Goal: Task Accomplishment & Management: Use online tool/utility

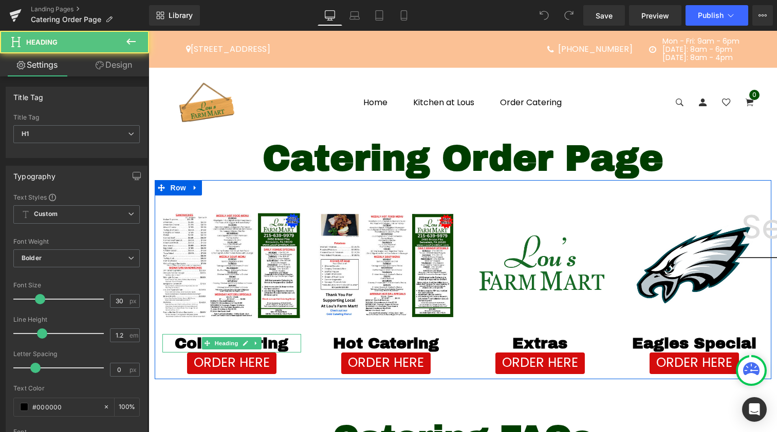
click at [272, 342] on h1 "Cold Catering" at bounding box center [231, 343] width 139 height 18
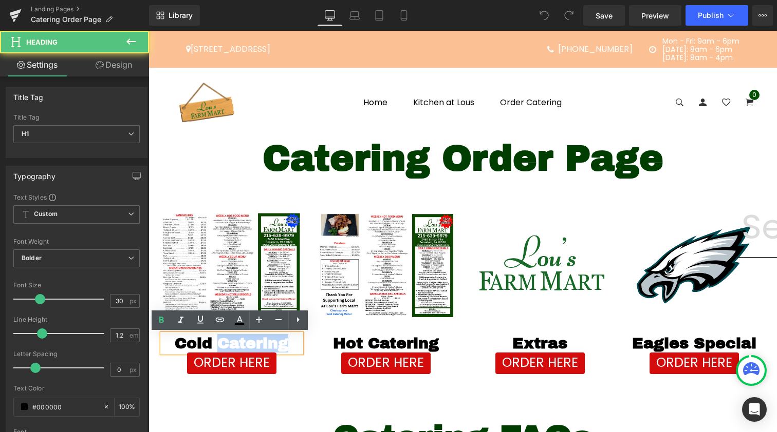
click at [272, 342] on h1 "Cold Catering" at bounding box center [231, 343] width 139 height 18
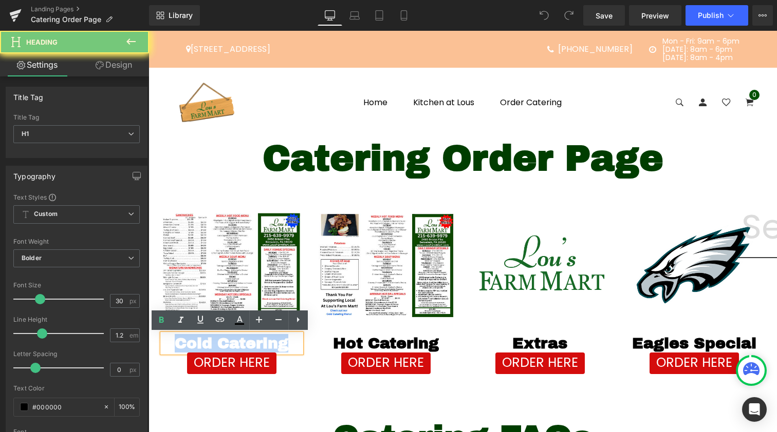
click at [272, 342] on h1 "Cold Catering" at bounding box center [231, 343] width 139 height 18
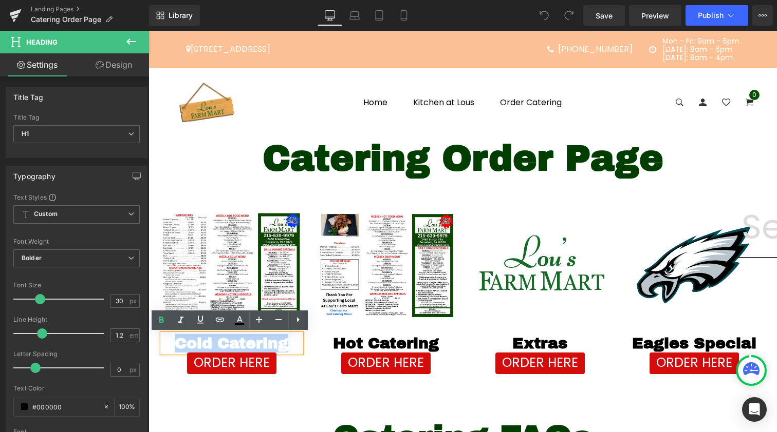
click at [272, 342] on h1 "Cold Catering" at bounding box center [231, 343] width 139 height 18
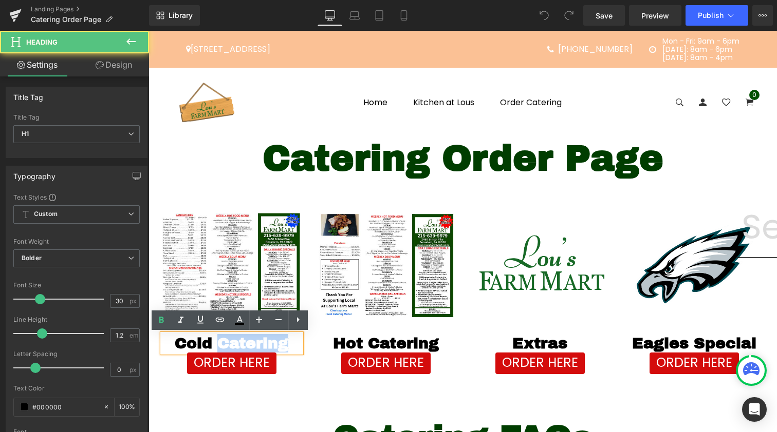
click at [272, 342] on h1 "Cold Catering" at bounding box center [231, 343] width 139 height 18
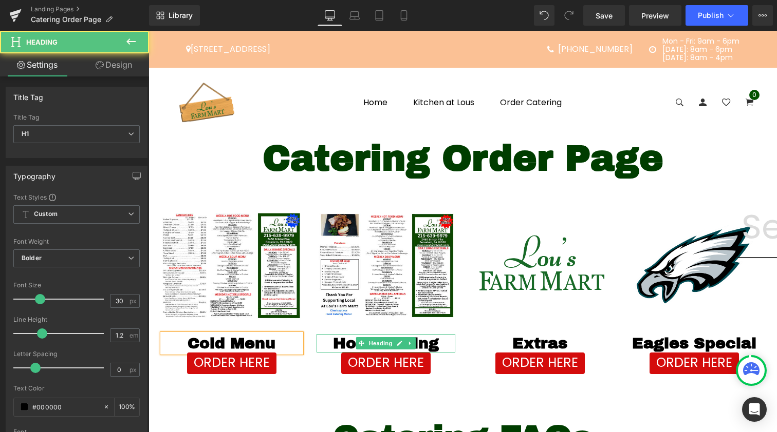
click at [425, 337] on h1 "Hot Catering" at bounding box center [385, 343] width 139 height 18
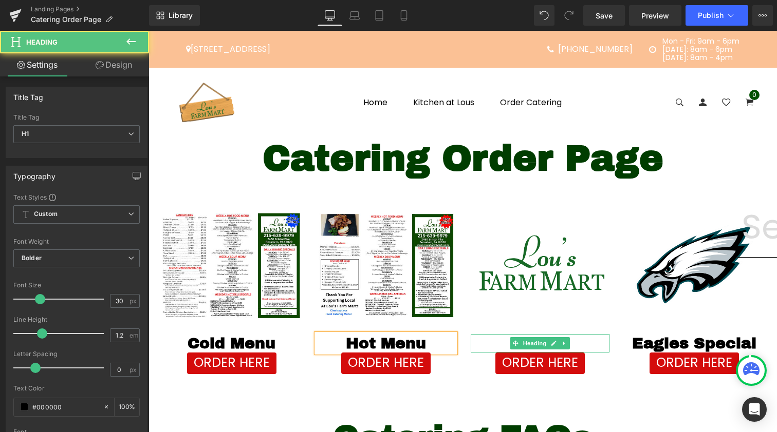
click at [590, 342] on h1 "Extras" at bounding box center [539, 343] width 139 height 18
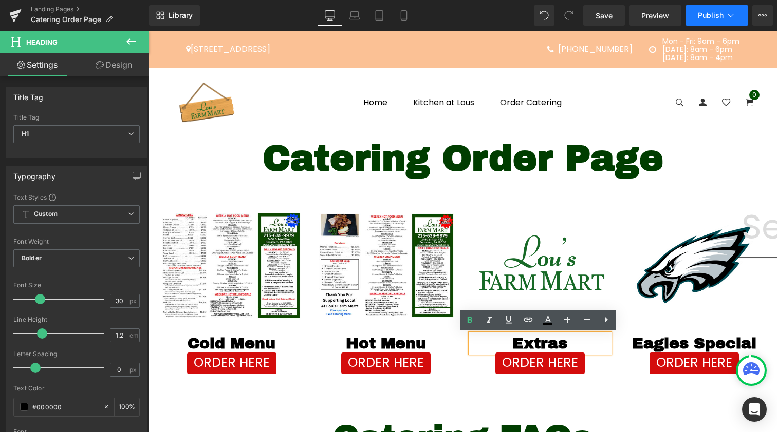
click at [713, 15] on span "Publish" at bounding box center [710, 15] width 26 height 8
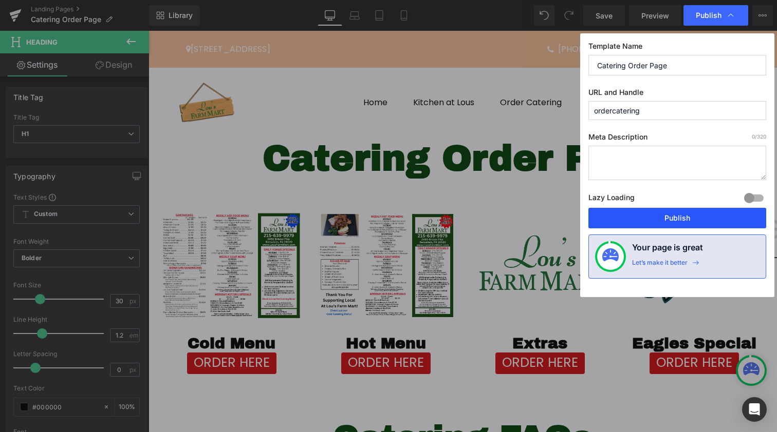
click at [650, 215] on button "Publish" at bounding box center [677, 218] width 178 height 21
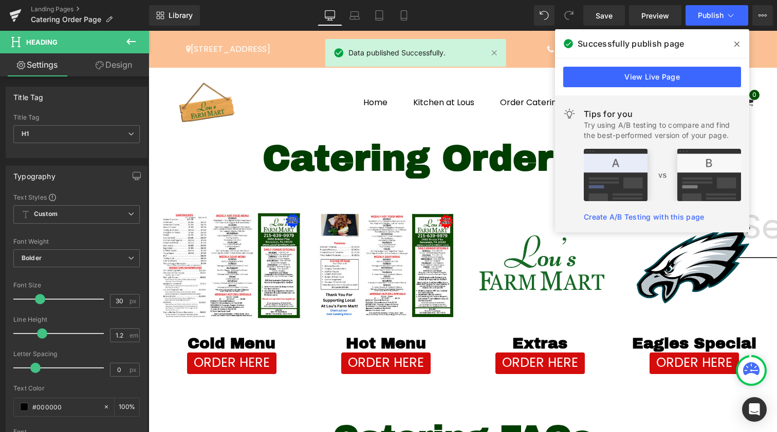
click at [739, 43] on icon at bounding box center [736, 44] width 5 height 5
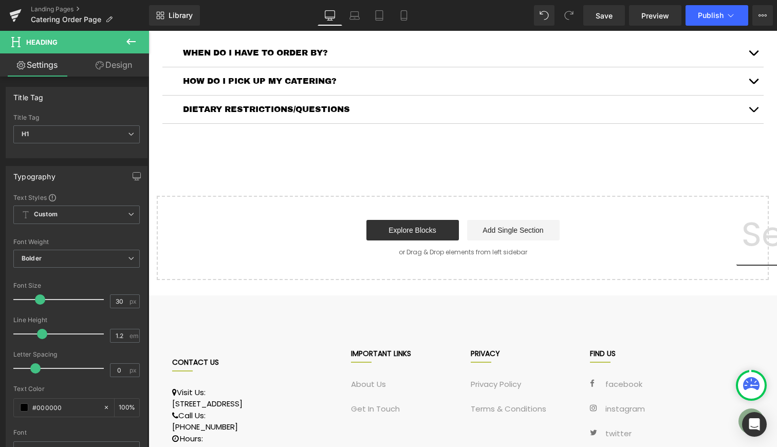
scroll to position [484, 0]
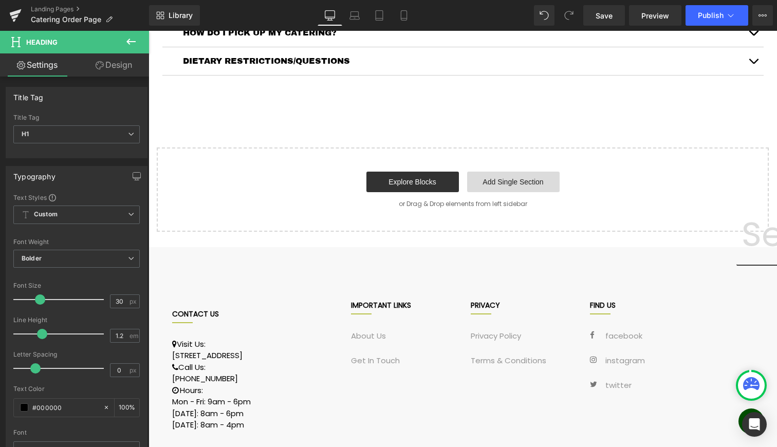
click at [484, 184] on link "Add Single Section" at bounding box center [513, 182] width 92 height 21
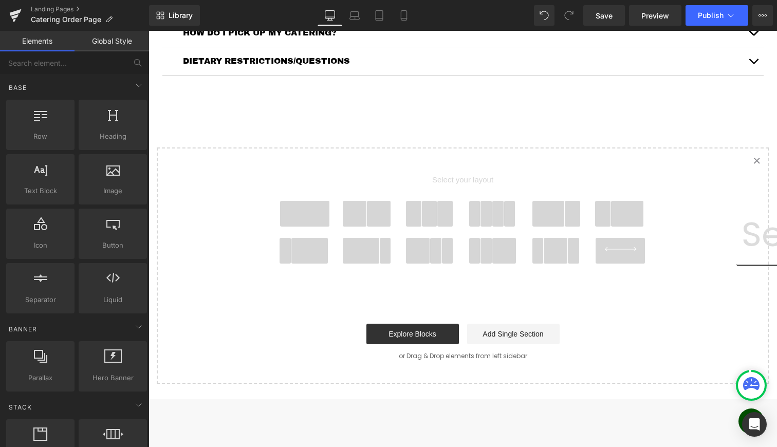
click at [424, 223] on span at bounding box center [430, 214] width 16 height 26
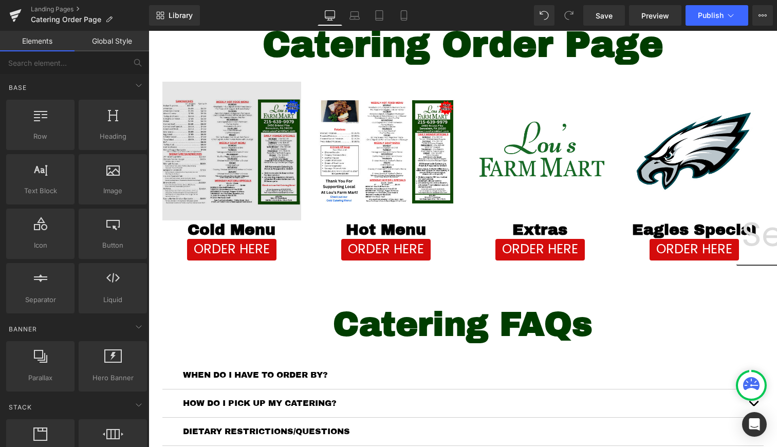
scroll to position [103, 0]
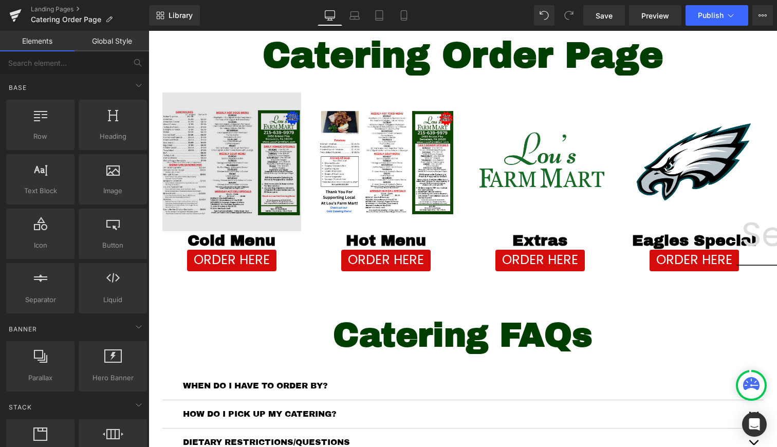
click at [234, 107] on img at bounding box center [231, 161] width 139 height 139
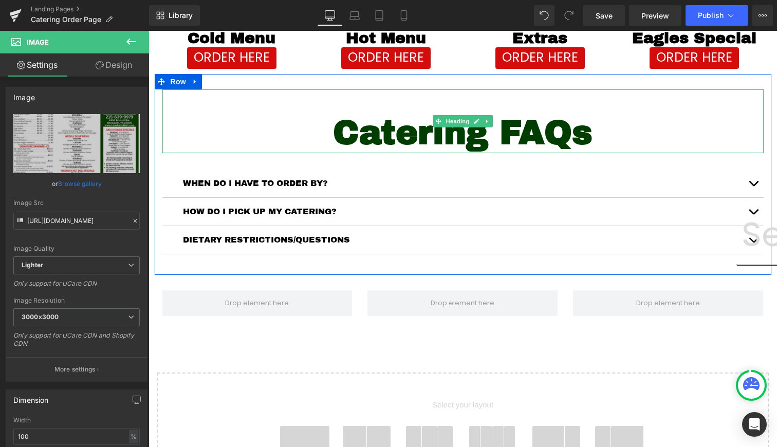
scroll to position [316, 0]
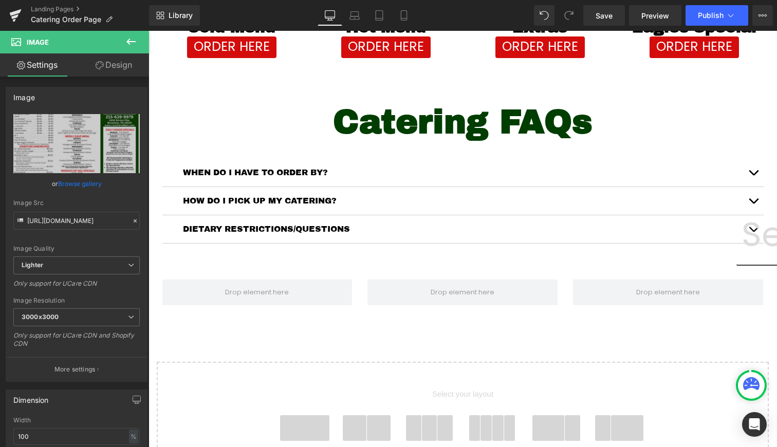
click at [139, 45] on button at bounding box center [131, 42] width 36 height 23
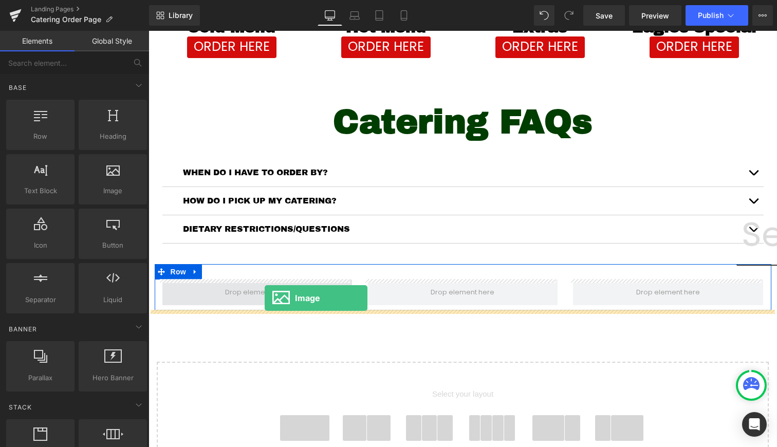
drag, startPoint x: 241, startPoint y: 220, endPoint x: 265, endPoint y: 298, distance: 81.6
click at [265, 298] on span at bounding box center [256, 292] width 71 height 15
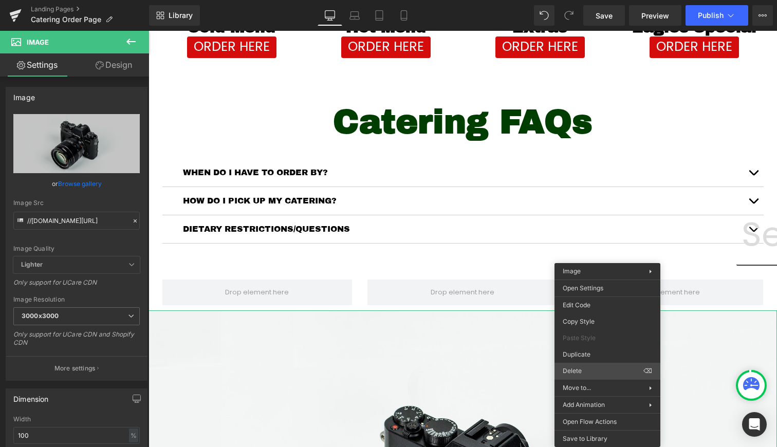
drag, startPoint x: 741, startPoint y: 399, endPoint x: 592, endPoint y: 368, distance: 151.6
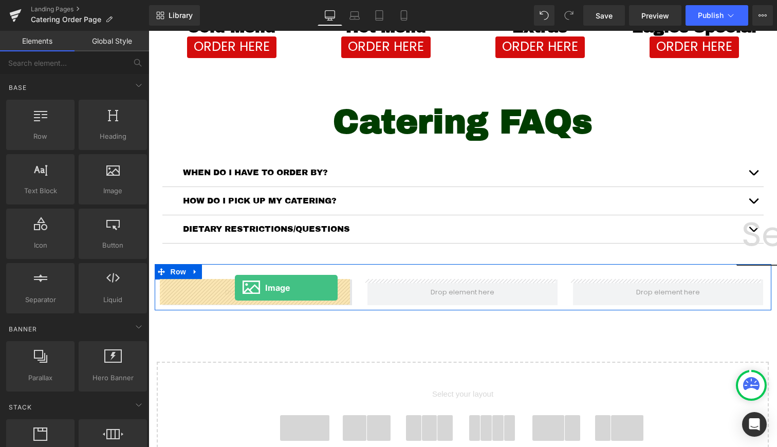
drag, startPoint x: 260, startPoint y: 209, endPoint x: 235, endPoint y: 288, distance: 83.2
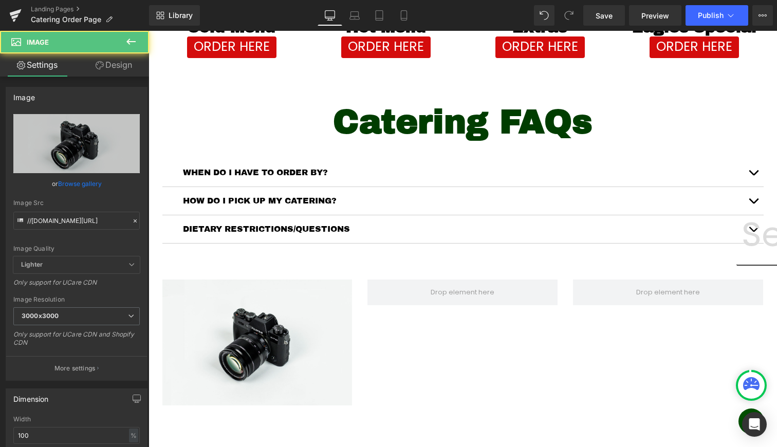
click at [128, 45] on icon at bounding box center [131, 41] width 12 height 12
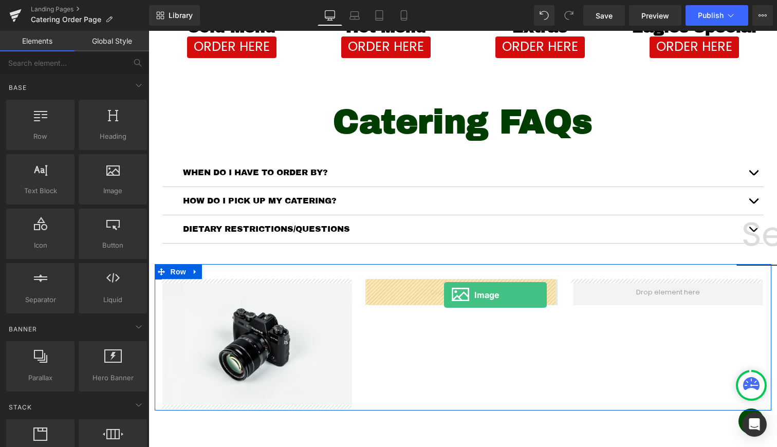
drag, startPoint x: 266, startPoint y: 215, endPoint x: 444, endPoint y: 295, distance: 195.4
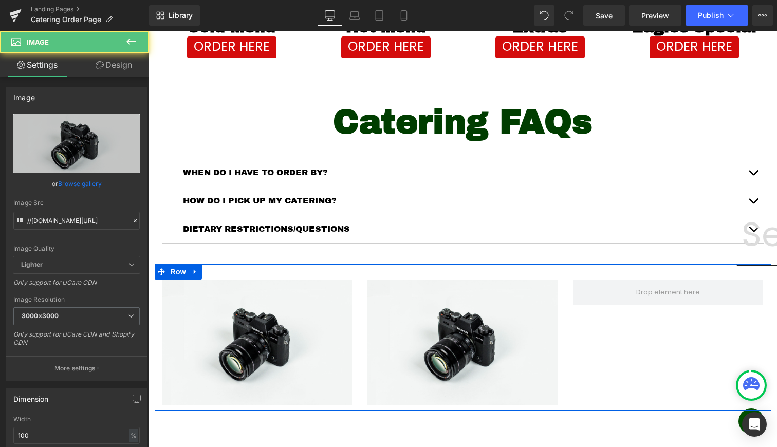
click at [133, 42] on icon at bounding box center [130, 42] width 9 height 6
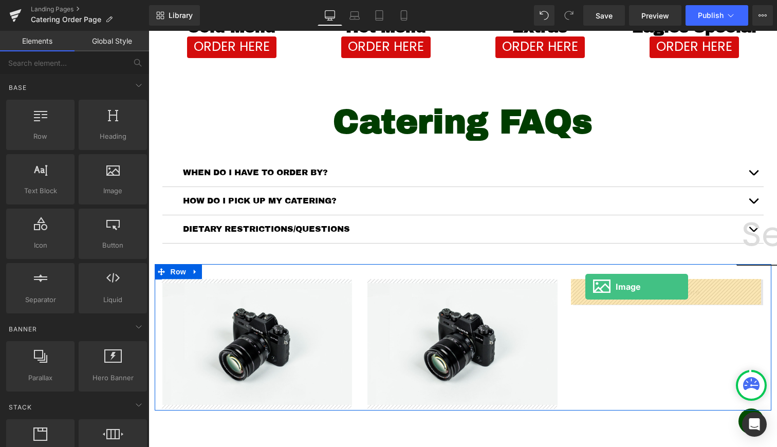
drag, startPoint x: 181, startPoint y: 173, endPoint x: 585, endPoint y: 287, distance: 419.8
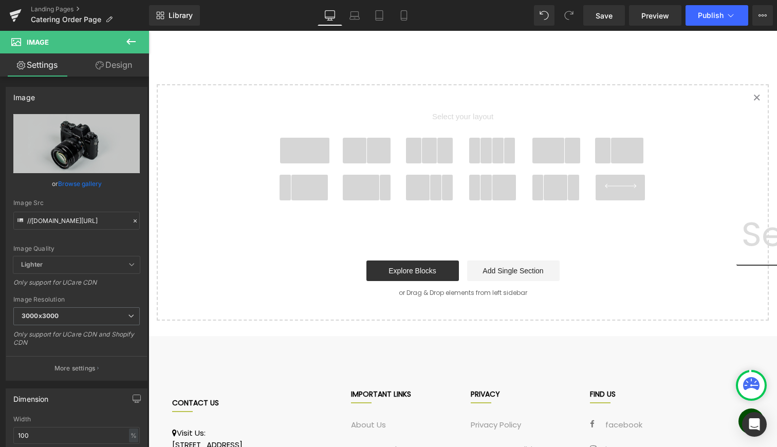
scroll to position [488, 0]
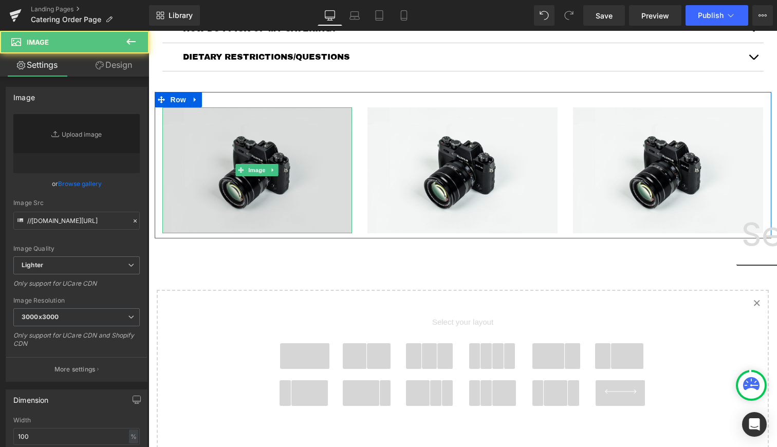
click at [251, 141] on img at bounding box center [257, 170] width 190 height 126
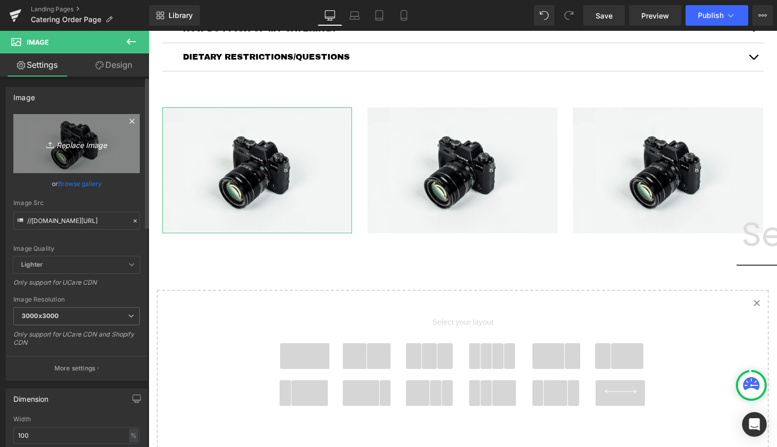
click at [85, 145] on icon "Replace Image" at bounding box center [76, 143] width 82 height 13
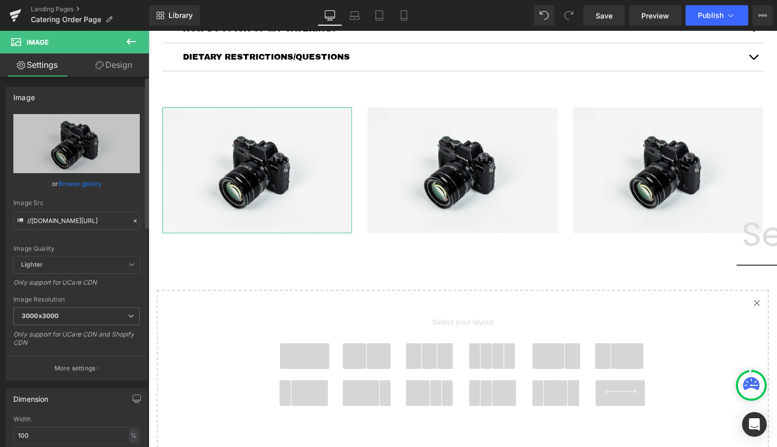
click at [90, 182] on link "Browse gallery" at bounding box center [80, 184] width 44 height 18
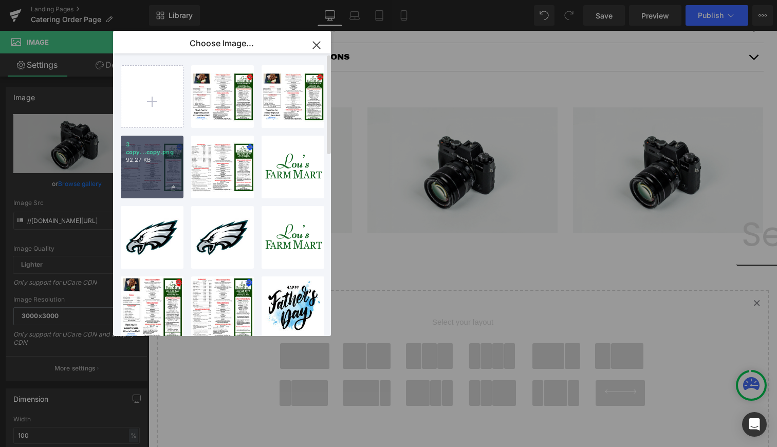
click at [167, 164] on div "3 copy...copy.png 92.27 KB" at bounding box center [152, 167] width 63 height 63
type input "https://ucarecdn.com/b3925cd4-0adf-4d23-b812-9316046b8e04/-/format/auto/-/previ…"
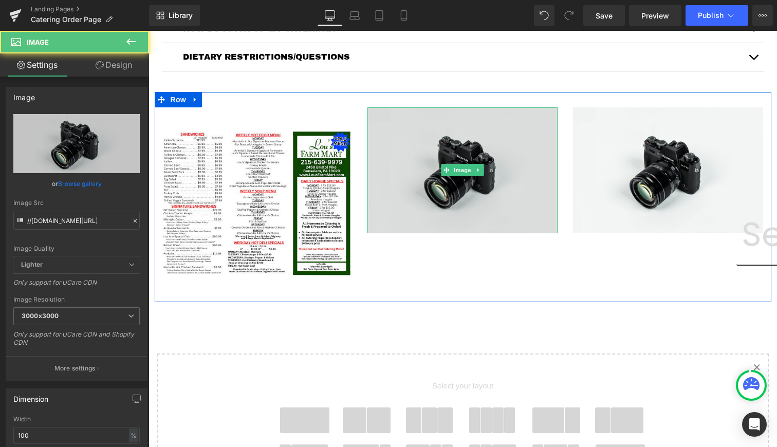
click at [465, 177] on img at bounding box center [462, 170] width 190 height 126
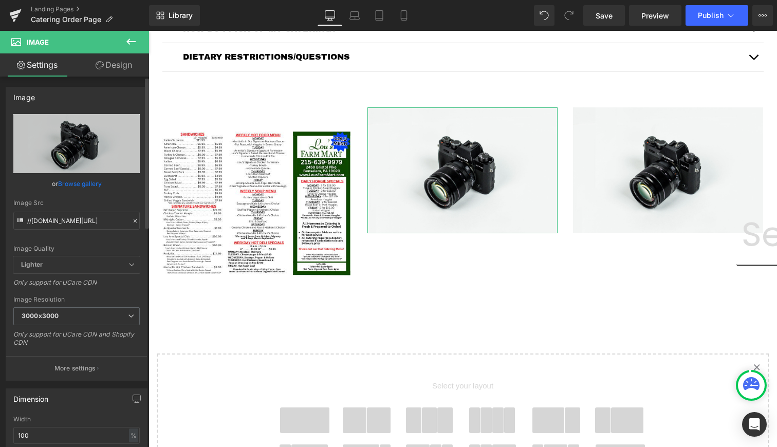
click at [84, 183] on link "Browse gallery" at bounding box center [80, 184] width 44 height 18
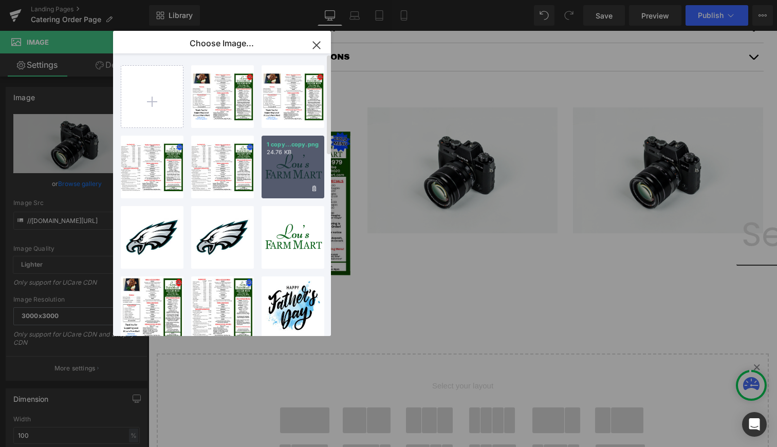
click at [277, 161] on div "1 copy...copy.png 24.76 KB" at bounding box center [292, 167] width 63 height 63
type input "https://ucarecdn.com/3da1a912-da4f-44d5-8f62-ba227bd47841/-/format/auto/-/previ…"
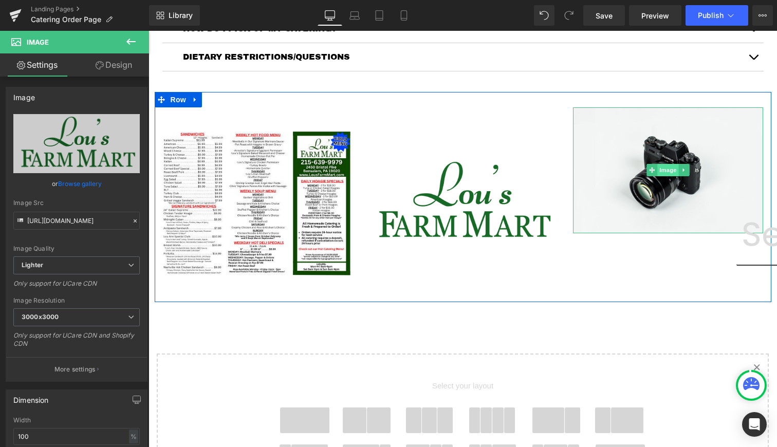
click at [664, 169] on span "Image" at bounding box center [668, 170] width 22 height 12
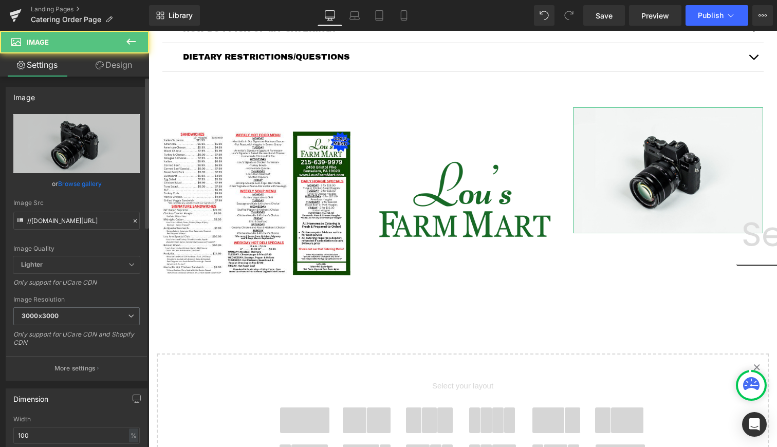
click at [85, 187] on link "Browse gallery" at bounding box center [80, 184] width 44 height 18
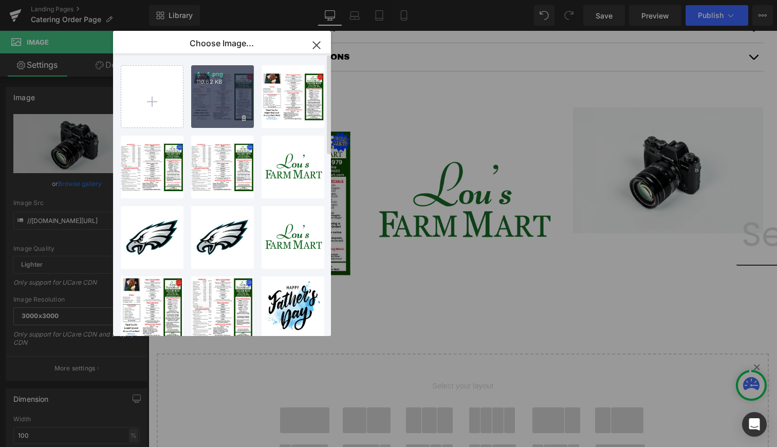
click at [192, 92] on div "4...4.png 110.62 KB" at bounding box center [222, 96] width 63 height 63
type input "https://ucarecdn.com/9ea2d9cd-0372-4c53-a2fe-d847b01b1844/-/format/auto/-/previ…"
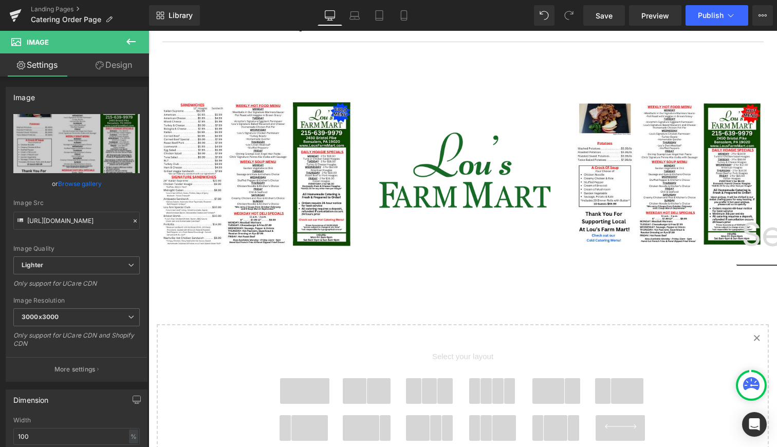
scroll to position [532, 0]
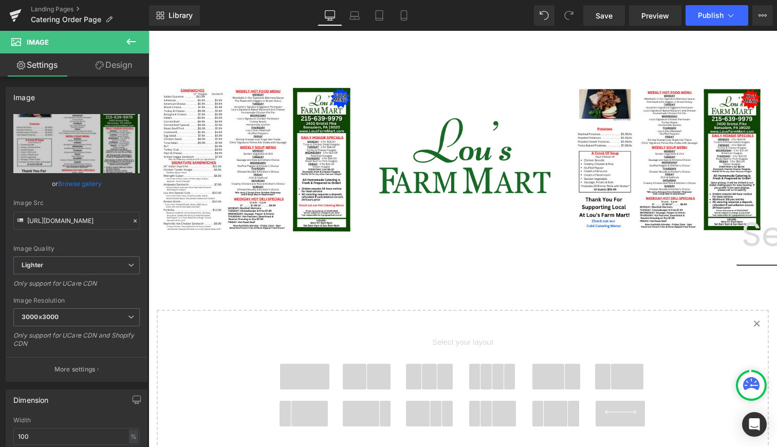
click at [132, 41] on icon at bounding box center [131, 41] width 12 height 12
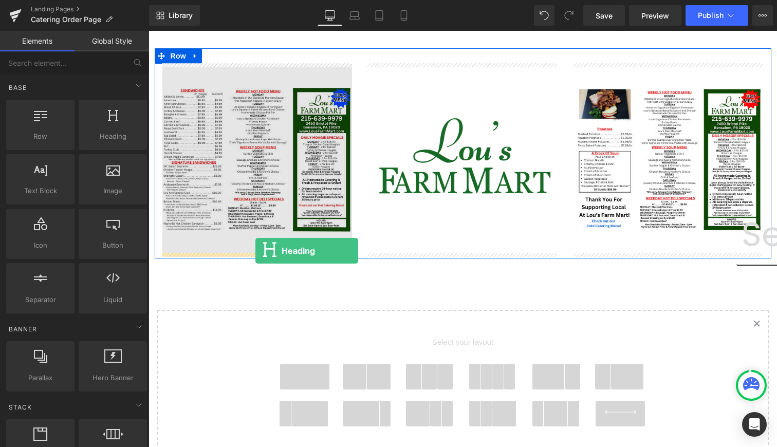
drag, startPoint x: 265, startPoint y: 141, endPoint x: 255, endPoint y: 251, distance: 110.3
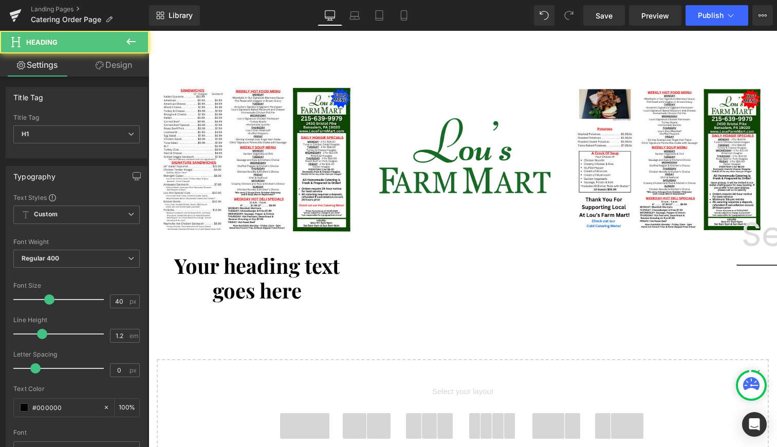
click at [132, 46] on icon at bounding box center [131, 41] width 12 height 12
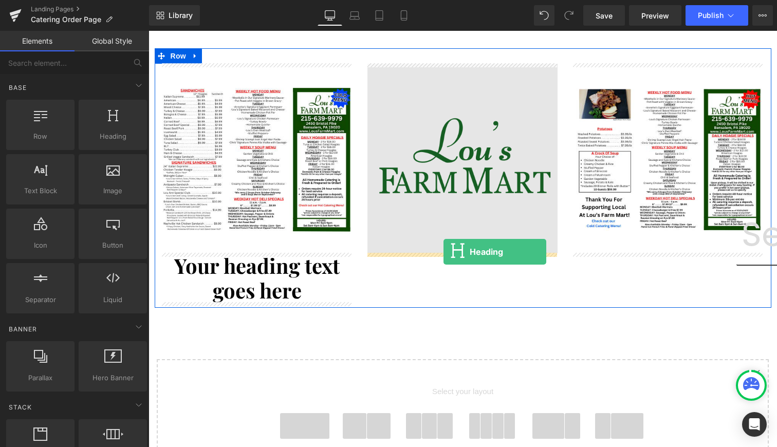
drag, startPoint x: 266, startPoint y: 162, endPoint x: 443, endPoint y: 252, distance: 199.1
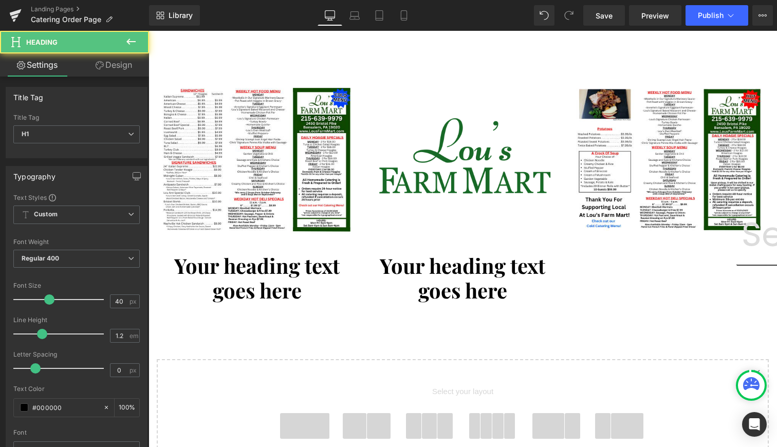
click at [126, 39] on icon at bounding box center [131, 41] width 12 height 12
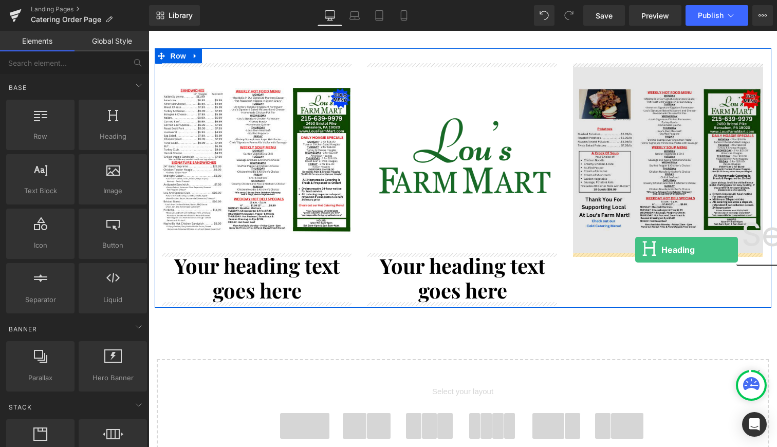
drag, startPoint x: 281, startPoint y: 170, endPoint x: 635, endPoint y: 250, distance: 362.2
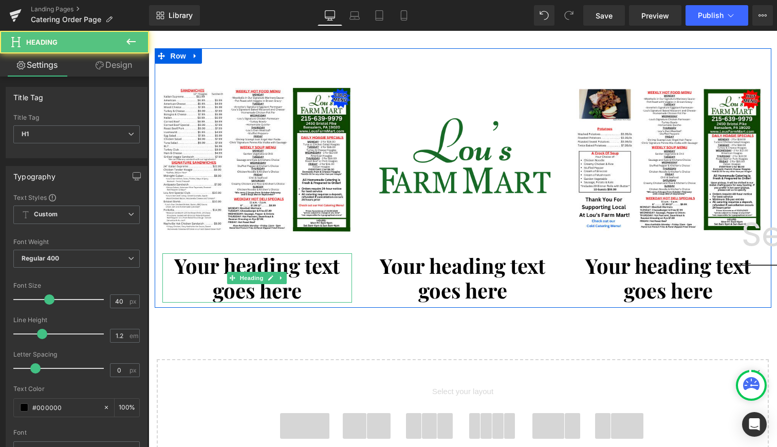
click at [242, 301] on div "Your heading text goes here Heading" at bounding box center [257, 277] width 190 height 49
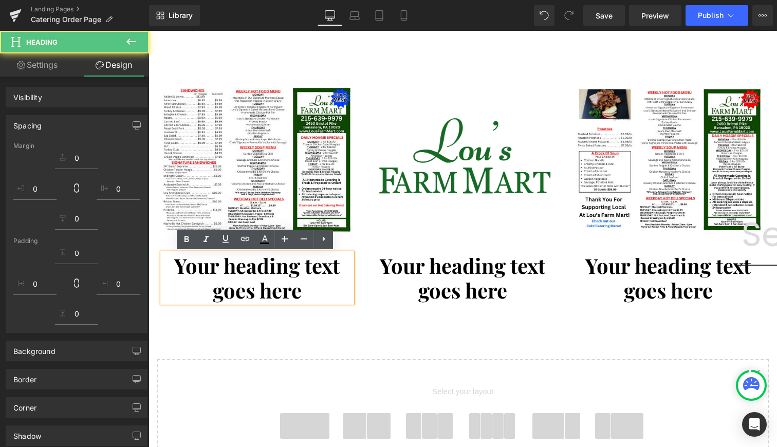
click at [242, 301] on h1 "Your heading text goes here" at bounding box center [257, 277] width 190 height 49
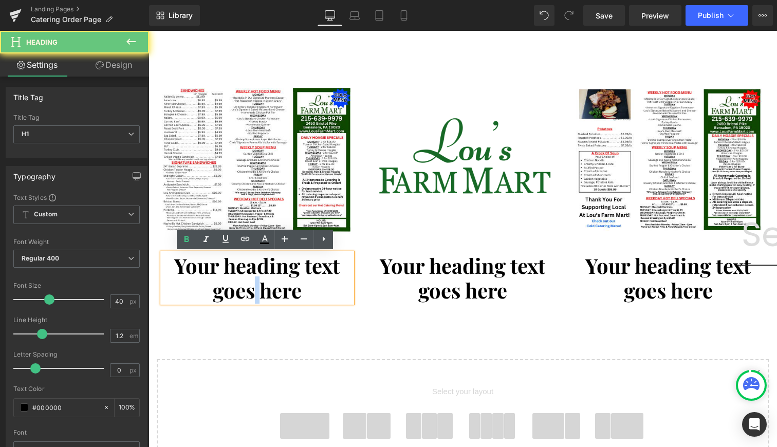
click at [250, 298] on h1 "Your heading text goes here" at bounding box center [257, 277] width 190 height 49
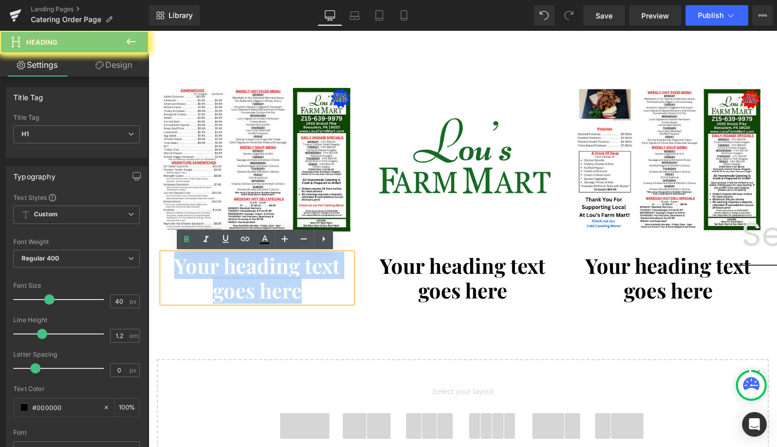
click at [250, 298] on h1 "Your heading text goes here" at bounding box center [257, 277] width 190 height 49
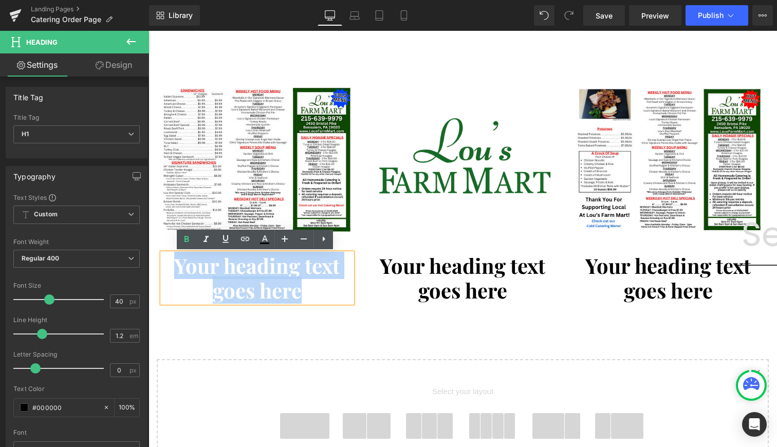
click at [250, 298] on h1 "Your heading text goes here" at bounding box center [257, 277] width 190 height 49
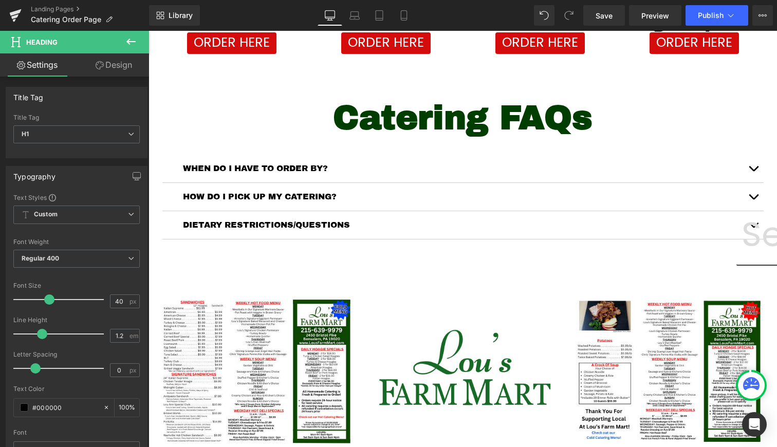
scroll to position [44, 0]
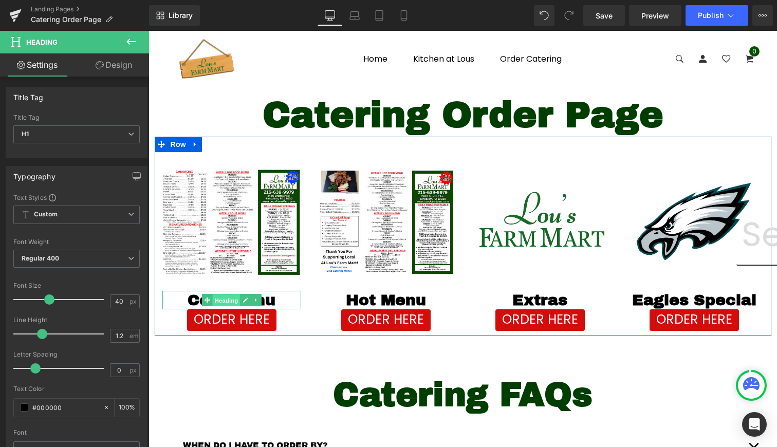
click at [226, 298] on span "Heading" at bounding box center [226, 300] width 28 height 12
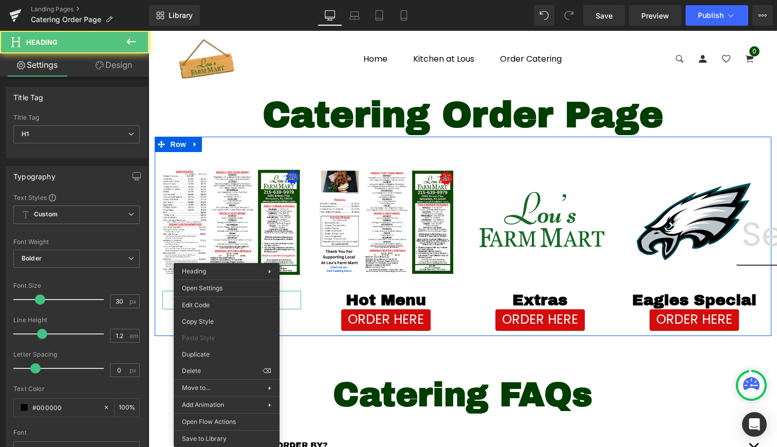
click at [226, 298] on span "Heading" at bounding box center [226, 300] width 28 height 12
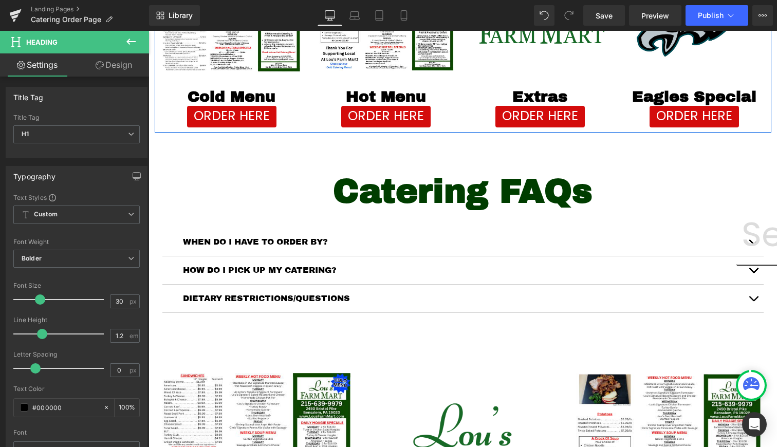
scroll to position [494, 0]
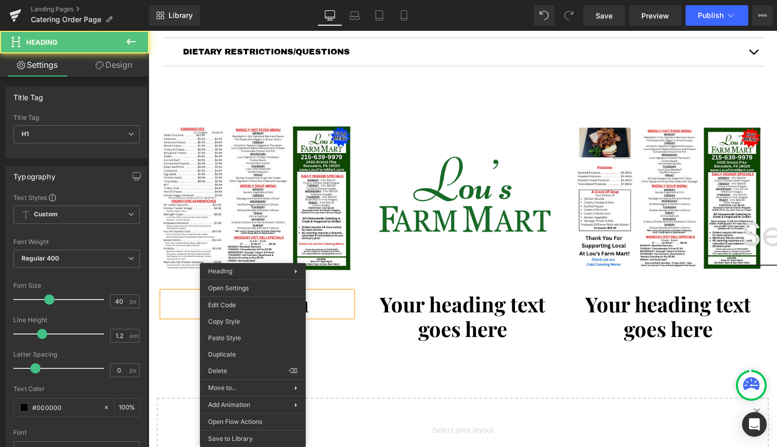
click at [253, 306] on h1 "Cold Menu" at bounding box center [257, 304] width 190 height 25
drag, startPoint x: 449, startPoint y: 347, endPoint x: 361, endPoint y: 346, distance: 87.8
click at [361, 346] on div "Image Cold Menu Heading Image Your heading text goes here Heading Image Your he…" at bounding box center [463, 217] width 616 height 260
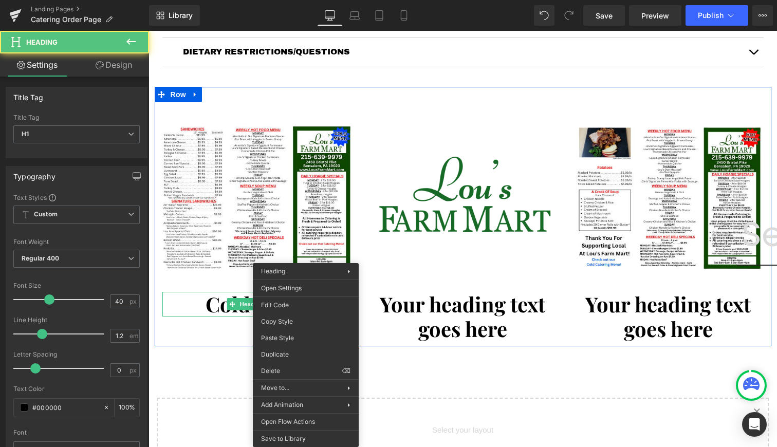
click at [306, 305] on h1 "Cold Menu" at bounding box center [257, 304] width 190 height 25
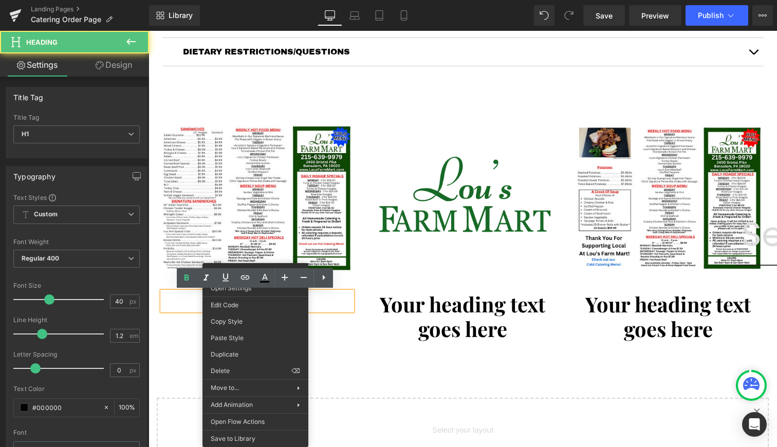
click at [255, 297] on h1 "Cold Menu" at bounding box center [257, 301] width 190 height 18
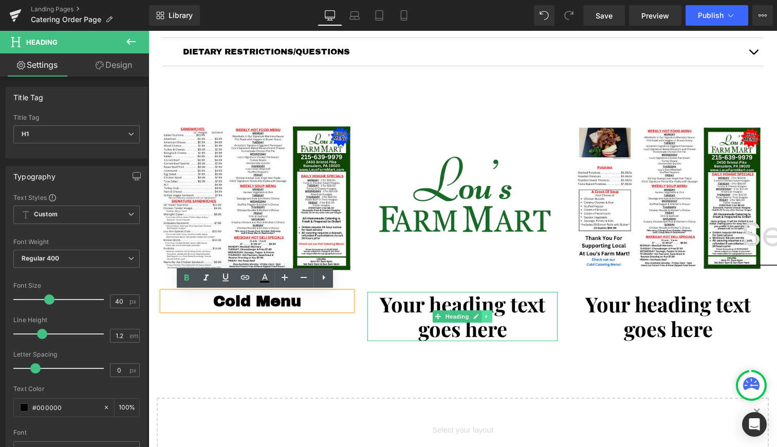
click at [488, 318] on link at bounding box center [487, 316] width 11 height 12
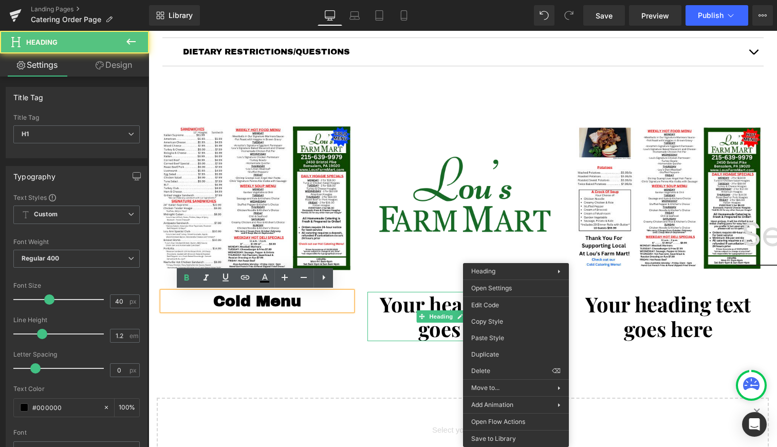
click at [516, 310] on h1 "Your heading text goes here" at bounding box center [462, 316] width 190 height 49
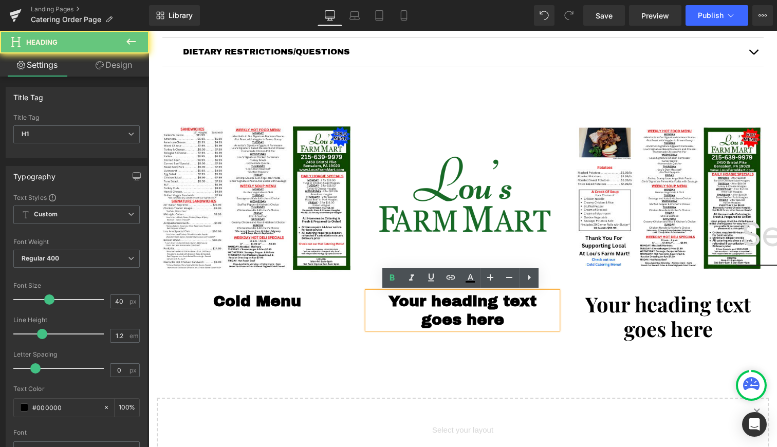
click at [498, 321] on h1 "Your heading text goes here" at bounding box center [462, 310] width 190 height 37
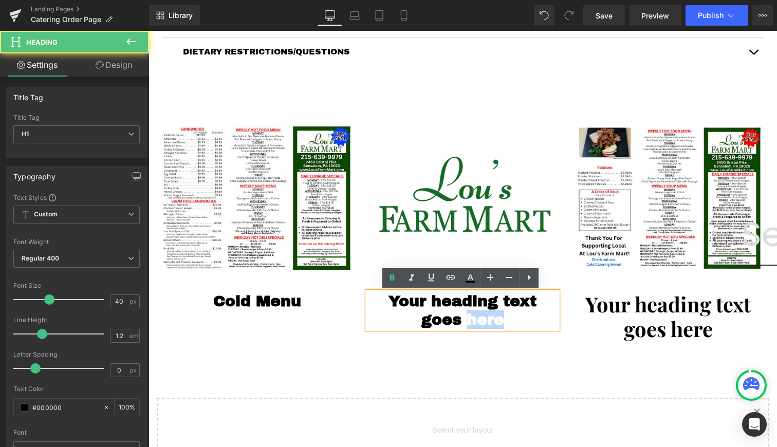
click at [498, 321] on h1 "Your heading text goes here" at bounding box center [462, 310] width 190 height 37
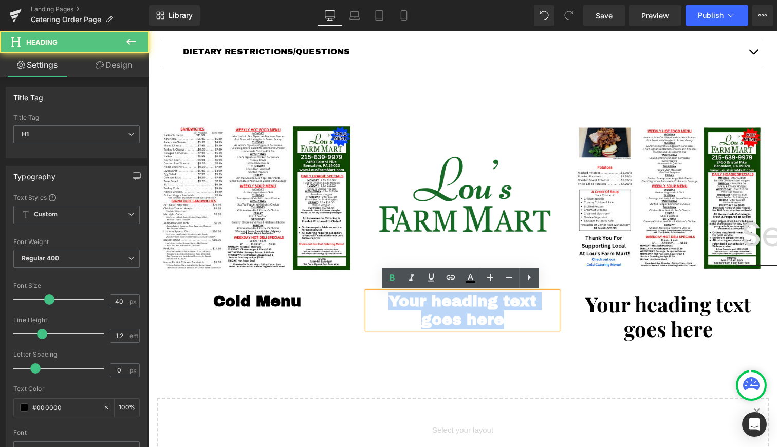
click at [498, 321] on h1 "Your heading text goes here" at bounding box center [462, 310] width 190 height 37
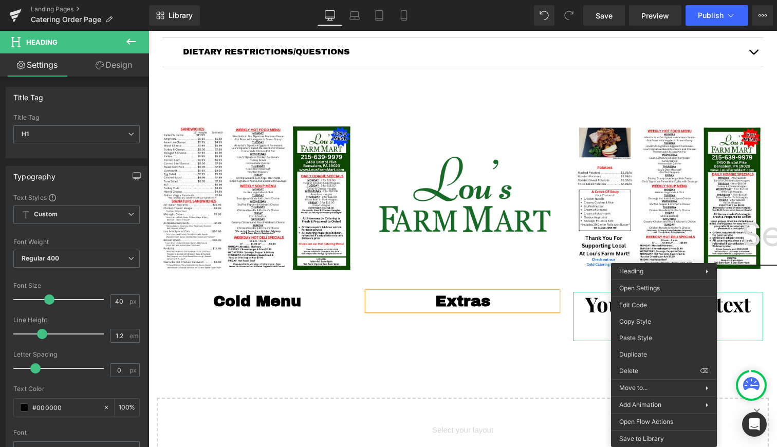
click at [664, 312] on span "Heading" at bounding box center [663, 317] width 28 height 12
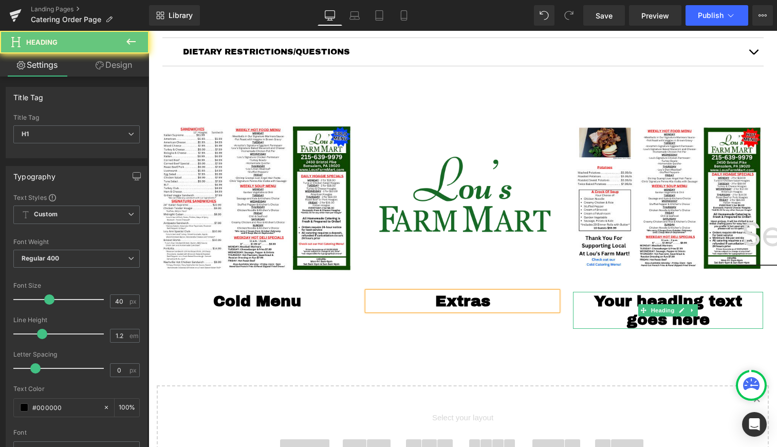
click at [658, 316] on h1 "Your heading text goes here" at bounding box center [668, 310] width 190 height 37
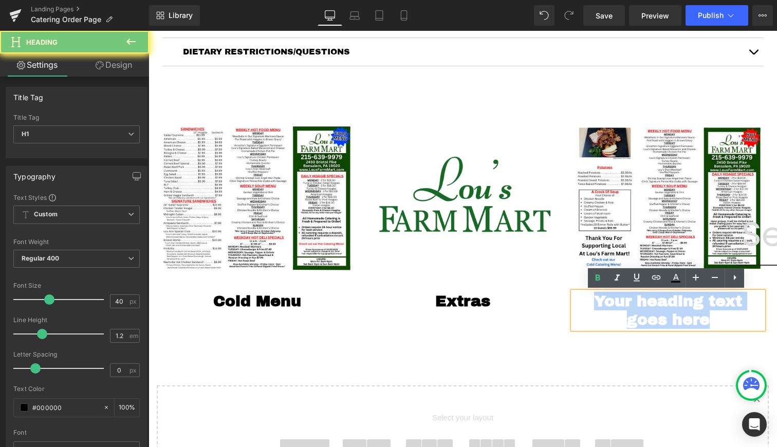
click at [658, 316] on h1 "Your heading text goes here" at bounding box center [668, 310] width 190 height 37
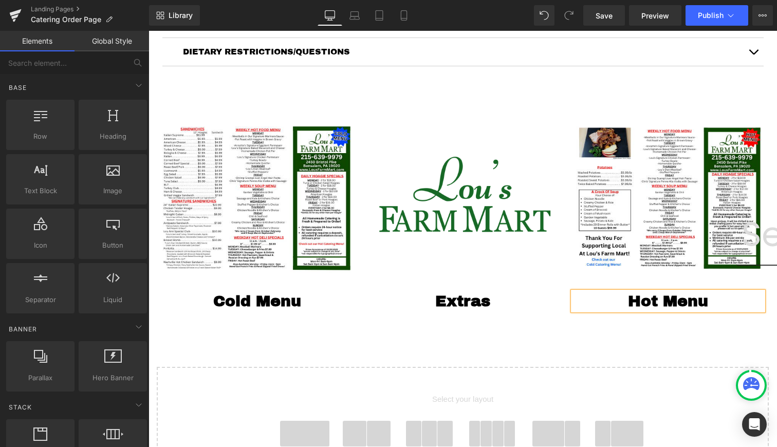
click at [512, 361] on div "Catering Order Page Heading Image Cold Menu Heading ORDER HERE Button Image Hot…" at bounding box center [462, 124] width 628 height 960
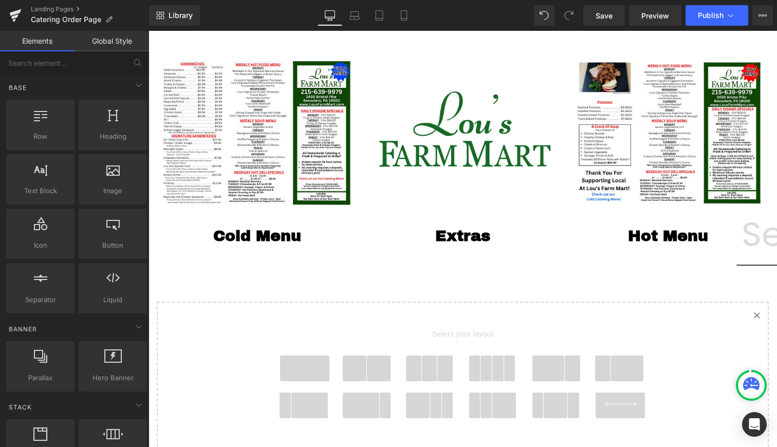
scroll to position [617, 0]
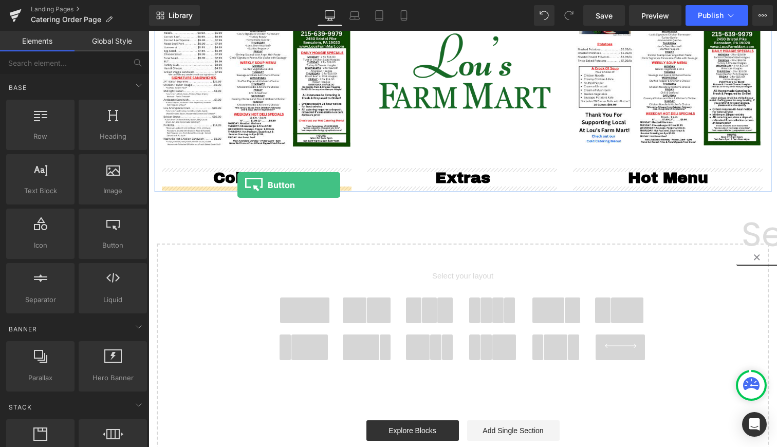
drag, startPoint x: 265, startPoint y: 275, endPoint x: 237, endPoint y: 184, distance: 94.4
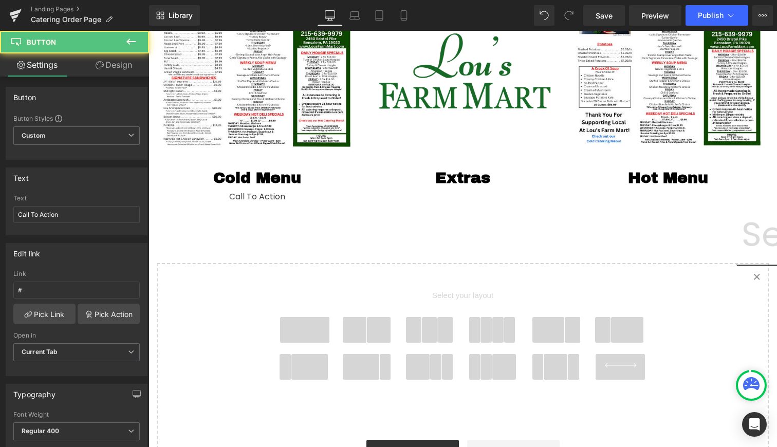
click at [127, 33] on button at bounding box center [131, 42] width 36 height 23
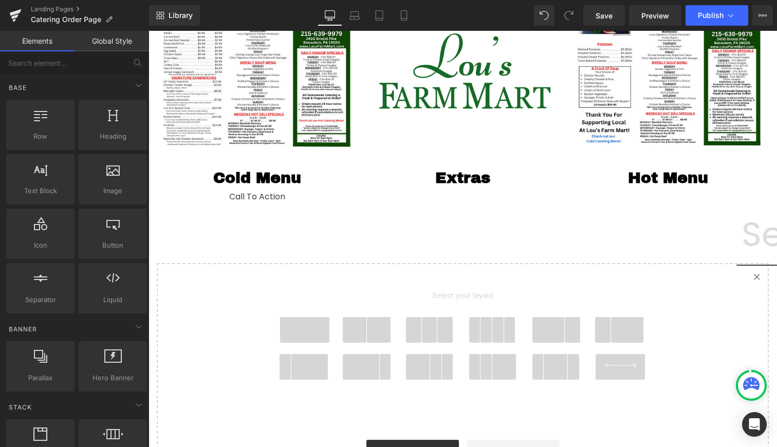
click at [128, 44] on link "Global Style" at bounding box center [111, 41] width 74 height 21
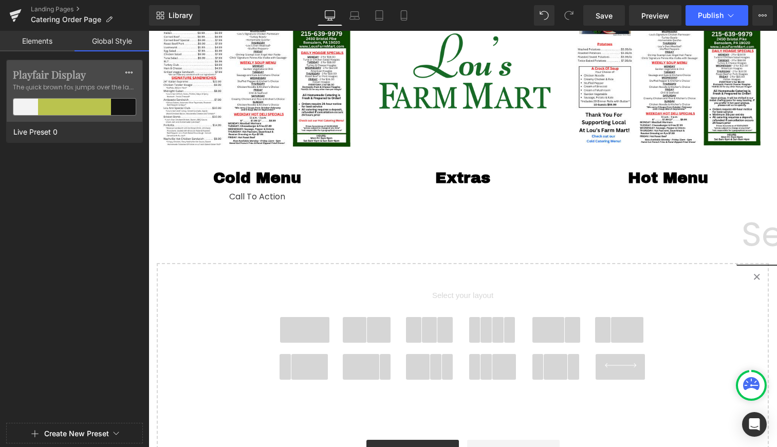
click at [44, 37] on link "Elements" at bounding box center [37, 41] width 74 height 21
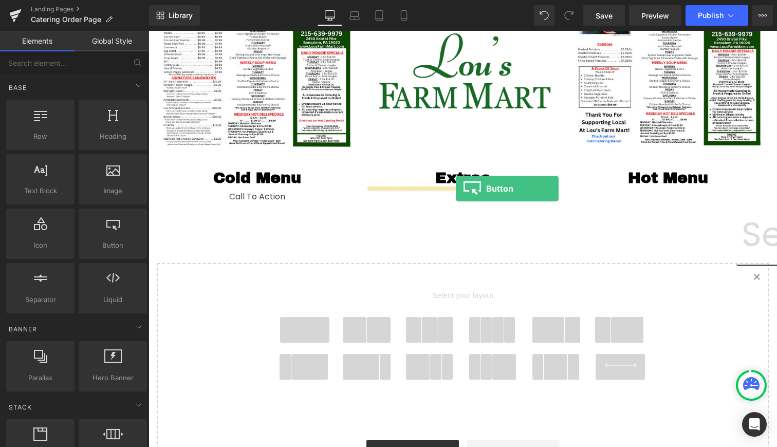
drag, startPoint x: 381, startPoint y: 211, endPoint x: 456, endPoint y: 188, distance: 78.2
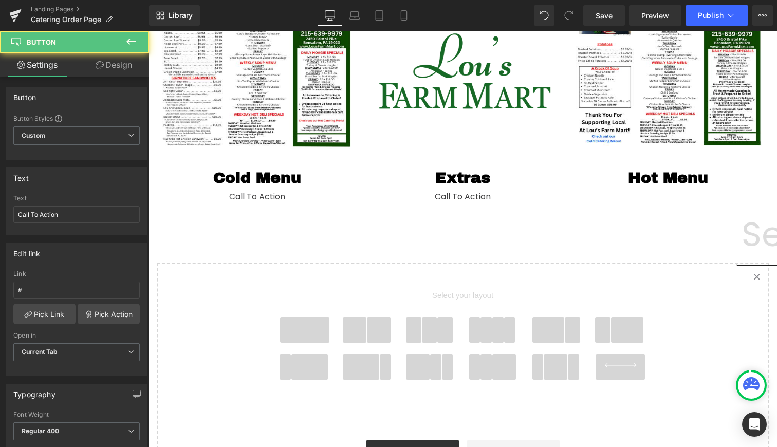
click at [133, 45] on icon at bounding box center [131, 41] width 12 height 12
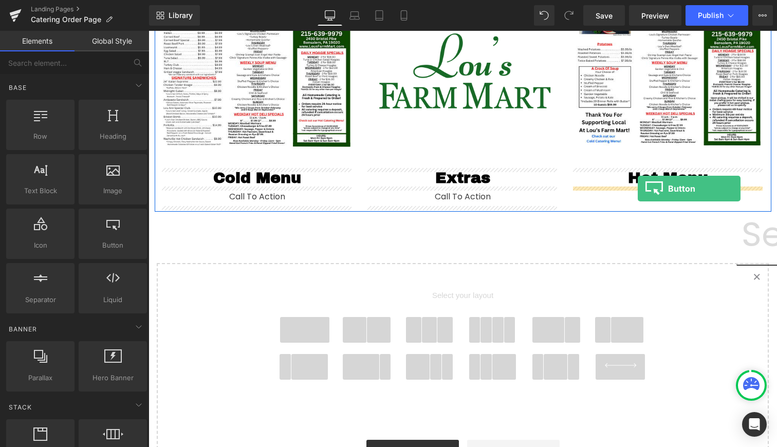
drag, startPoint x: 291, startPoint y: 265, endPoint x: 638, endPoint y: 188, distance: 355.4
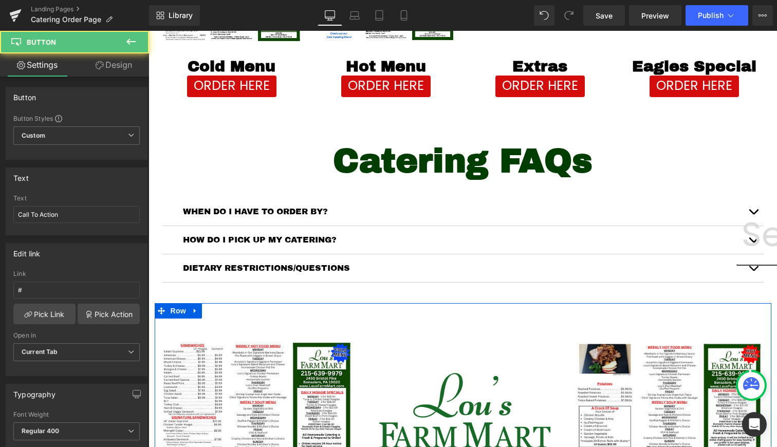
scroll to position [138, 0]
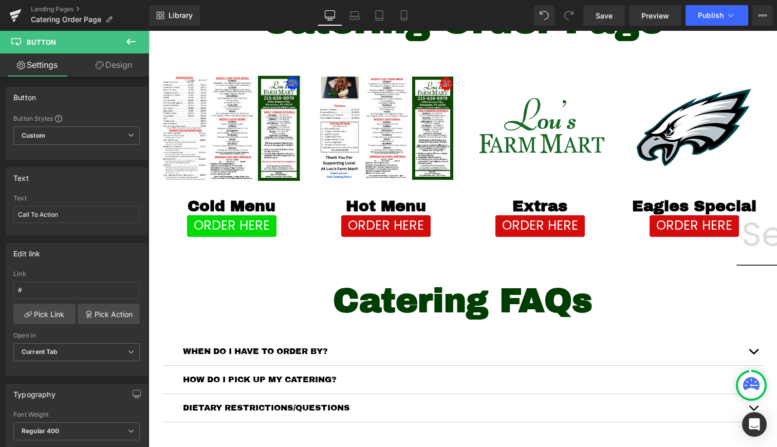
click at [230, 230] on div "ORDER HERE Button" at bounding box center [231, 226] width 139 height 22
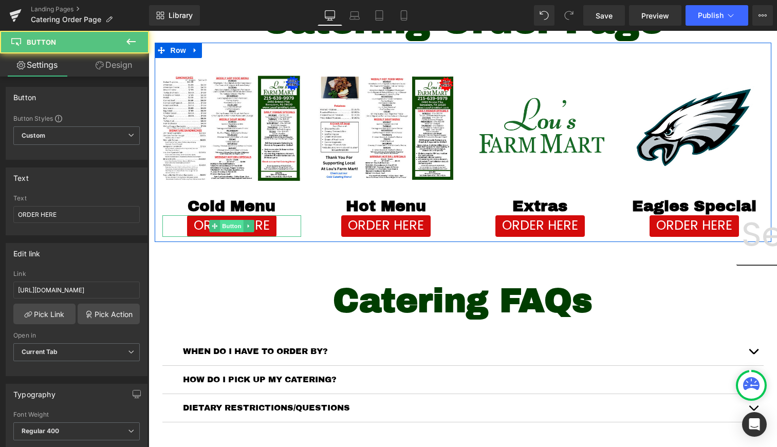
click at [228, 222] on span "Button" at bounding box center [232, 226] width 24 height 12
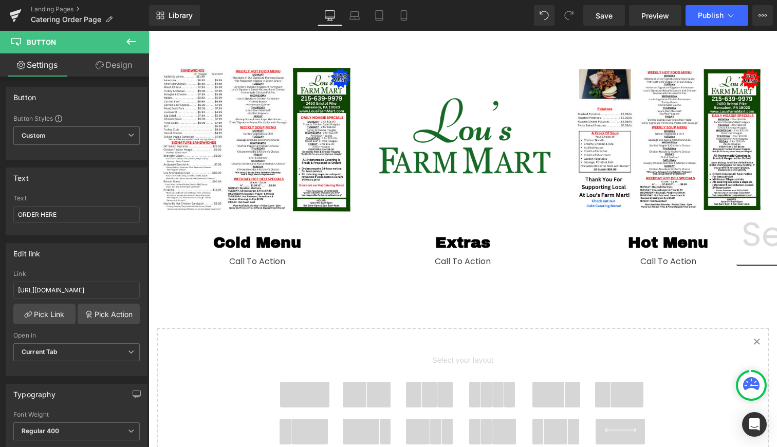
scroll to position [630, 0]
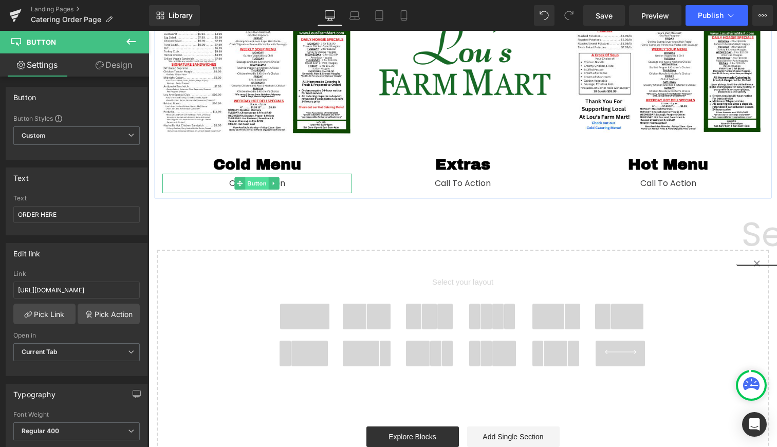
click at [251, 184] on span "Button" at bounding box center [258, 183] width 24 height 12
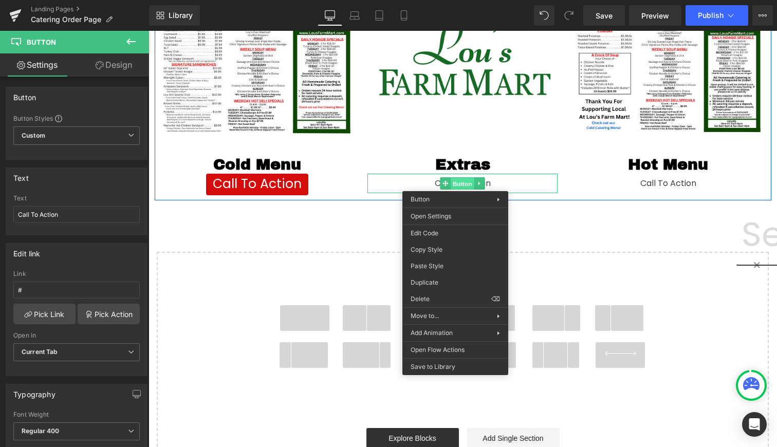
click at [455, 183] on span "Button" at bounding box center [463, 184] width 24 height 12
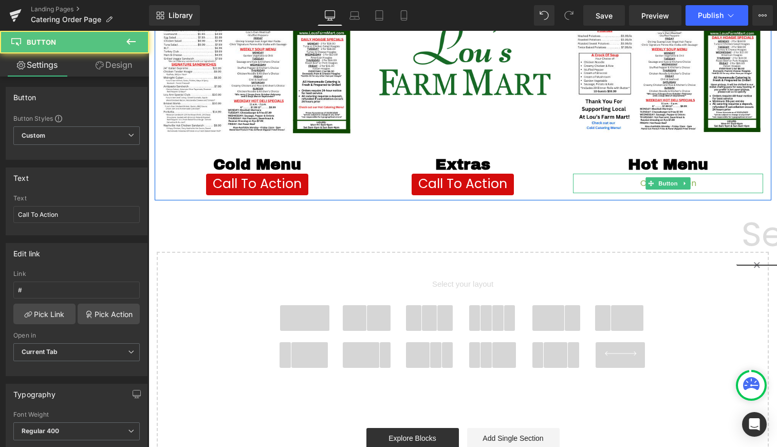
click at [653, 185] on span at bounding box center [651, 183] width 11 height 12
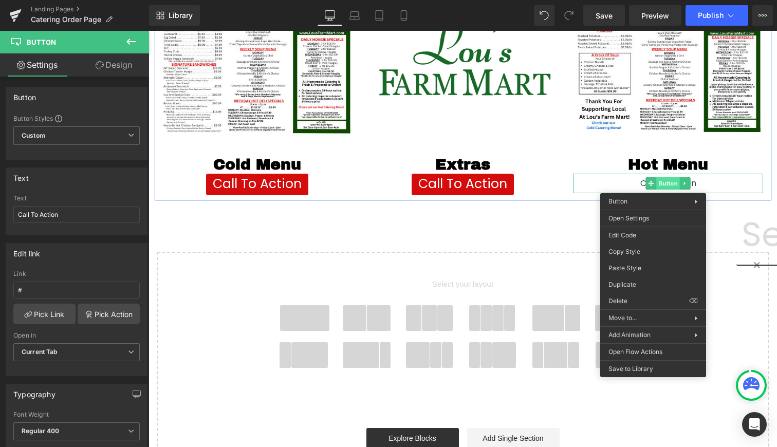
click at [665, 187] on span "Button" at bounding box center [668, 183] width 24 height 12
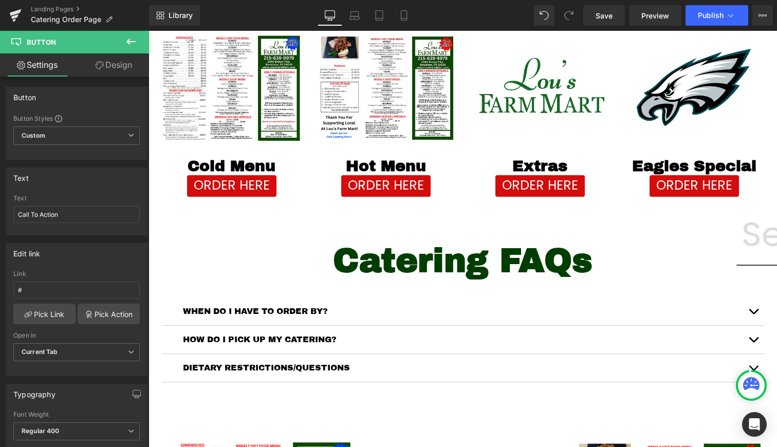
scroll to position [695, 0]
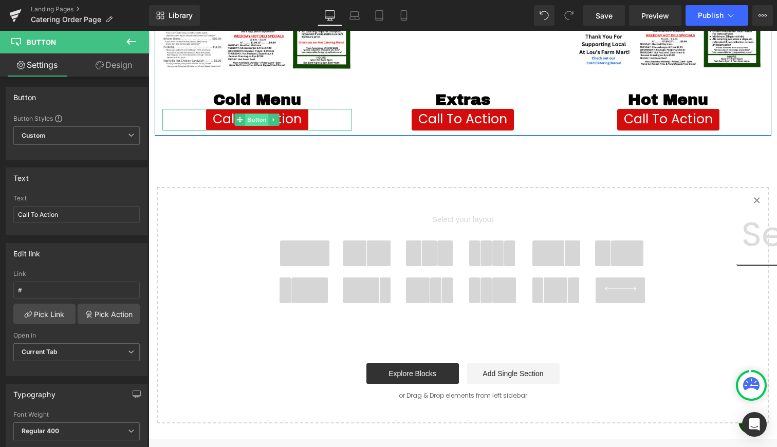
click at [251, 120] on span "Button" at bounding box center [258, 120] width 24 height 12
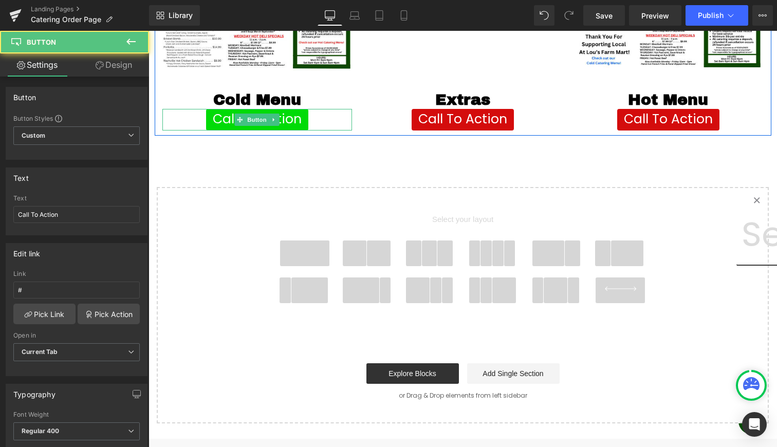
click at [298, 118] on link "Call To Action" at bounding box center [257, 120] width 102 height 22
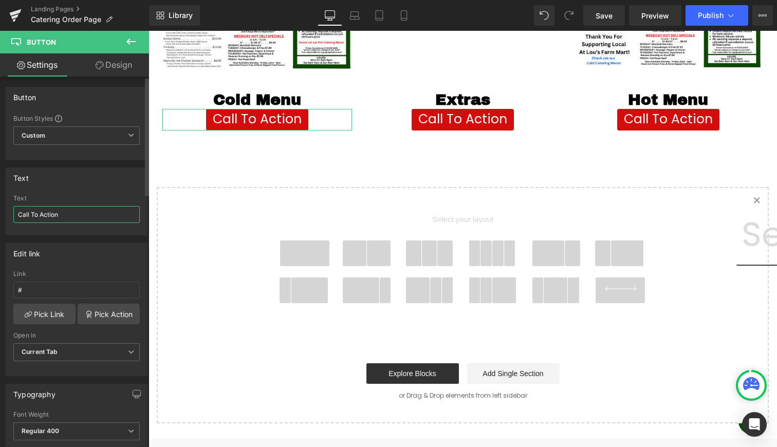
click at [61, 212] on input "Call To Action" at bounding box center [76, 214] width 126 height 17
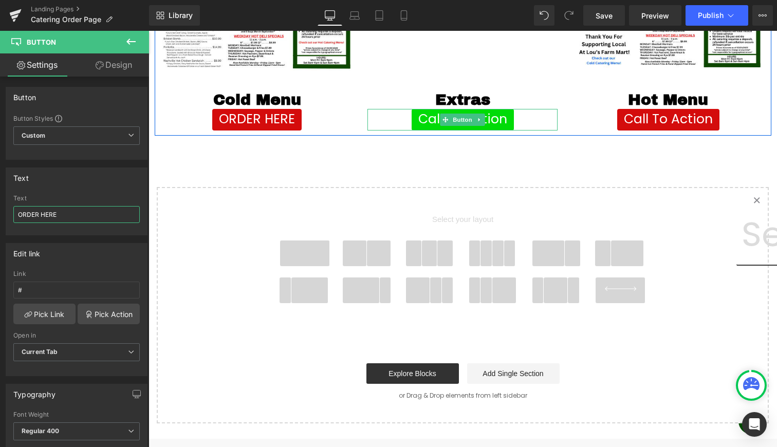
type input "ORDER HERE"
click at [477, 119] on icon at bounding box center [480, 120] width 6 height 6
click at [498, 122] on link at bounding box center [495, 120] width 11 height 12
click at [516, 124] on div "Call To Action" at bounding box center [462, 120] width 190 height 22
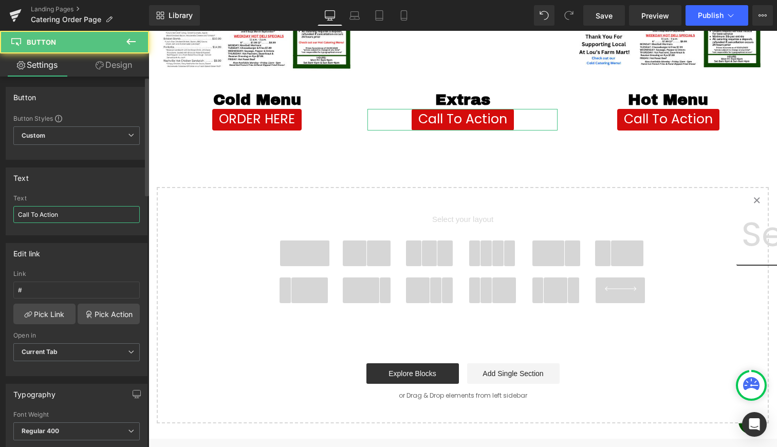
click at [32, 218] on input "Call To Action" at bounding box center [76, 214] width 126 height 17
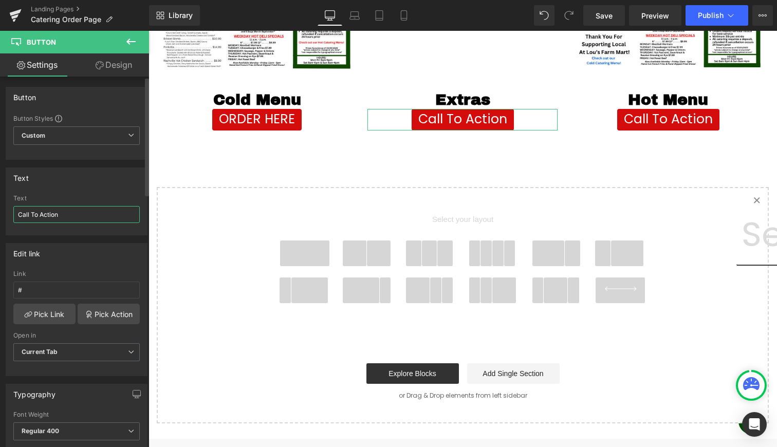
click at [32, 218] on input "Call To Action" at bounding box center [76, 214] width 126 height 17
type input "ORDER HERE"
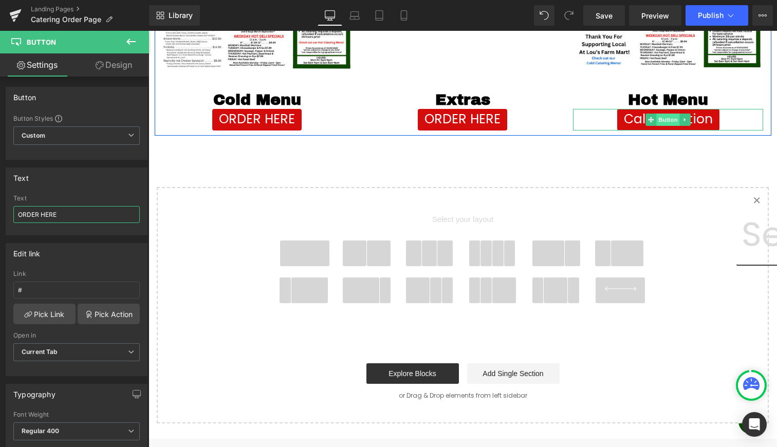
click at [672, 120] on span "Button" at bounding box center [668, 120] width 24 height 12
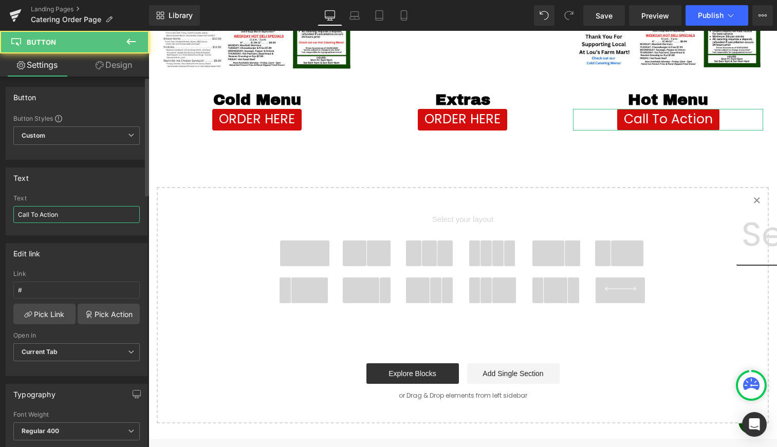
click at [73, 210] on input "Call To Action" at bounding box center [76, 214] width 126 height 17
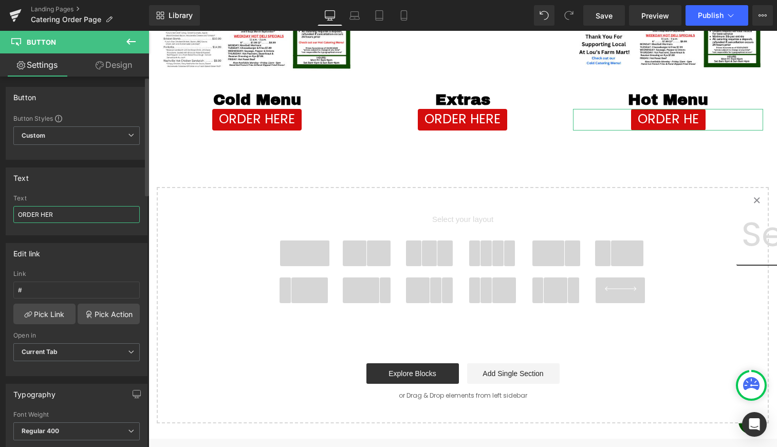
type input "ORDER HERE"
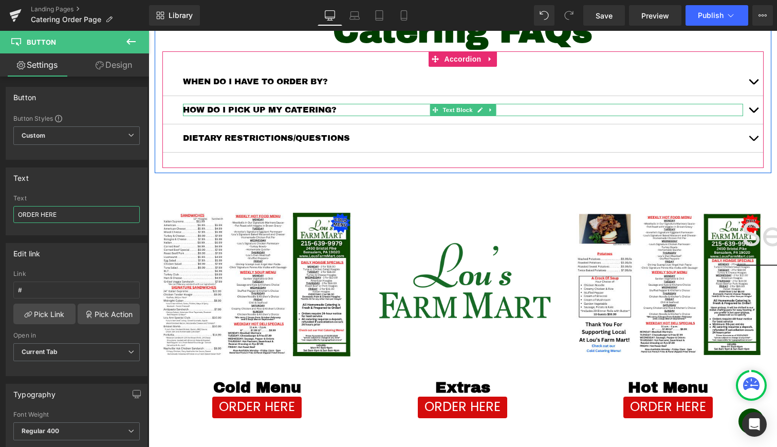
scroll to position [236, 0]
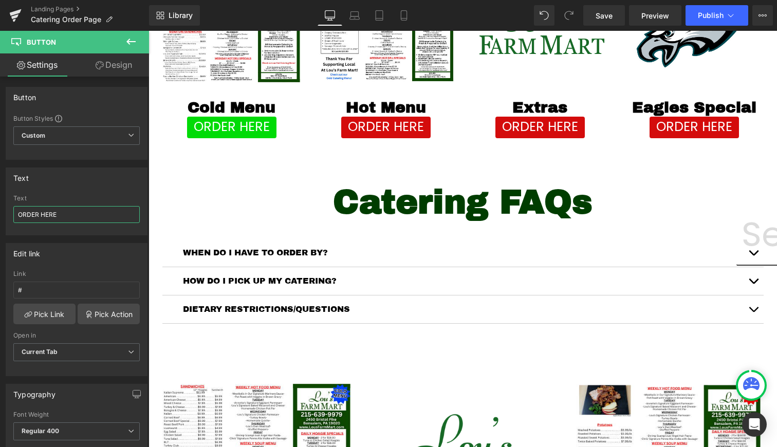
click at [229, 125] on div "ORDER HERE Button" at bounding box center [231, 128] width 139 height 22
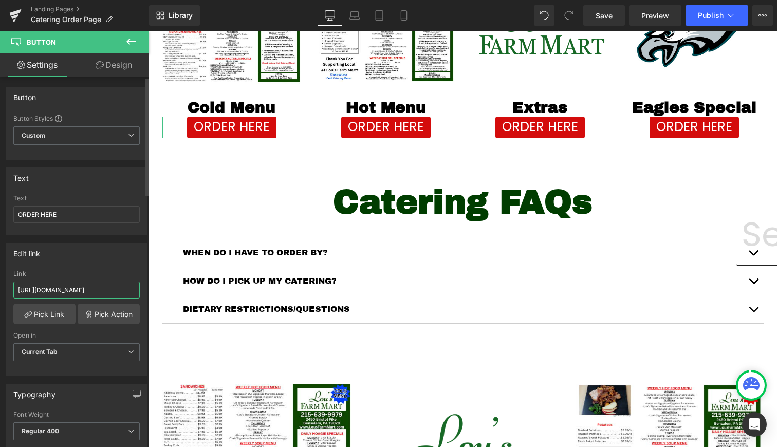
click at [102, 295] on input "https://lousfarmmart.myshopify.com/pages/coldcatering" at bounding box center [76, 289] width 126 height 17
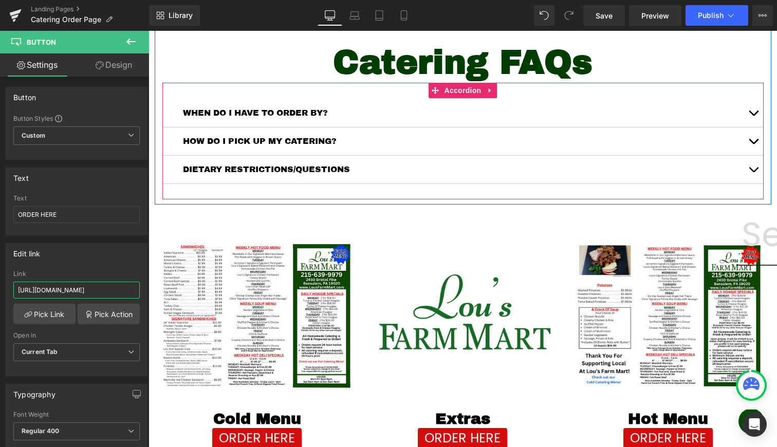
scroll to position [512, 0]
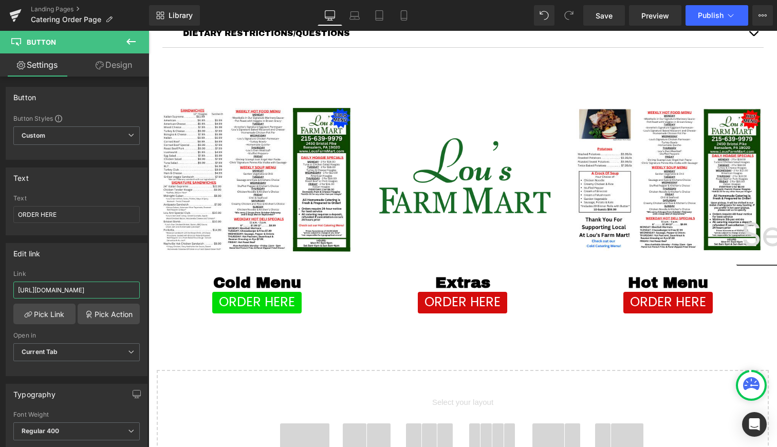
click at [254, 306] on link "Button" at bounding box center [252, 302] width 34 height 12
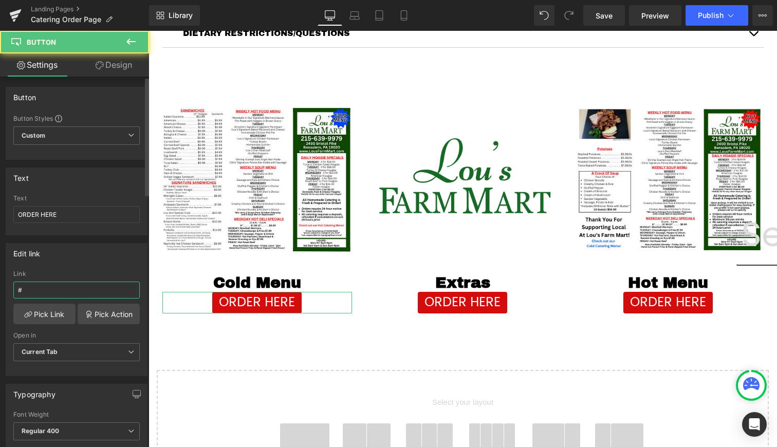
click at [63, 293] on input "#" at bounding box center [76, 289] width 126 height 17
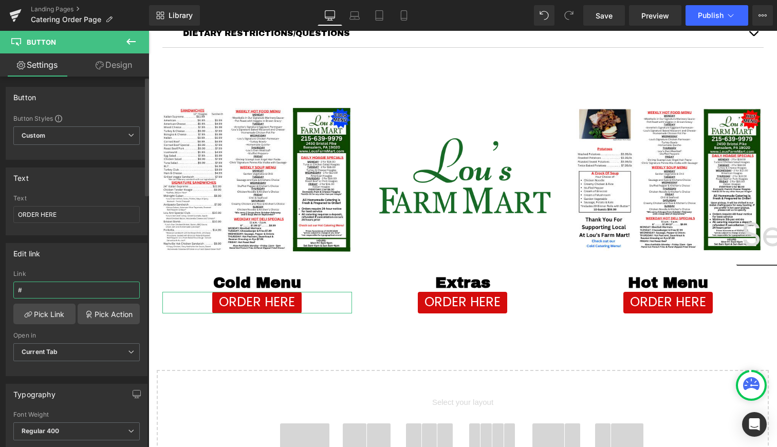
paste input "https://lousfarmmart.myshopify.com/pages/coldcatering"
type input "https://lousfarmmart.myshopify.com/pages/coldcatering"
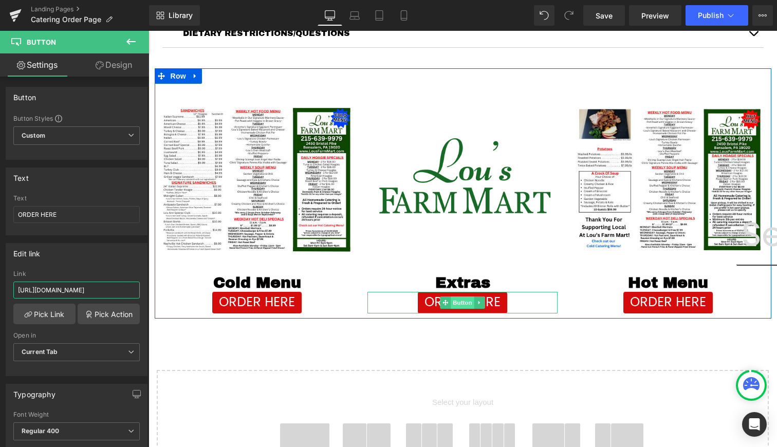
click at [456, 303] on span "Button" at bounding box center [463, 302] width 24 height 12
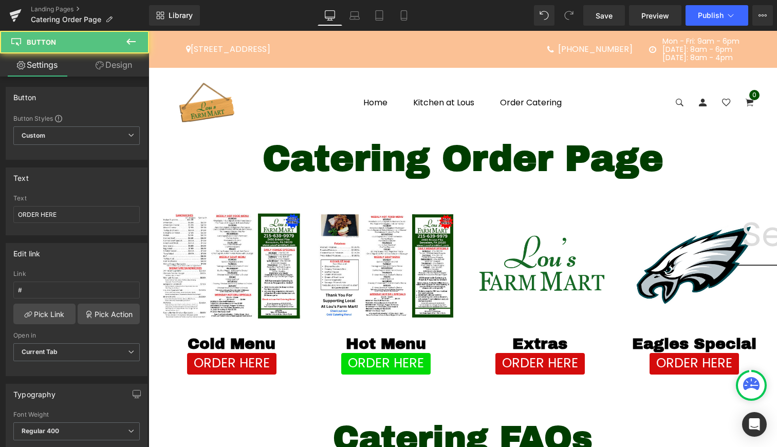
scroll to position [0, 0]
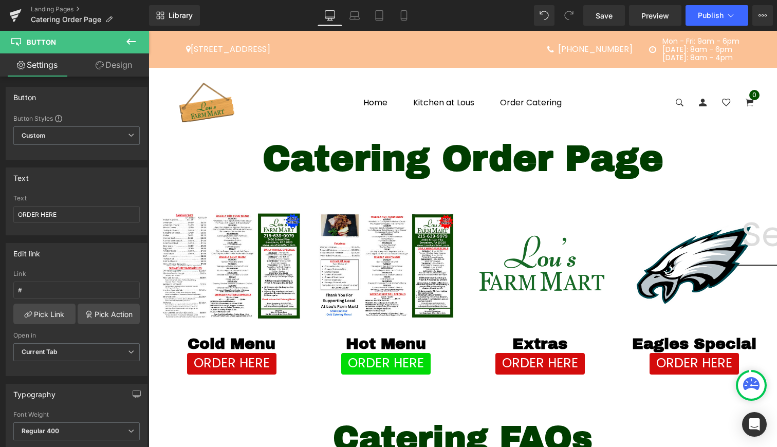
click at [381, 361] on div "ORDER HERE Button" at bounding box center [385, 364] width 139 height 22
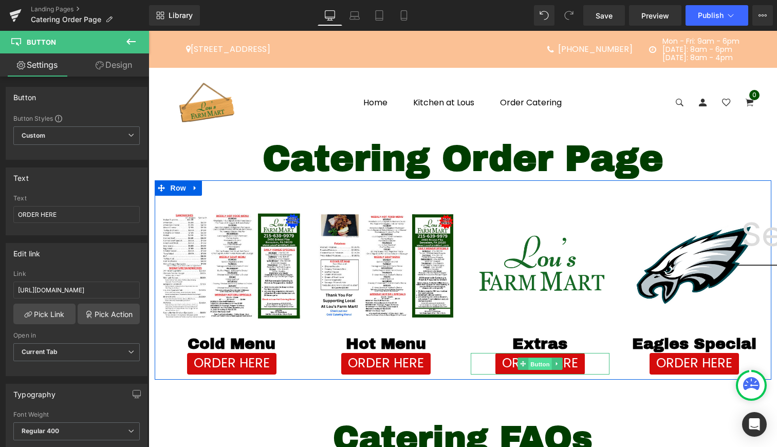
click at [542, 365] on span "Button" at bounding box center [540, 364] width 24 height 12
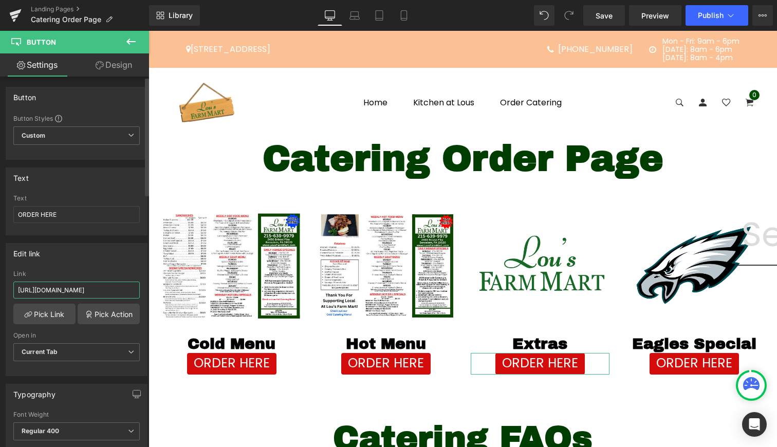
click at [97, 292] on input "https://lousfarmmart.myshopify.com/pages/extraspage" at bounding box center [76, 289] width 126 height 17
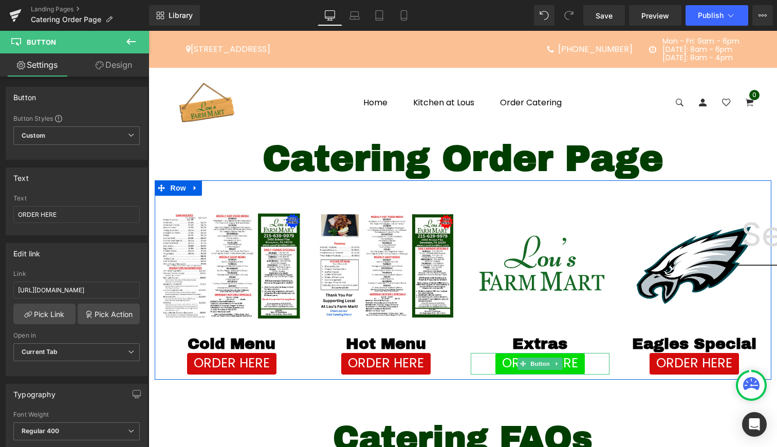
click at [534, 356] on span "ORDER HERE" at bounding box center [540, 363] width 76 height 20
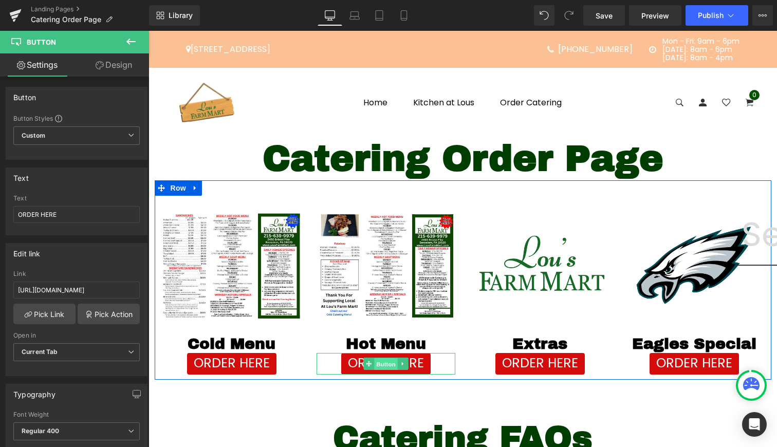
click at [380, 362] on span "Button" at bounding box center [386, 364] width 24 height 12
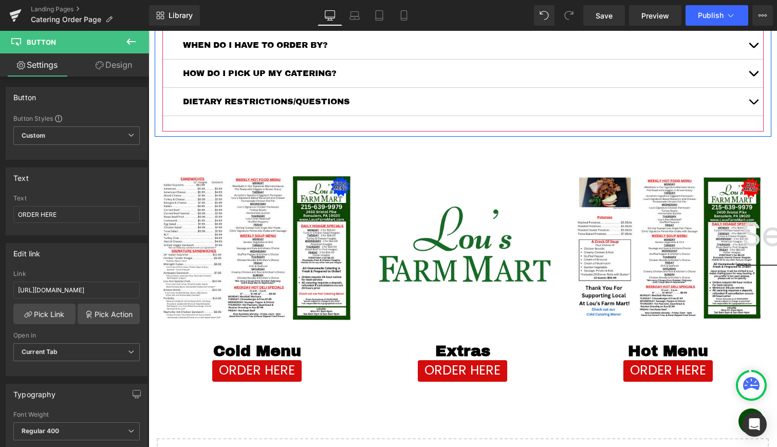
scroll to position [578, 0]
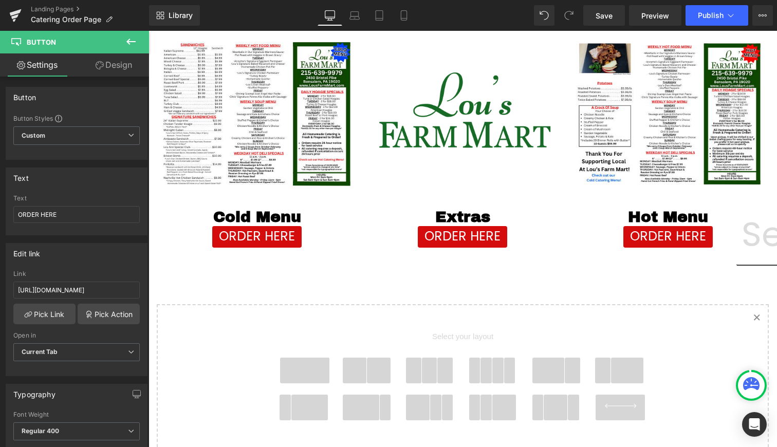
click at [456, 240] on link "Button" at bounding box center [457, 237] width 34 height 12
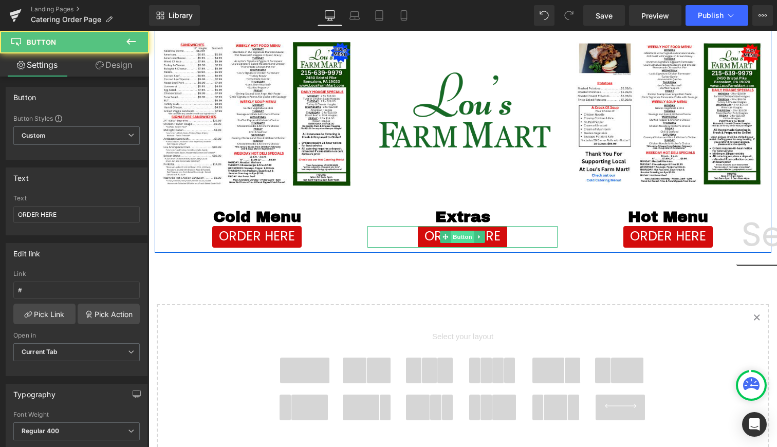
click at [460, 239] on span "Button" at bounding box center [463, 237] width 24 height 12
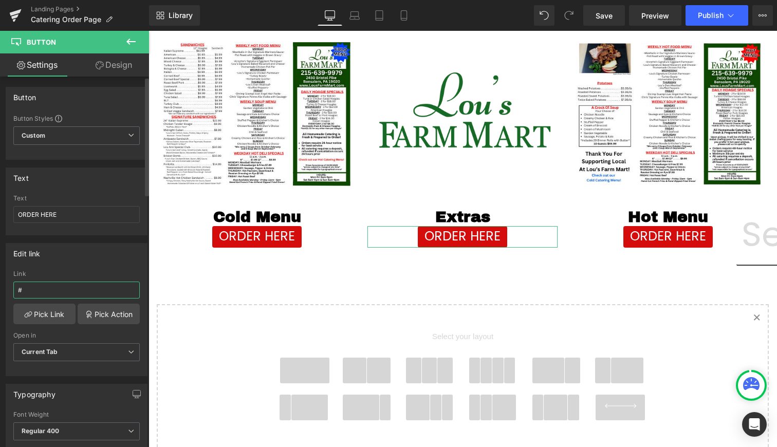
click at [64, 295] on input "#" at bounding box center [76, 289] width 126 height 17
paste input "https://lousfarmmart.myshopify.com/pages/extraspage"
type input "https://lousfarmmart.myshopify.com/pages/extraspage"
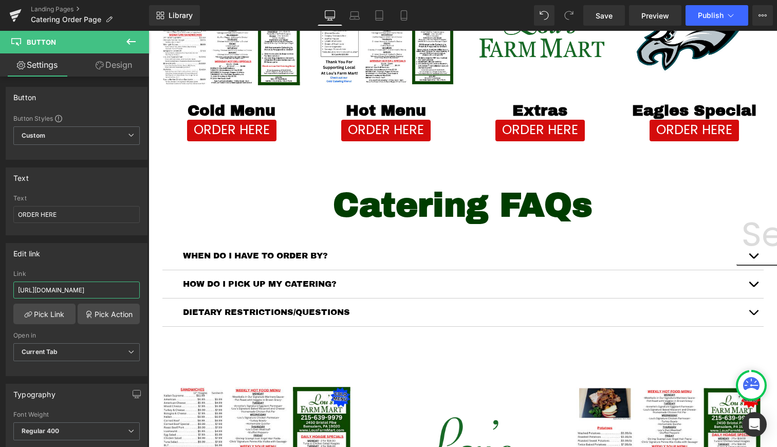
scroll to position [94, 0]
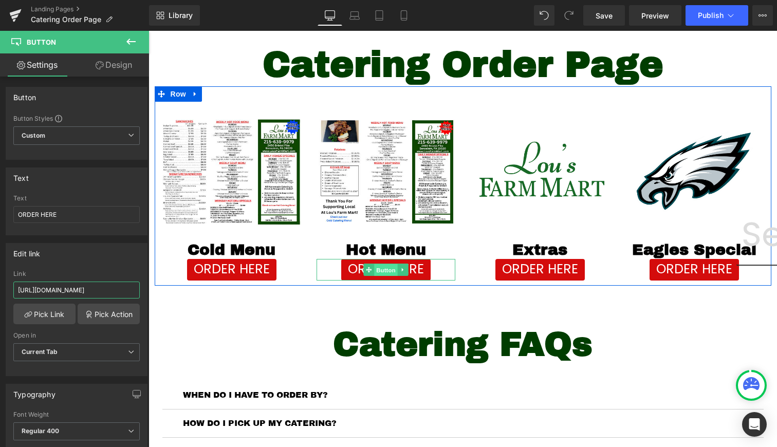
click at [390, 267] on span "Button" at bounding box center [386, 270] width 24 height 12
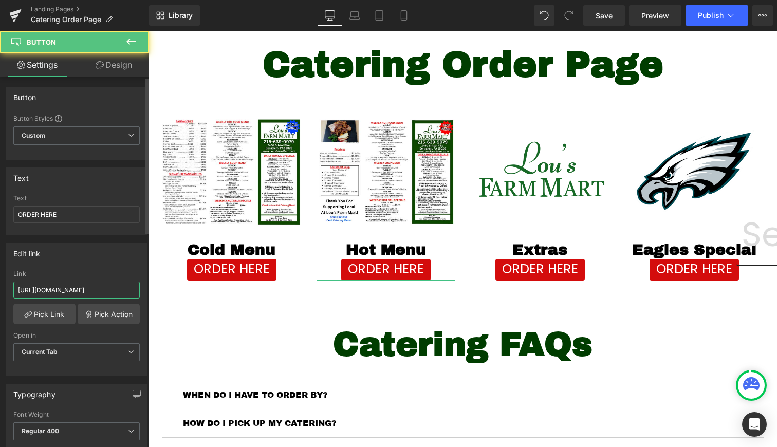
click at [61, 294] on input "https://lousfarmmart.myshopify.com/pages/hotcatering" at bounding box center [76, 289] width 126 height 17
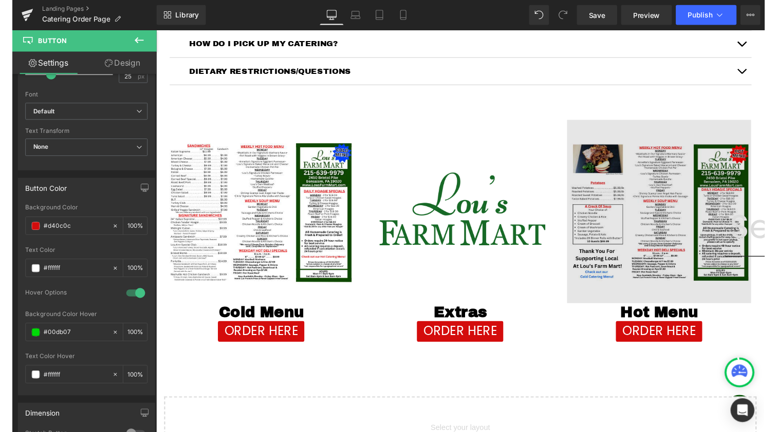
scroll to position [545, 0]
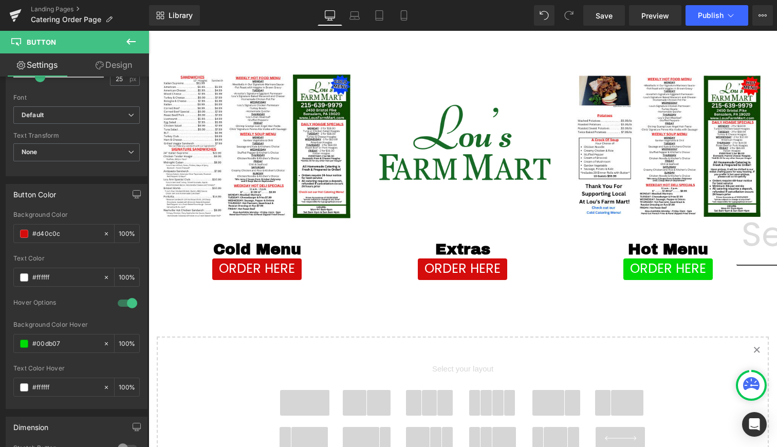
click at [664, 269] on div "ORDER HERE Button" at bounding box center [668, 269] width 190 height 22
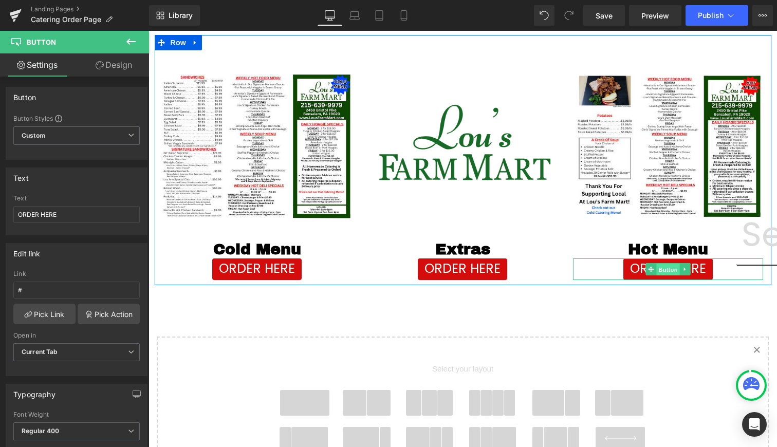
click at [664, 269] on span "Button" at bounding box center [668, 269] width 24 height 12
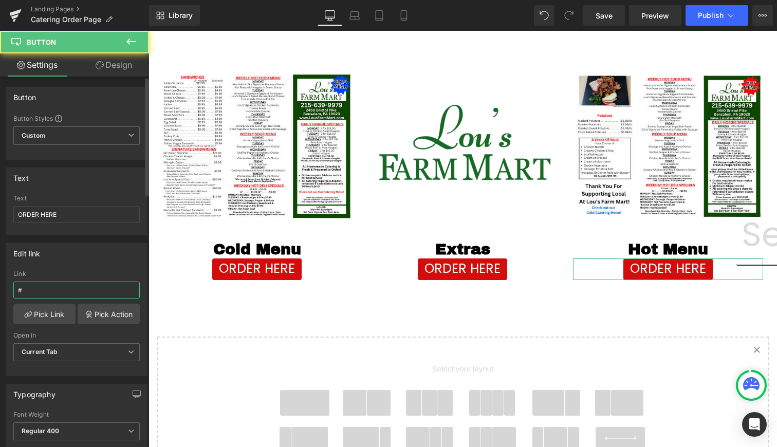
click at [56, 290] on input "#" at bounding box center [76, 289] width 126 height 17
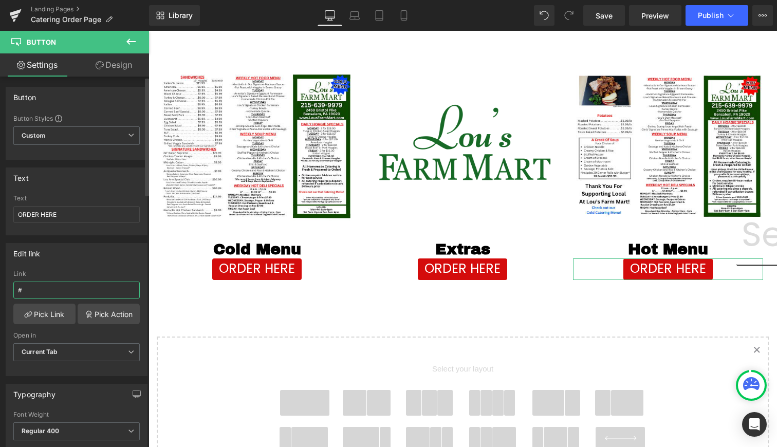
paste input "text"
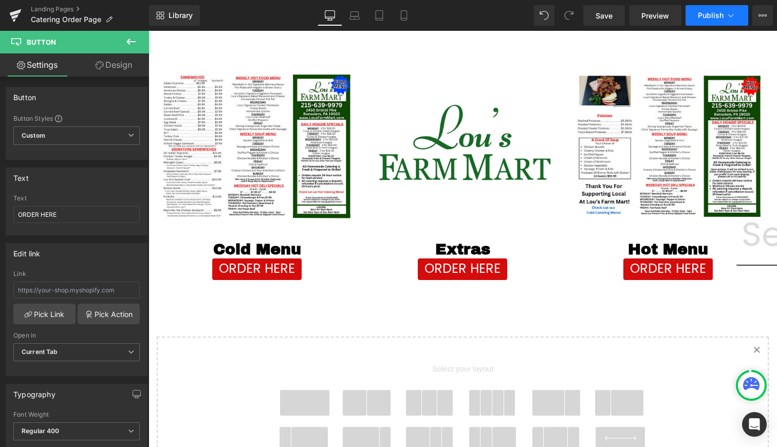
click at [713, 25] on button "Publish" at bounding box center [716, 15] width 63 height 21
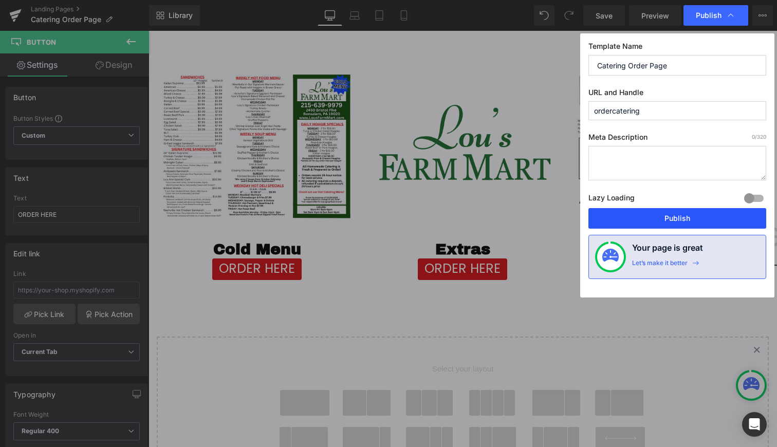
click at [683, 220] on button "Publish" at bounding box center [677, 218] width 178 height 21
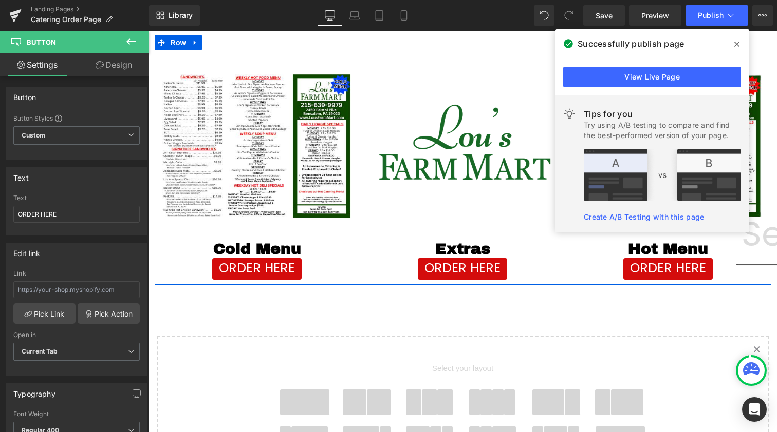
click at [468, 250] on icon at bounding box center [471, 249] width 6 height 6
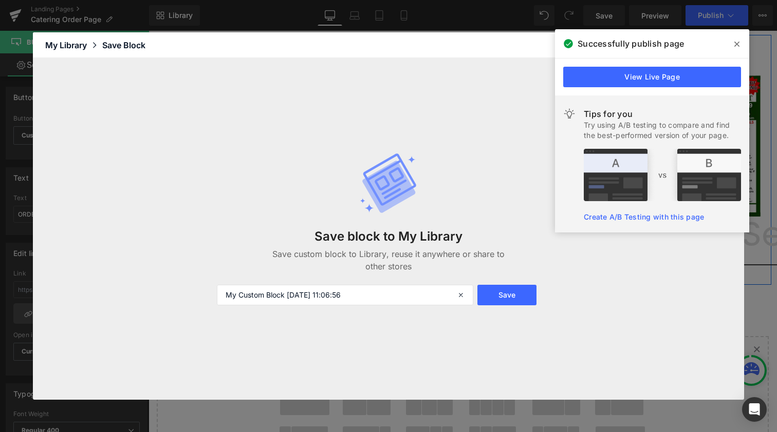
click at [738, 45] on icon at bounding box center [736, 44] width 5 height 5
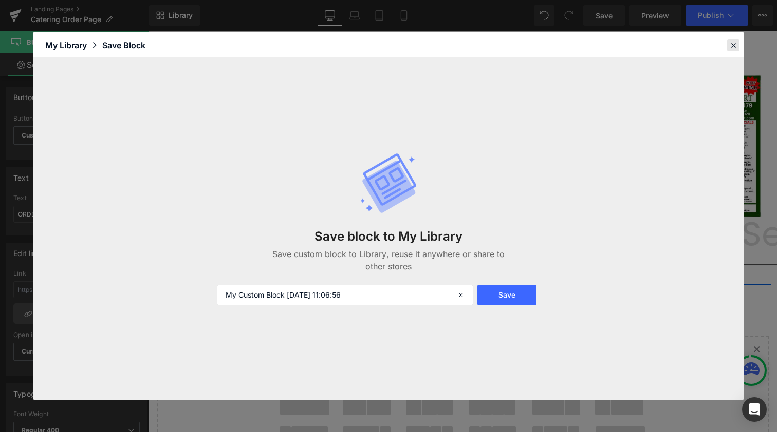
click at [727, 49] on div at bounding box center [733, 45] width 12 height 12
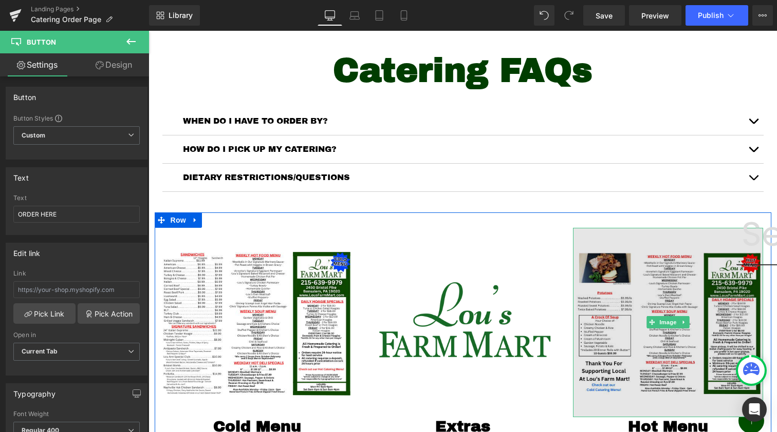
scroll to position [143, 0]
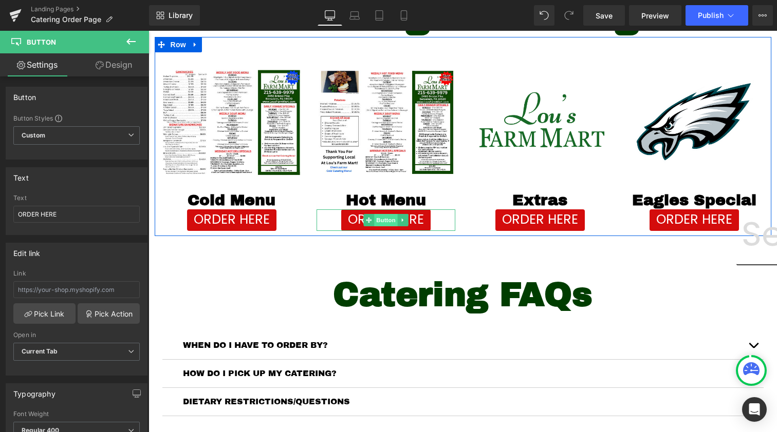
click at [382, 217] on span "Button" at bounding box center [386, 220] width 24 height 12
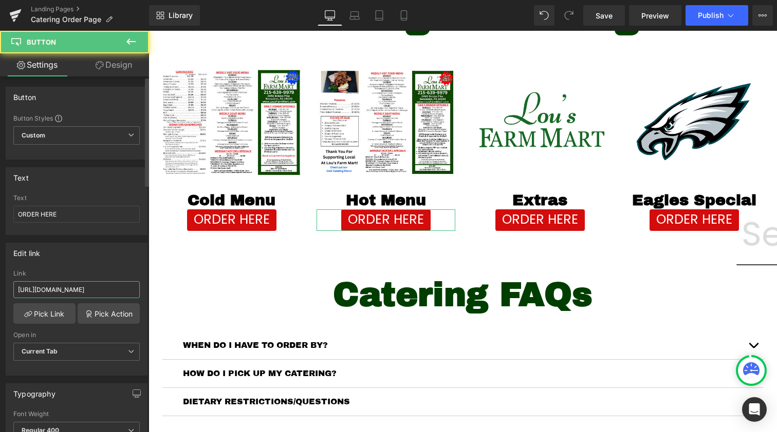
click at [89, 283] on input "https://lousfarmmart.myshopify.com/pages/hotcatering" at bounding box center [76, 289] width 126 height 17
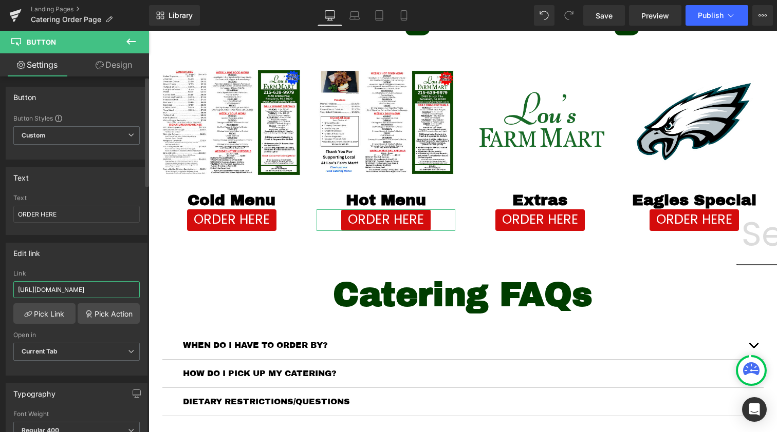
click at [89, 283] on input "https://lousfarmmart.myshopify.com/pages/hotcatering" at bounding box center [76, 289] width 126 height 17
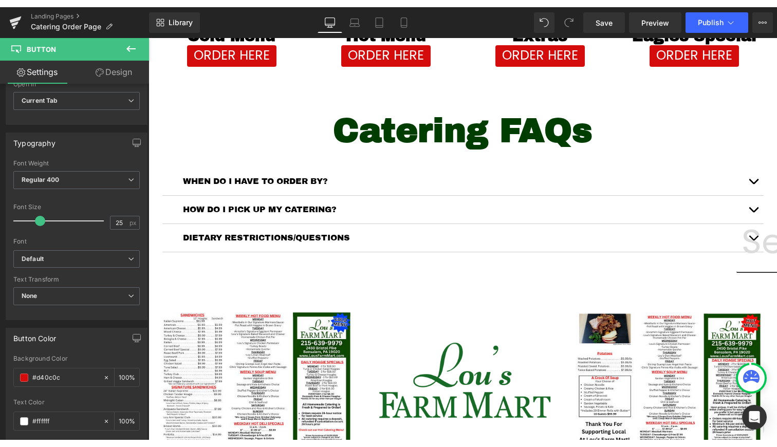
scroll to position [533, 0]
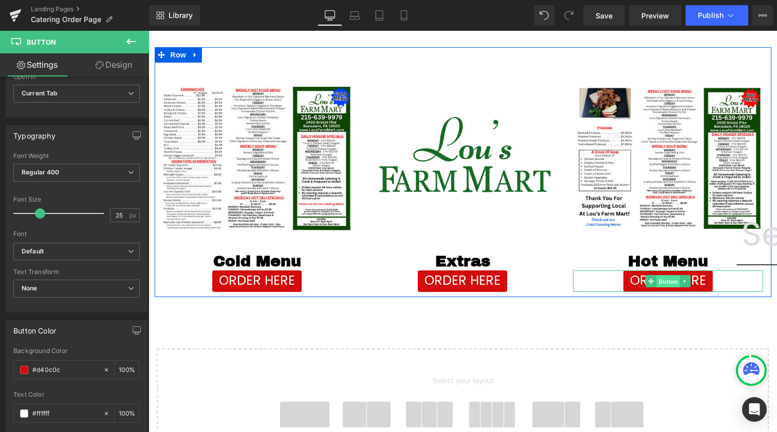
click at [664, 278] on span "Button" at bounding box center [668, 282] width 24 height 12
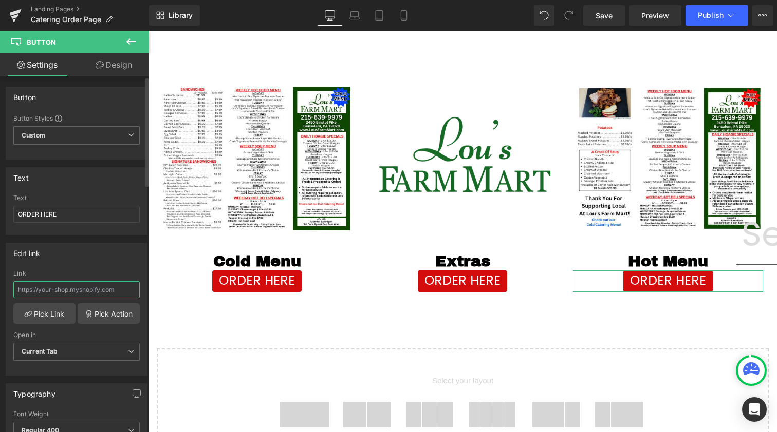
click at [90, 291] on input "text" at bounding box center [76, 289] width 126 height 17
paste input "https://lousfarmmart.myshopify.com/pages/hotcatering"
type input "https://lousfarmmart.myshopify.com/pages/hotcatering"
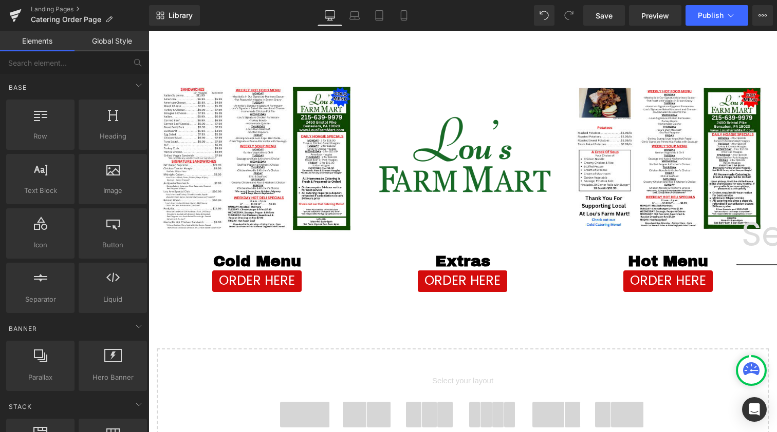
click at [503, 336] on div "Catering Order Page Heading Image Cold Menu Heading ORDER HERE Button Image Hot…" at bounding box center [462, 94] width 628 height 981
click at [708, 15] on span "Publish" at bounding box center [710, 15] width 26 height 8
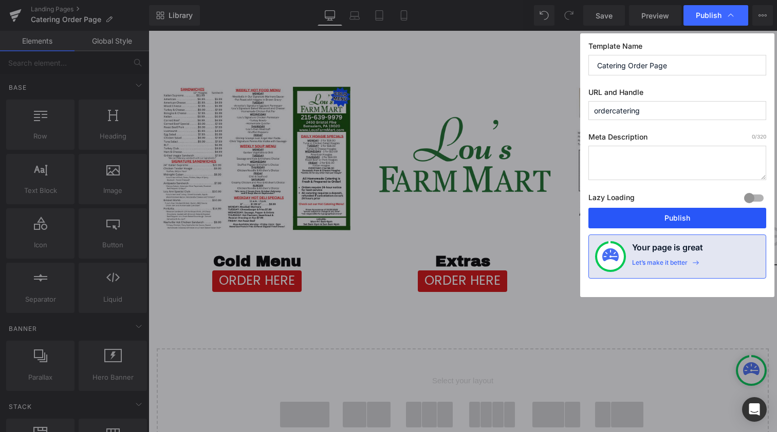
click at [666, 216] on button "Publish" at bounding box center [677, 218] width 178 height 21
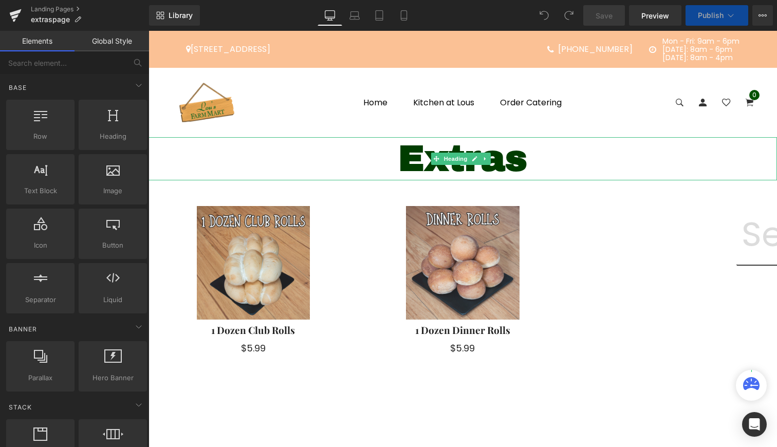
click at [391, 150] on h1 "Extras" at bounding box center [462, 158] width 628 height 43
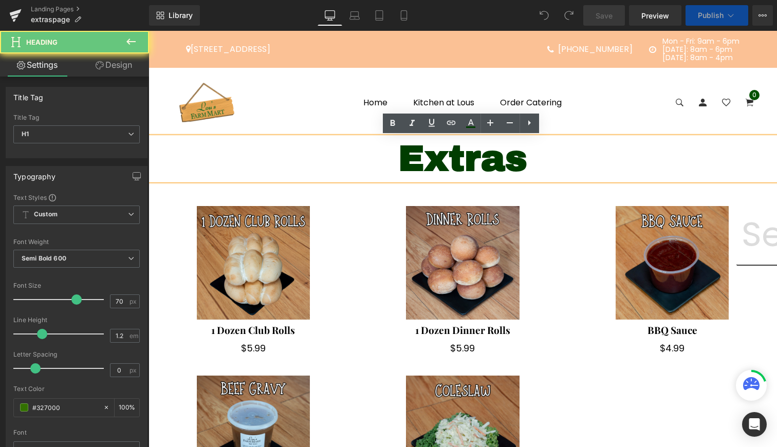
click at [377, 152] on h1 "Extras" at bounding box center [462, 158] width 628 height 43
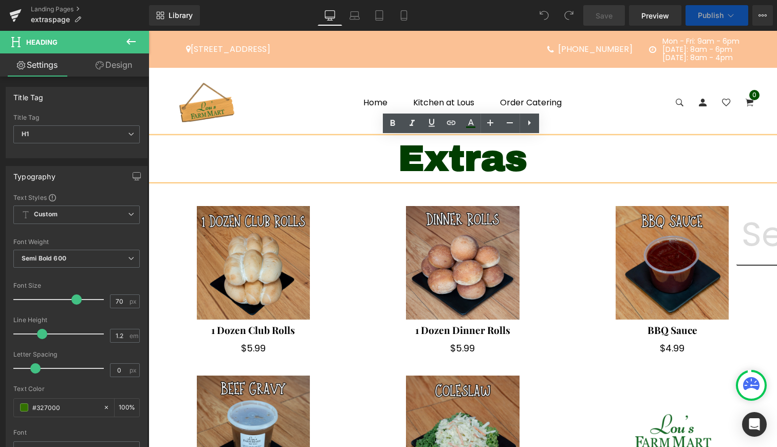
click at [398, 162] on span "Extras" at bounding box center [462, 158] width 129 height 39
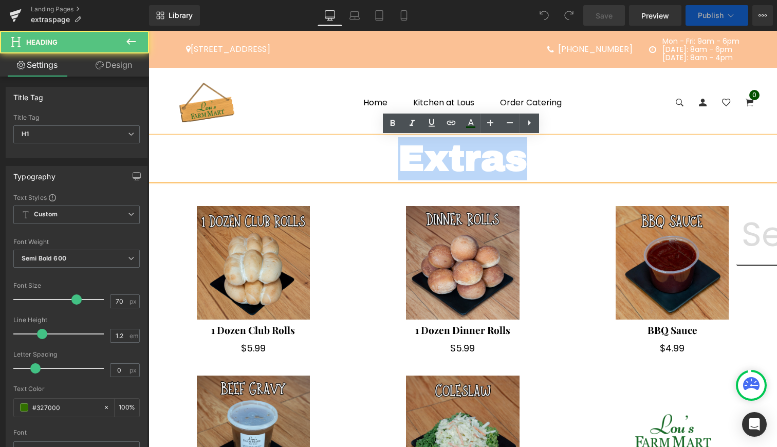
click at [398, 162] on span "Extras" at bounding box center [462, 158] width 129 height 39
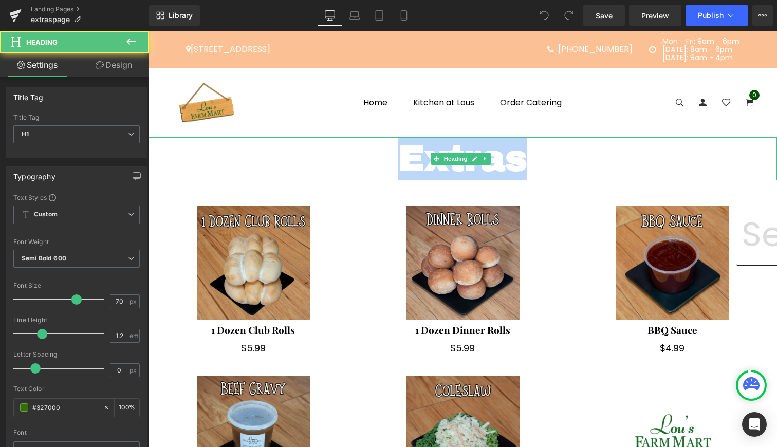
click at [366, 152] on h1 "Extras" at bounding box center [462, 158] width 628 height 43
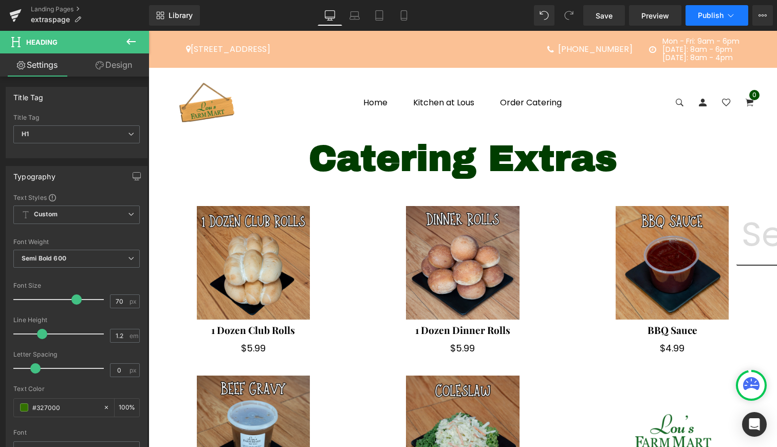
click at [705, 9] on button "Publish" at bounding box center [716, 15] width 63 height 21
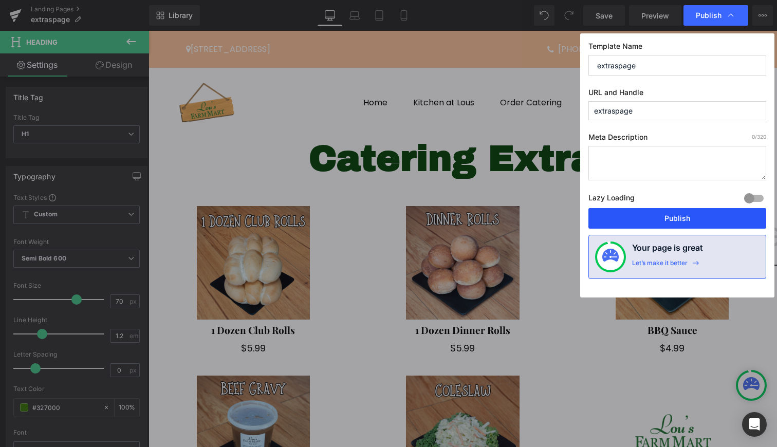
click at [701, 212] on button "Publish" at bounding box center [677, 218] width 178 height 21
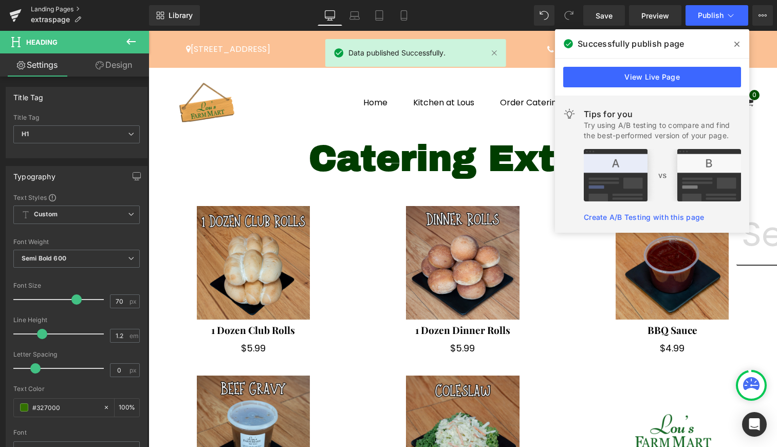
click at [73, 10] on link "Landing Pages" at bounding box center [90, 9] width 118 height 8
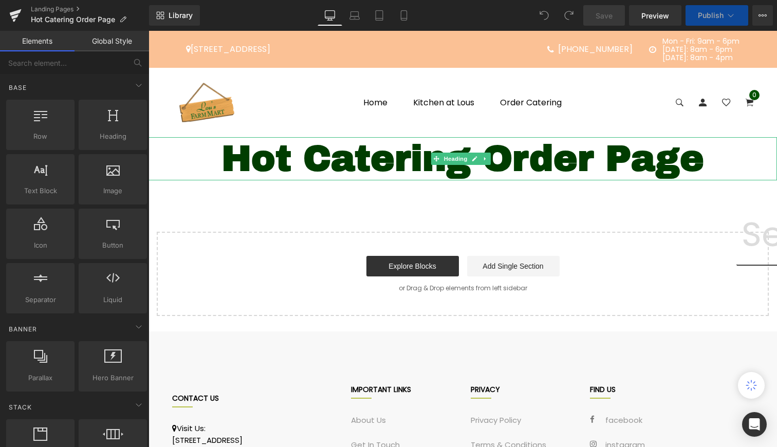
click at [484, 151] on span "Hot Catering Order Page" at bounding box center [462, 158] width 482 height 39
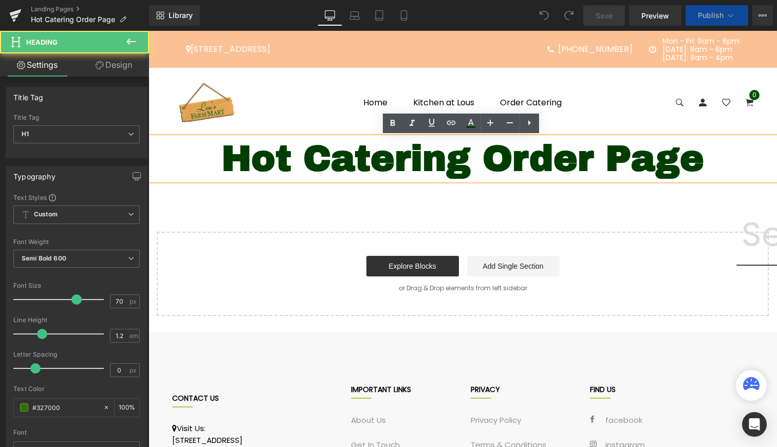
click at [295, 161] on span "Hot Catering Order Page" at bounding box center [462, 158] width 482 height 39
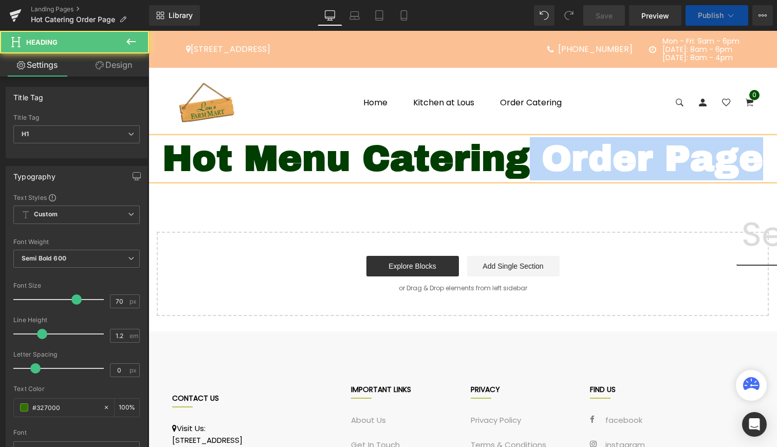
drag, startPoint x: 579, startPoint y: 154, endPoint x: 729, endPoint y: 233, distance: 169.6
click at [729, 233] on div "Hot Menu Catering Order Page Heading {% assign modulo = gPLCount | modulo: 2 %}…" at bounding box center [462, 226] width 628 height 179
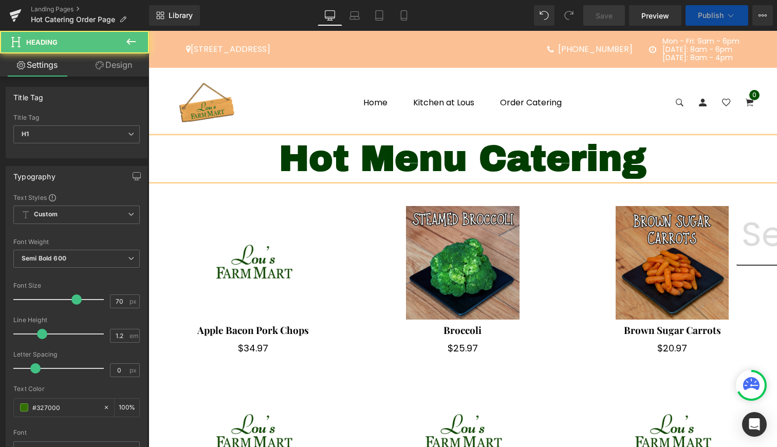
click at [613, 160] on span "Hot Menu Catering" at bounding box center [462, 158] width 367 height 39
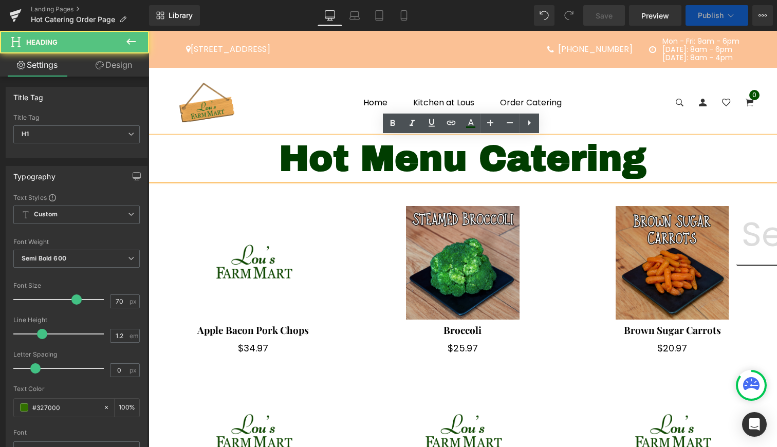
click at [552, 253] on div "Sale Off" at bounding box center [462, 263] width 189 height 114
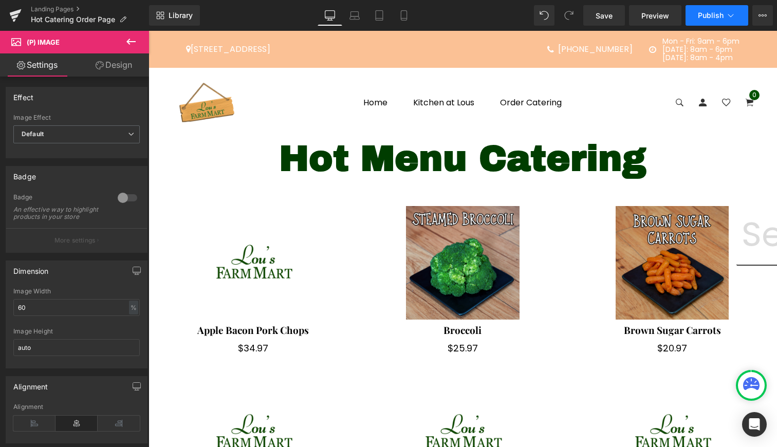
click at [709, 25] on button "Publish" at bounding box center [716, 15] width 63 height 21
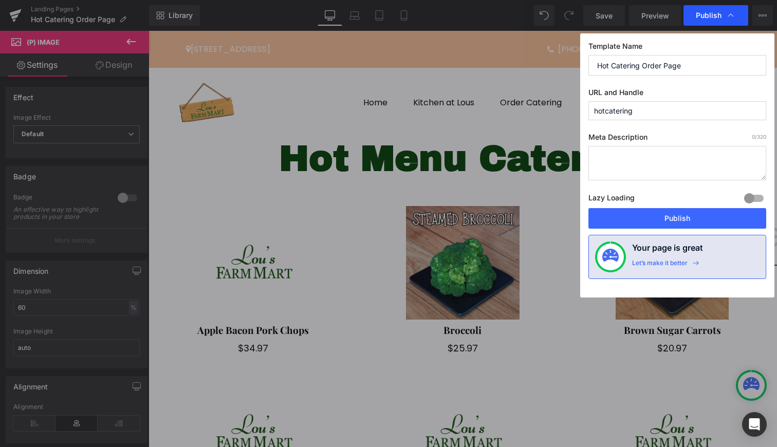
click at [711, 15] on span "Publish" at bounding box center [708, 15] width 26 height 9
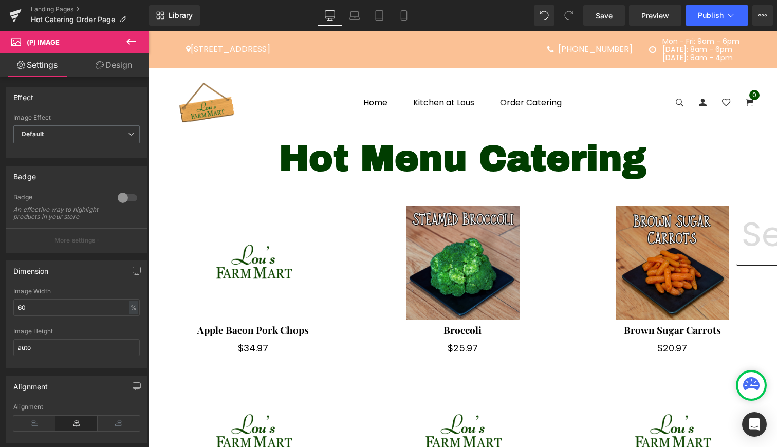
click at [711, 15] on span "Publish" at bounding box center [710, 15] width 26 height 8
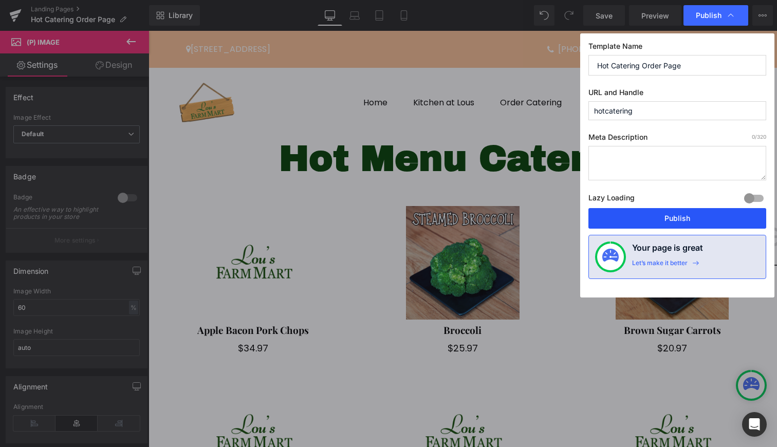
click at [683, 219] on button "Publish" at bounding box center [677, 218] width 178 height 21
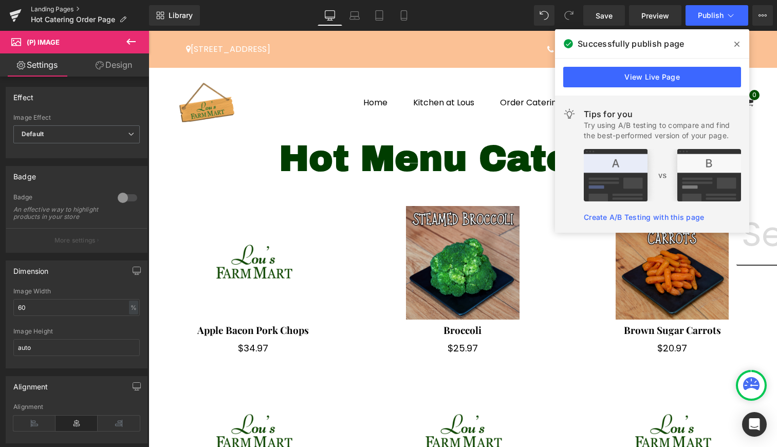
click at [78, 5] on link "Landing Pages" at bounding box center [90, 9] width 118 height 8
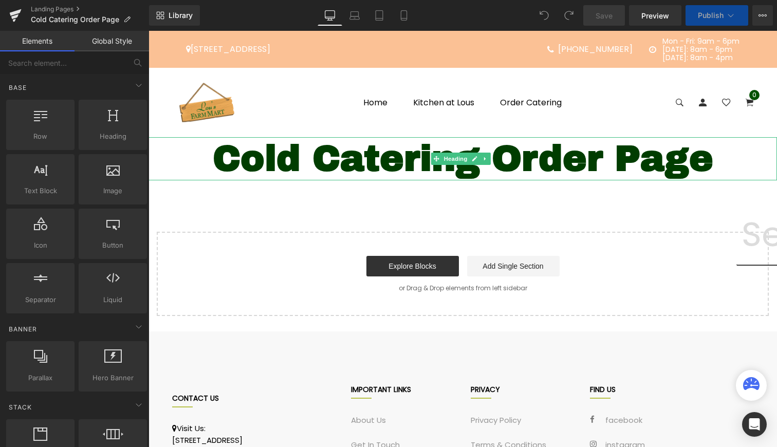
click at [296, 159] on span "Cold Catering Order Page" at bounding box center [463, 158] width 500 height 39
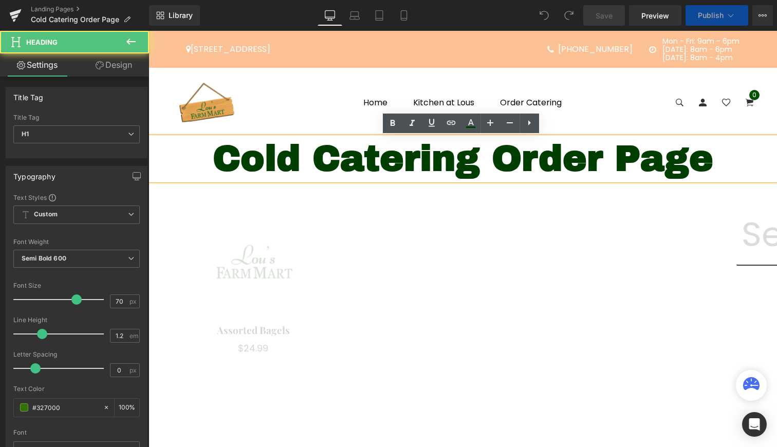
click at [308, 156] on span "Cold Catering Order Page" at bounding box center [463, 158] width 500 height 39
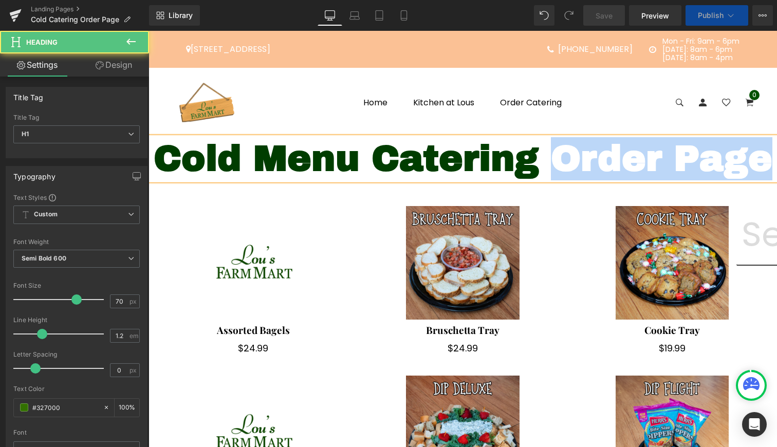
drag, startPoint x: 601, startPoint y: 156, endPoint x: 714, endPoint y: 233, distance: 136.5
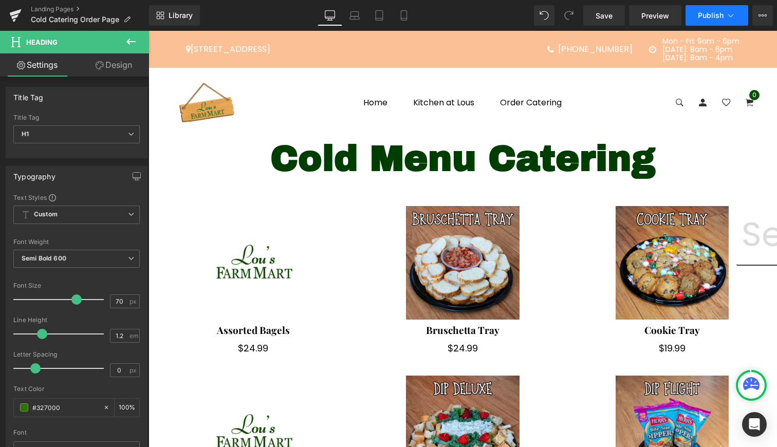
click at [711, 22] on button "Publish" at bounding box center [716, 15] width 63 height 21
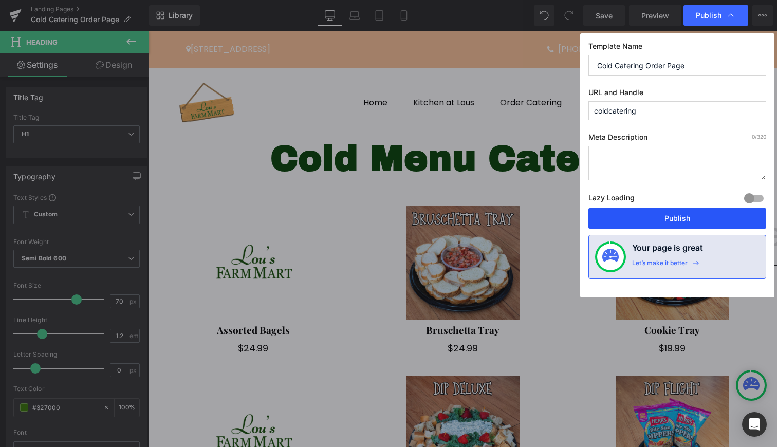
click at [657, 215] on button "Publish" at bounding box center [677, 218] width 178 height 21
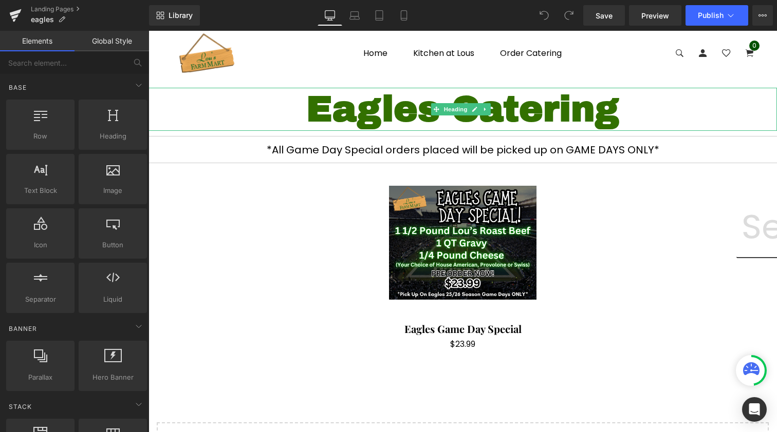
scroll to position [56, 0]
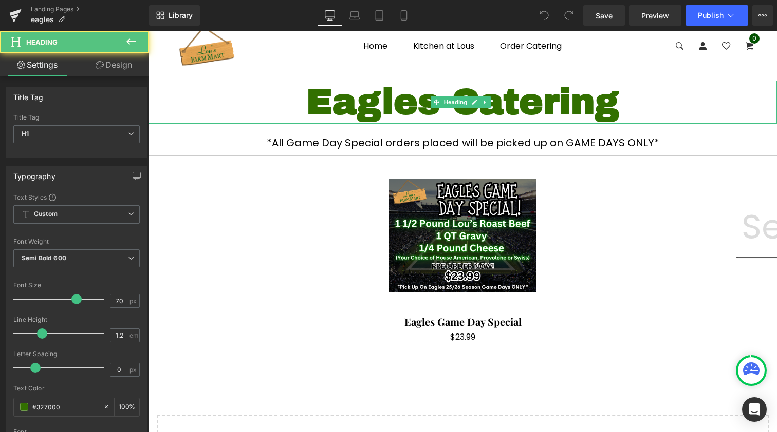
click at [383, 95] on h1 "Eagles Catering" at bounding box center [462, 102] width 628 height 43
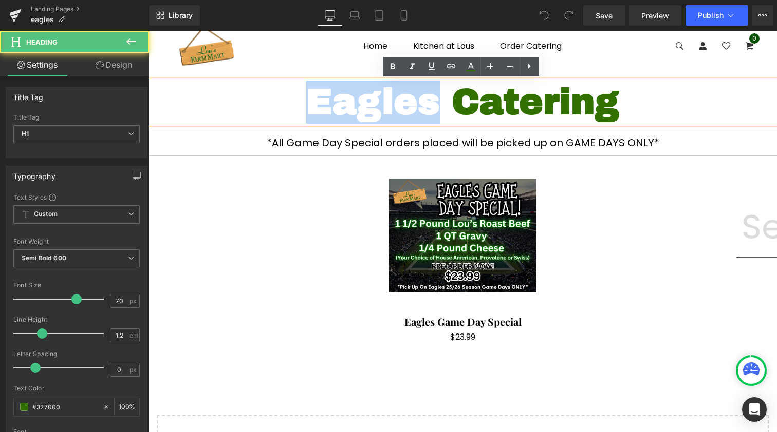
click at [383, 95] on h1 "Eagles Catering" at bounding box center [462, 102] width 628 height 43
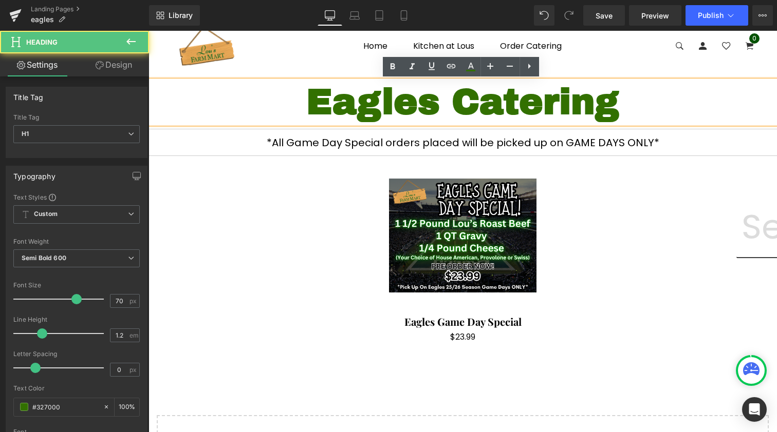
click at [480, 97] on h1 "Eagles Catering" at bounding box center [462, 102] width 628 height 43
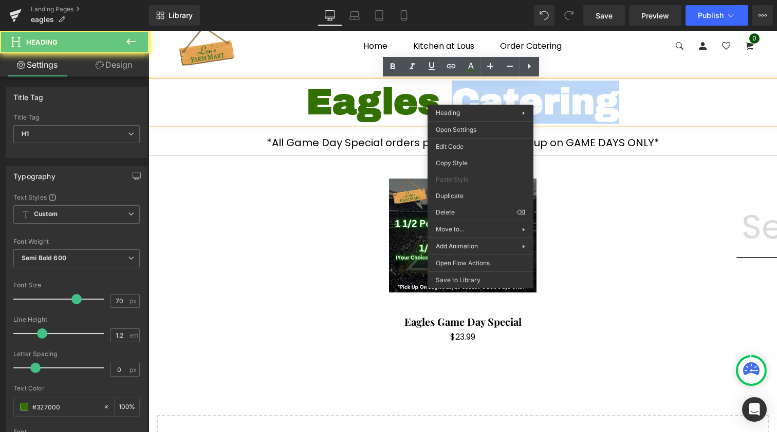
click at [480, 97] on h1 "Eagles Catering" at bounding box center [462, 102] width 628 height 43
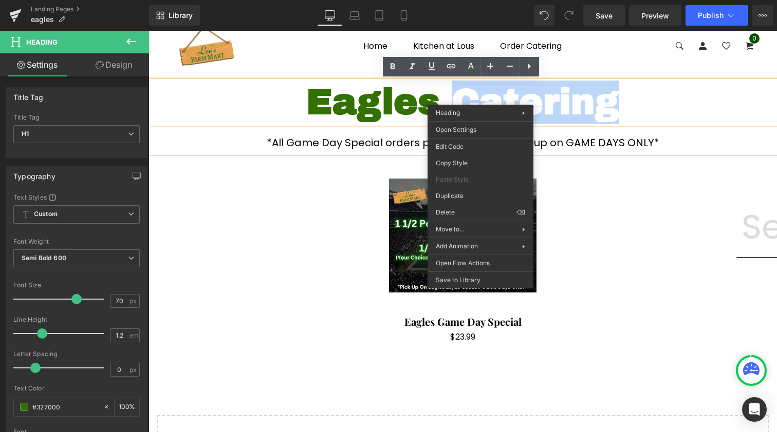
click at [593, 90] on h1 "Eagles Catering" at bounding box center [462, 102] width 628 height 43
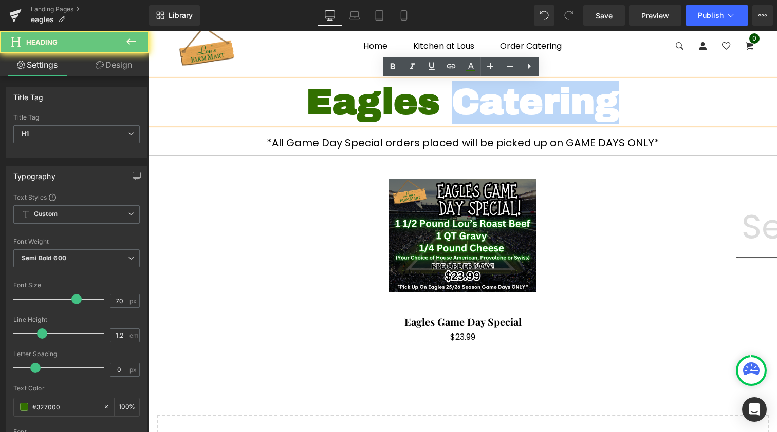
click at [593, 90] on h1 "Eagles Catering" at bounding box center [462, 102] width 628 height 43
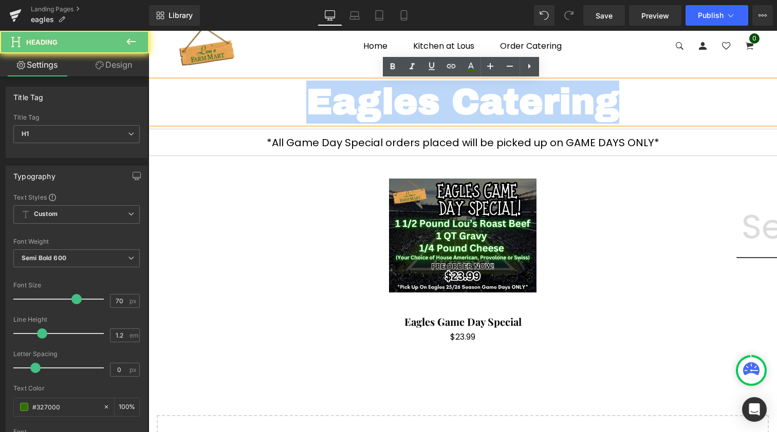
click at [593, 90] on h1 "Eagles Catering" at bounding box center [462, 102] width 628 height 43
click at [639, 97] on h1 "Eagles Catering" at bounding box center [462, 102] width 628 height 43
click at [653, 86] on h1 "Eagles Catering" at bounding box center [462, 102] width 628 height 43
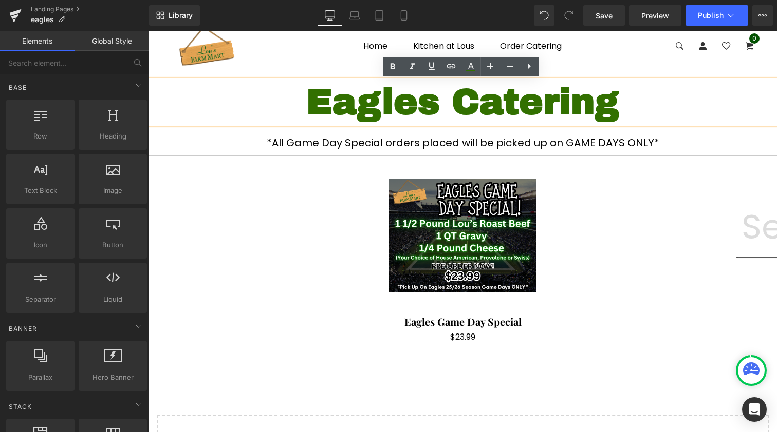
click at [597, 73] on div "Home Kitchen at Lous Order Catering 0" at bounding box center [462, 45] width 581 height 69
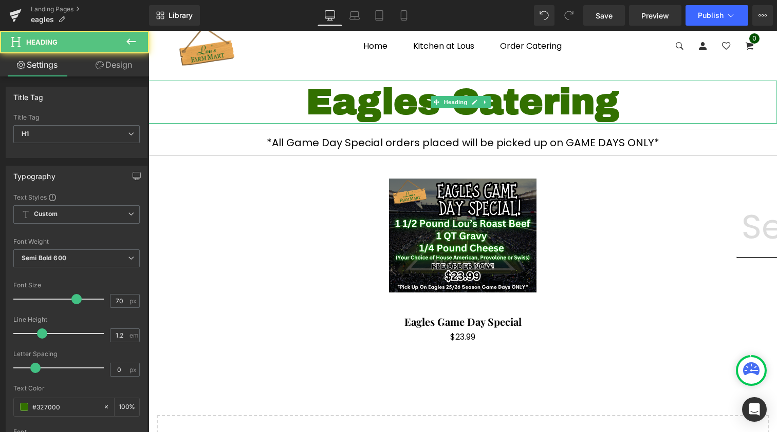
click at [581, 96] on h1 "Eagles Catering" at bounding box center [462, 102] width 628 height 43
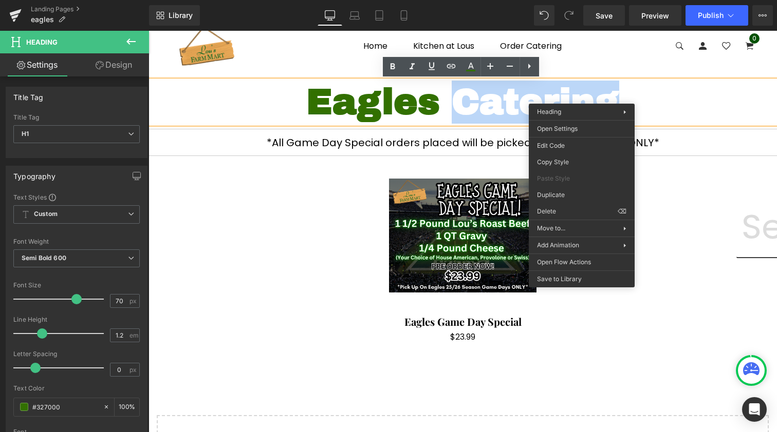
click at [581, 96] on h1 "Eagles Catering" at bounding box center [462, 102] width 628 height 43
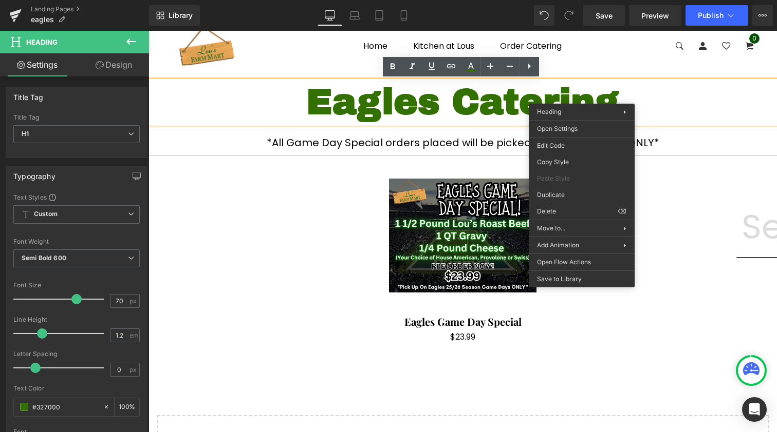
click at [302, 68] on div "Home Kitchen at Lous Order Catering 0" at bounding box center [462, 45] width 581 height 69
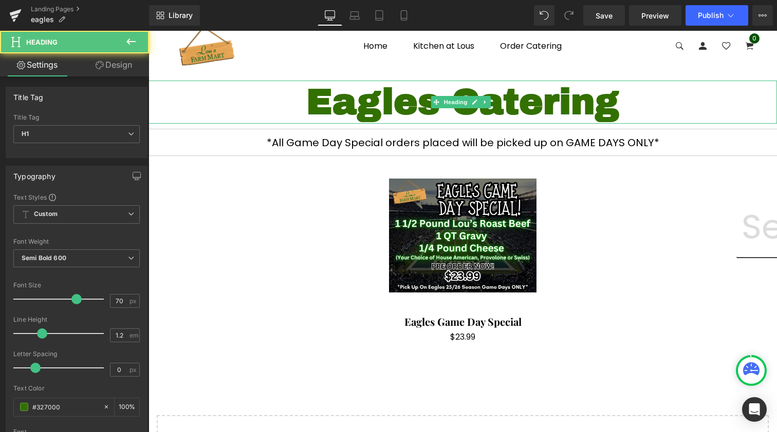
click at [304, 92] on h1 "Eagles Catering" at bounding box center [462, 102] width 628 height 43
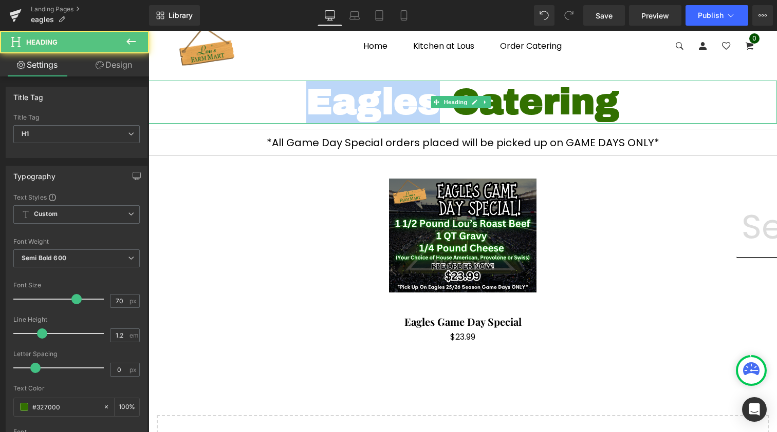
click at [304, 92] on h1 "Eagles Catering" at bounding box center [462, 102] width 628 height 43
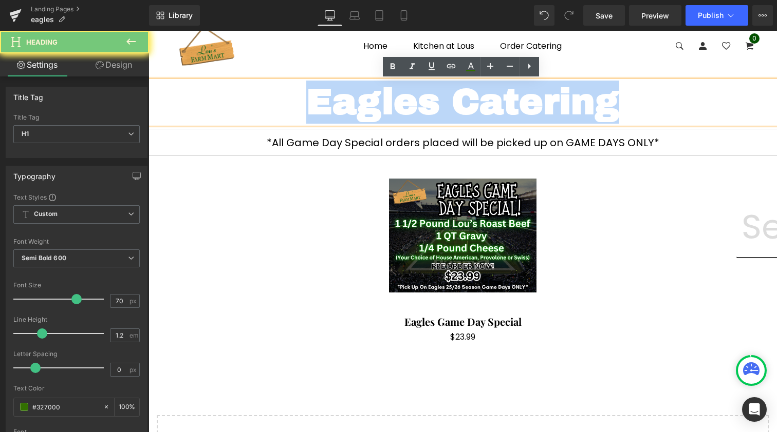
click at [304, 92] on h1 "Eagles Catering" at bounding box center [462, 102] width 628 height 43
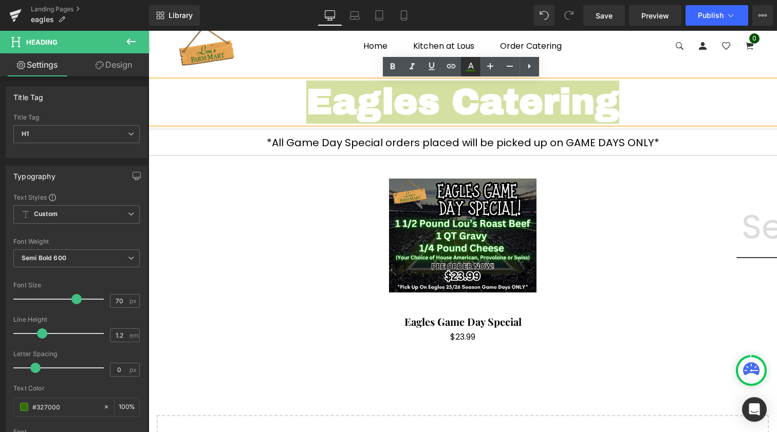
click at [466, 66] on icon at bounding box center [470, 67] width 12 height 12
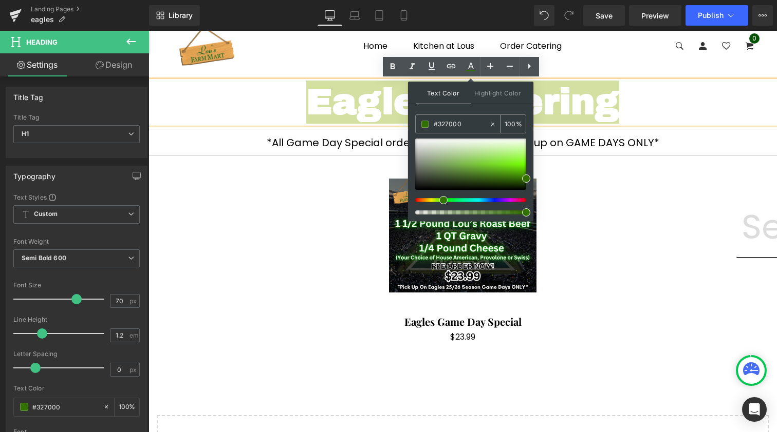
click at [443, 124] on input "#327000" at bounding box center [460, 124] width 55 height 11
paste input "003d"
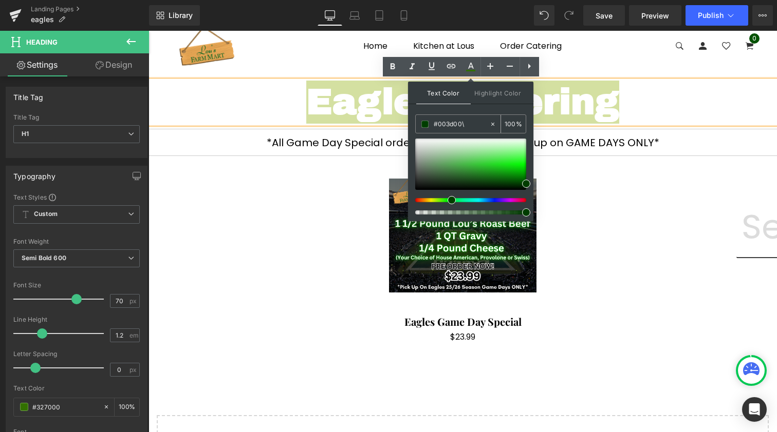
type input "#003d00\"
type input "0"
click at [473, 119] on input "#003d00\" at bounding box center [460, 124] width 55 height 11
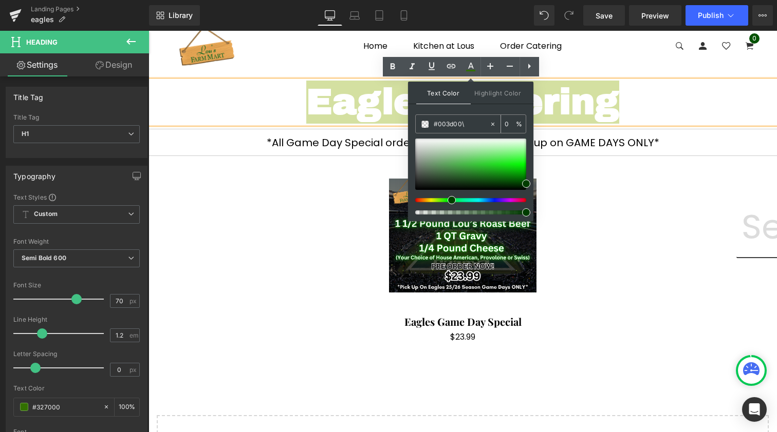
paste input "text"
type input "#003d00"
type input "100"
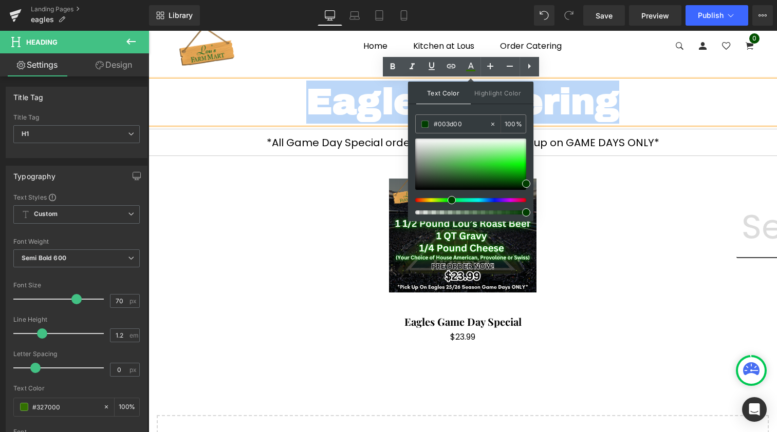
click at [642, 102] on h1 "Eagles Catering" at bounding box center [462, 102] width 628 height 43
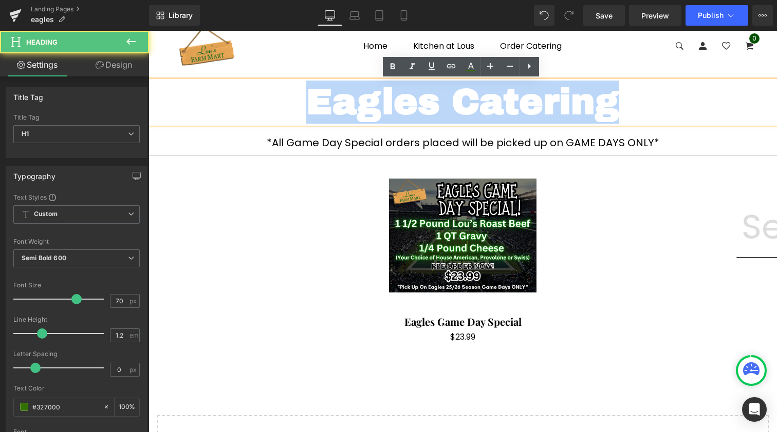
click at [614, 102] on h1 "Eagles Catering" at bounding box center [462, 102] width 628 height 43
click at [630, 92] on h1 "Eagles Catering" at bounding box center [462, 102] width 628 height 43
click at [476, 105] on h1 "Eagles Catering" at bounding box center [462, 102] width 628 height 43
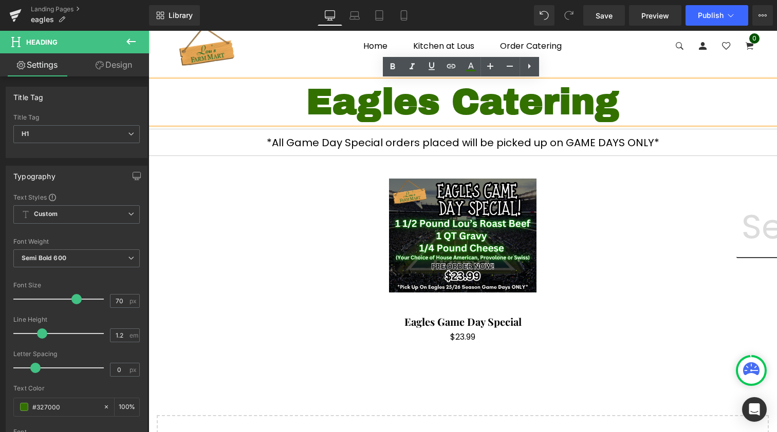
click at [412, 93] on h1 "Eagles Catering" at bounding box center [462, 102] width 628 height 43
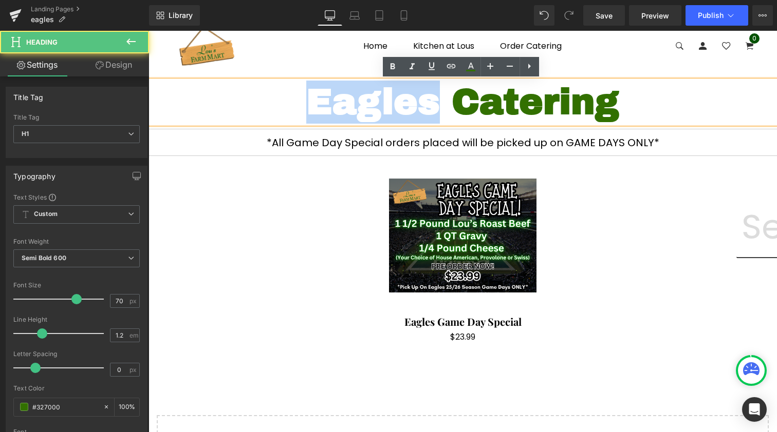
click at [412, 93] on h1 "Eagles Catering" at bounding box center [462, 102] width 628 height 43
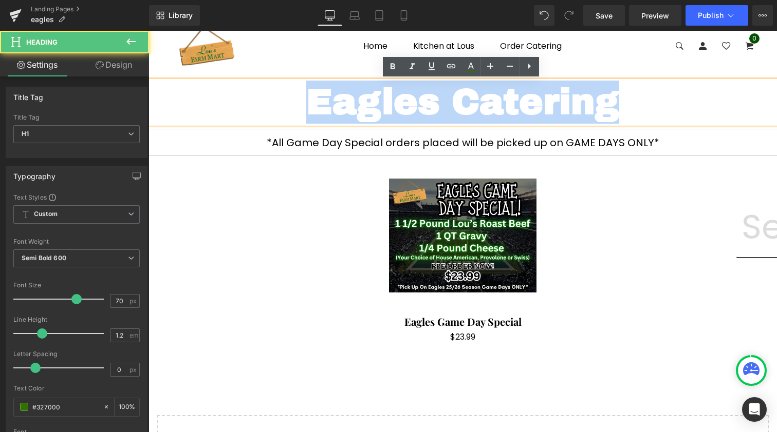
click at [412, 93] on h1 "Eagles Catering" at bounding box center [462, 102] width 628 height 43
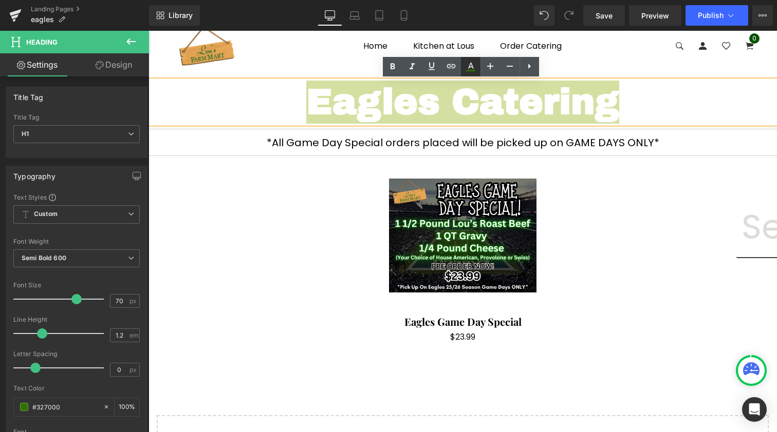
click at [469, 62] on icon at bounding box center [470, 67] width 12 height 12
type input "#327000"
type input "100"
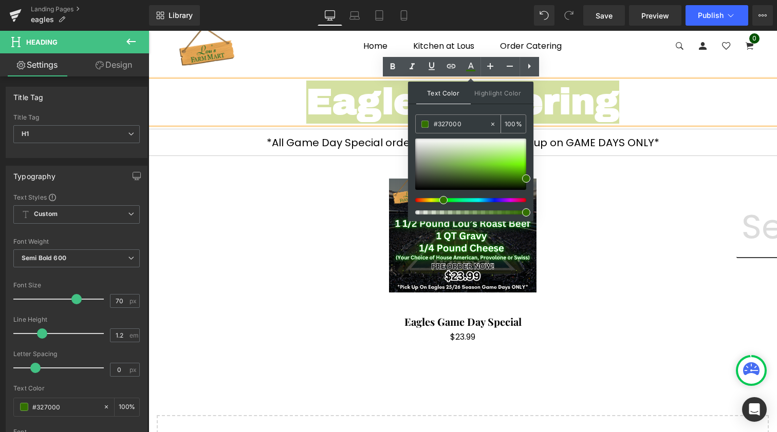
click at [442, 128] on input "#327000" at bounding box center [460, 124] width 55 height 11
paste input "003d"
type input "#003d00"
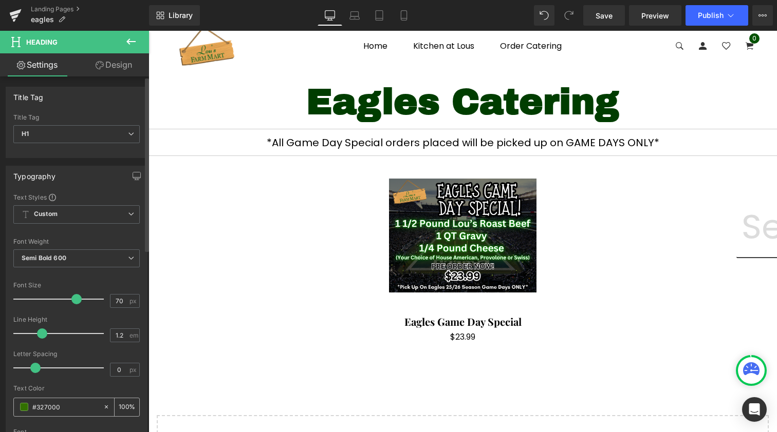
click at [54, 402] on input "#327000" at bounding box center [65, 407] width 66 height 11
paste input "003d"
type input "#003d00"
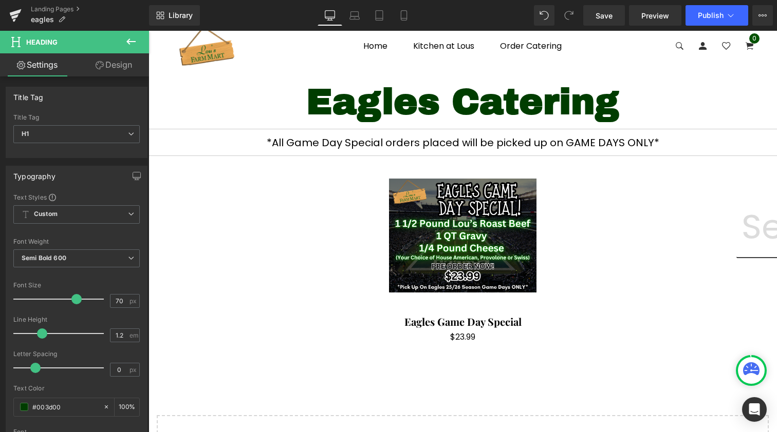
click at [504, 125] on div "Separator" at bounding box center [462, 129] width 628 height 11
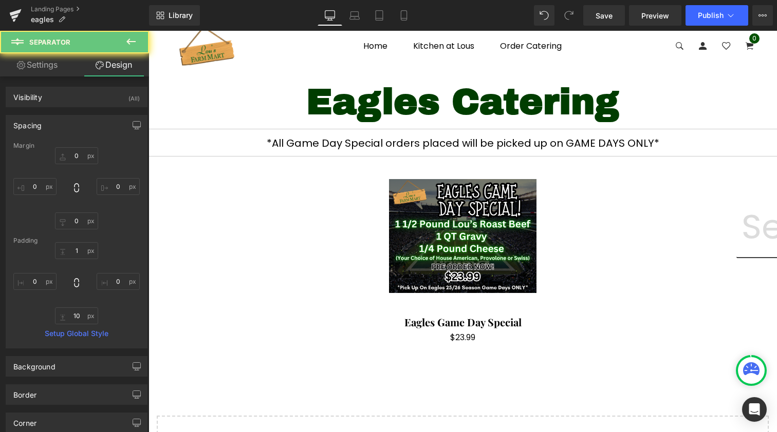
click at [537, 106] on span "Eagles Catering" at bounding box center [462, 102] width 313 height 39
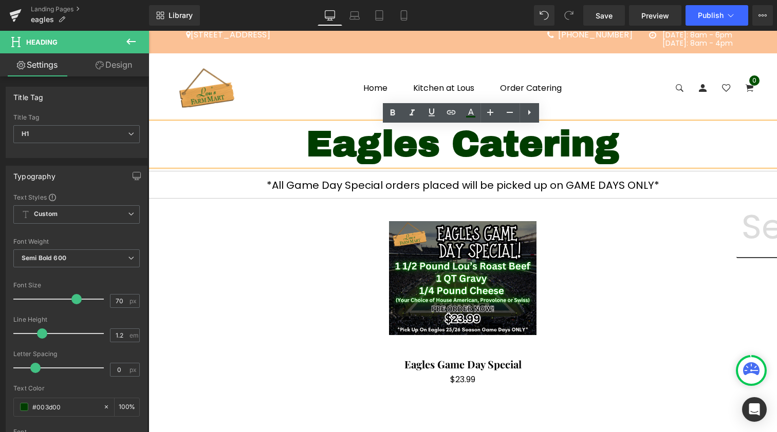
scroll to position [9, 0]
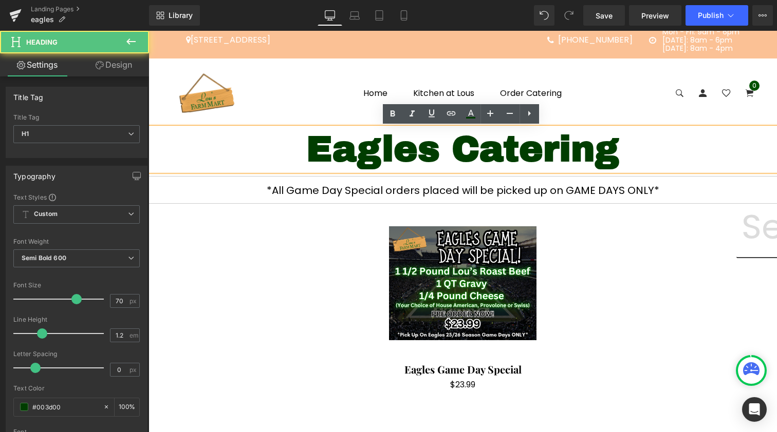
click at [610, 155] on span "Eagles Catering" at bounding box center [462, 149] width 313 height 39
click at [643, 154] on h1 "Eagles Catering" at bounding box center [462, 149] width 628 height 43
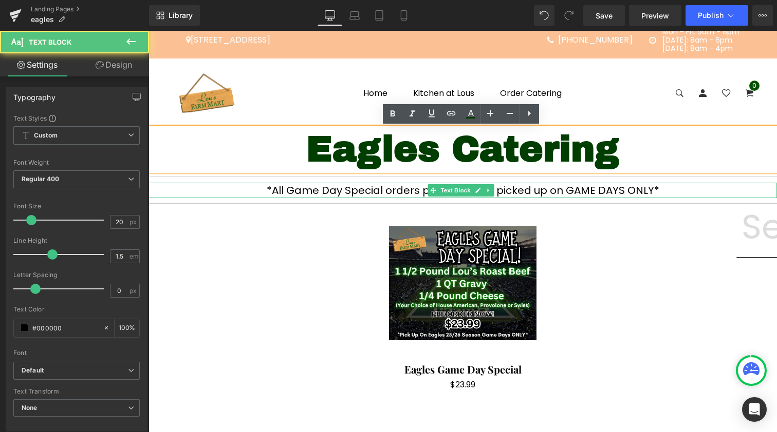
click at [589, 188] on p "*All Game Day Special orders placed will be picked up on GAME DAYS ONLY*" at bounding box center [462, 190] width 628 height 15
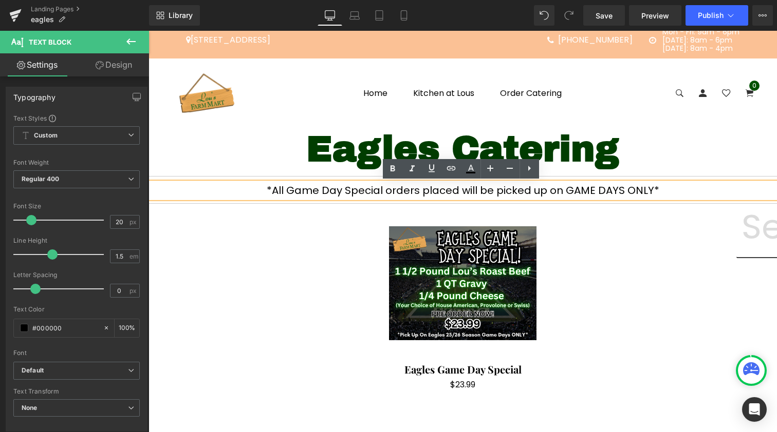
click at [344, 192] on p "*All Game Day Special orders placed will be picked up on GAME DAYS ONLY*" at bounding box center [462, 190] width 628 height 15
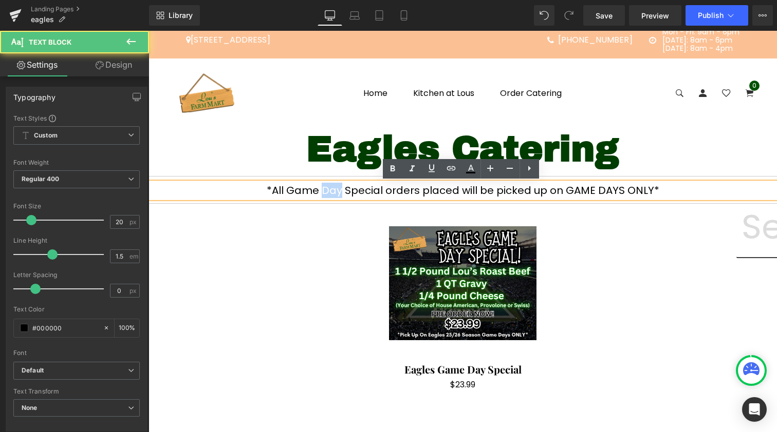
click at [344, 192] on p "*All Game Day Special orders placed will be picked up on GAME DAYS ONLY*" at bounding box center [462, 190] width 628 height 15
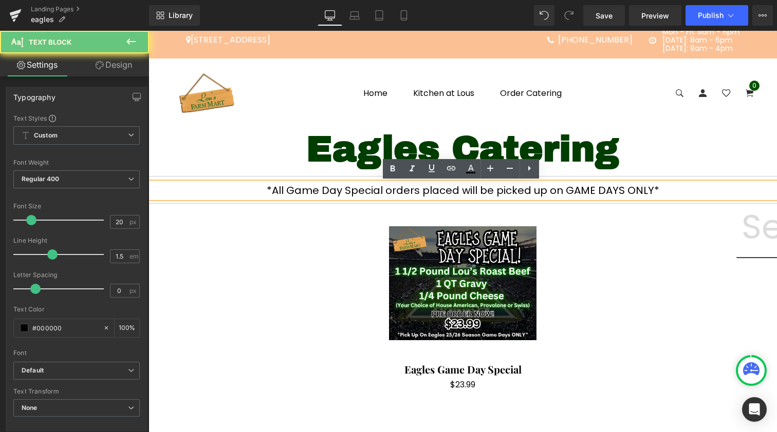
click at [306, 187] on p "*All Game Day Special orders placed will be picked up on GAME DAYS ONLY*" at bounding box center [462, 190] width 628 height 15
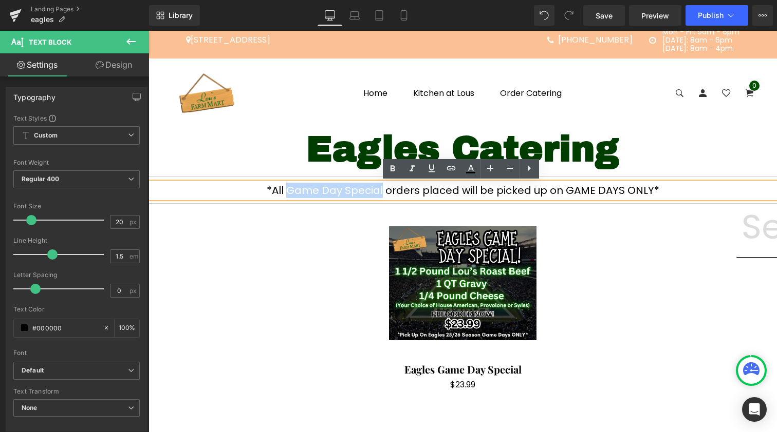
drag, startPoint x: 300, startPoint y: 192, endPoint x: 384, endPoint y: 190, distance: 83.7
click at [384, 190] on p "*All Game Day Special orders placed will be picked up on GAME DAYS ONLY*" at bounding box center [462, 190] width 628 height 15
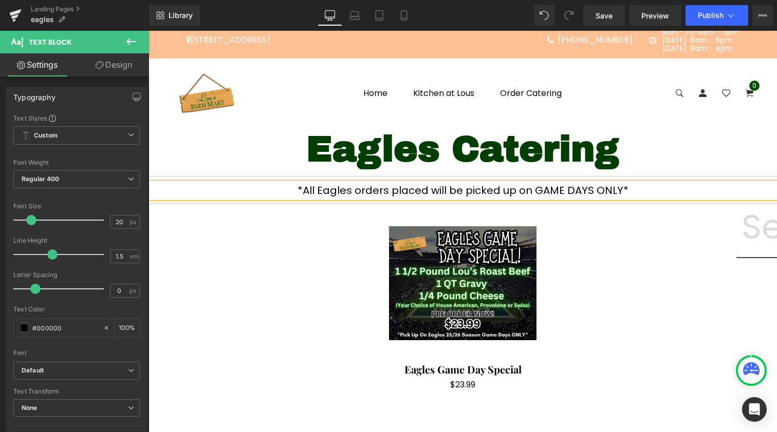
click at [413, 192] on p "*All Eagles orders placed will be picked up on GAME DAYS ONLY*" at bounding box center [462, 190] width 628 height 15
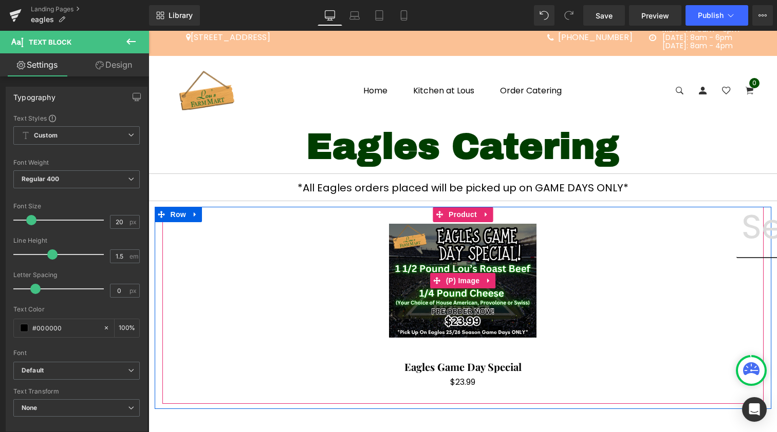
scroll to position [20, 0]
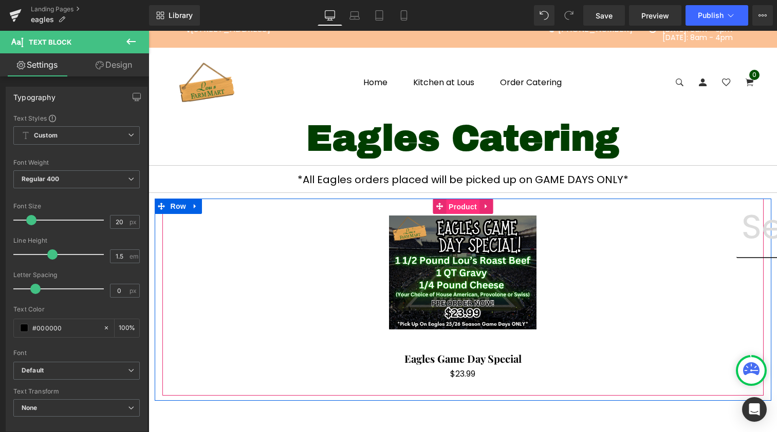
click at [460, 205] on span "Product" at bounding box center [462, 206] width 33 height 15
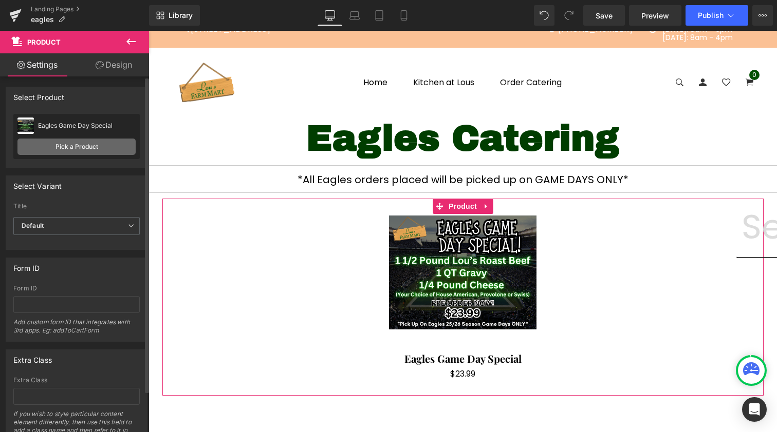
click at [90, 148] on link "Pick a Product" at bounding box center [76, 147] width 118 height 16
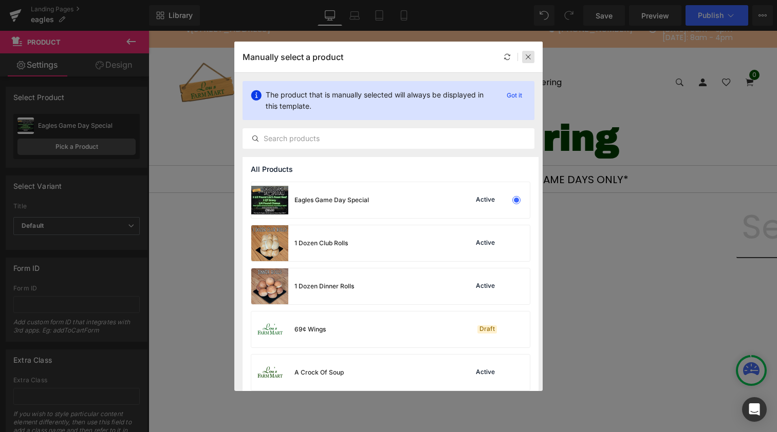
click at [527, 56] on icon at bounding box center [527, 56] width 7 height 7
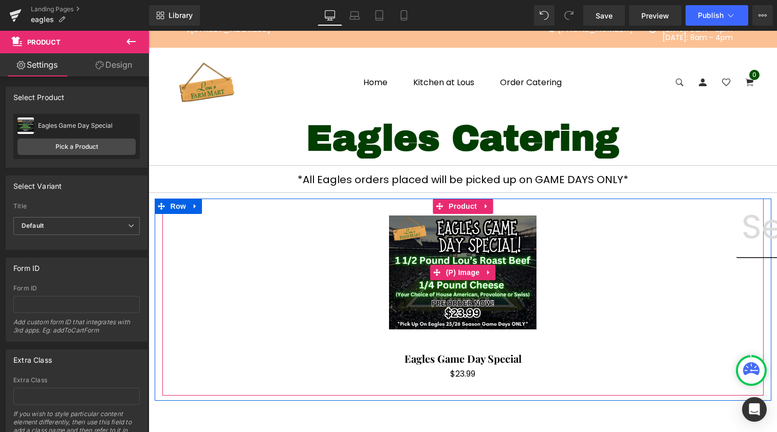
scroll to position [54, 0]
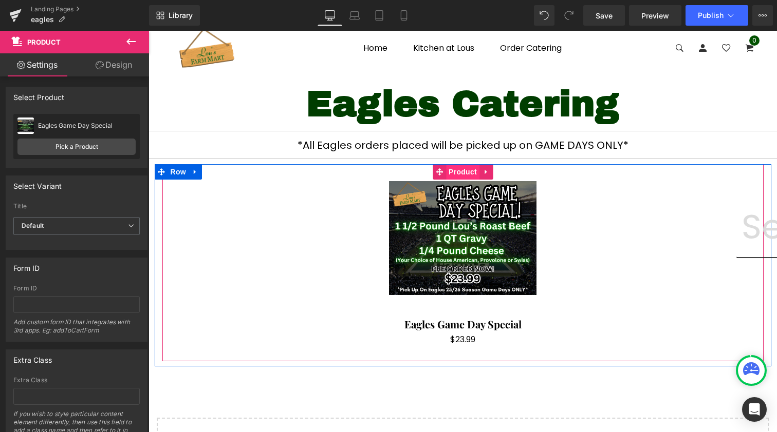
click at [457, 173] on span "Product" at bounding box center [462, 171] width 33 height 15
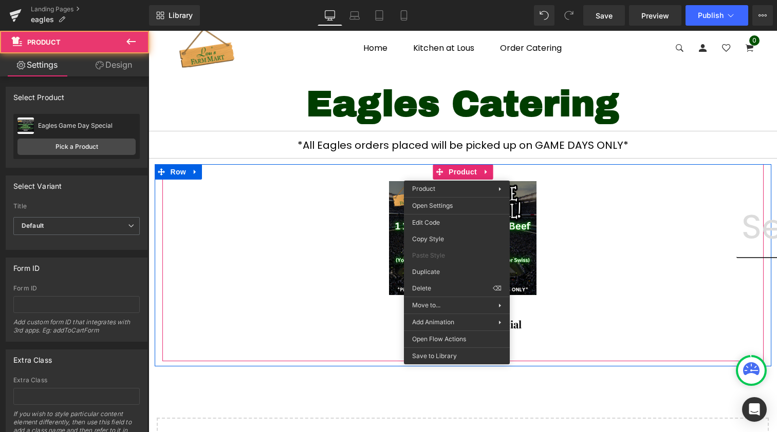
drag, startPoint x: 593, startPoint y: 317, endPoint x: 444, endPoint y: 286, distance: 151.6
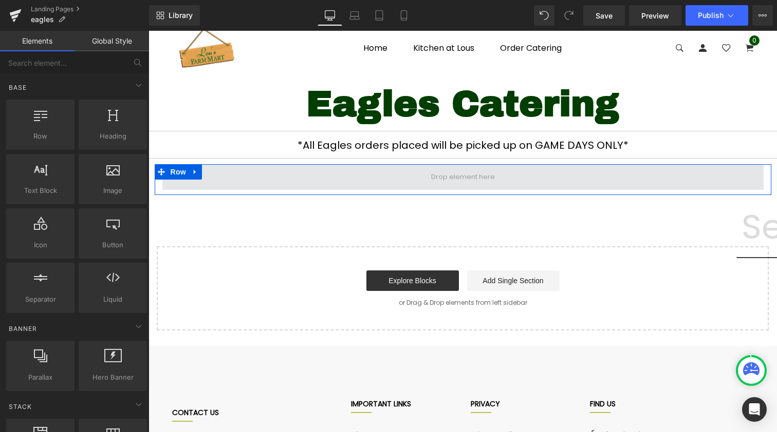
click at [433, 172] on span at bounding box center [462, 176] width 71 height 15
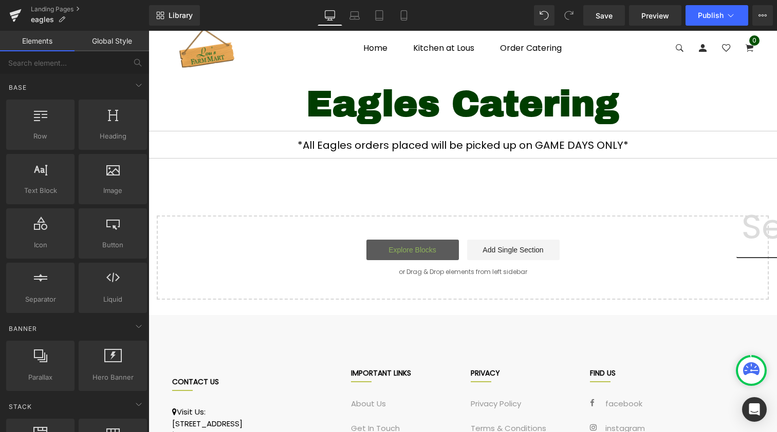
click at [411, 258] on link "Explore Blocks" at bounding box center [412, 250] width 92 height 21
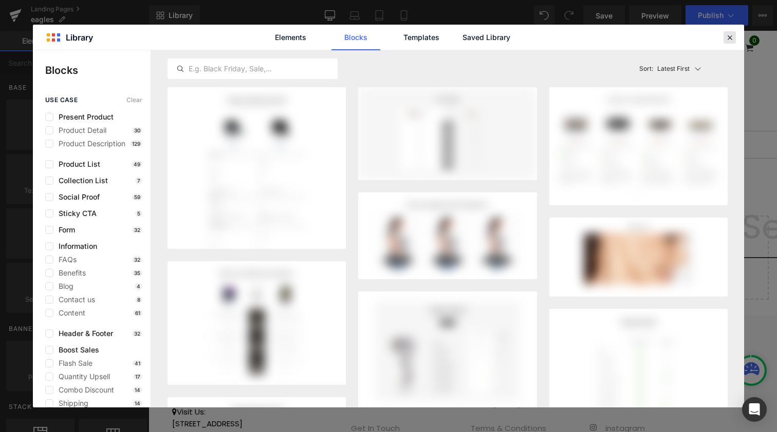
click at [729, 36] on icon at bounding box center [729, 37] width 9 height 9
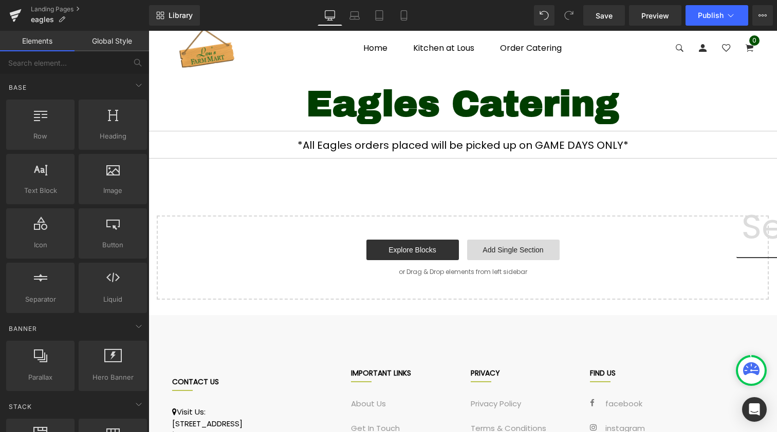
click at [482, 255] on link "Add Single Section" at bounding box center [513, 250] width 92 height 21
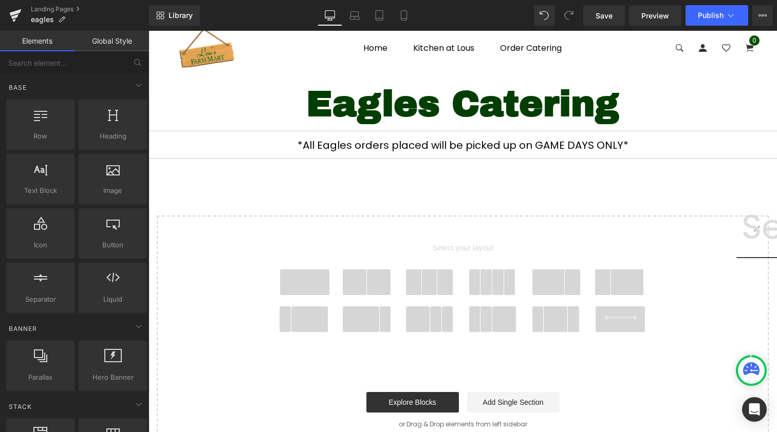
click at [284, 277] on span at bounding box center [304, 283] width 49 height 26
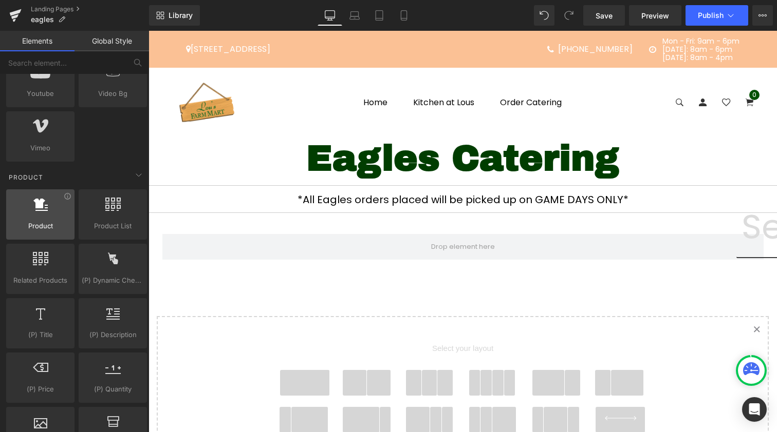
scroll to position [803, 0]
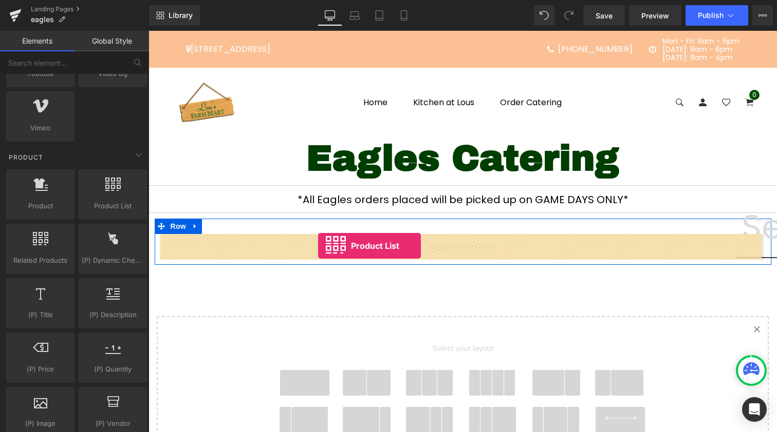
drag, startPoint x: 255, startPoint y: 223, endPoint x: 318, endPoint y: 246, distance: 66.8
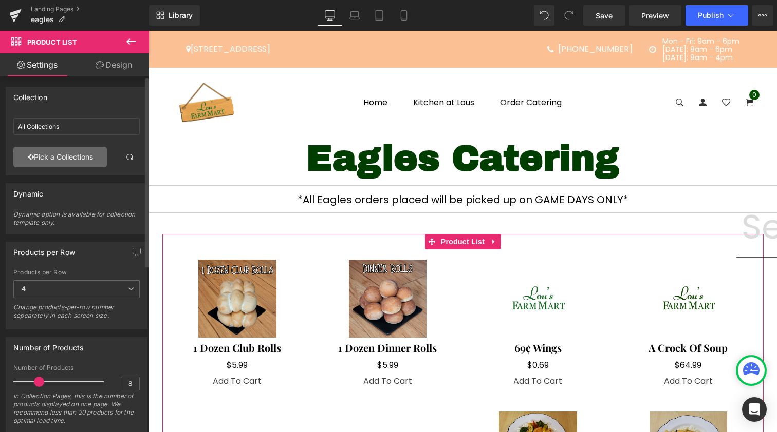
click at [66, 167] on link "Pick a Collections" at bounding box center [59, 157] width 93 height 21
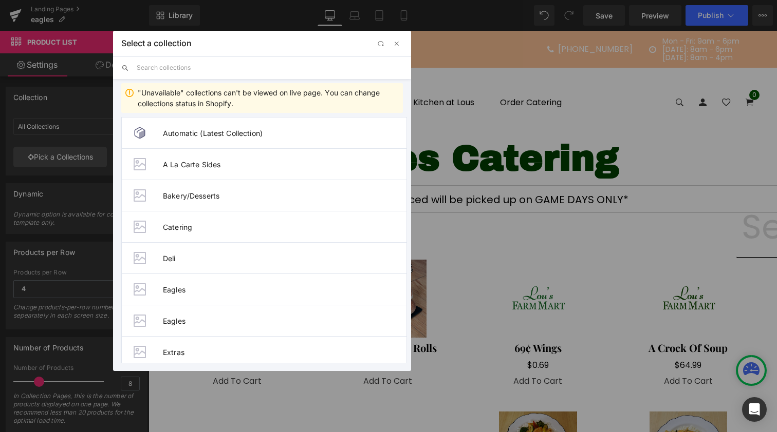
click at [210, 66] on input "text" at bounding box center [270, 67] width 266 height 23
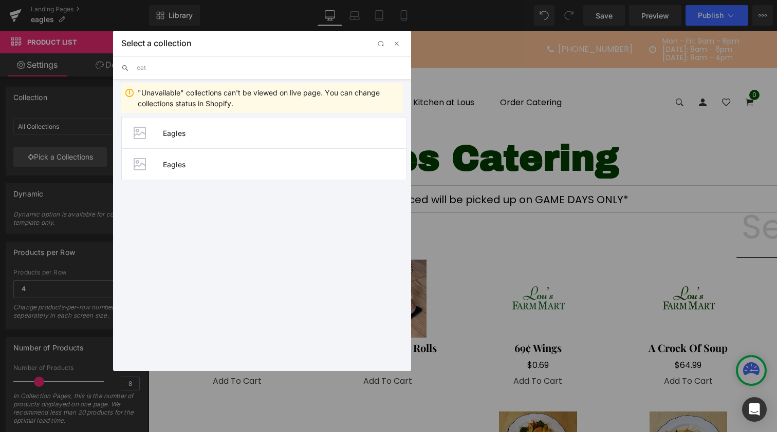
type input "eat"
drag, startPoint x: 210, startPoint y: 66, endPoint x: 200, endPoint y: 134, distance: 68.5
click at [200, 134] on span "Eagles" at bounding box center [284, 133] width 243 height 9
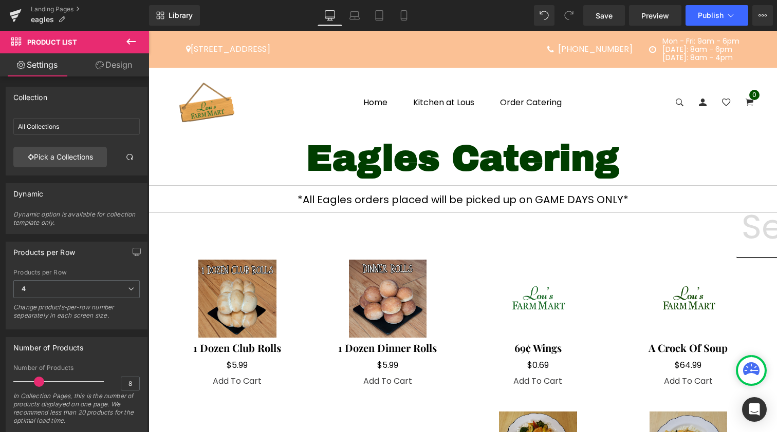
type input "Eagles"
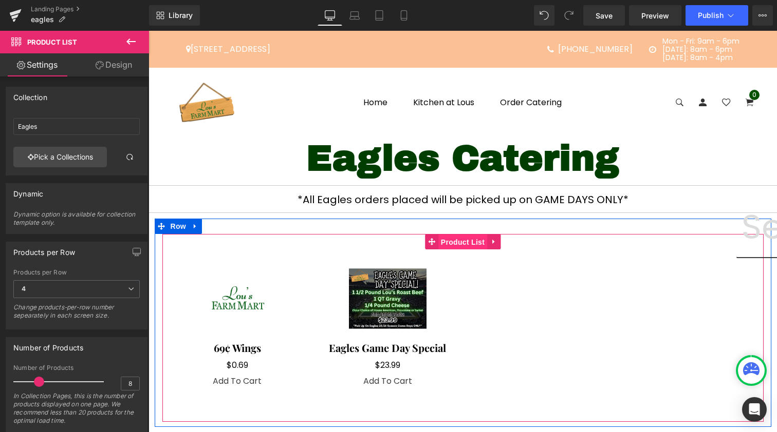
click at [461, 240] on span "Product List" at bounding box center [462, 242] width 49 height 15
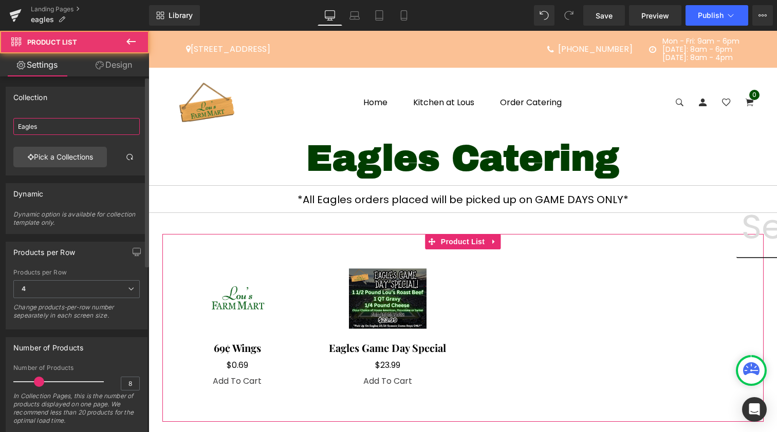
click at [53, 129] on input "Eagles" at bounding box center [76, 126] width 126 height 17
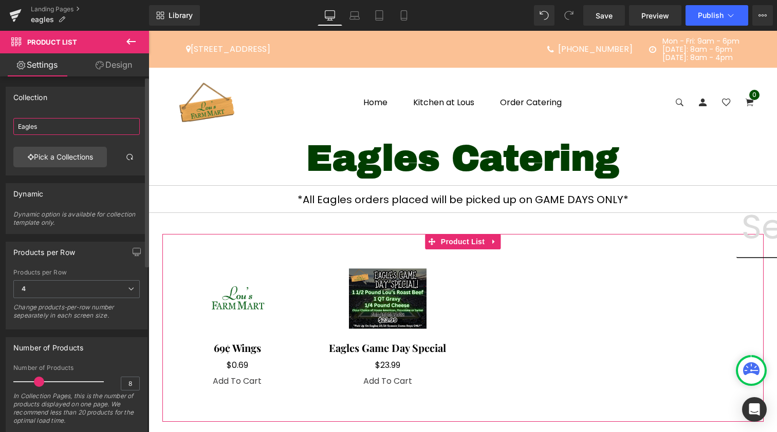
click at [52, 131] on input "Eagles" at bounding box center [76, 126] width 126 height 17
click at [52, 155] on link "Pick a Collections" at bounding box center [59, 157] width 93 height 21
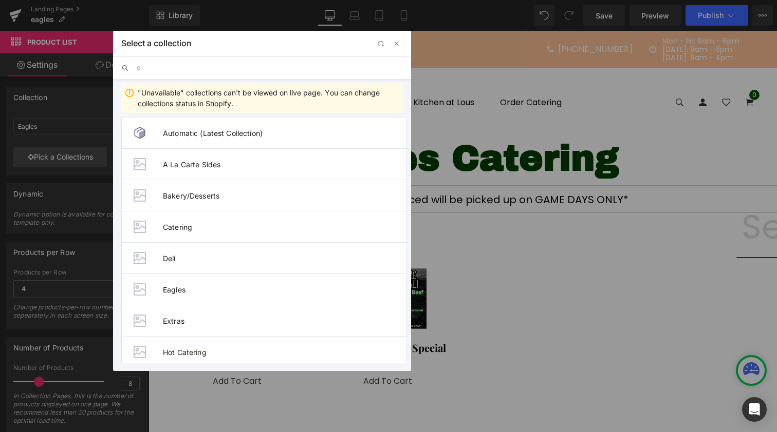
click at [234, 62] on input "e" at bounding box center [270, 67] width 266 height 23
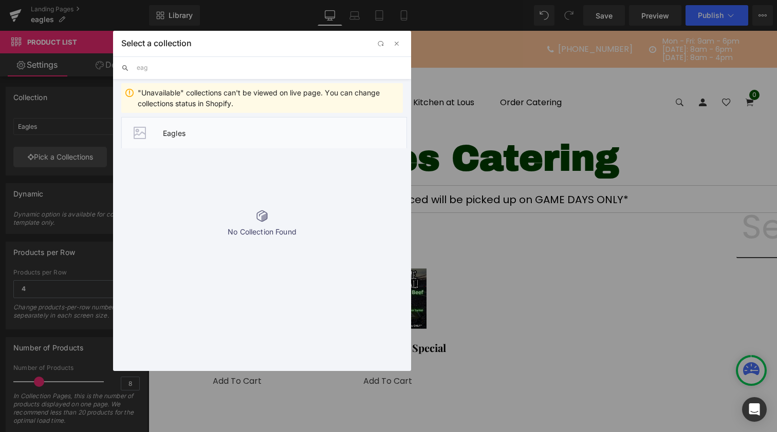
type input "eag"
click at [244, 131] on span "Eagles" at bounding box center [284, 133] width 243 height 9
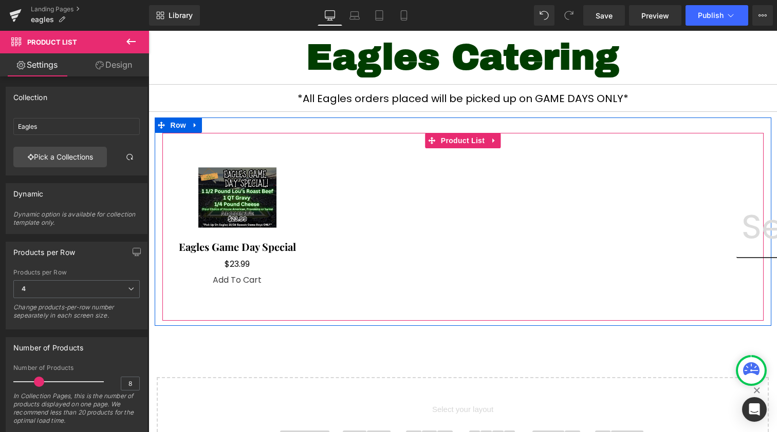
scroll to position [135, 0]
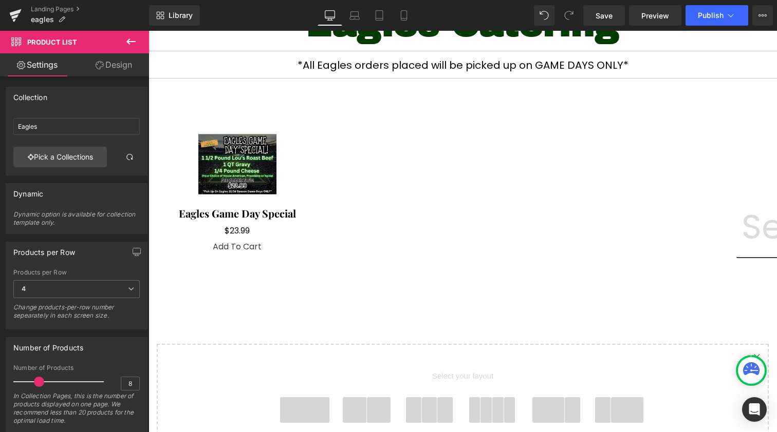
click at [137, 51] on button at bounding box center [131, 42] width 36 height 23
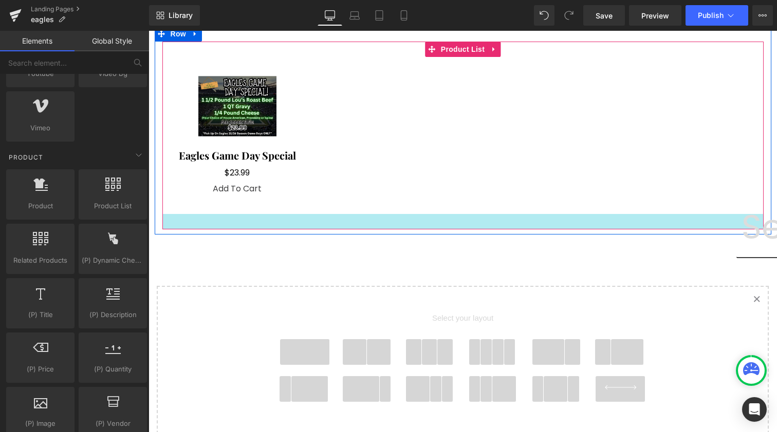
scroll to position [274, 0]
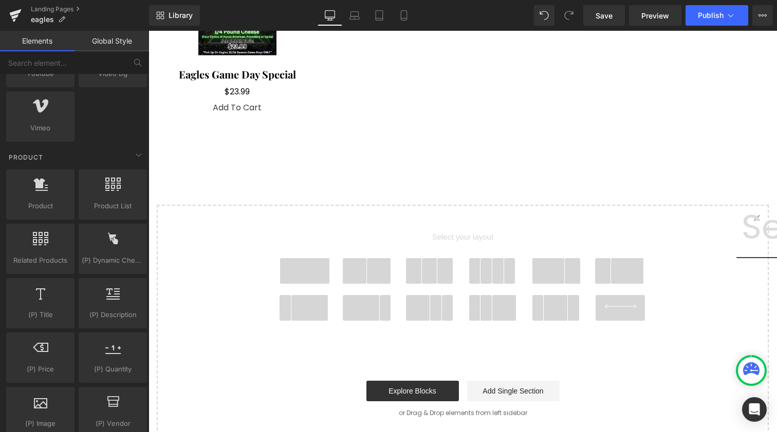
click at [304, 265] on span at bounding box center [304, 271] width 49 height 26
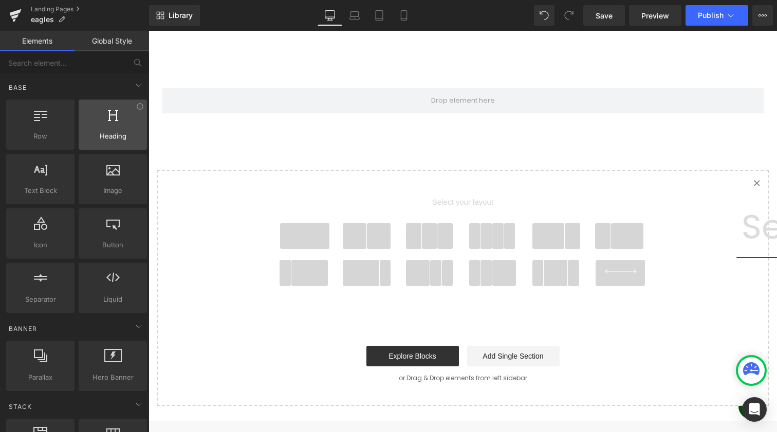
scroll to position [0, 0]
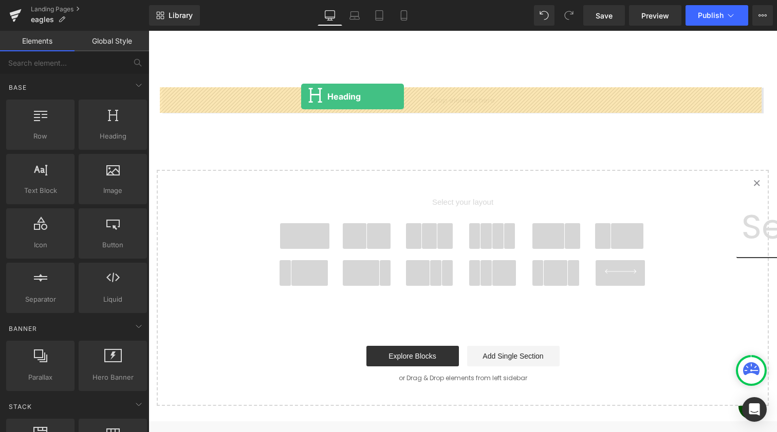
drag, startPoint x: 255, startPoint y: 150, endPoint x: 301, endPoint y: 97, distance: 70.7
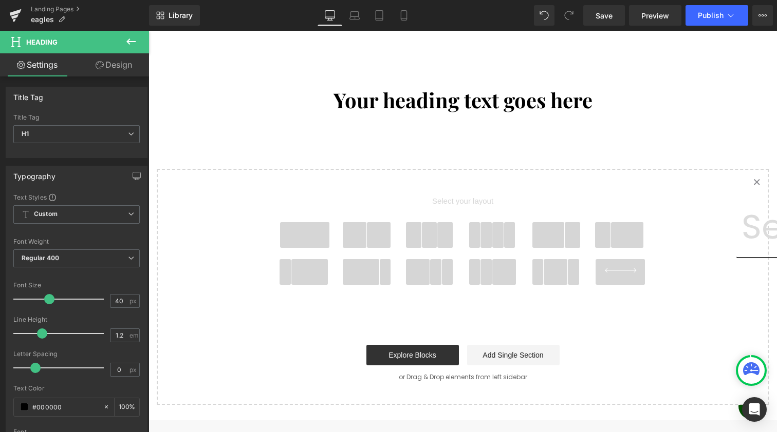
click at [129, 41] on icon at bounding box center [130, 42] width 9 height 6
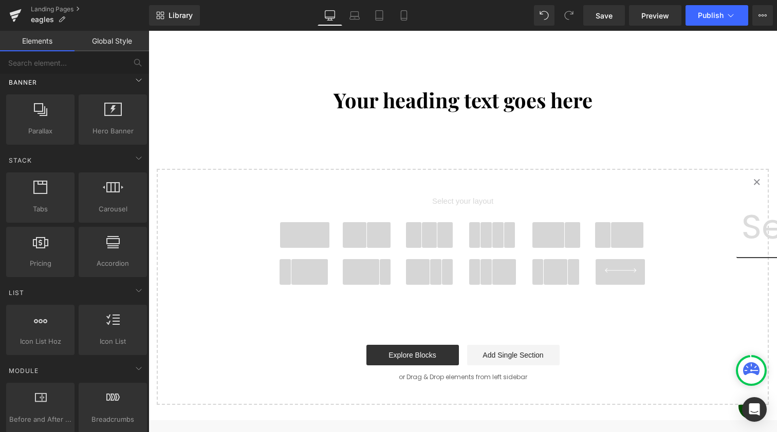
scroll to position [248, 0]
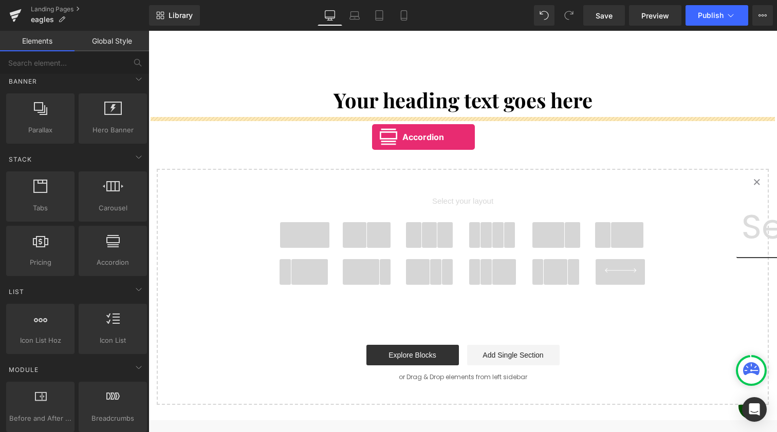
drag, startPoint x: 252, startPoint y: 288, endPoint x: 358, endPoint y: 130, distance: 190.2
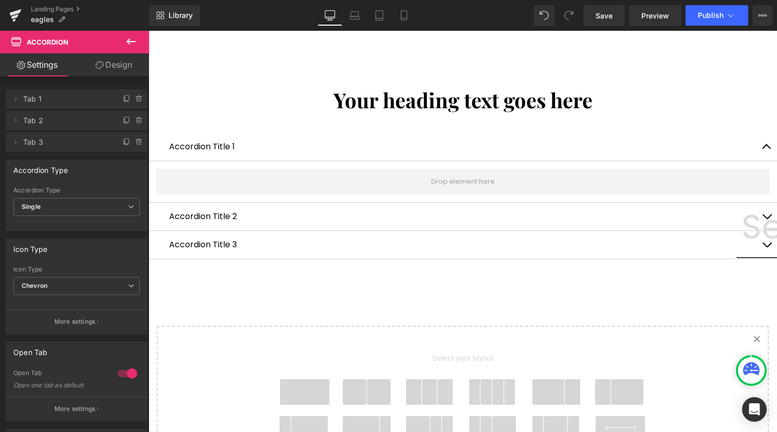
click at [131, 41] on icon at bounding box center [131, 41] width 12 height 12
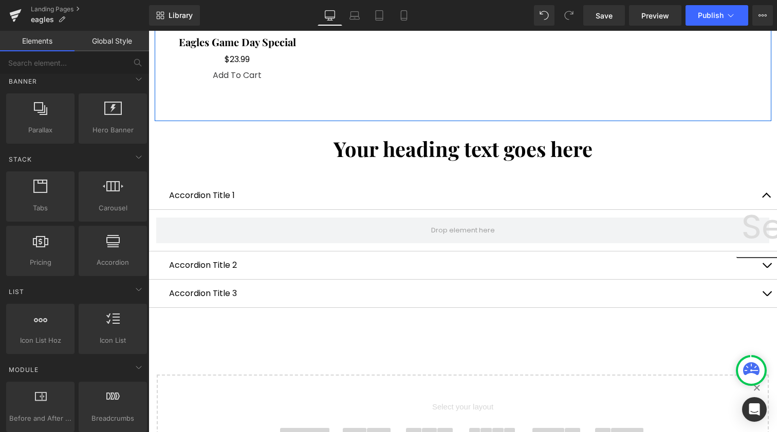
scroll to position [104, 0]
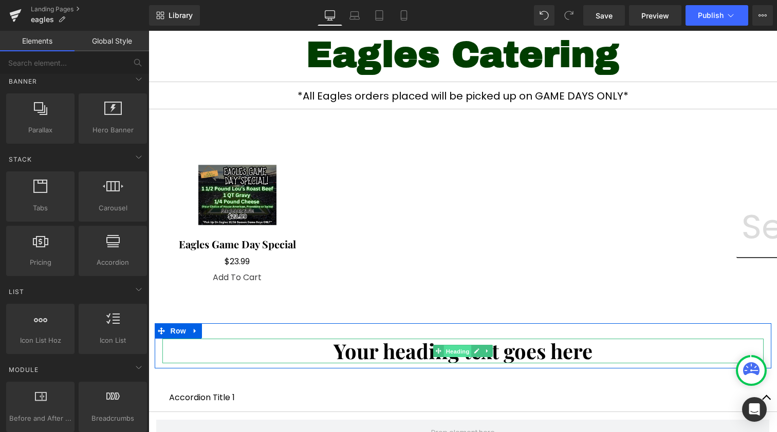
click at [459, 351] on span "Heading" at bounding box center [457, 351] width 28 height 12
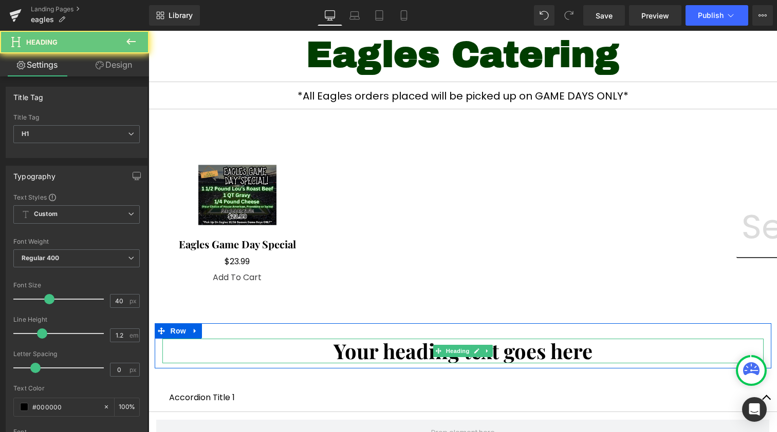
click at [370, 343] on h1 "Your heading text goes here" at bounding box center [462, 351] width 601 height 25
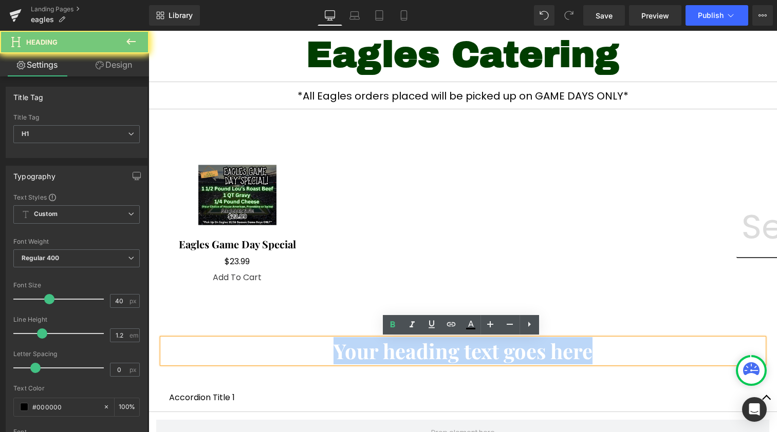
click at [370, 343] on h1 "Your heading text goes here" at bounding box center [462, 351] width 601 height 25
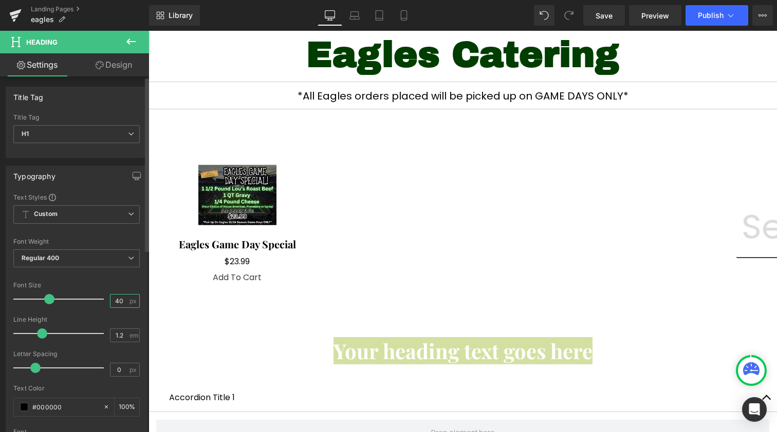
click at [120, 298] on input "40" at bounding box center [119, 301] width 18 height 13
type input "65"
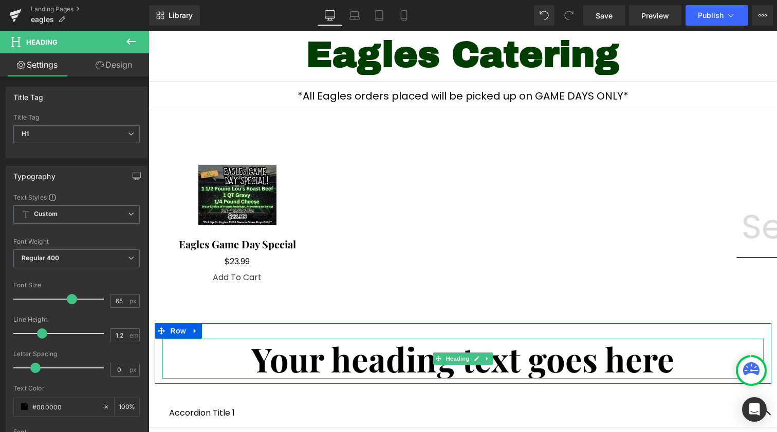
click at [398, 366] on h1 "Your heading text goes here" at bounding box center [462, 359] width 601 height 40
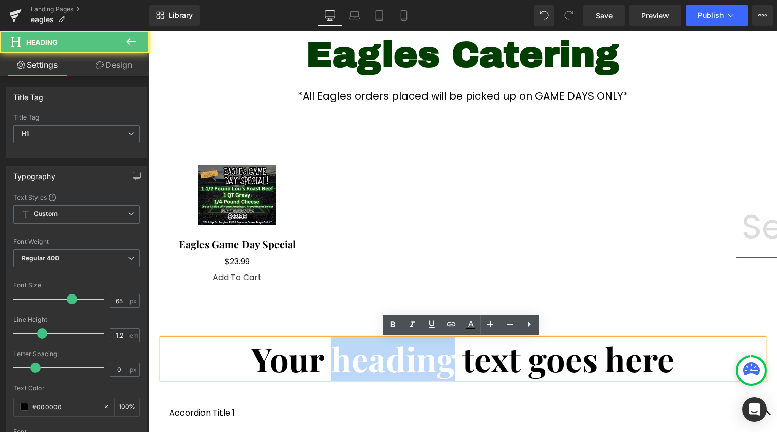
click at [398, 366] on h1 "Your heading text goes here" at bounding box center [462, 359] width 601 height 40
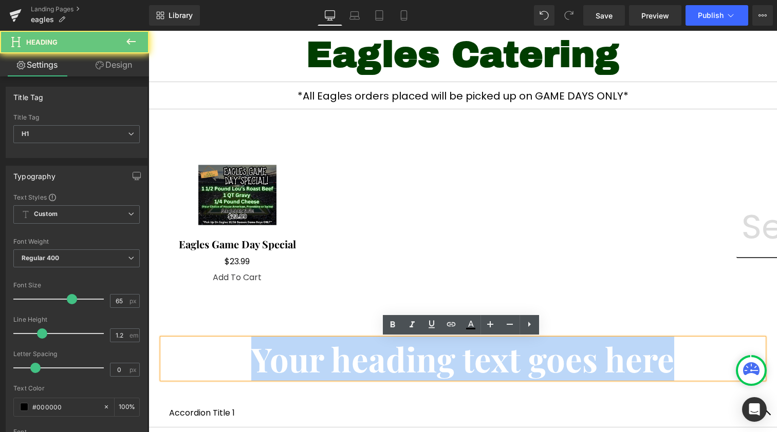
click at [398, 366] on h1 "Your heading text goes here" at bounding box center [462, 359] width 601 height 40
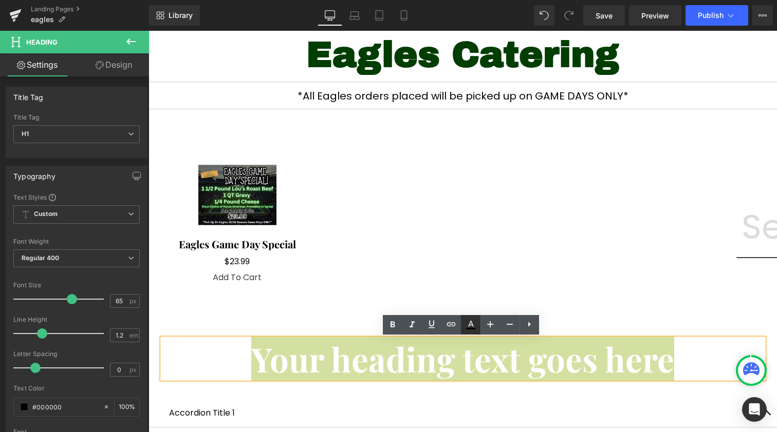
click at [464, 320] on icon at bounding box center [470, 325] width 12 height 12
type input "#000000"
type input "100"
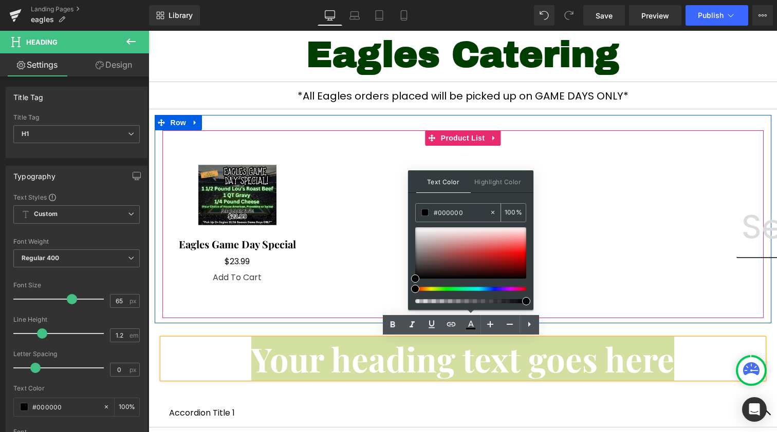
click at [441, 205] on div "#000000" at bounding box center [452, 213] width 73 height 18
click at [438, 219] on div "#000000" at bounding box center [452, 213] width 73 height 18
click at [449, 211] on input "#000000" at bounding box center [460, 212] width 55 height 11
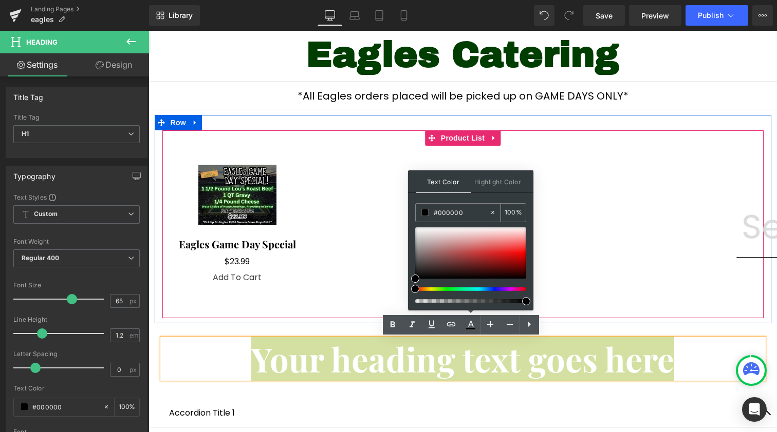
paste input "3d"
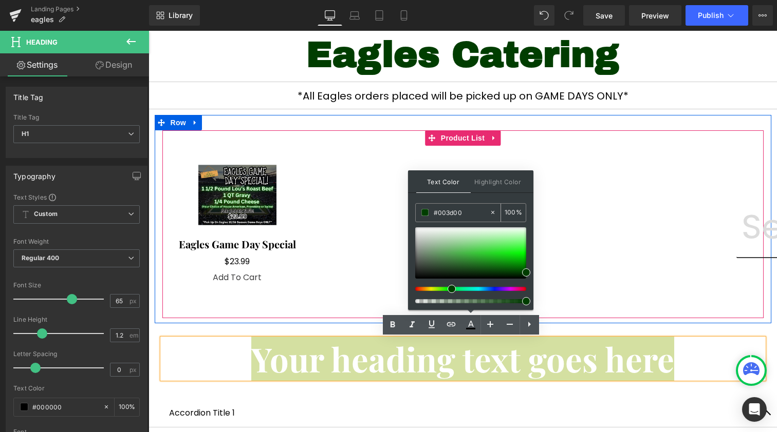
type input "#003d00"
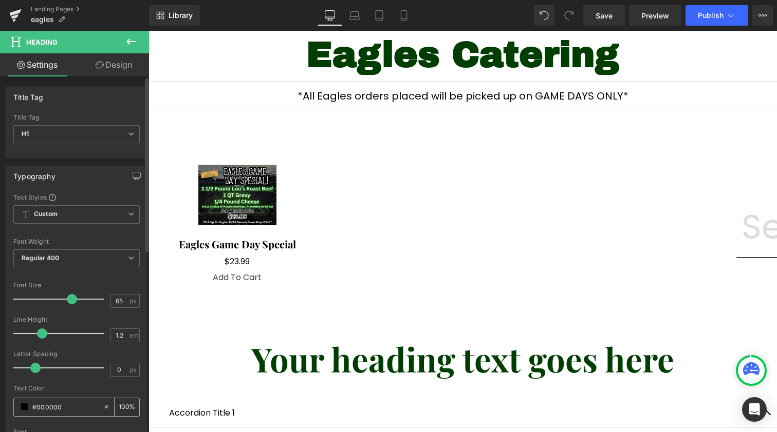
click at [51, 406] on input "#000000" at bounding box center [65, 407] width 66 height 11
paste input "3d"
type input "#003d00"
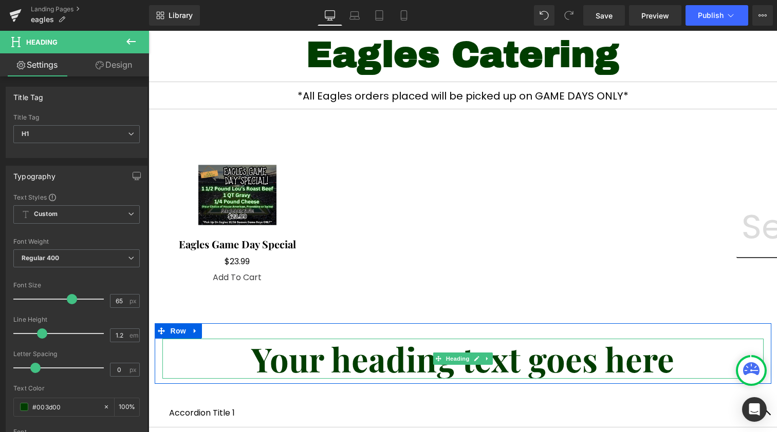
click at [334, 368] on span "Your heading text goes here" at bounding box center [462, 359] width 423 height 44
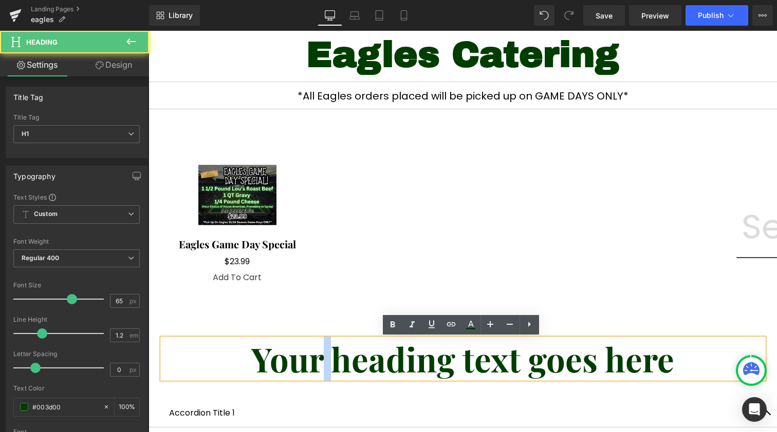
click at [334, 368] on span "Your heading text goes here" at bounding box center [462, 359] width 423 height 44
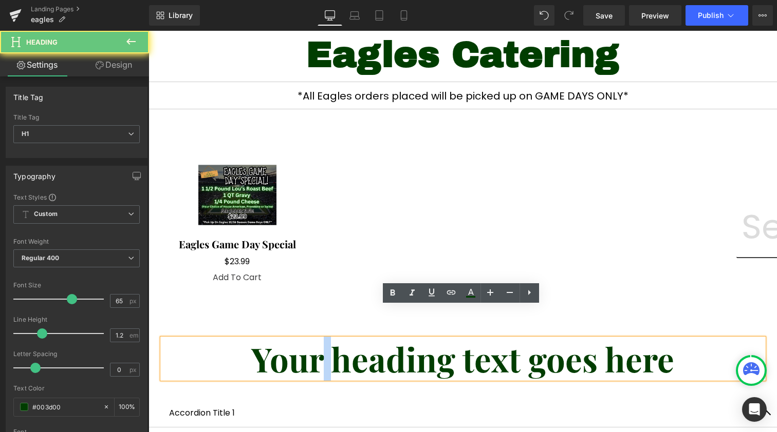
scroll to position [179, 0]
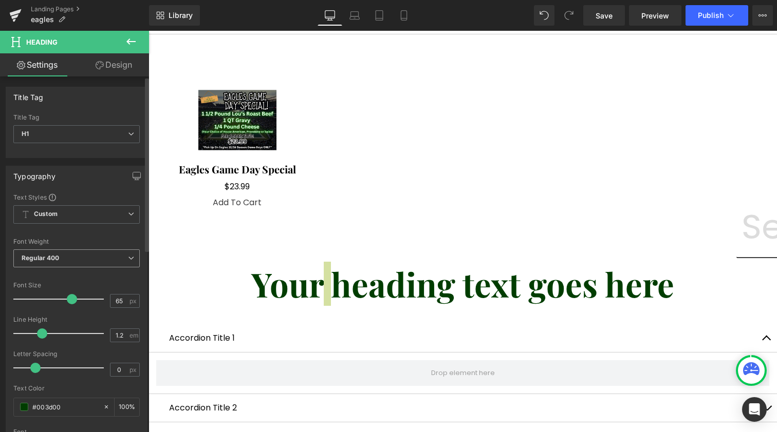
click at [52, 259] on b "Regular 400" at bounding box center [41, 258] width 38 height 8
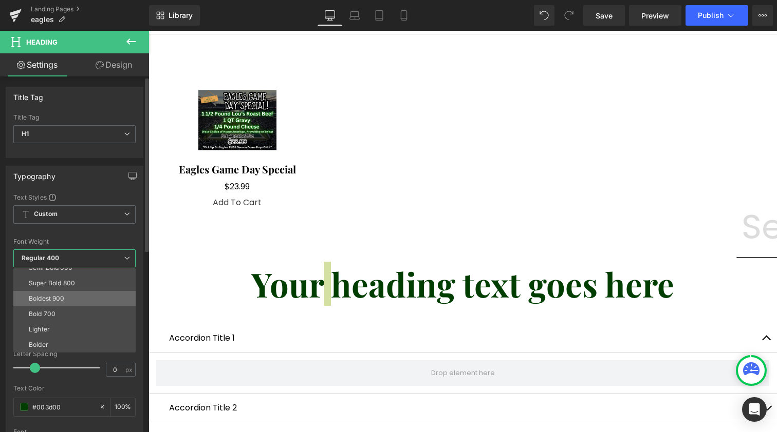
scroll to position [85, 0]
click at [87, 293] on li "Boldest 900" at bounding box center [76, 298] width 127 height 15
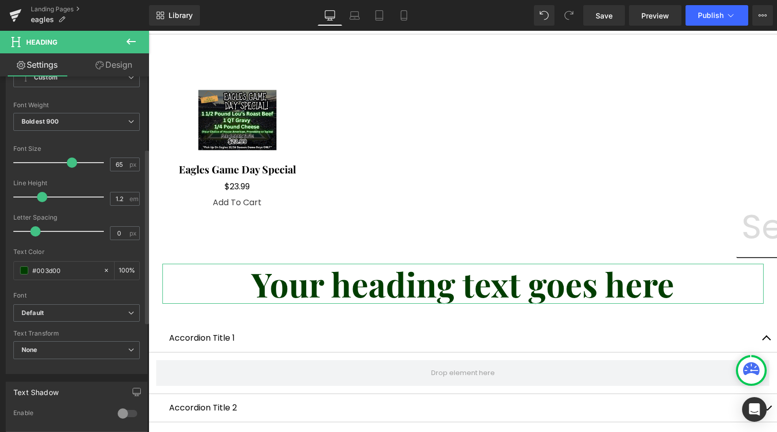
scroll to position [156, 0]
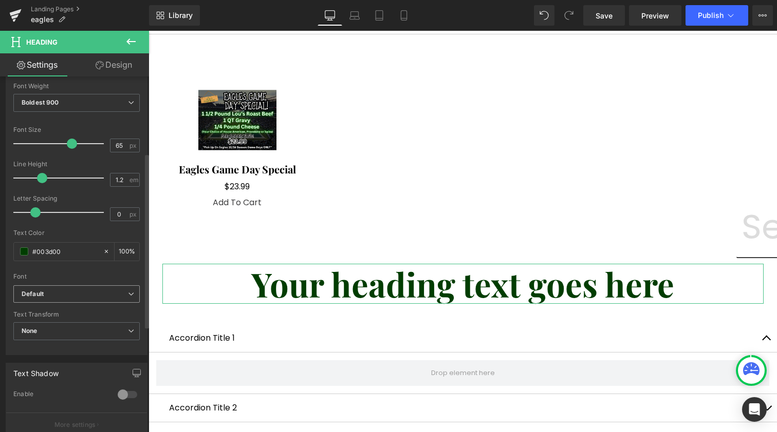
click at [81, 291] on b "Default" at bounding box center [75, 294] width 106 height 9
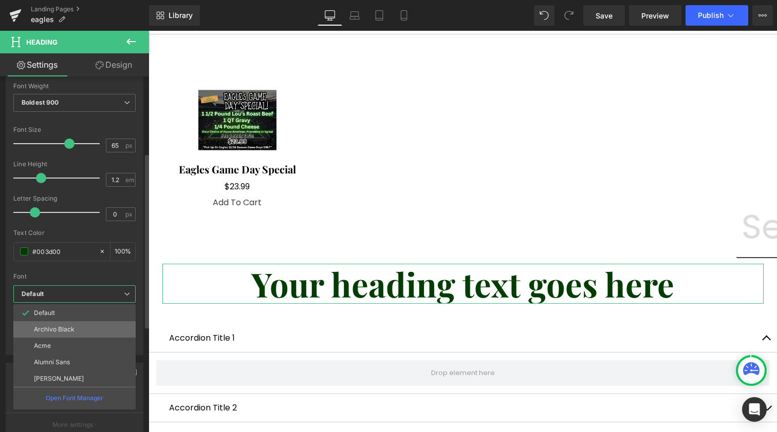
click at [88, 325] on li "Archivo Black" at bounding box center [74, 330] width 122 height 16
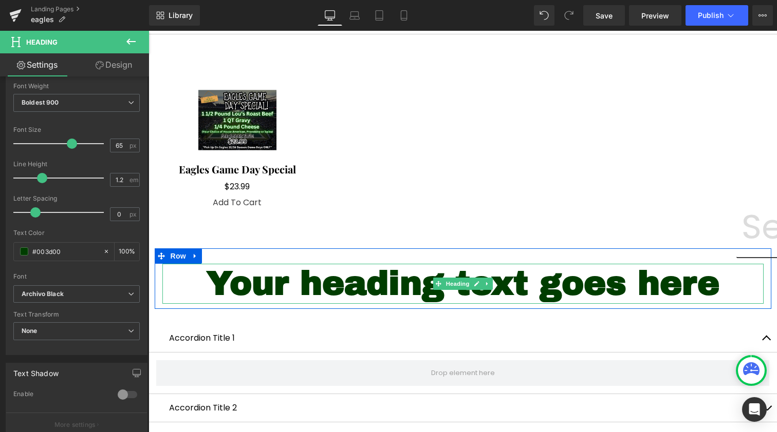
click at [294, 285] on span "Your heading text goes here" at bounding box center [462, 284] width 513 height 36
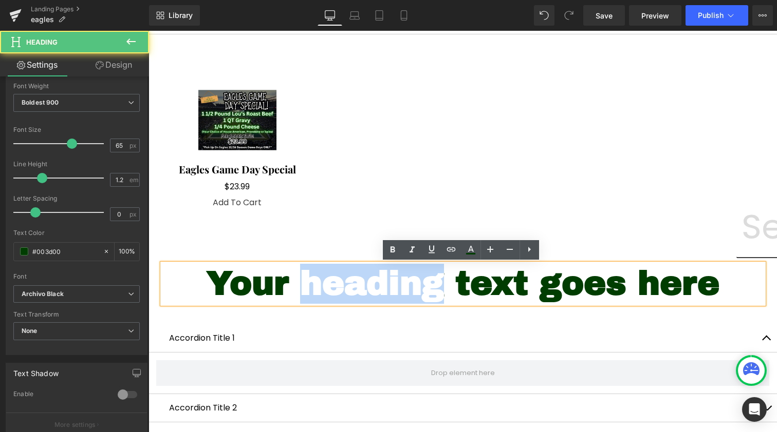
click at [294, 285] on span "Your heading text goes here" at bounding box center [462, 284] width 513 height 36
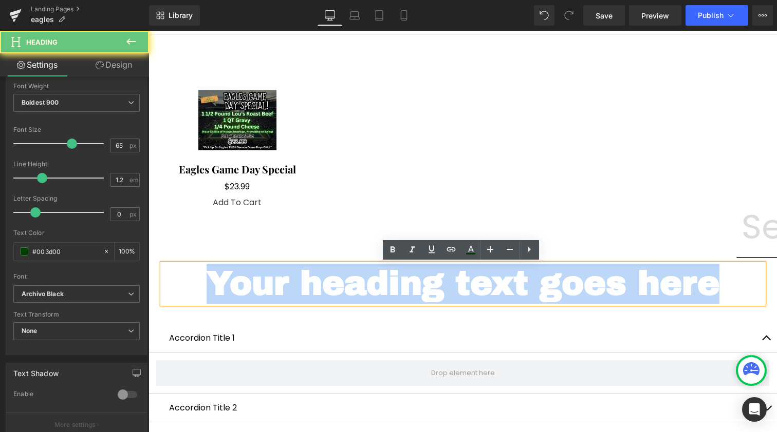
click at [294, 285] on span "Your heading text goes here" at bounding box center [462, 284] width 513 height 36
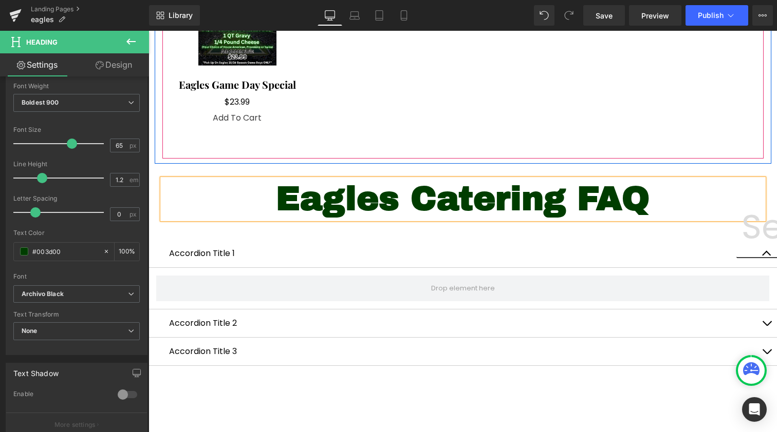
scroll to position [387, 0]
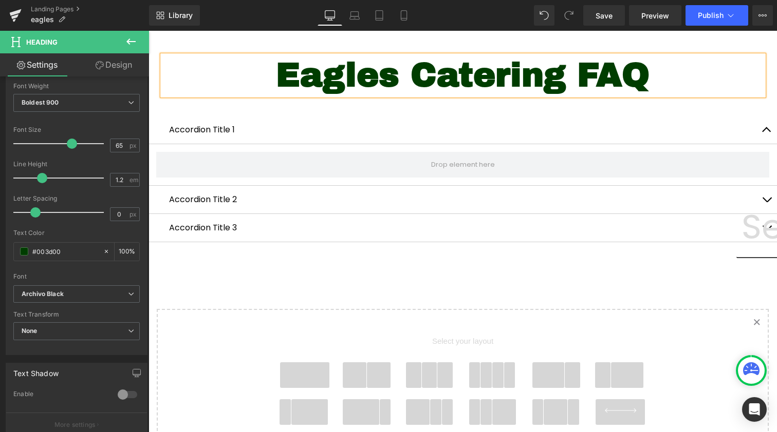
click at [504, 82] on h1 "Eagles Catering FAQ" at bounding box center [462, 75] width 601 height 40
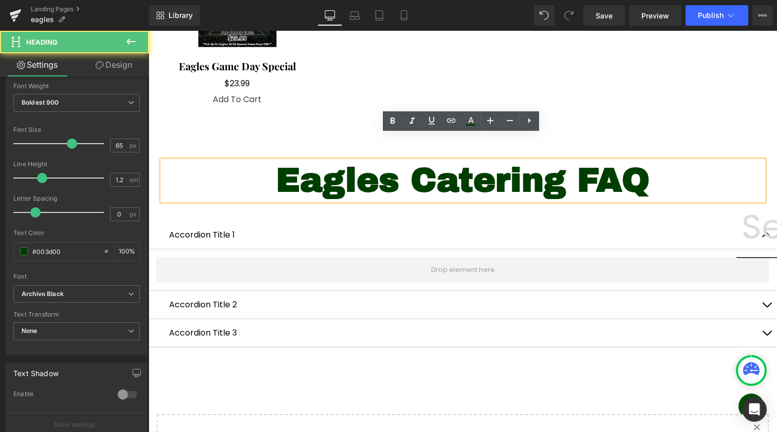
scroll to position [275, 0]
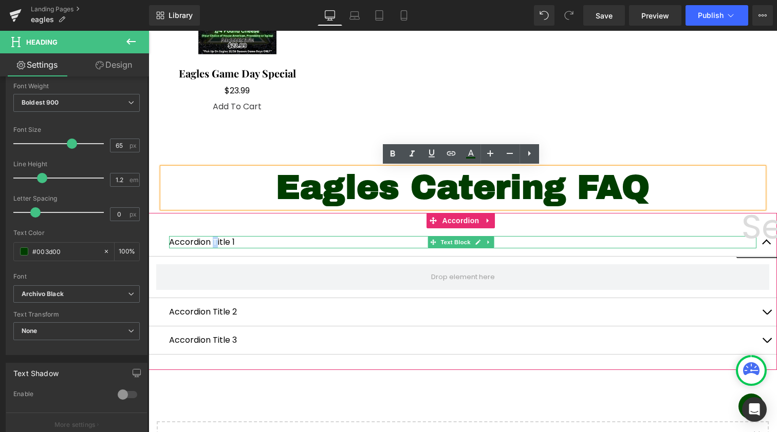
click at [210, 240] on p "Accordion Title 1" at bounding box center [462, 242] width 587 height 12
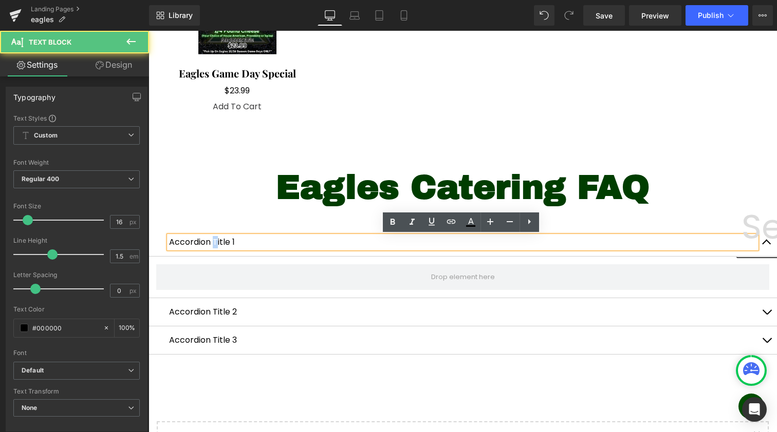
click at [210, 240] on p "Accordion Title 1" at bounding box center [462, 242] width 587 height 12
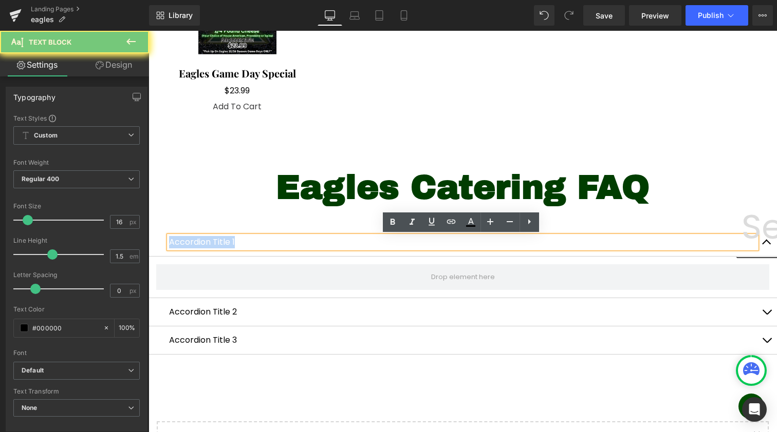
click at [210, 240] on p "Accordion Title 1" at bounding box center [462, 242] width 587 height 12
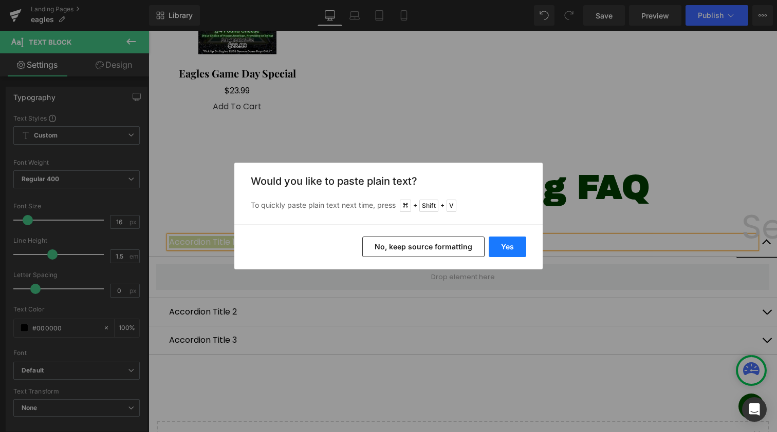
click at [515, 244] on button "Yes" at bounding box center [506, 247] width 37 height 21
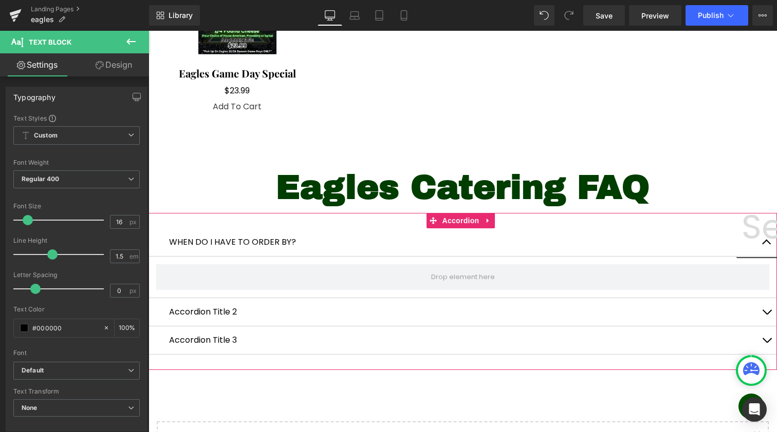
click at [214, 304] on div "Accordion Title 2 Text Block" at bounding box center [462, 312] width 628 height 28
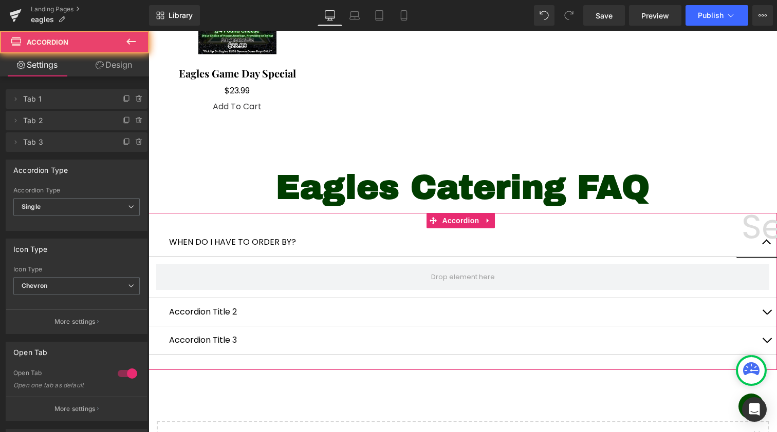
click at [214, 304] on div "Accordion Title 2 Text Block" at bounding box center [462, 312] width 628 height 28
click at [204, 315] on p "Accordion Title 2" at bounding box center [462, 312] width 587 height 12
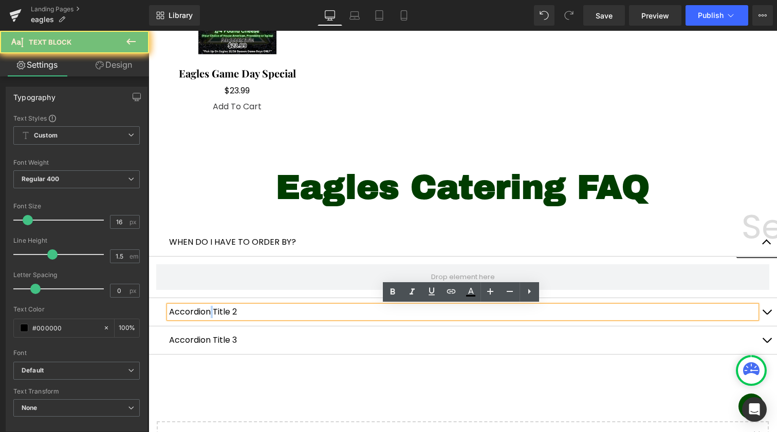
click at [204, 315] on p "Accordion Title 2" at bounding box center [462, 312] width 587 height 12
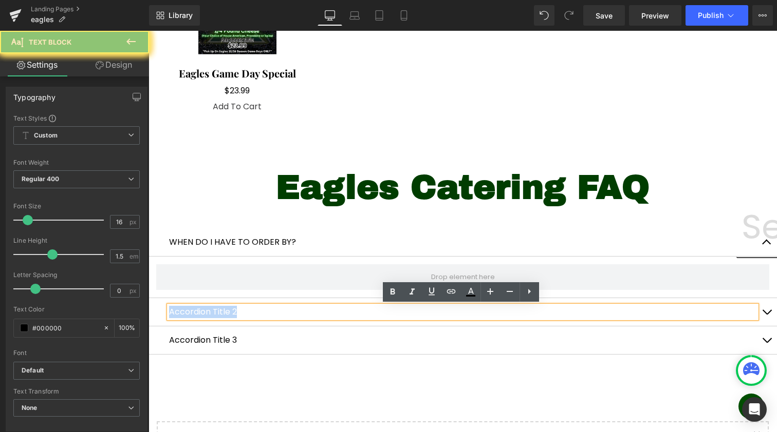
click at [204, 315] on p "Accordion Title 2" at bounding box center [462, 312] width 587 height 12
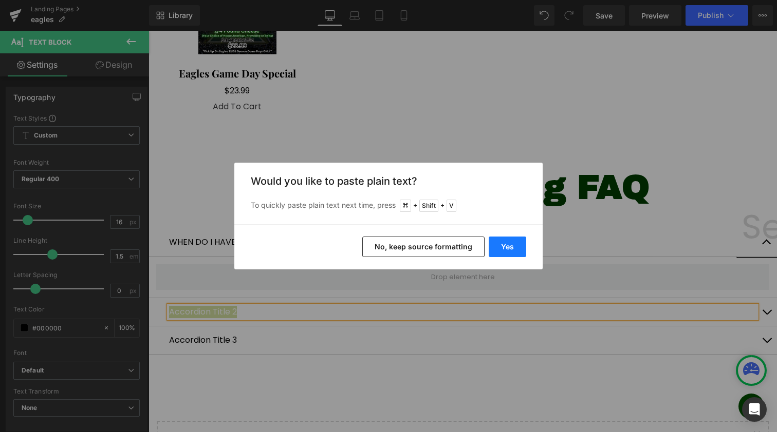
click at [510, 250] on button "Yes" at bounding box center [506, 247] width 37 height 21
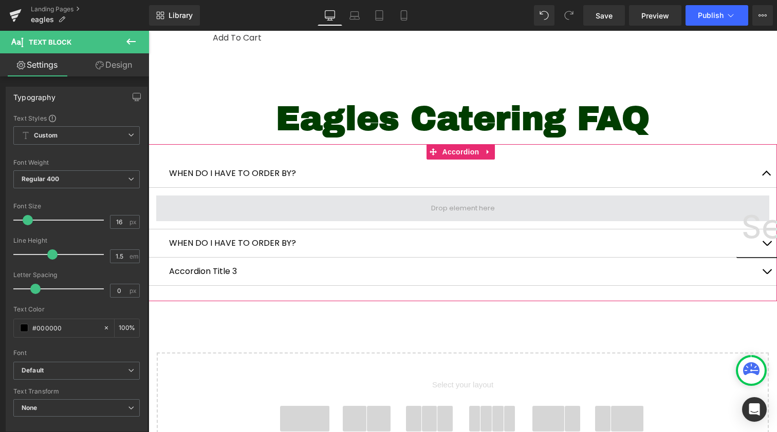
scroll to position [431, 0]
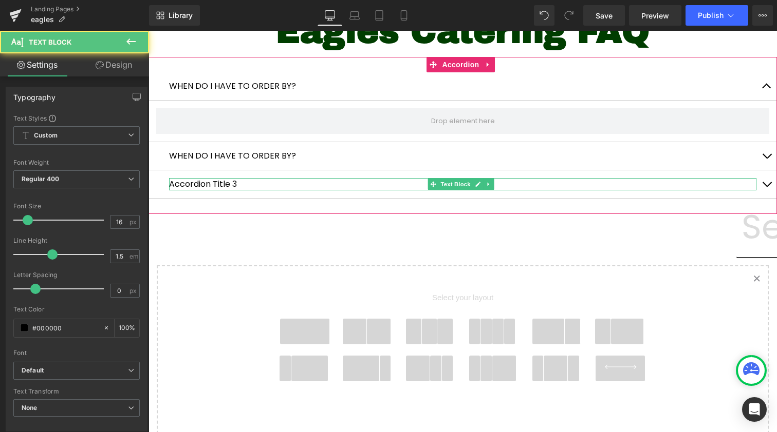
click at [206, 185] on p "Accordion Title 3" at bounding box center [462, 184] width 587 height 12
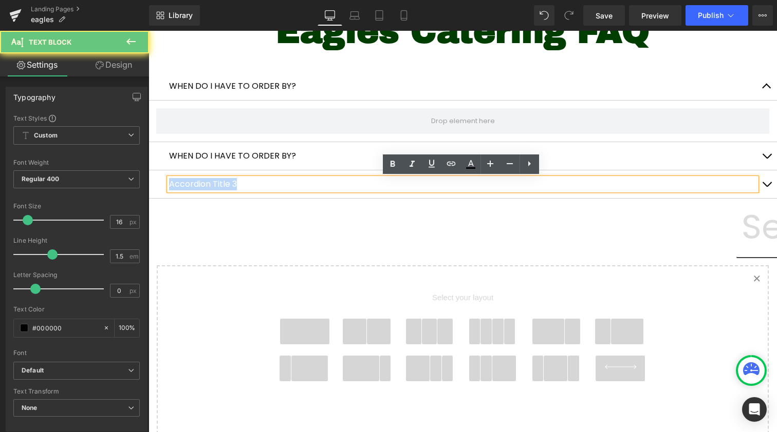
click at [206, 185] on p "Accordion Title 3" at bounding box center [462, 184] width 587 height 12
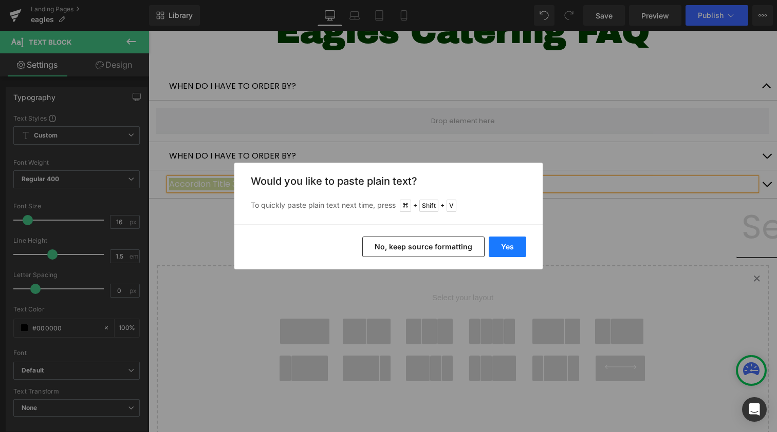
click at [506, 240] on button "Yes" at bounding box center [506, 247] width 37 height 21
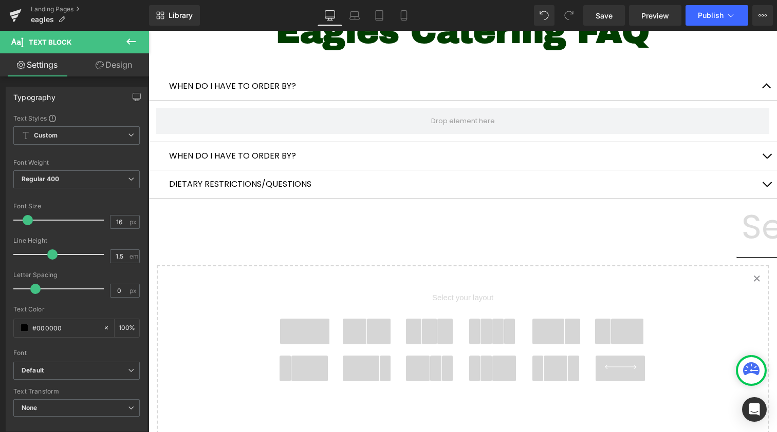
click at [228, 85] on p "WHEN DO I HAVE TO ORDER BY?" at bounding box center [462, 86] width 587 height 12
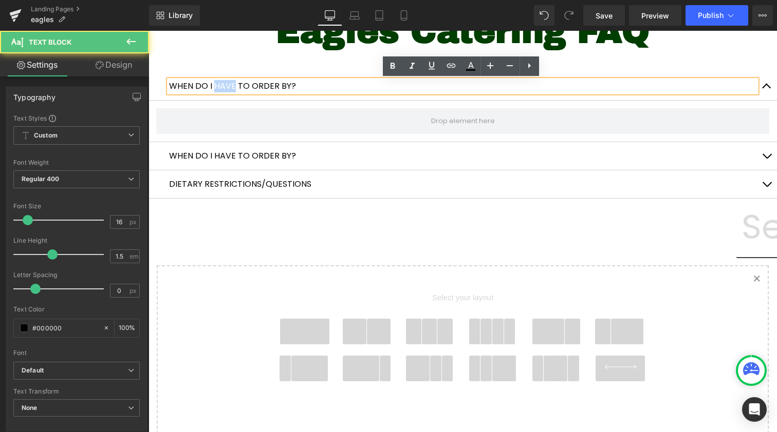
click at [228, 85] on p "WHEN DO I HAVE TO ORDER BY?" at bounding box center [462, 86] width 587 height 12
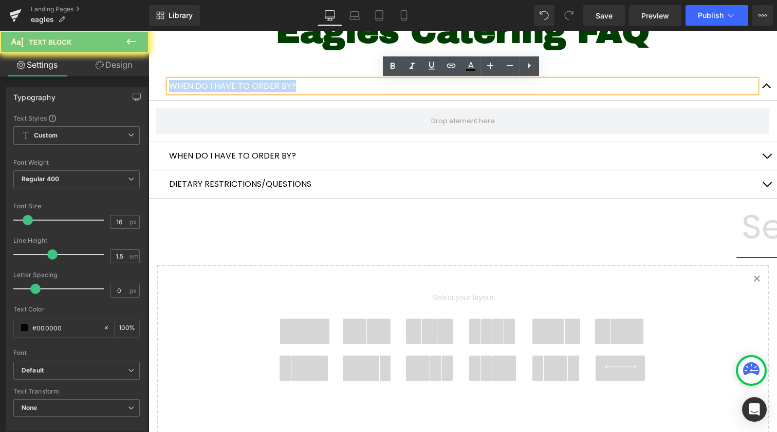
click at [228, 85] on p "WHEN DO I HAVE TO ORDER BY?" at bounding box center [462, 86] width 587 height 12
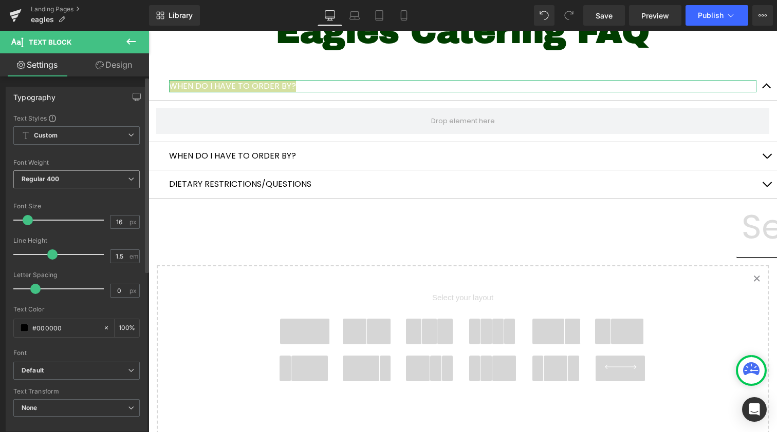
click at [76, 179] on span "Regular 400" at bounding box center [76, 180] width 126 height 18
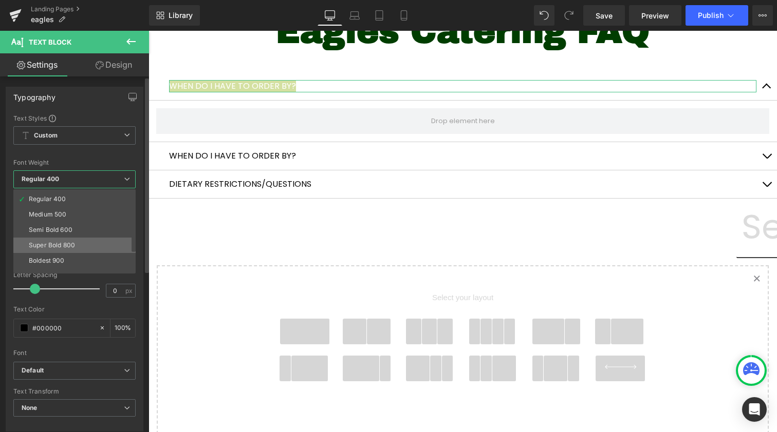
scroll to position [58, 0]
click at [81, 250] on li "Boldest 900" at bounding box center [76, 246] width 127 height 15
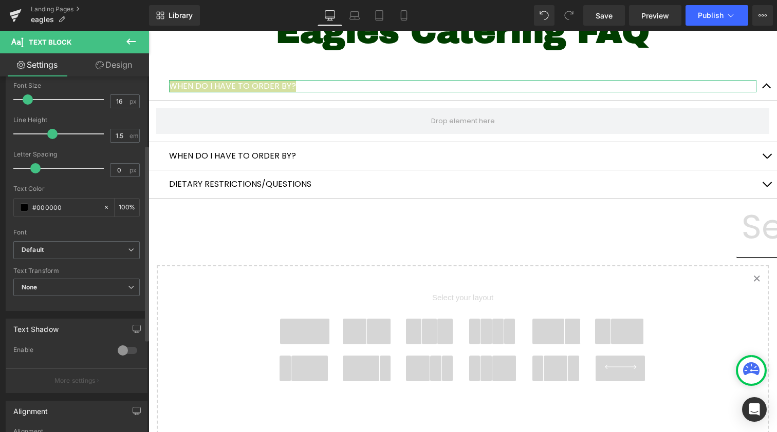
scroll to position [124, 0]
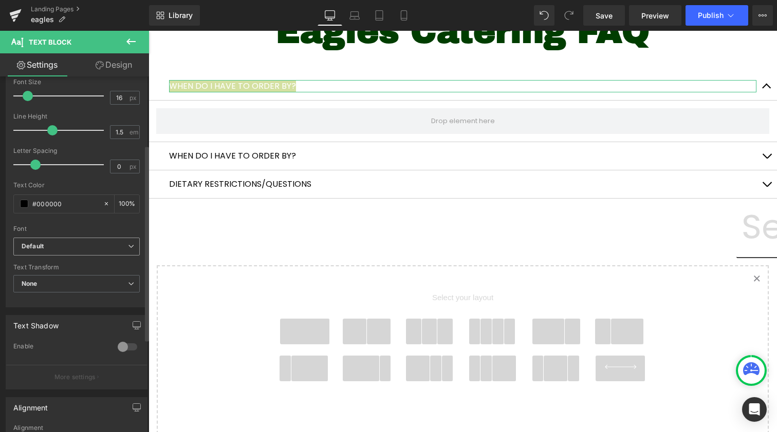
click at [72, 250] on b "Default" at bounding box center [75, 246] width 106 height 9
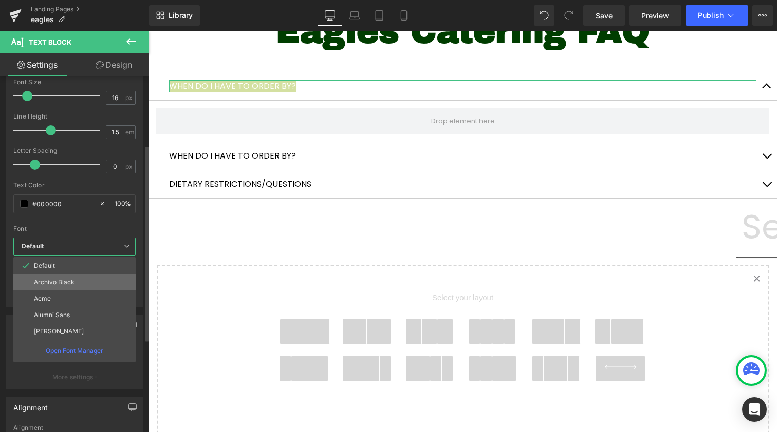
click at [75, 284] on li "Archivo Black" at bounding box center [74, 282] width 122 height 16
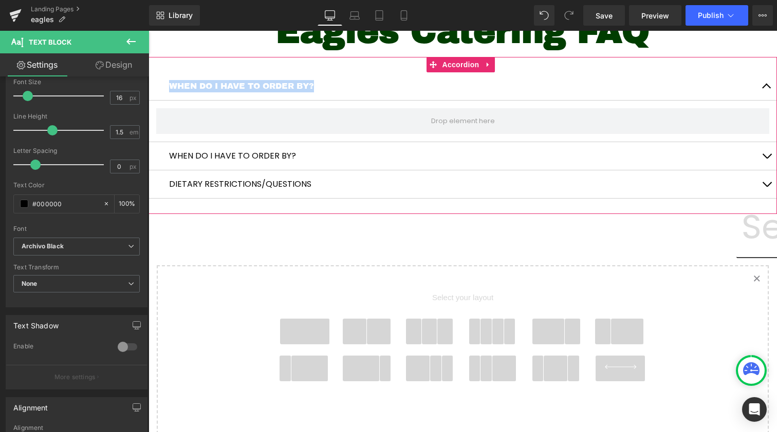
click at [197, 155] on p "WHEN DO I HAVE TO ORDER BY?" at bounding box center [462, 156] width 587 height 12
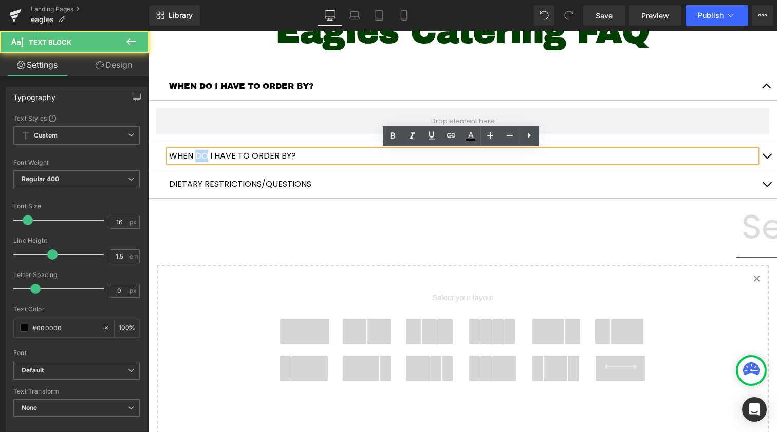
click at [197, 155] on p "WHEN DO I HAVE TO ORDER BY?" at bounding box center [462, 156] width 587 height 12
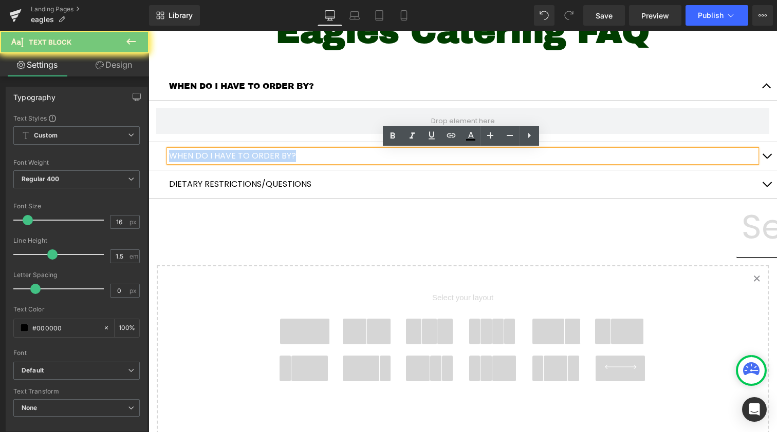
click at [197, 155] on p "WHEN DO I HAVE TO ORDER BY?" at bounding box center [462, 156] width 587 height 12
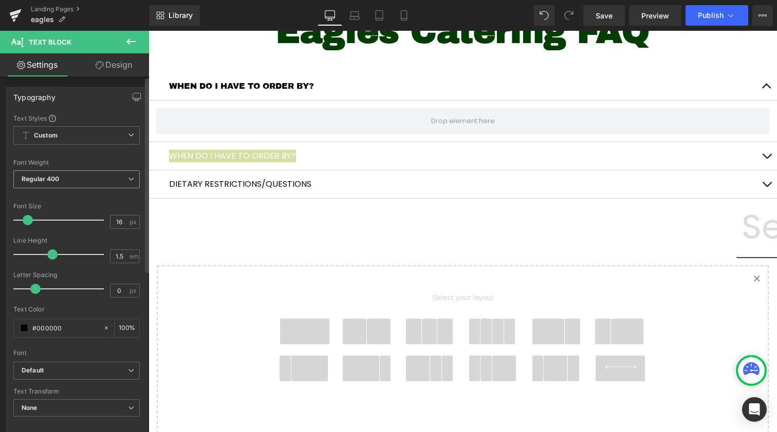
click at [62, 184] on span "Regular 400" at bounding box center [76, 180] width 126 height 18
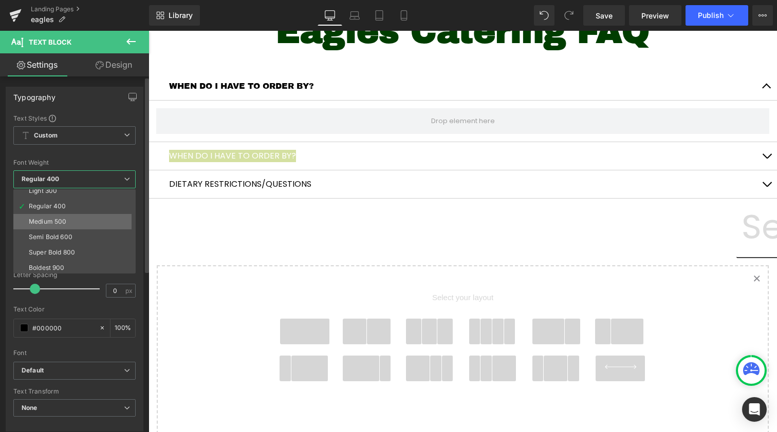
scroll to position [41, 0]
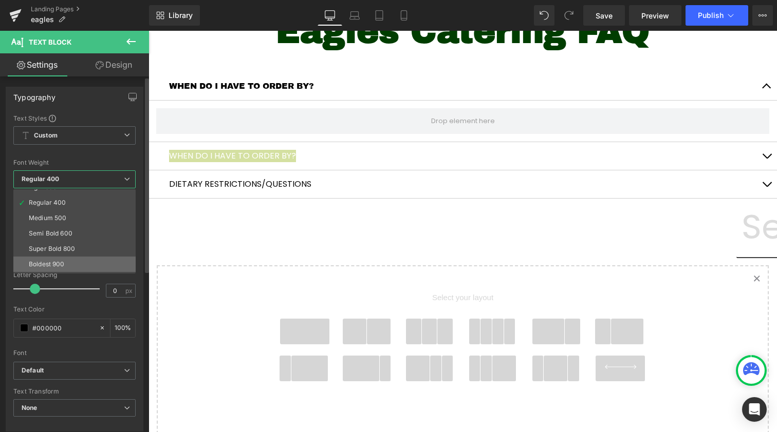
click at [79, 266] on li "Boldest 900" at bounding box center [76, 264] width 127 height 15
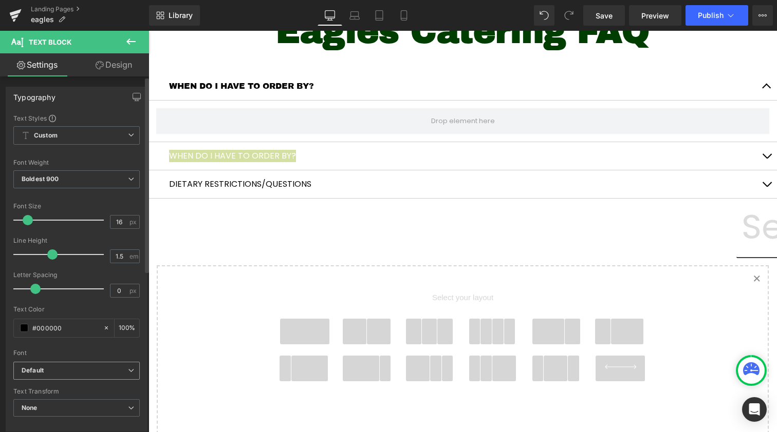
click at [64, 368] on b "Default" at bounding box center [75, 371] width 106 height 9
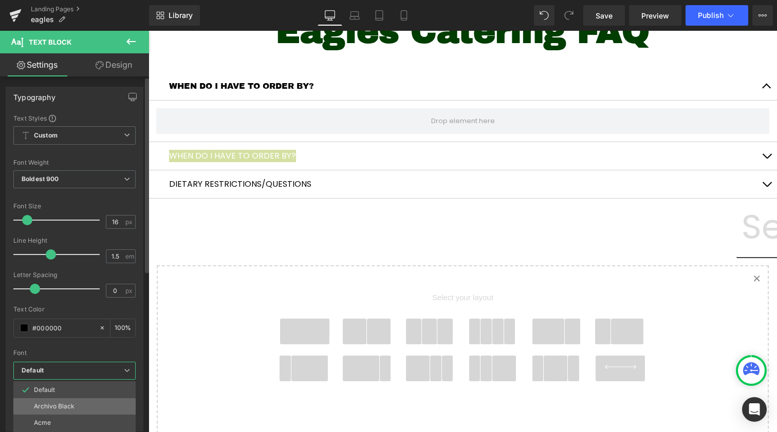
click at [68, 404] on p "Archivo Black" at bounding box center [54, 406] width 41 height 7
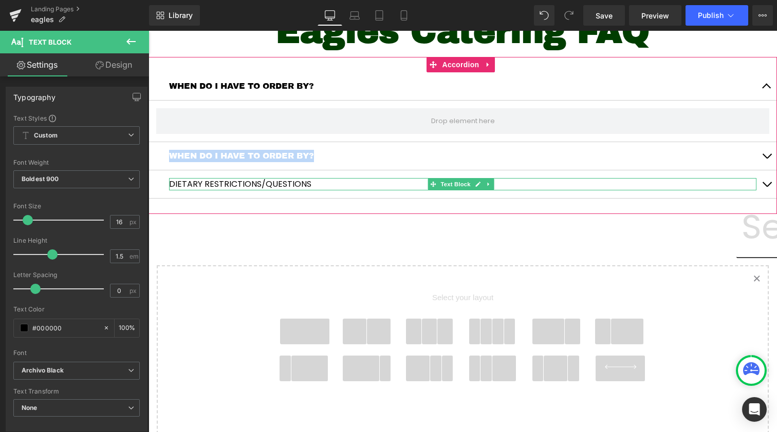
click at [196, 184] on p "DIETARY RESTRICTIONS/QUESTIONS" at bounding box center [462, 184] width 587 height 12
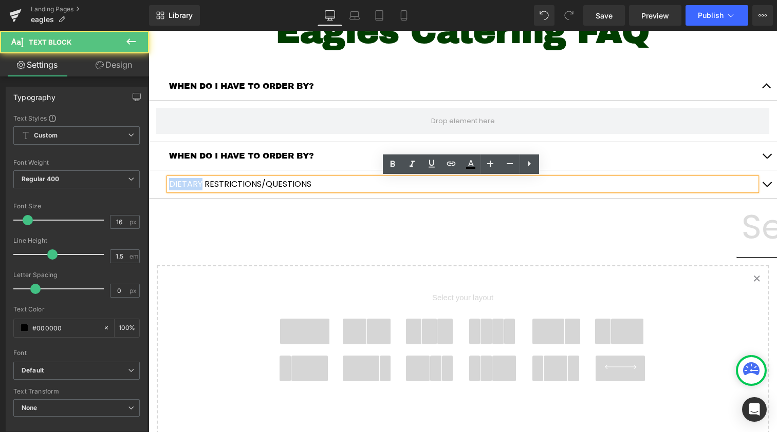
click at [196, 184] on p "DIETARY RESTRICTIONS/QUESTIONS" at bounding box center [462, 184] width 587 height 12
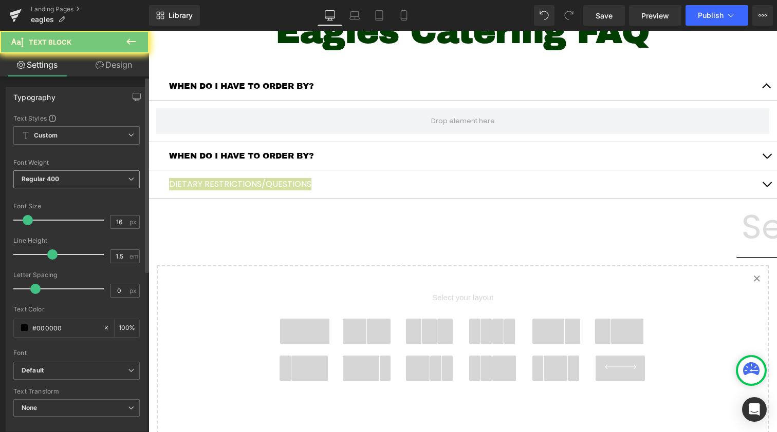
click at [64, 179] on span "Regular 400" at bounding box center [76, 180] width 126 height 18
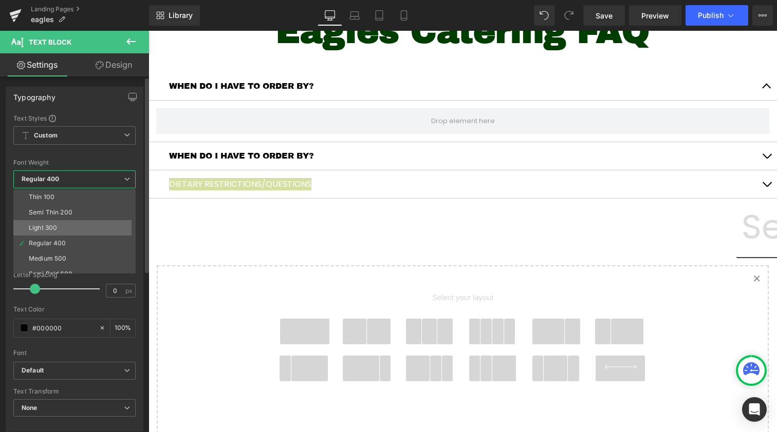
scroll to position [34, 0]
click at [81, 265] on li "Boldest 900" at bounding box center [76, 270] width 127 height 15
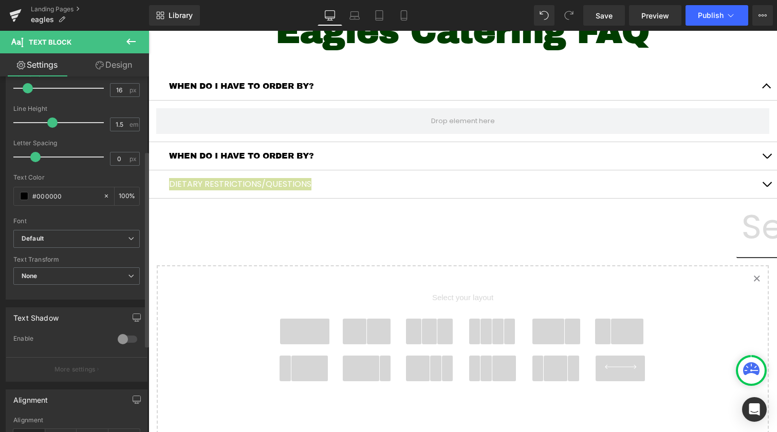
scroll to position [135, 0]
click at [69, 237] on b "Default" at bounding box center [75, 236] width 106 height 9
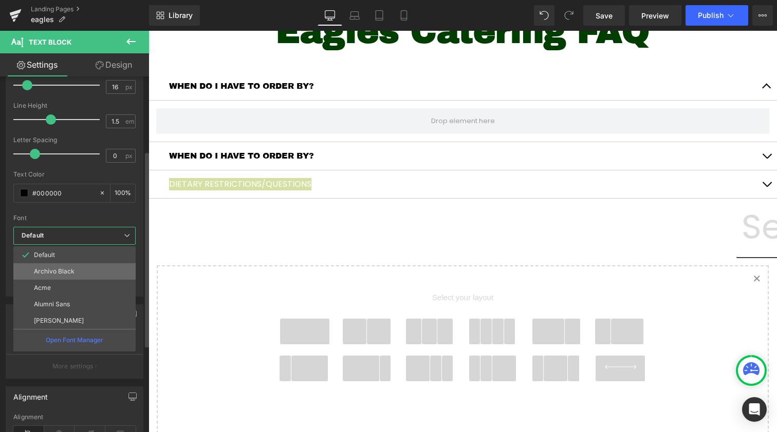
click at [79, 272] on li "Archivo Black" at bounding box center [74, 271] width 122 height 16
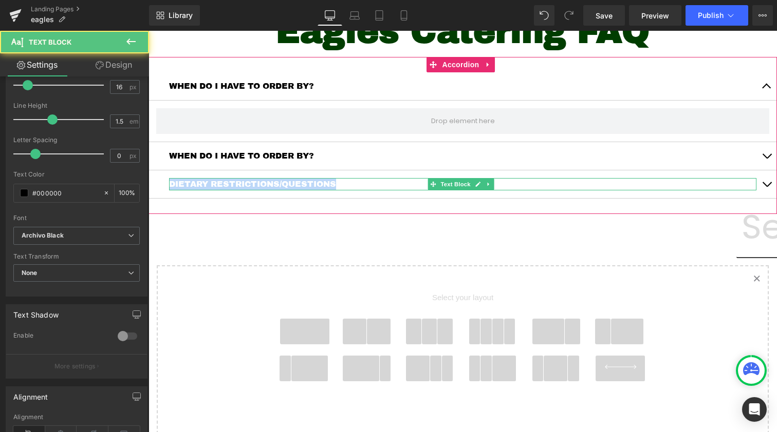
click at [267, 183] on p "DIETARY RESTRICTIONS/QUESTIONS" at bounding box center [462, 184] width 587 height 12
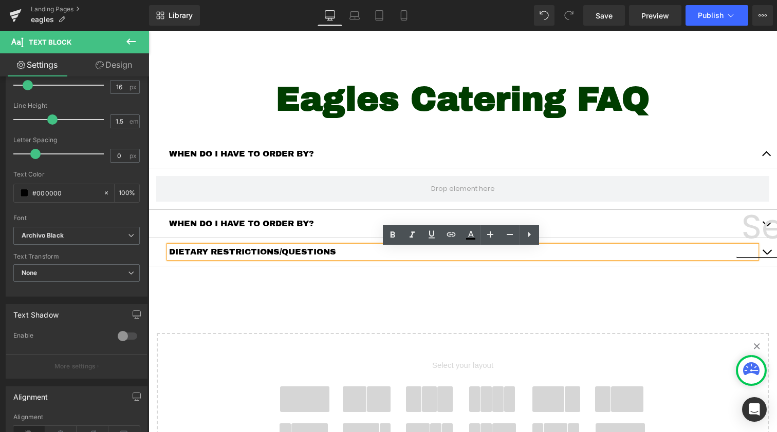
scroll to position [360, 0]
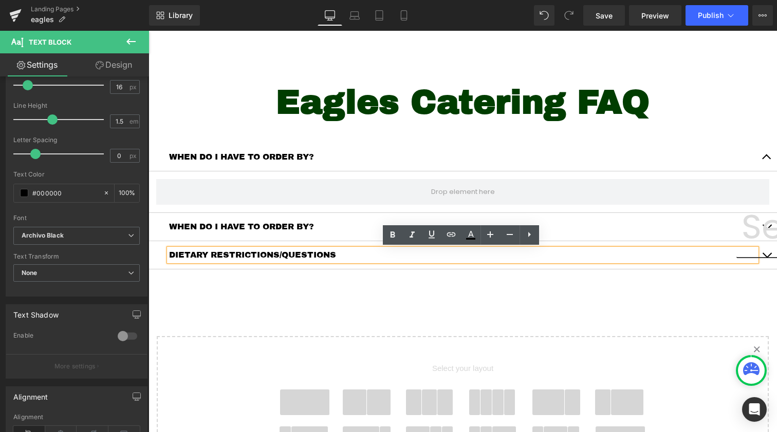
click at [761, 152] on button "button" at bounding box center [766, 157] width 21 height 28
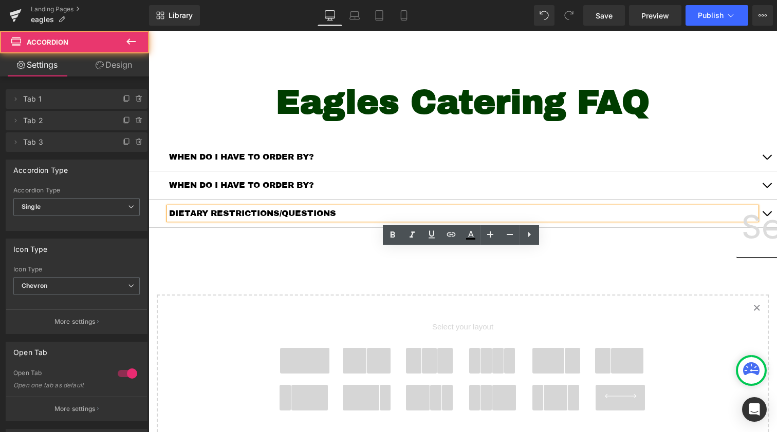
click at [760, 159] on button "button" at bounding box center [766, 157] width 21 height 28
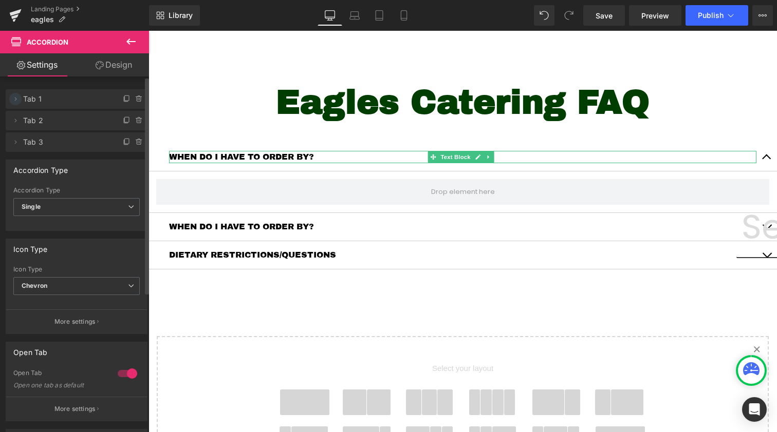
click at [14, 97] on icon at bounding box center [15, 99] width 8 height 8
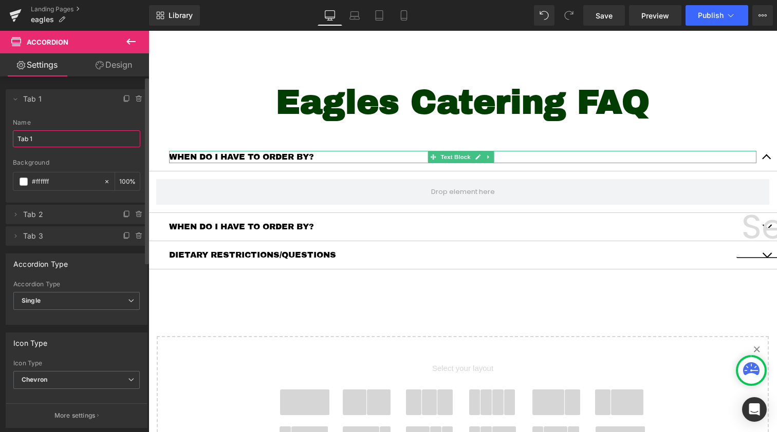
click at [46, 144] on input "Tab 1" at bounding box center [76, 138] width 127 height 17
paste input "Orders must be placed 24 hours in advanced"
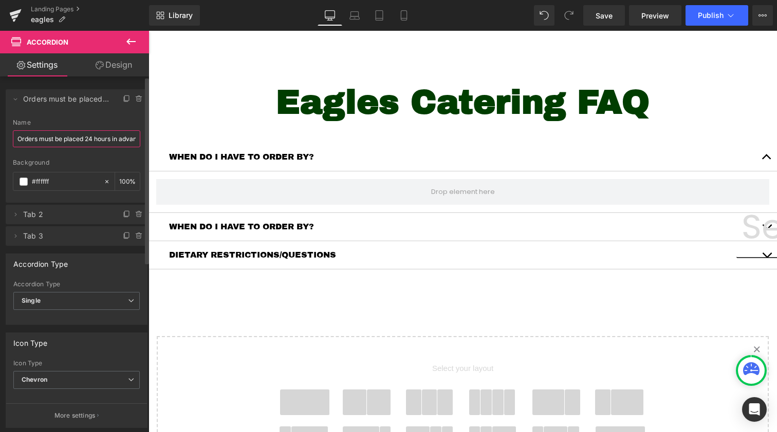
click at [50, 138] on input "Orders must be placed 24 hours in advanced" at bounding box center [76, 138] width 127 height 17
type input "Tab 1"
click at [50, 138] on input "Tab 1" at bounding box center [76, 138] width 127 height 17
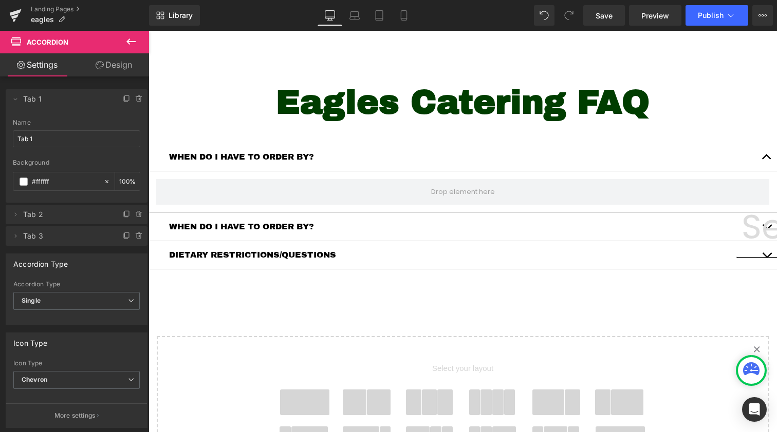
click at [133, 36] on icon at bounding box center [131, 41] width 12 height 12
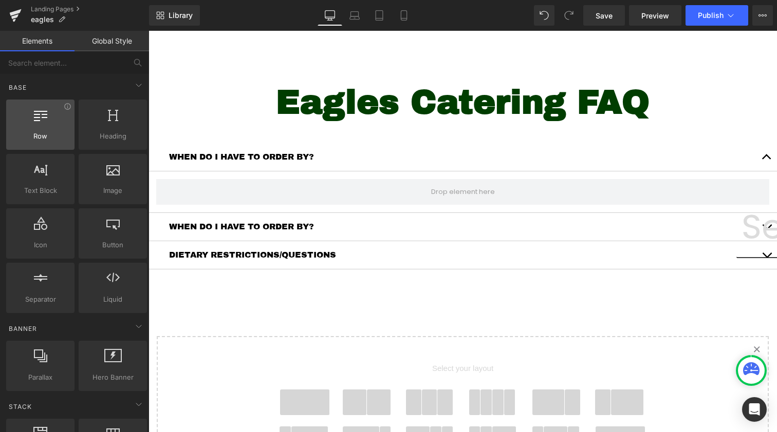
scroll to position [0, 0]
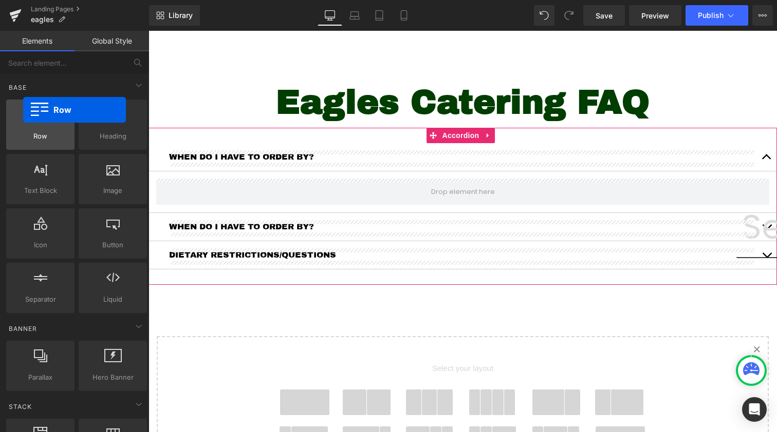
drag, startPoint x: 42, startPoint y: 116, endPoint x: 24, endPoint y: 110, distance: 19.0
click at [24, 110] on div at bounding box center [40, 119] width 62 height 23
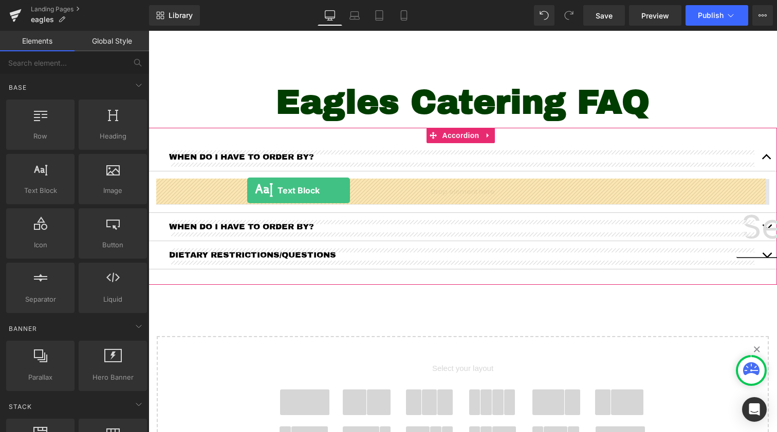
drag, startPoint x: 180, startPoint y: 220, endPoint x: 247, endPoint y: 191, distance: 72.9
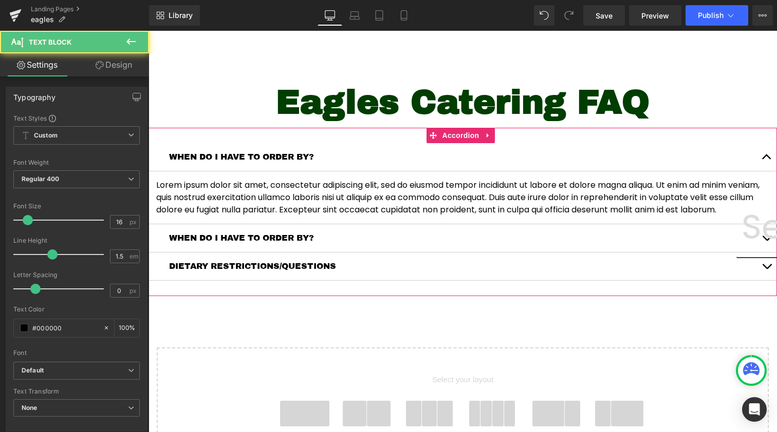
click at [247, 191] on p "Lorem ipsum dolor sit amet, consectetur adipiscing elit, sed do eiusmod tempor …" at bounding box center [462, 197] width 613 height 37
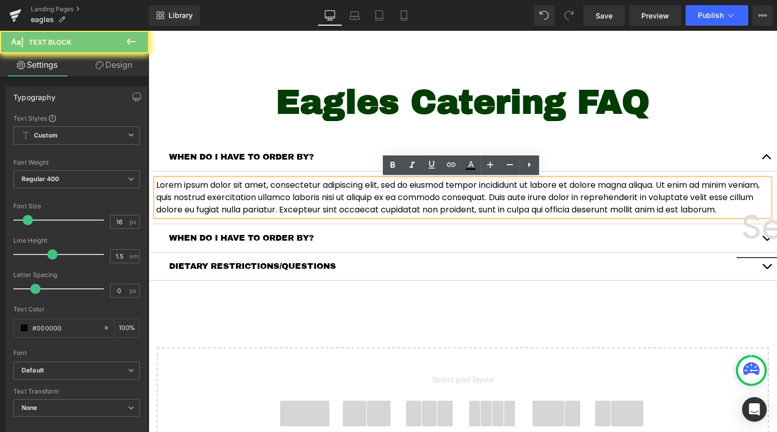
click at [247, 191] on p "Lorem ipsum dolor sit amet, consectetur adipiscing elit, sed do eiusmod tempor …" at bounding box center [462, 197] width 613 height 37
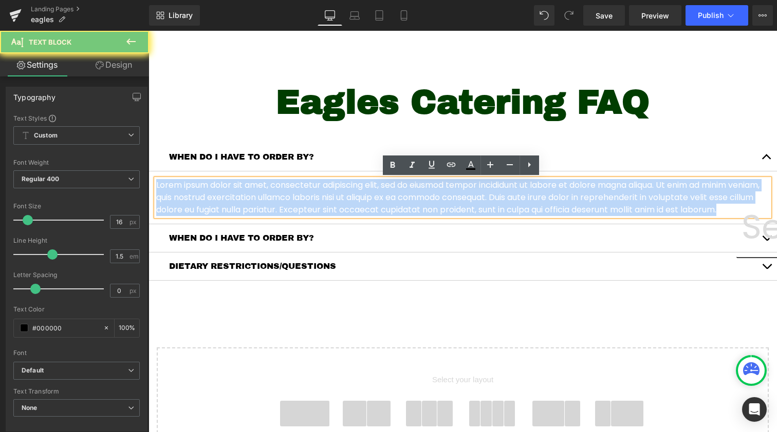
click at [247, 191] on p "Lorem ipsum dolor sit amet, consectetur adipiscing elit, sed do eiusmod tempor …" at bounding box center [462, 197] width 613 height 37
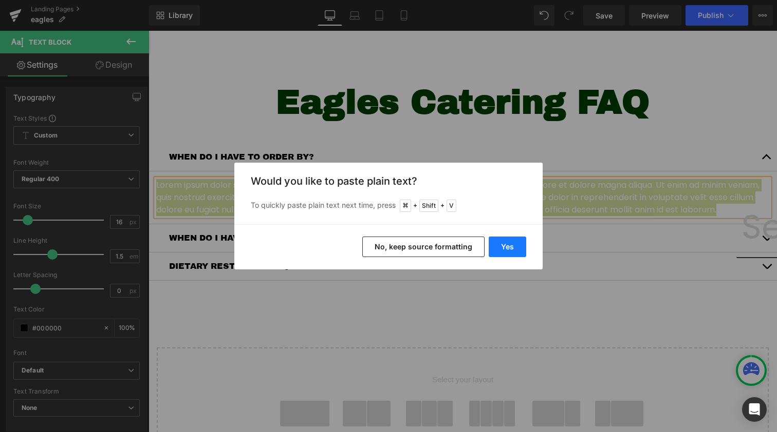
click at [511, 246] on button "Yes" at bounding box center [506, 247] width 37 height 21
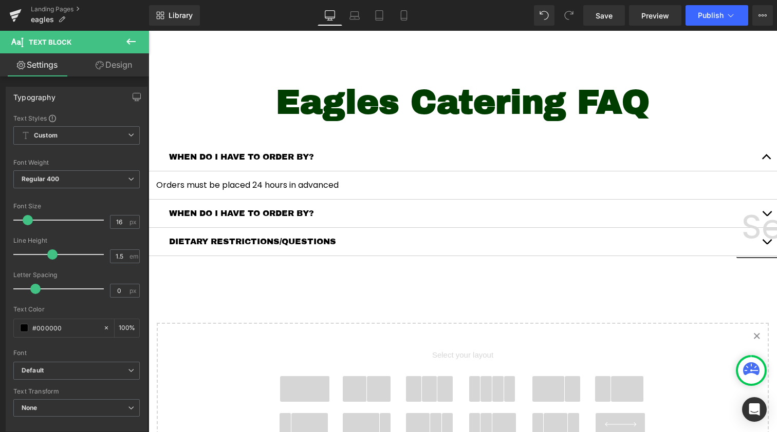
click at [155, 186] on article "Orders must be placed 24 hours in advanced Text Block" at bounding box center [462, 186] width 628 height 28
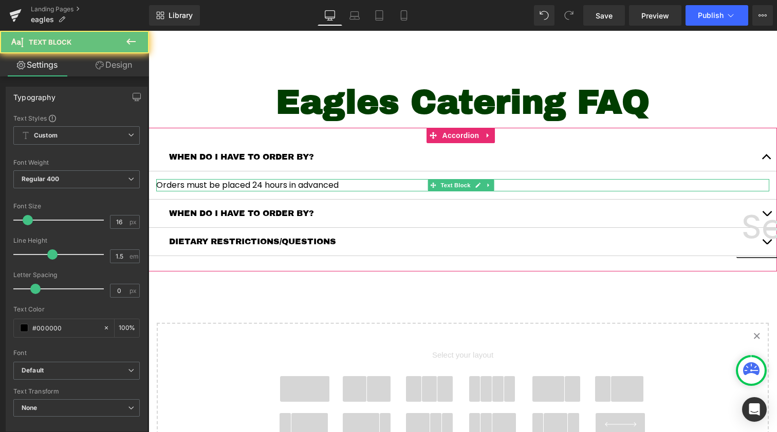
click at [159, 184] on p "Orders must be placed 24 hours in advanced" at bounding box center [462, 185] width 613 height 12
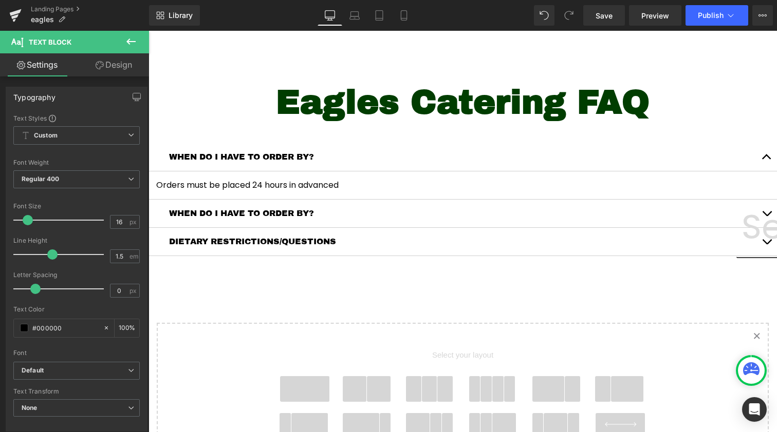
click at [198, 183] on p "Orders must be placed 24 hours in advanced" at bounding box center [462, 185] width 613 height 12
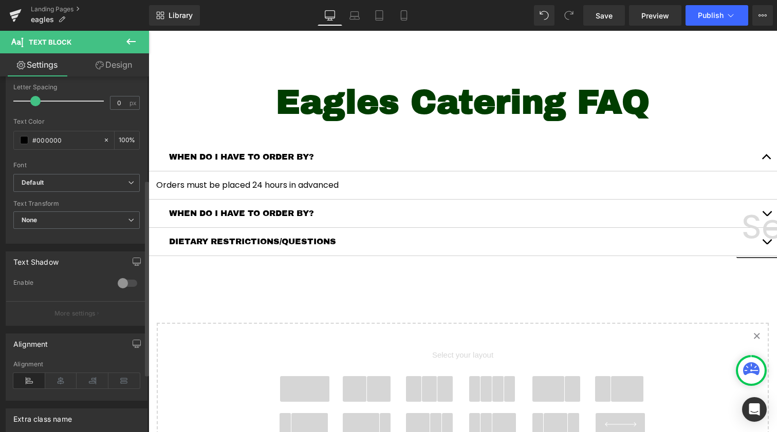
scroll to position [187, 0]
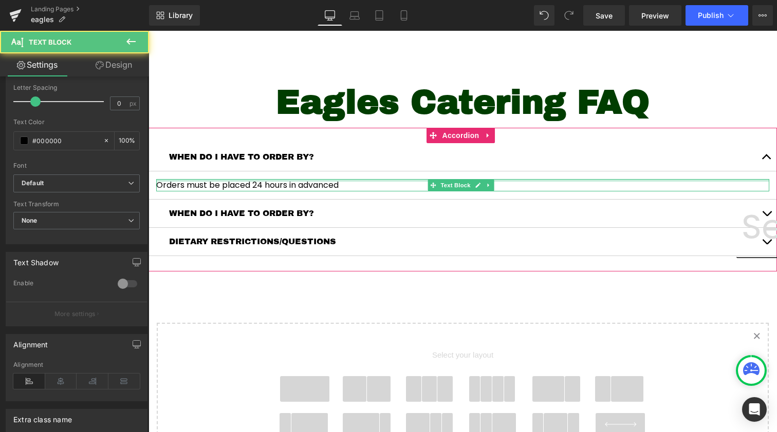
click at [160, 180] on div "Orders must be placed 24 hours in advanced Text Block" at bounding box center [462, 185] width 613 height 12
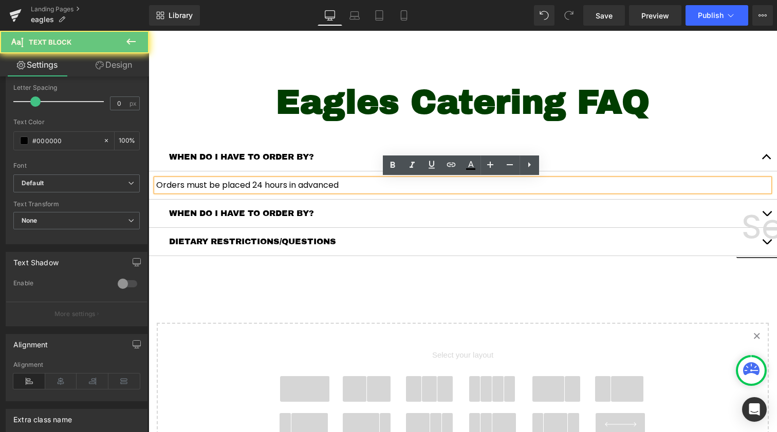
click at [156, 185] on p "Orders must be placed 24 hours in advanced" at bounding box center [462, 185] width 613 height 12
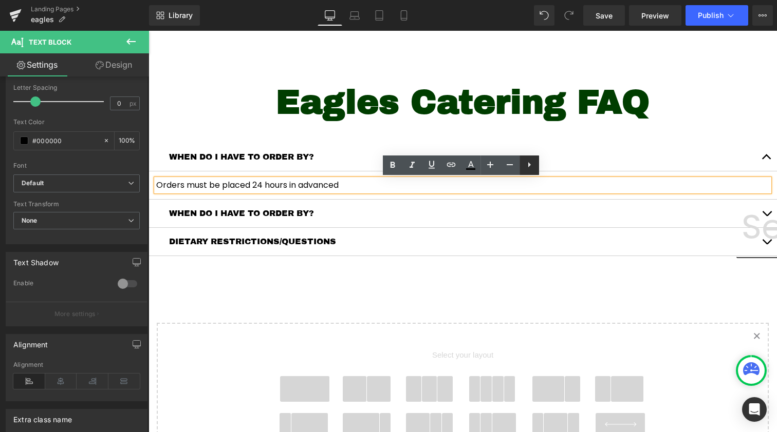
click at [528, 167] on icon at bounding box center [529, 165] width 12 height 12
click at [524, 165] on icon at bounding box center [529, 165] width 12 height 12
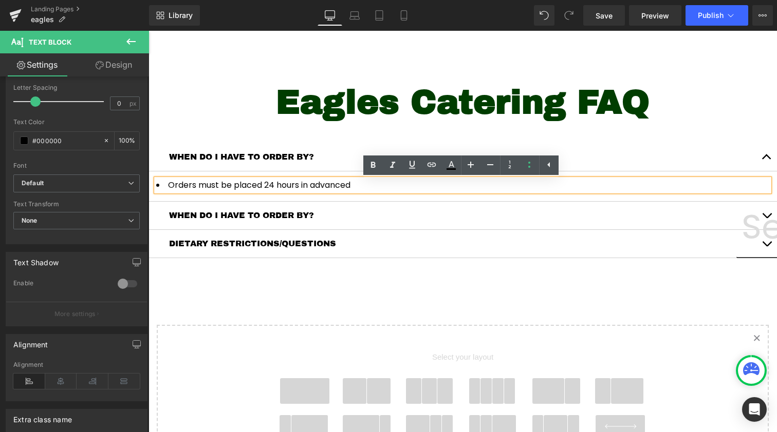
click at [202, 186] on span "Orders must be placed 24 hours in advanced" at bounding box center [259, 185] width 182 height 12
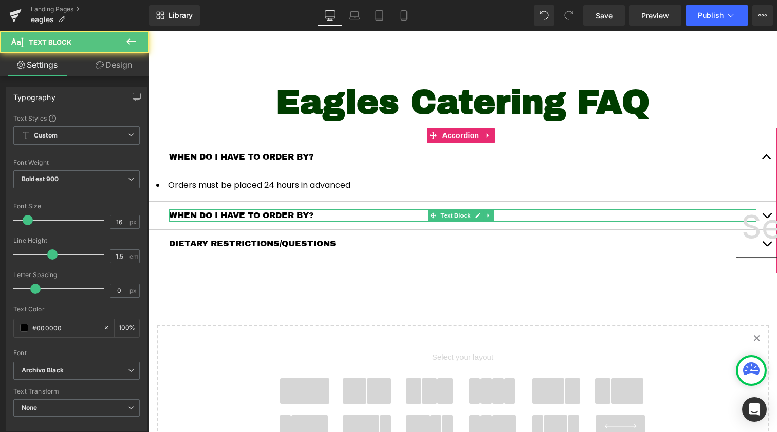
click at [249, 214] on p "WHEN DO I HAVE TO ORDER BY?" at bounding box center [462, 216] width 587 height 12
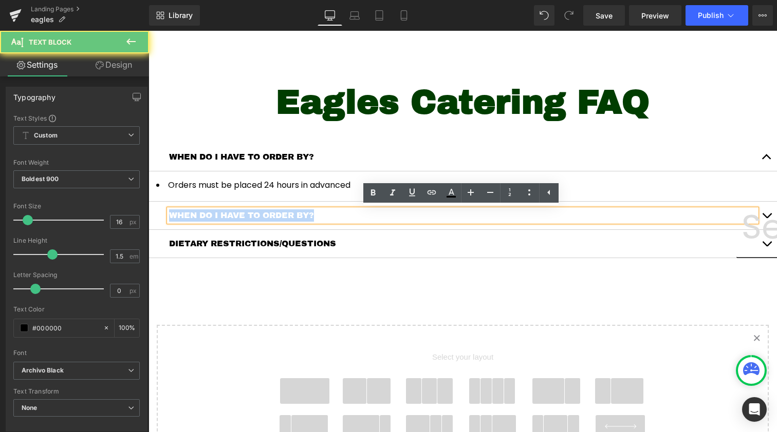
click at [249, 214] on p "WHEN DO I HAVE TO ORDER BY?" at bounding box center [462, 216] width 587 height 12
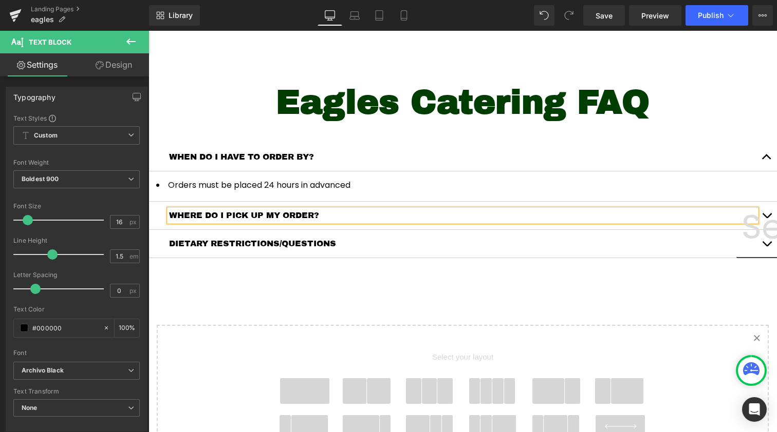
click at [235, 218] on p "WHERE DO I PICK UP MY ORDER?" at bounding box center [462, 216] width 587 height 12
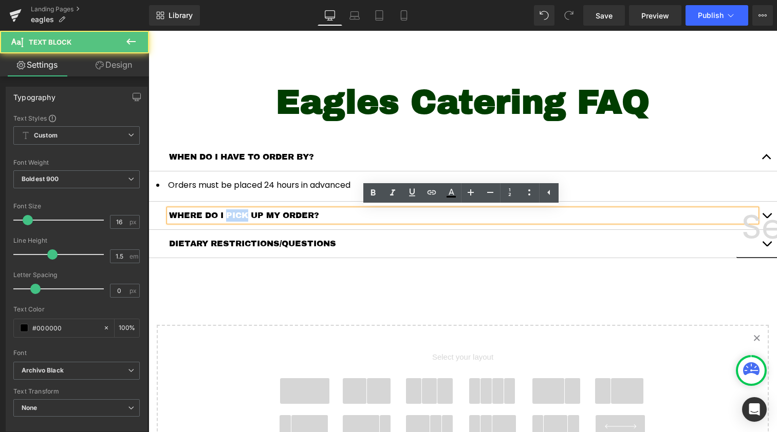
click at [235, 218] on p "WHERE DO I PICK UP MY ORDER?" at bounding box center [462, 216] width 587 height 12
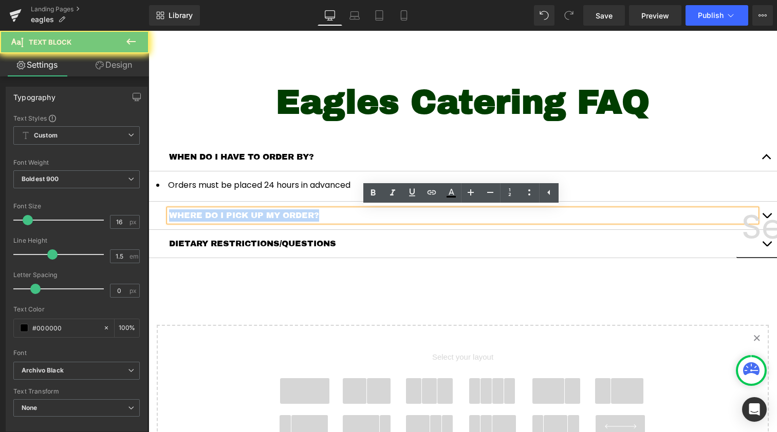
click at [235, 218] on p "WHERE DO I PICK UP MY ORDER?" at bounding box center [462, 216] width 587 height 12
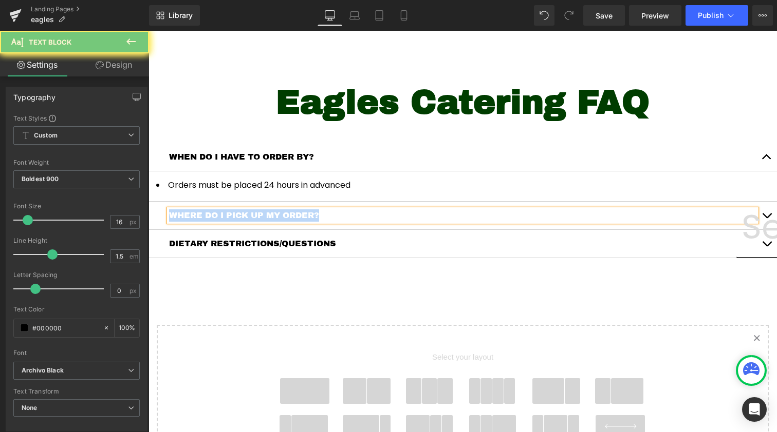
copy p "WHERE DO I PICK UP MY ORDER?"
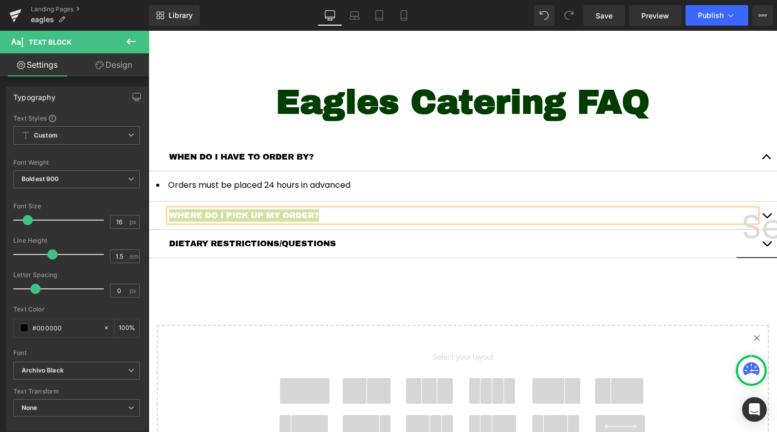
click at [502, 1] on div "Library Desktop Desktop Laptop Tablet Mobile Save Preview Publish Scheduled Vie…" at bounding box center [463, 15] width 628 height 31
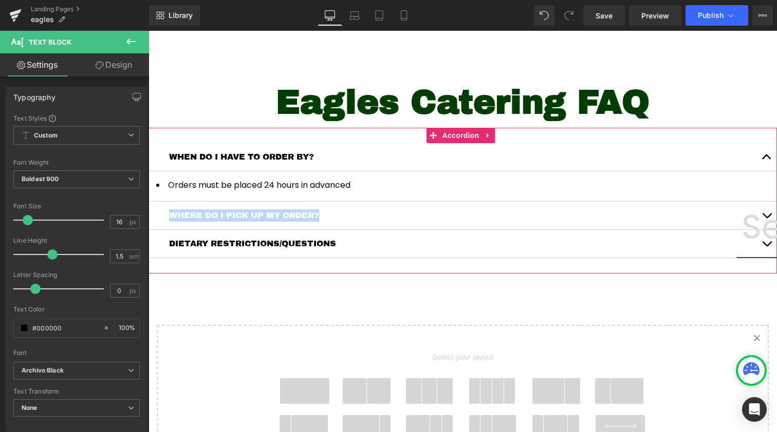
click at [758, 215] on button "button" at bounding box center [766, 216] width 21 height 28
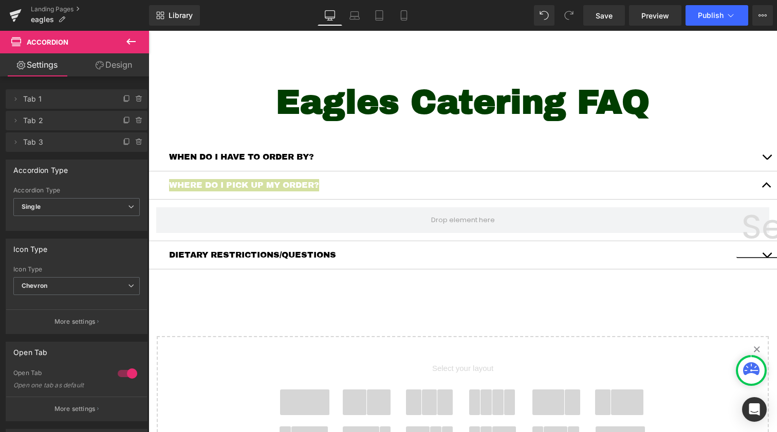
click at [126, 37] on icon at bounding box center [131, 41] width 12 height 12
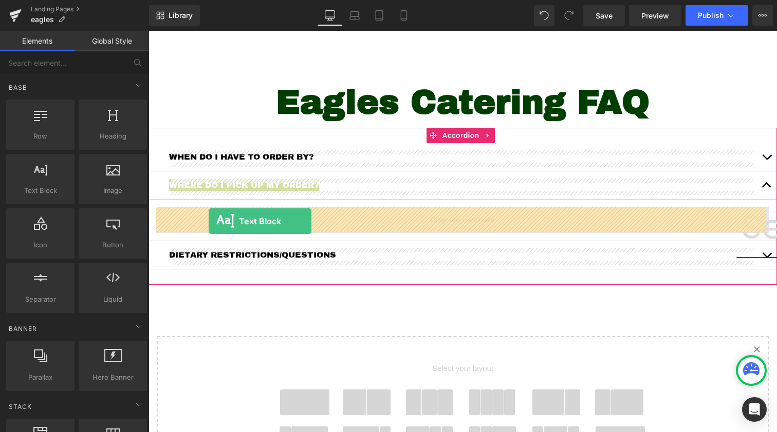
drag, startPoint x: 187, startPoint y: 203, endPoint x: 209, endPoint y: 221, distance: 28.0
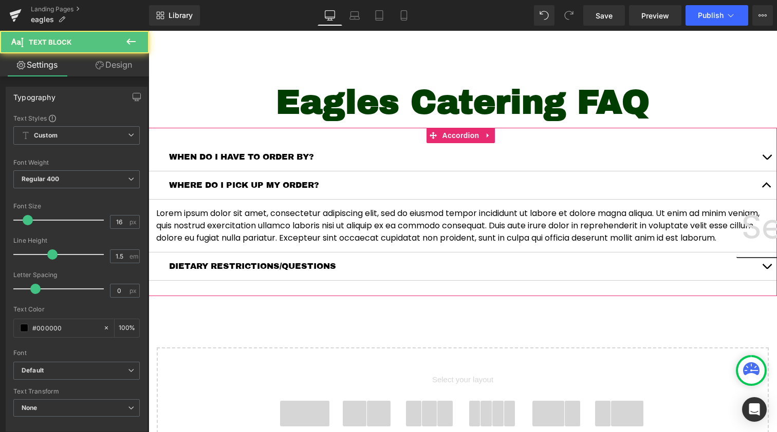
click at [267, 220] on p "Lorem ipsum dolor sit amet, consectetur adipiscing elit, sed do eiusmod tempor …" at bounding box center [462, 225] width 613 height 37
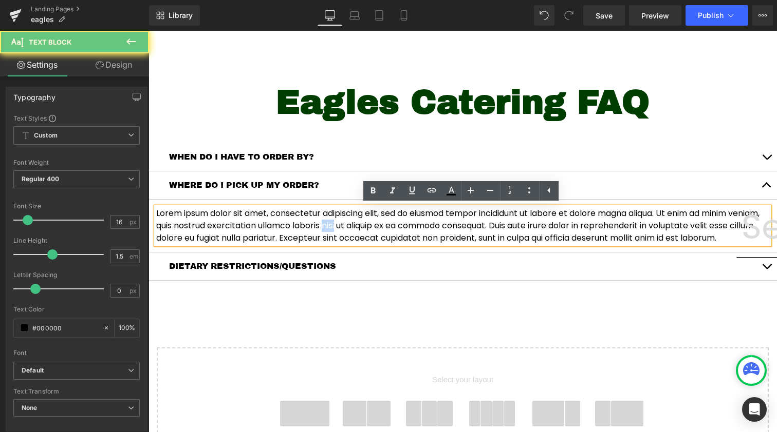
click at [267, 220] on p "Lorem ipsum dolor sit amet, consectetur adipiscing elit, sed do eiusmod tempor …" at bounding box center [462, 225] width 613 height 37
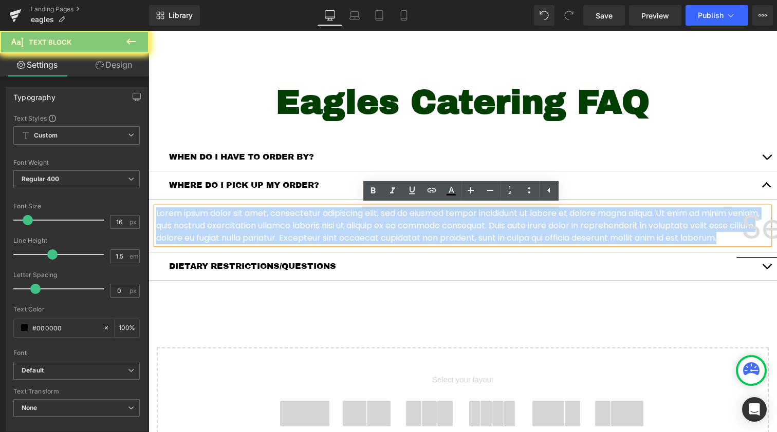
click at [267, 220] on p "Lorem ipsum dolor sit amet, consectetur adipiscing elit, sed do eiusmod tempor …" at bounding box center [462, 225] width 613 height 37
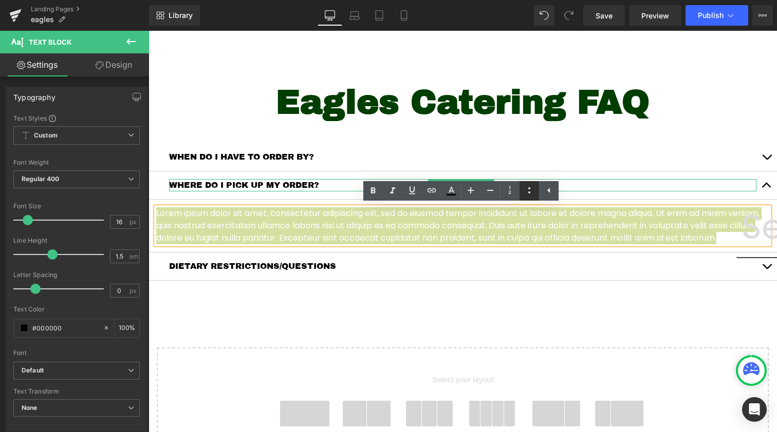
click at [534, 188] on icon at bounding box center [529, 190] width 12 height 12
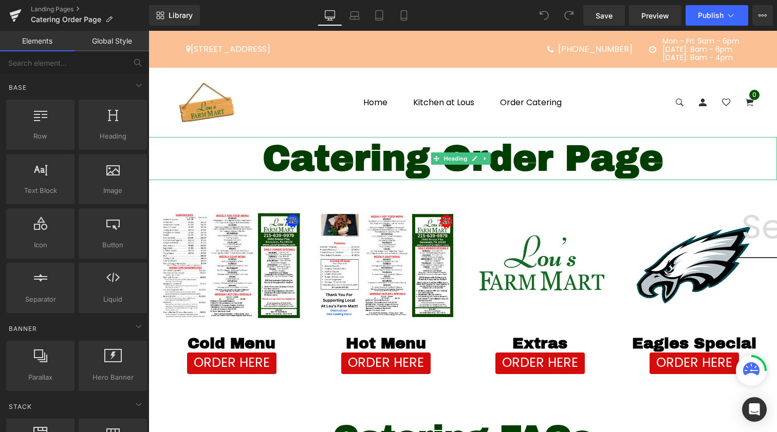
click at [356, 152] on span "Catering Order Page" at bounding box center [462, 158] width 401 height 39
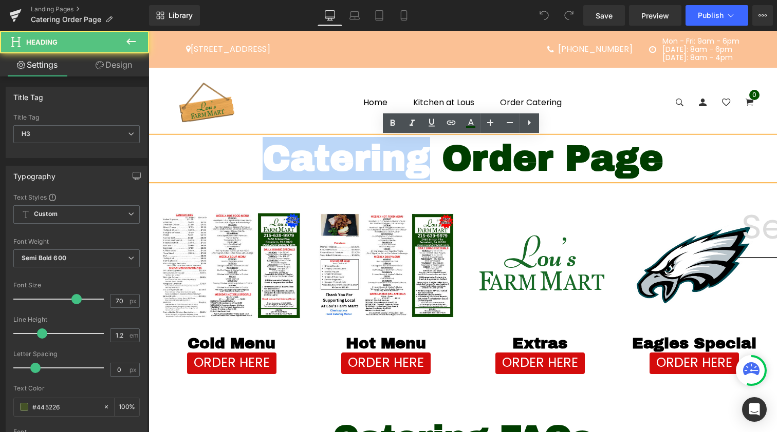
click at [356, 152] on span "Catering Order Page" at bounding box center [462, 158] width 401 height 39
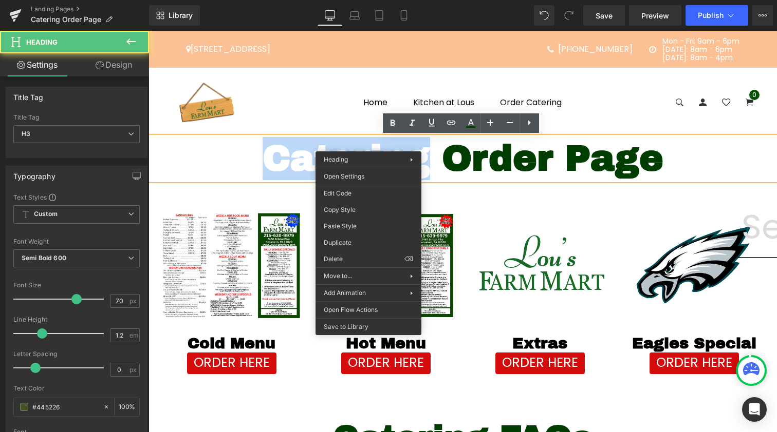
click at [368, 144] on span "Catering Order Page" at bounding box center [462, 158] width 401 height 39
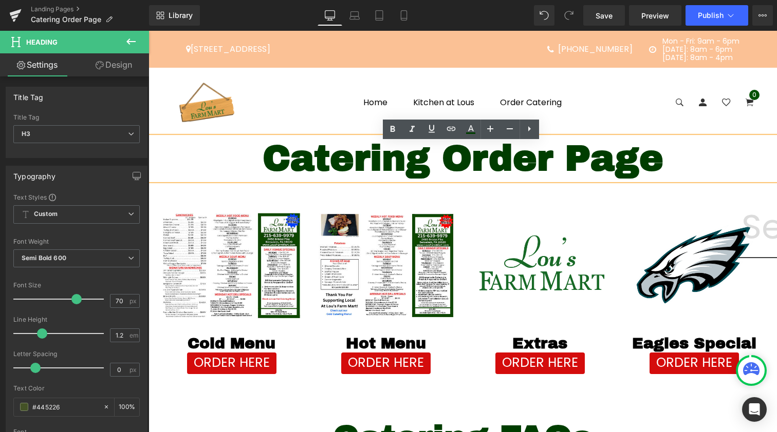
scroll to position [-1, 0]
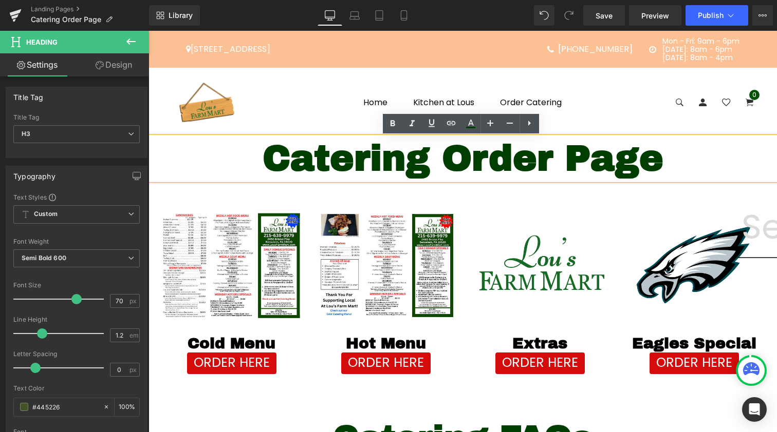
click at [403, 158] on span "Catering Order Page" at bounding box center [462, 158] width 401 height 39
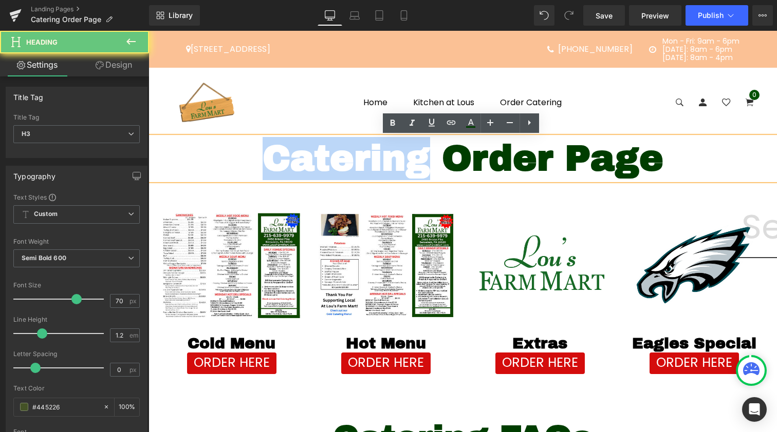
click at [403, 158] on span "Catering Order Page" at bounding box center [462, 158] width 401 height 39
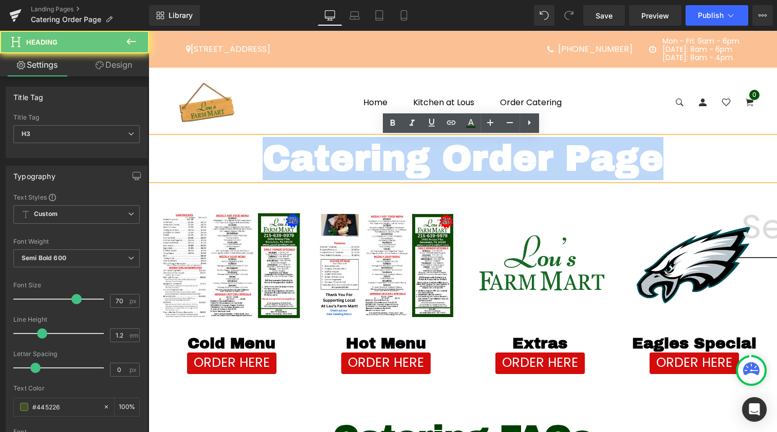
click at [403, 158] on span "Catering Order Page" at bounding box center [462, 158] width 401 height 39
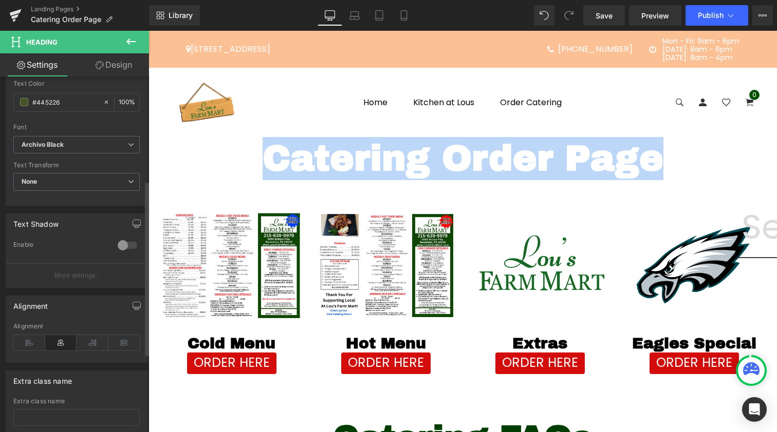
scroll to position [167, 0]
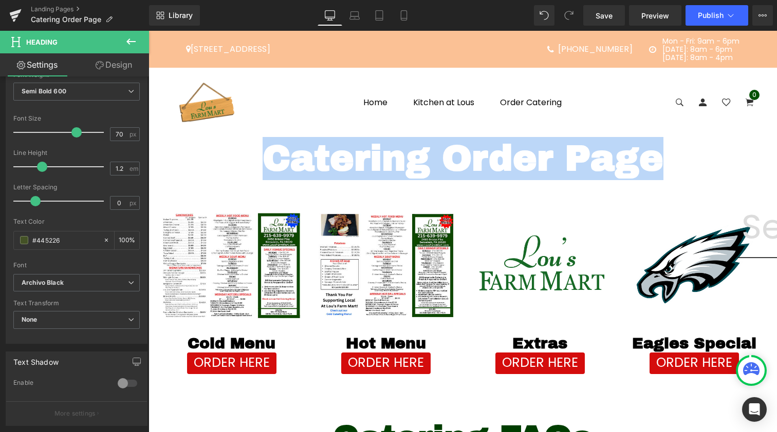
click at [374, 157] on span "Catering Order Page" at bounding box center [462, 158] width 401 height 39
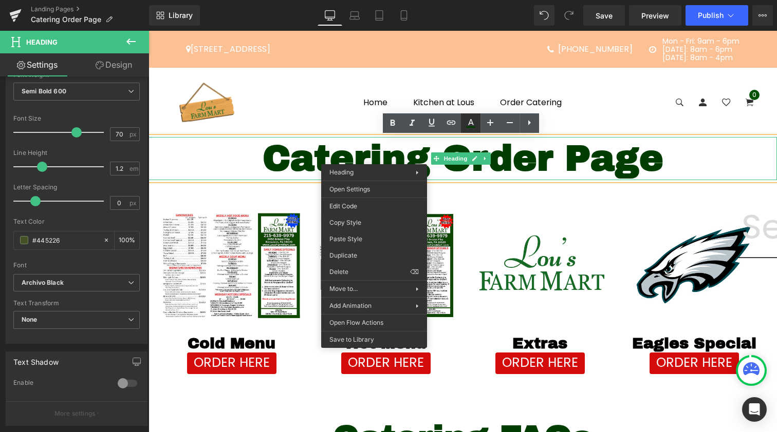
click at [466, 117] on icon at bounding box center [470, 123] width 12 height 12
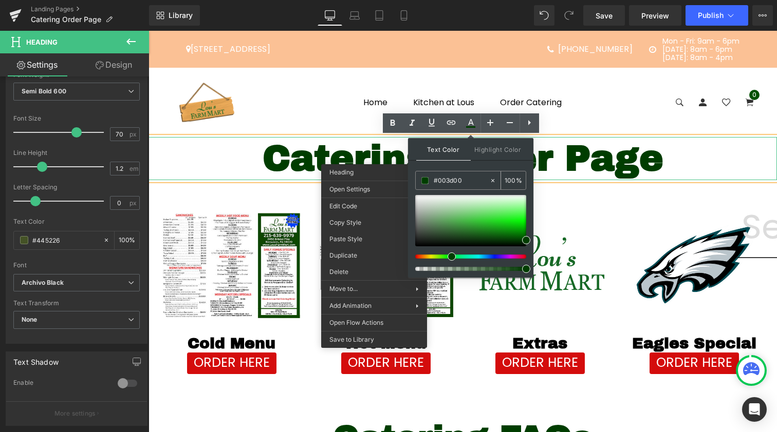
click at [442, 173] on div "#003d00" at bounding box center [452, 181] width 73 height 18
click at [443, 182] on input "#003d00" at bounding box center [460, 180] width 55 height 11
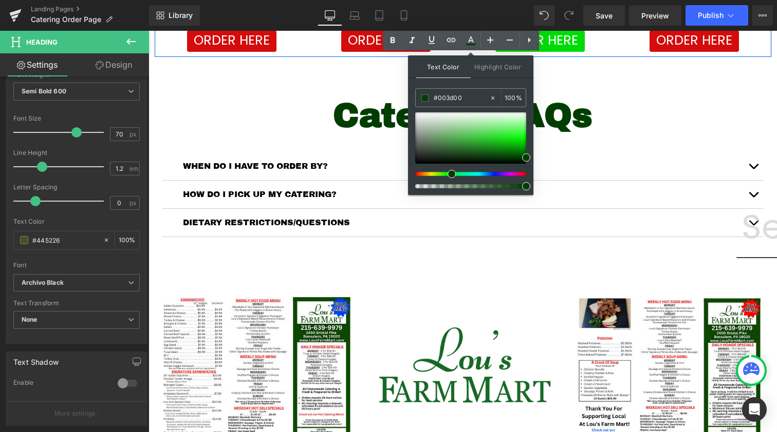
scroll to position [325, 0]
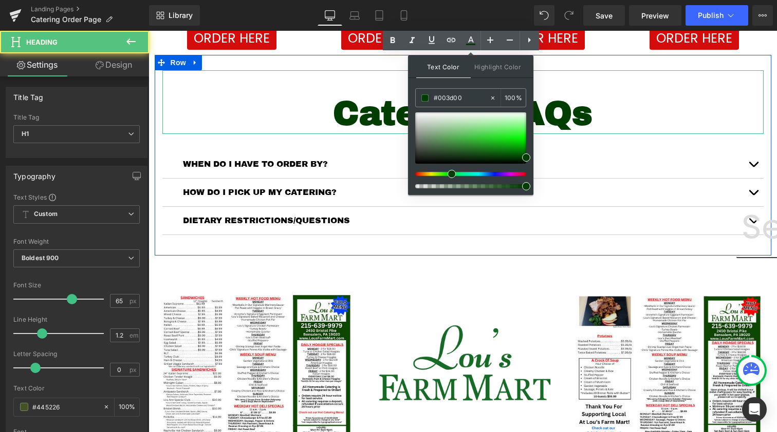
click at [592, 109] on span "Catering FAQs" at bounding box center [462, 114] width 259 height 36
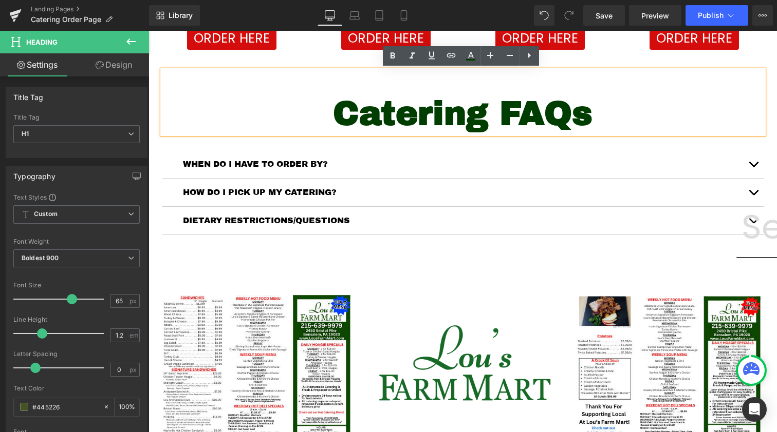
click at [592, 109] on span "Catering FAQs" at bounding box center [462, 114] width 259 height 36
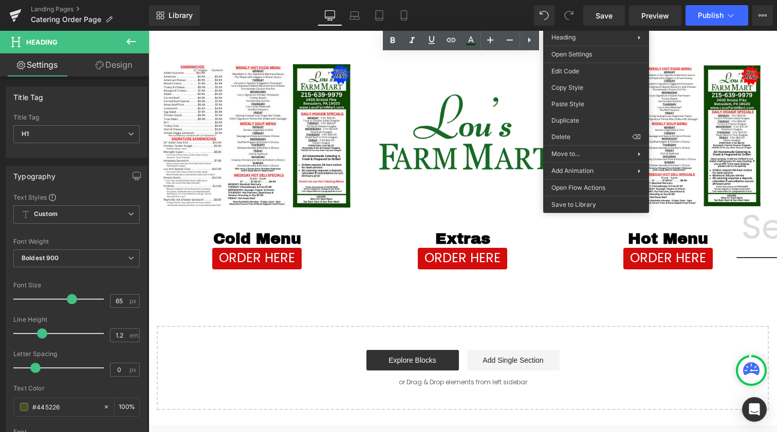
scroll to position [592, 0]
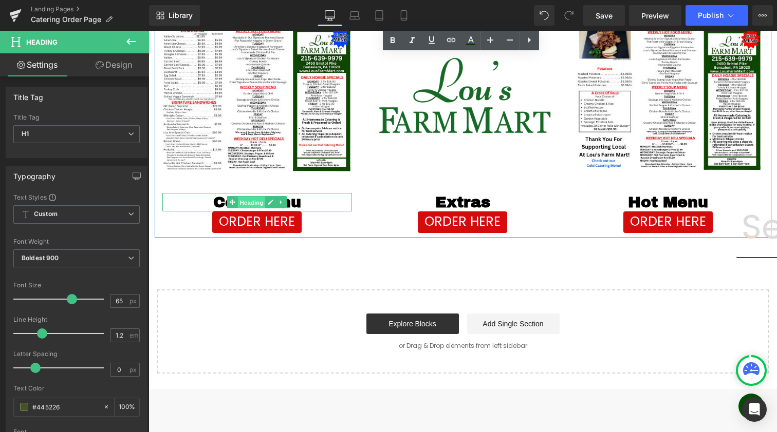
click at [258, 202] on span "Heading" at bounding box center [252, 203] width 28 height 12
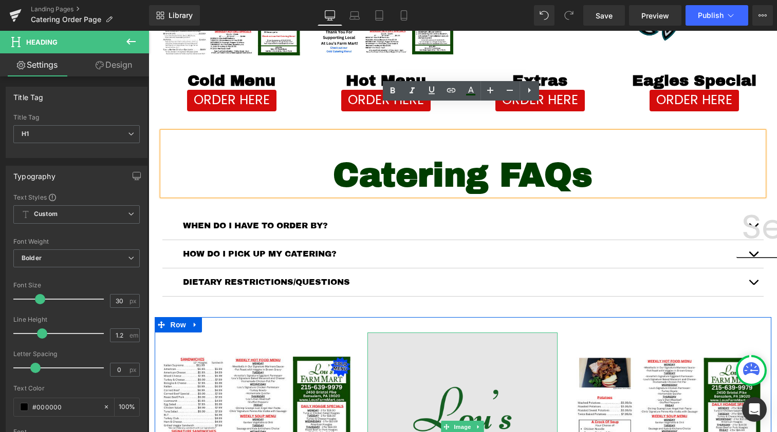
scroll to position [260, 0]
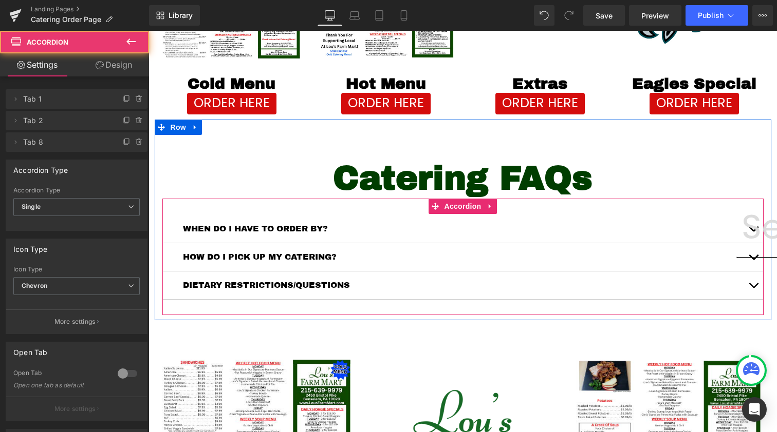
click at [331, 237] on div "WHEN DO I HAVE TO ORDER BY? Text Block" at bounding box center [462, 229] width 601 height 28
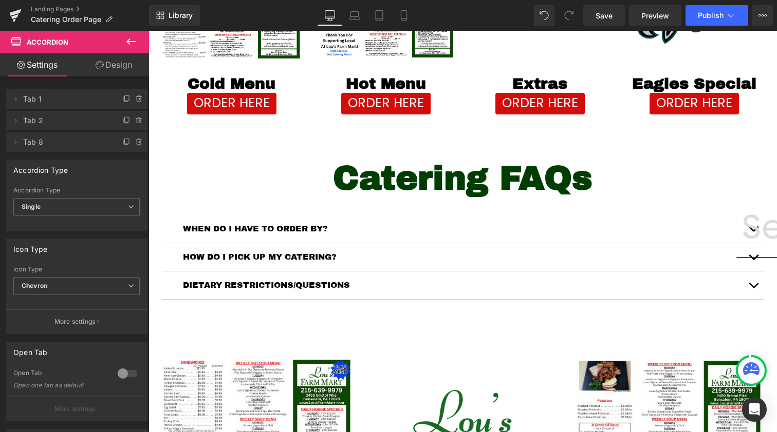
click at [126, 41] on icon at bounding box center [131, 41] width 12 height 12
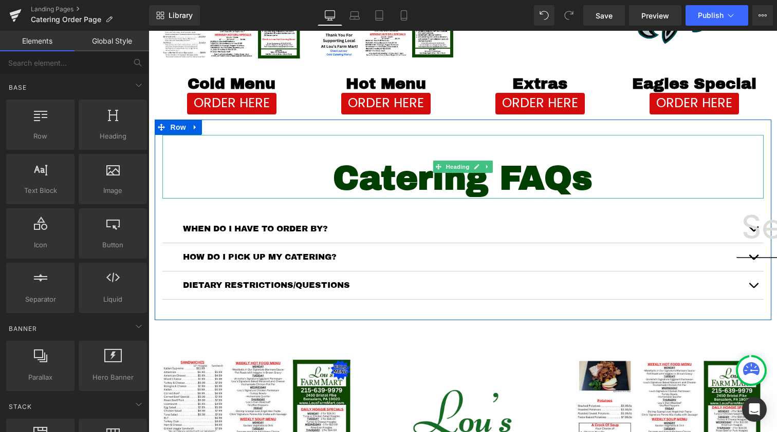
click at [448, 174] on span "Catering FAQs" at bounding box center [462, 178] width 259 height 36
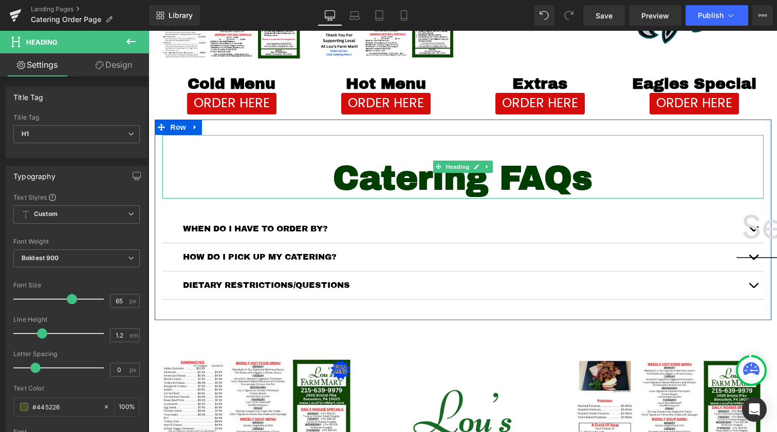
click at [366, 180] on span "Catering FAQs" at bounding box center [462, 178] width 259 height 36
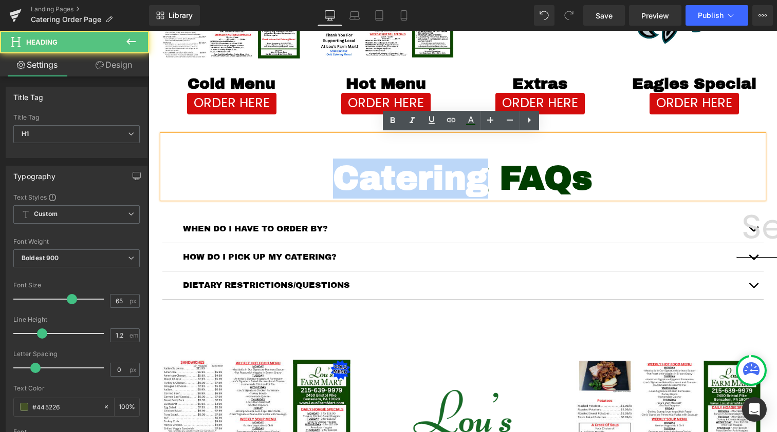
click at [366, 180] on span "Catering FAQs" at bounding box center [462, 178] width 259 height 36
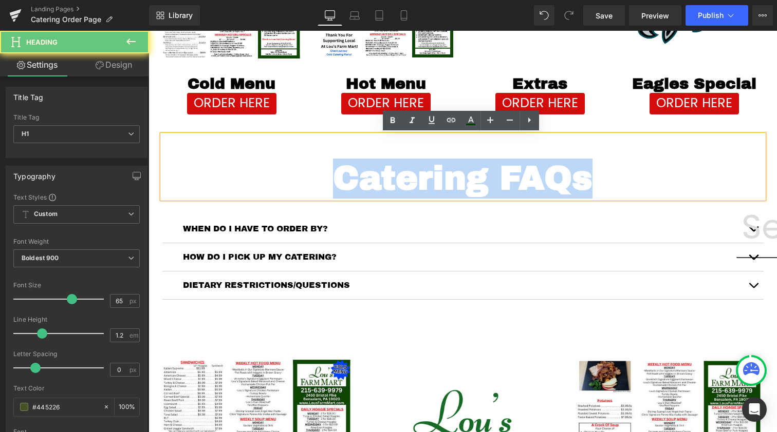
click at [366, 180] on span "Catering FAQs" at bounding box center [462, 178] width 259 height 36
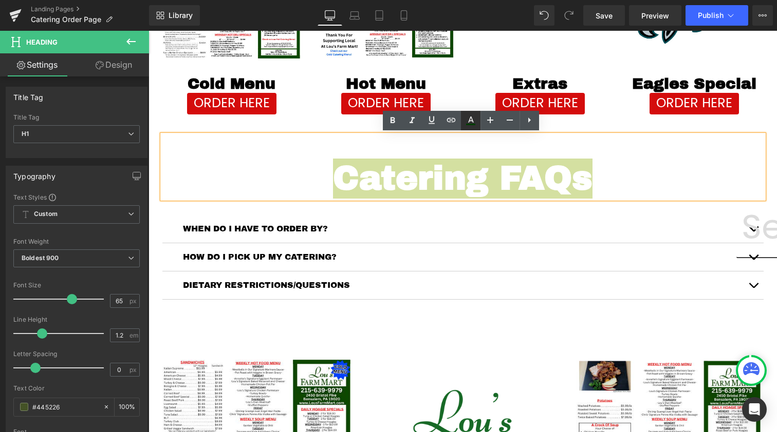
click at [468, 119] on icon at bounding box center [470, 121] width 12 height 12
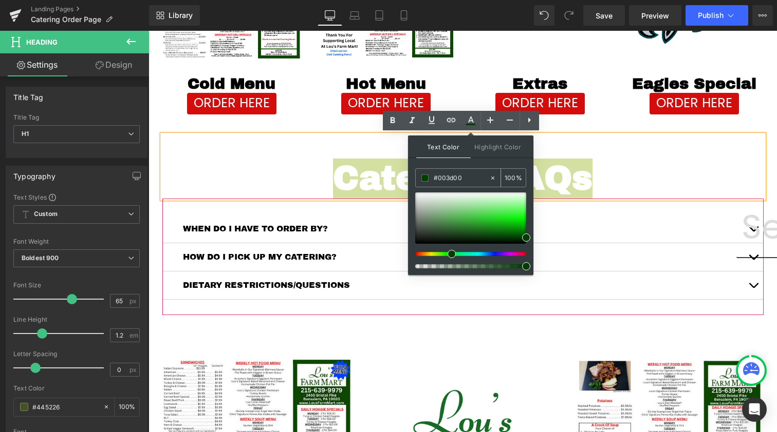
click at [454, 174] on input "#003d00" at bounding box center [460, 178] width 55 height 11
click at [455, 179] on input "#003d00" at bounding box center [460, 178] width 55 height 11
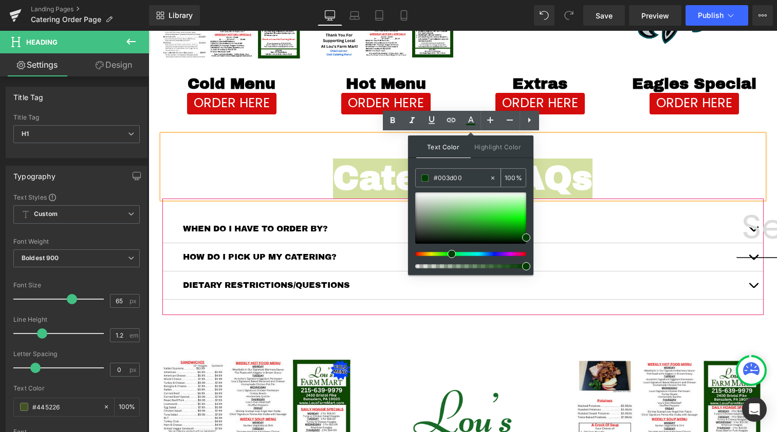
click at [455, 179] on input "#003d00" at bounding box center [460, 178] width 55 height 11
click at [465, 179] on input "#003d00" at bounding box center [460, 178] width 55 height 11
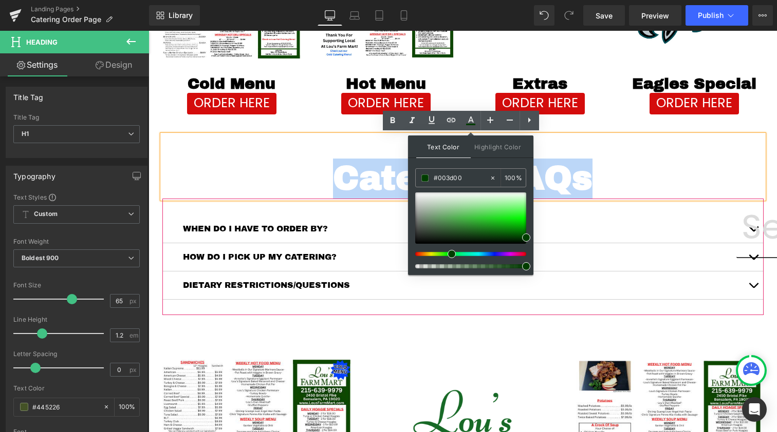
click at [600, 171] on h1 "Catering FAQs" at bounding box center [462, 179] width 601 height 40
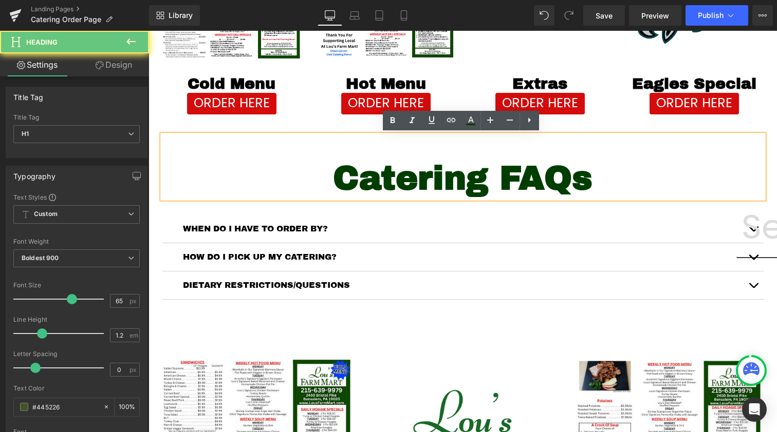
click at [416, 173] on span "Catering FAQs" at bounding box center [462, 178] width 259 height 36
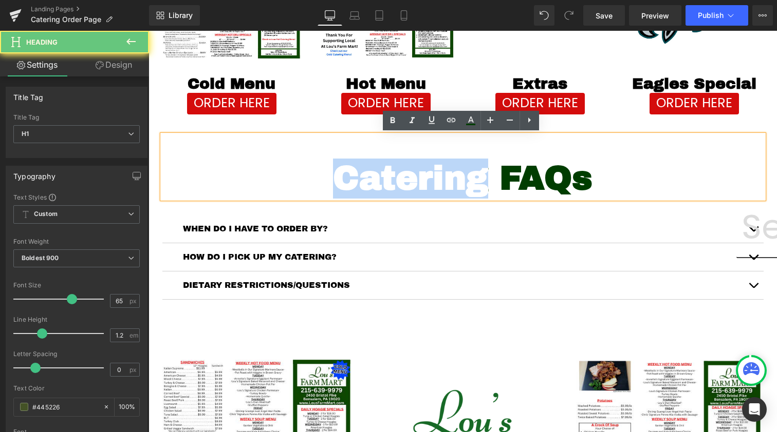
click at [416, 173] on span "Catering FAQs" at bounding box center [462, 178] width 259 height 36
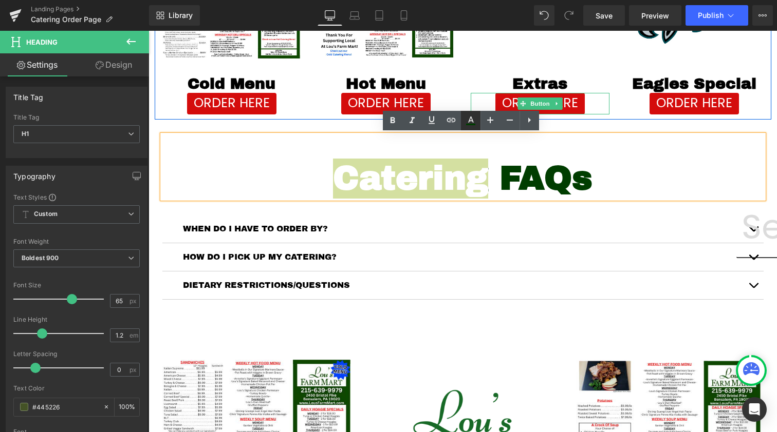
click at [467, 117] on icon at bounding box center [470, 121] width 12 height 12
type input "100"
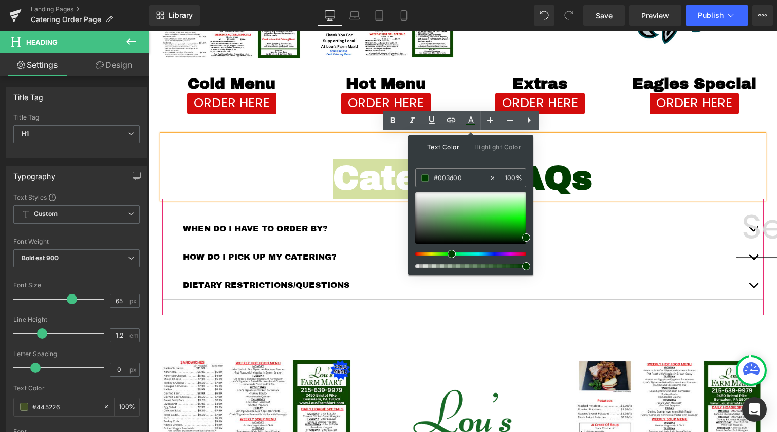
click at [436, 182] on input "#003d00" at bounding box center [460, 178] width 55 height 11
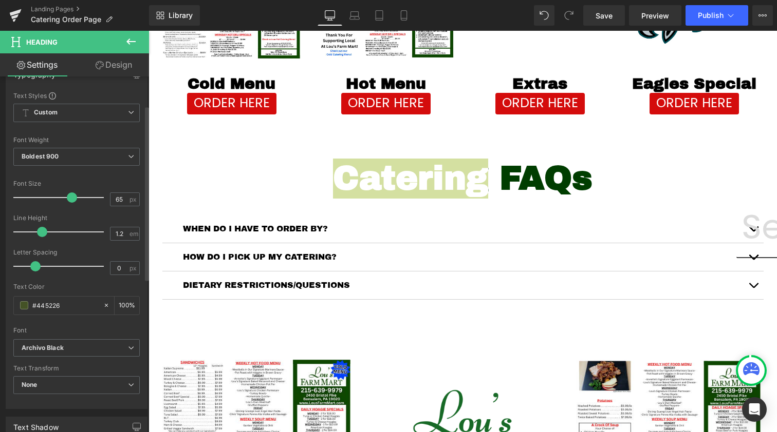
scroll to position [135, 0]
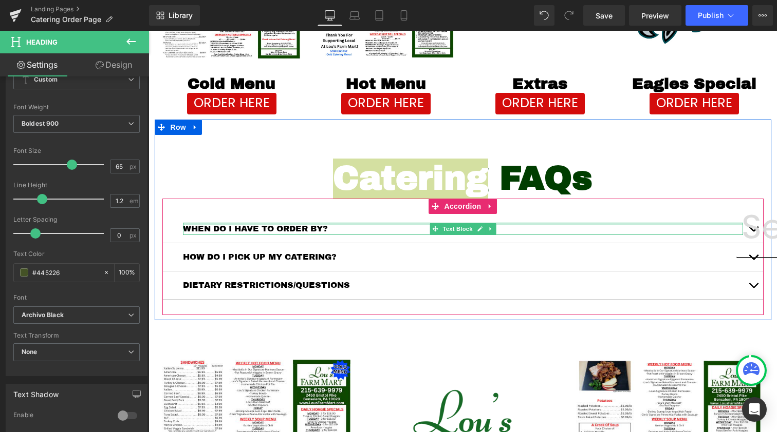
click at [344, 224] on div at bounding box center [463, 224] width 560 height 3
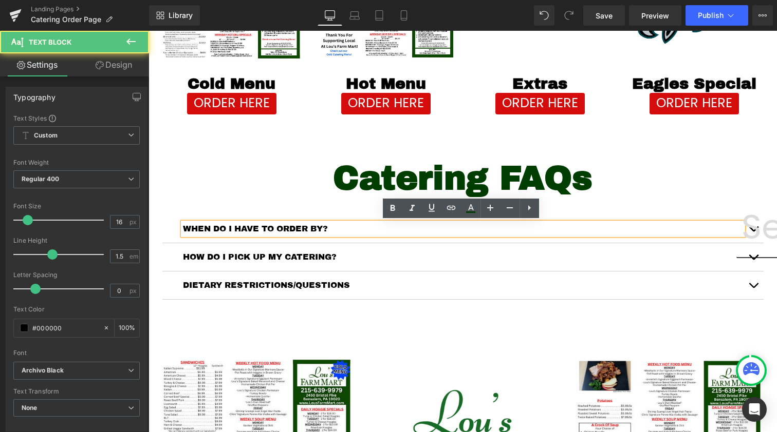
click at [319, 228] on p "WHEN DO I HAVE TO ORDER BY?" at bounding box center [463, 229] width 560 height 12
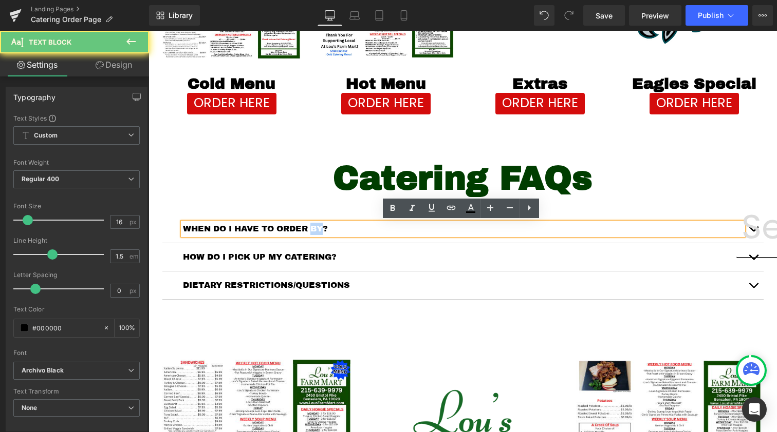
click at [319, 228] on p "WHEN DO I HAVE TO ORDER BY?" at bounding box center [463, 229] width 560 height 12
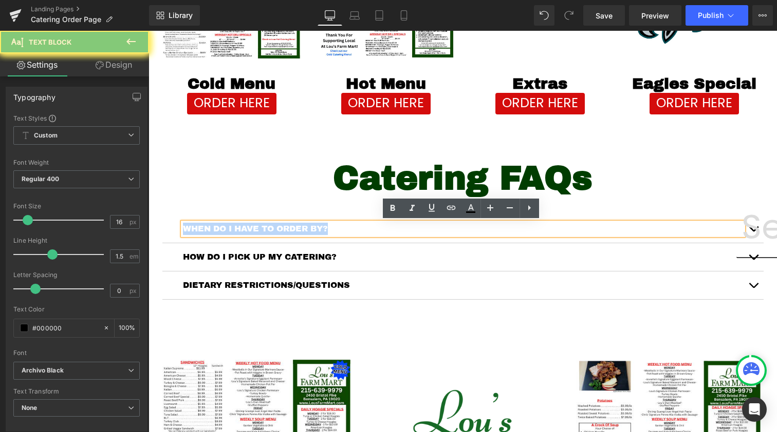
click at [319, 228] on p "WHEN DO I HAVE TO ORDER BY?" at bounding box center [463, 229] width 560 height 12
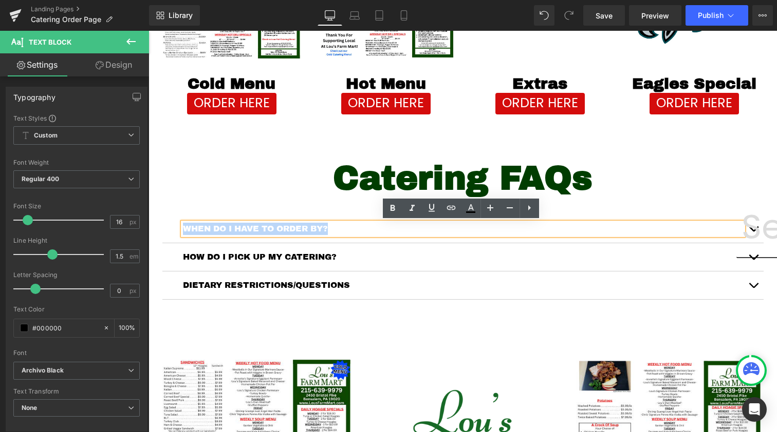
copy p "WHEN DO I HAVE TO ORDER BY?"
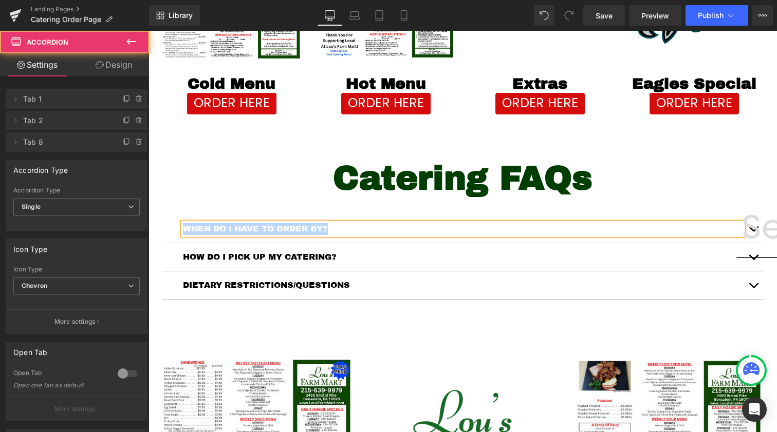
click at [291, 247] on div "HOW DO I PICK UP MY CATERING? Text Block" at bounding box center [462, 257] width 601 height 28
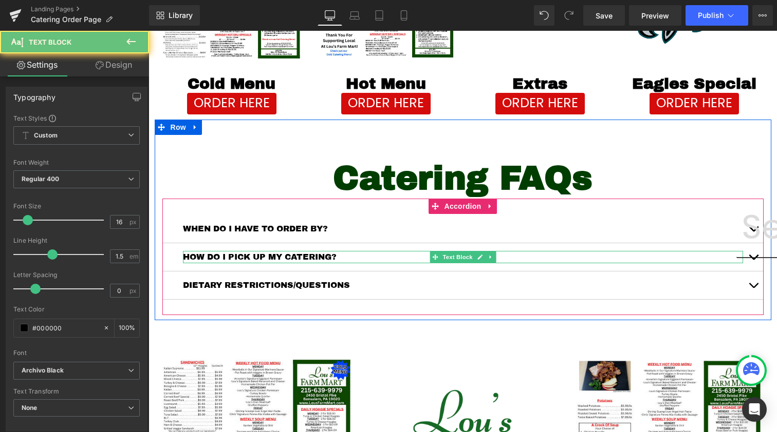
click at [284, 259] on p "HOW DO I PICK UP MY CATERING?" at bounding box center [463, 257] width 560 height 12
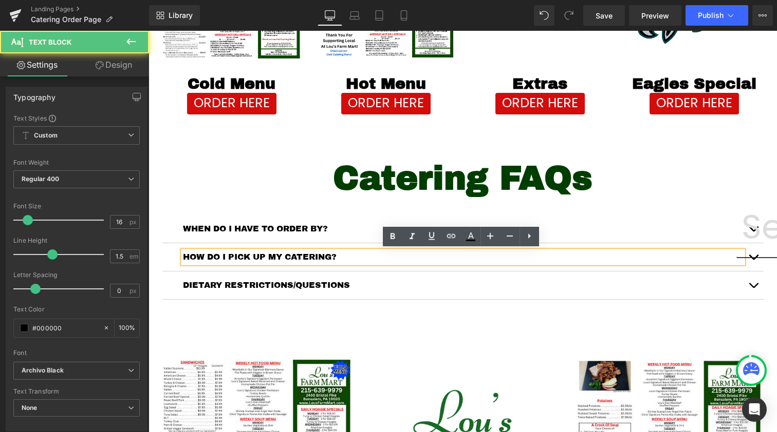
click at [284, 255] on p "HOW DO I PICK UP MY CATERING?" at bounding box center [463, 257] width 560 height 12
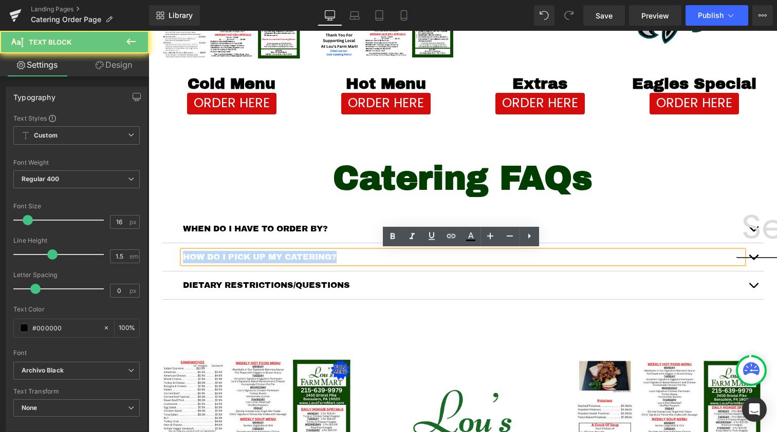
click at [284, 255] on p "HOW DO I PICK UP MY CATERING?" at bounding box center [463, 257] width 560 height 12
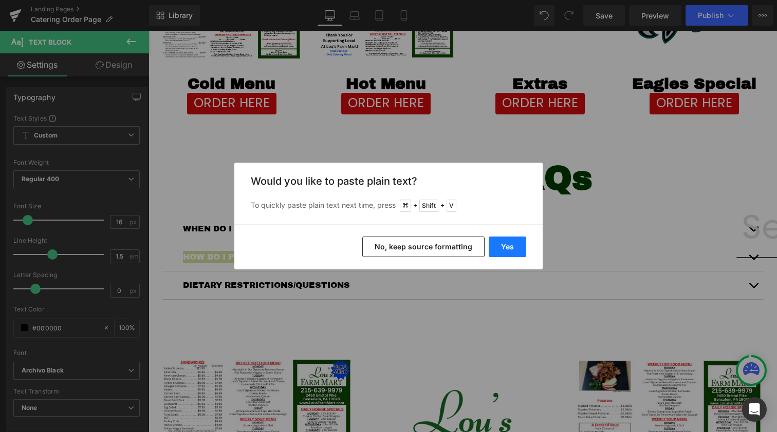
click at [508, 241] on button "Yes" at bounding box center [506, 247] width 37 height 21
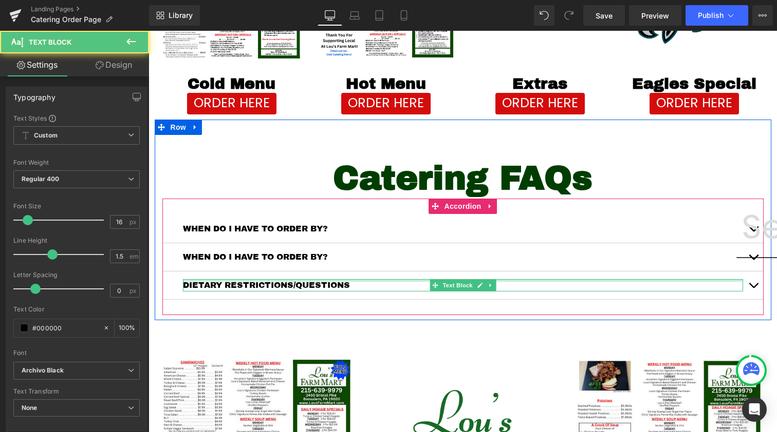
click at [246, 279] on div at bounding box center [463, 280] width 560 height 3
click at [246, 279] on p "DIETARY RESTRICTIONS/QUESTIONS" at bounding box center [463, 285] width 560 height 12
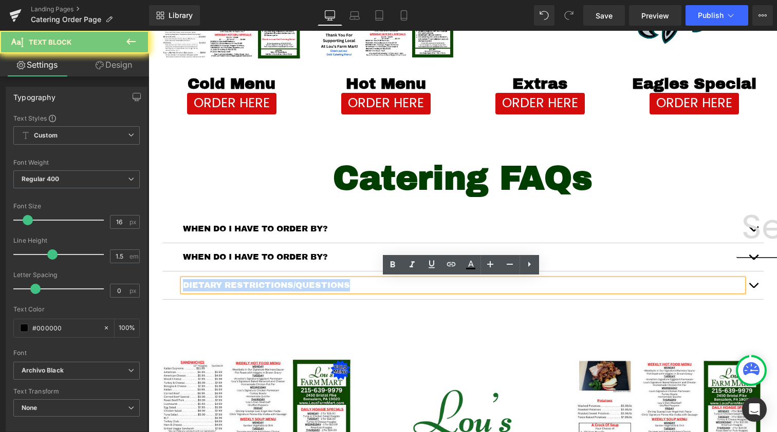
click at [246, 279] on p "DIETARY RESTRICTIONS/QUESTIONS" at bounding box center [463, 285] width 560 height 12
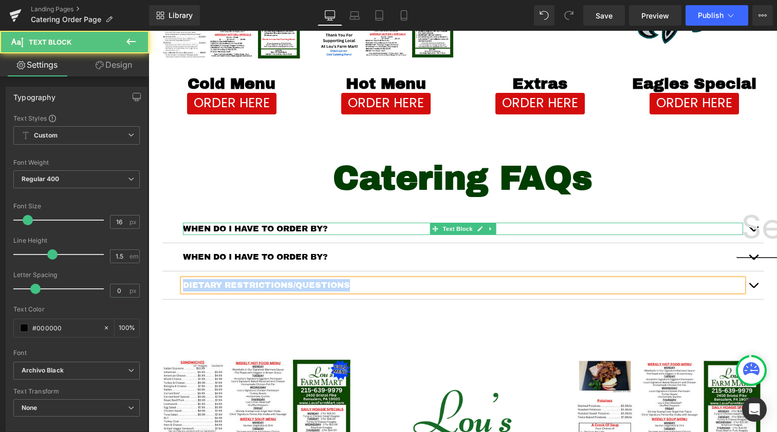
click at [235, 228] on p "WHEN DO I HAVE TO ORDER BY?" at bounding box center [463, 229] width 560 height 12
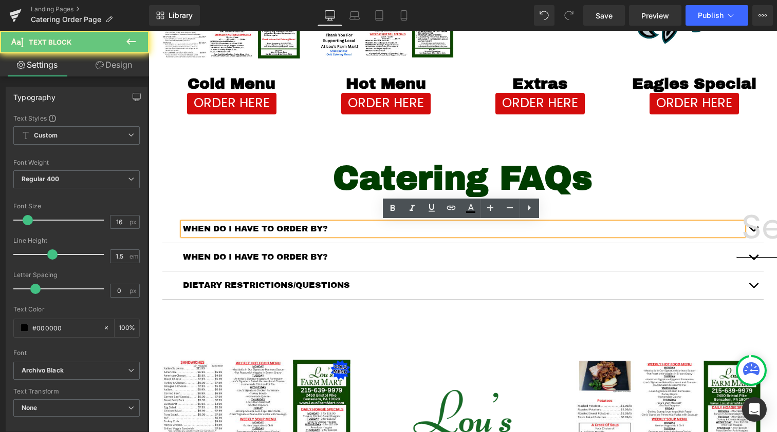
click at [235, 228] on p "WHEN DO I HAVE TO ORDER BY?" at bounding box center [463, 229] width 560 height 12
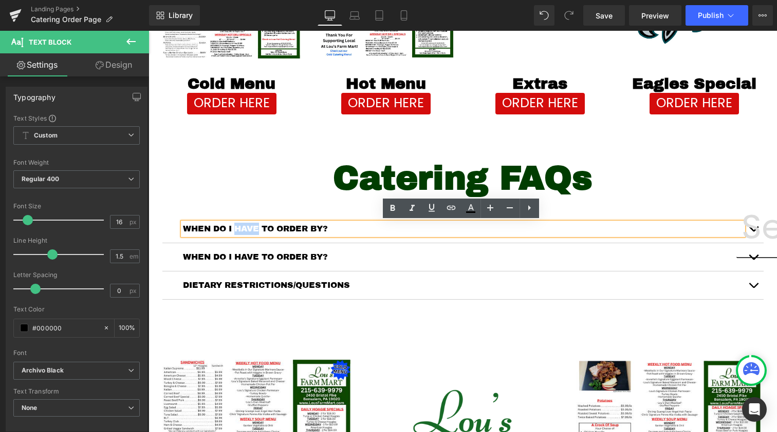
click at [755, 226] on button "button" at bounding box center [753, 229] width 21 height 28
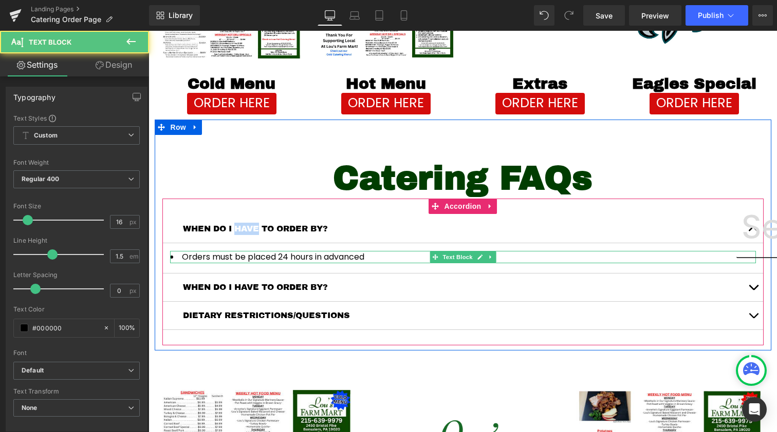
click at [243, 259] on li "Orders must be placed 24 hours in advanced" at bounding box center [463, 257] width 586 height 12
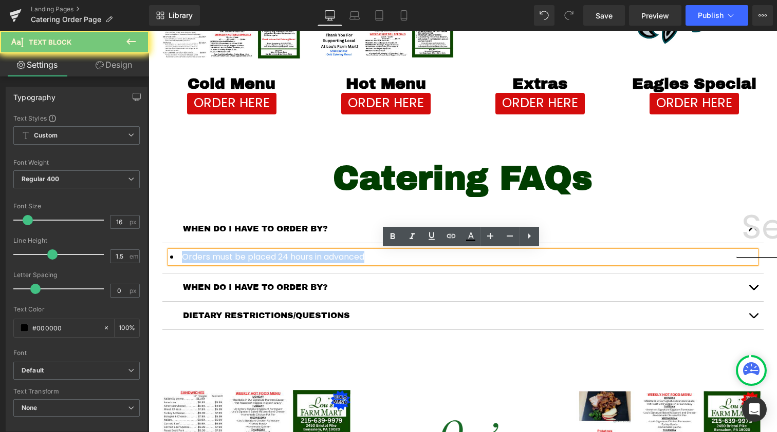
click at [243, 259] on li "Orders must be placed 24 hours in advanced" at bounding box center [463, 257] width 586 height 12
copy li "Orders must be placed 24 hours in advanced"
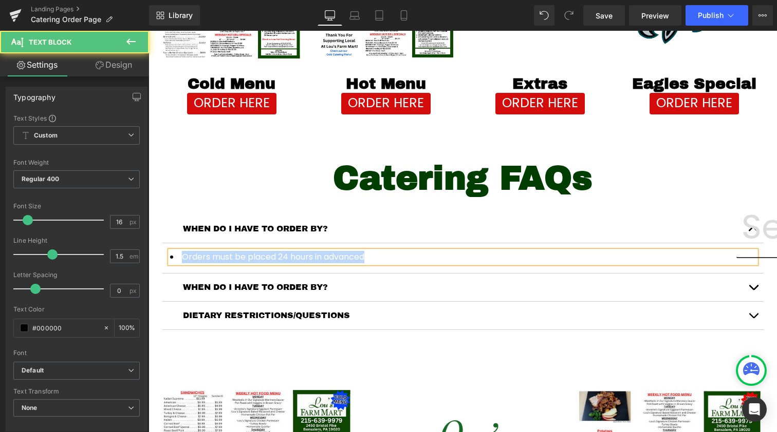
drag, startPoint x: 173, startPoint y: 250, endPoint x: 156, endPoint y: 254, distance: 16.9
click at [156, 254] on div "Catering FAQs Heading WHEN DO I HAVE TO ORDER BY? Text Block Orders must be pla…" at bounding box center [463, 240] width 616 height 211
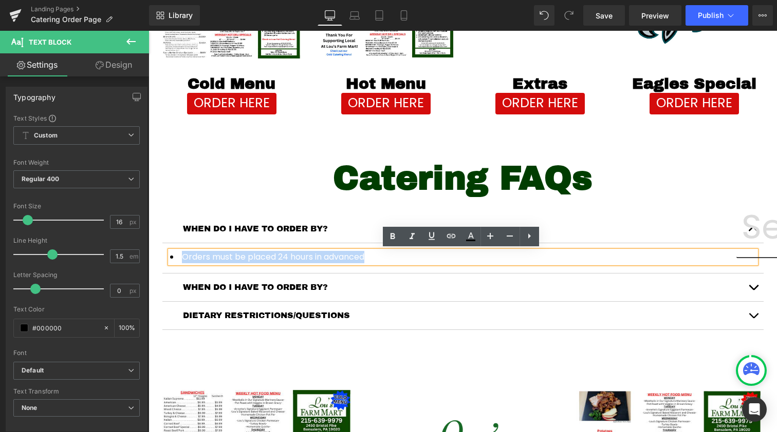
click at [170, 257] on li "Orders must be placed 24 hours in advanced" at bounding box center [463, 257] width 586 height 12
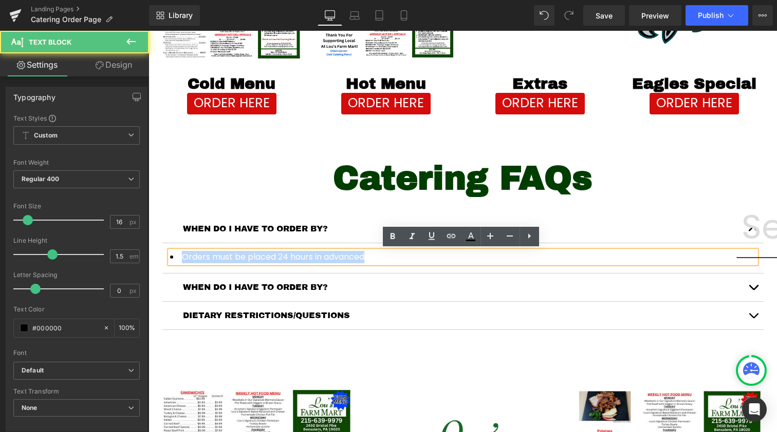
click at [170, 257] on li "Orders must be placed 24 hours in advanced" at bounding box center [463, 257] width 586 height 12
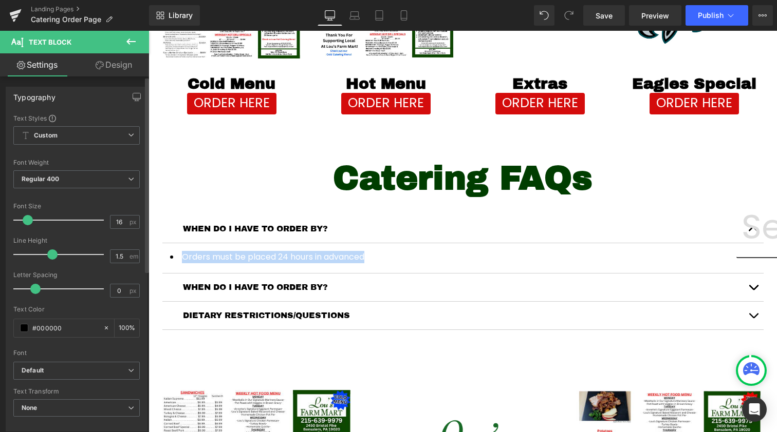
scroll to position [0, 0]
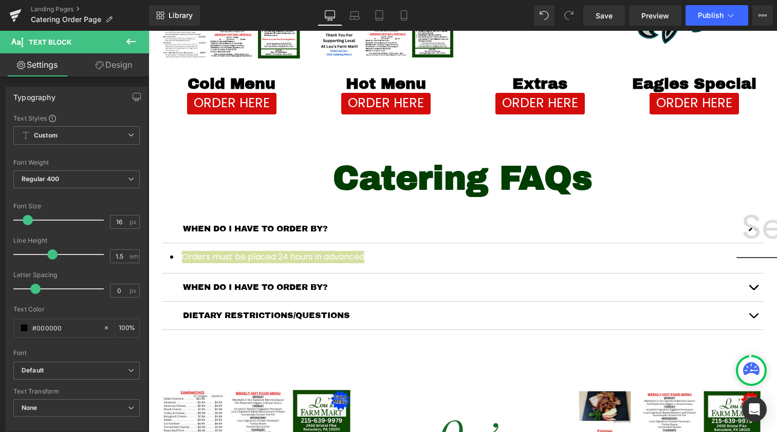
click at [124, 43] on button at bounding box center [131, 42] width 36 height 23
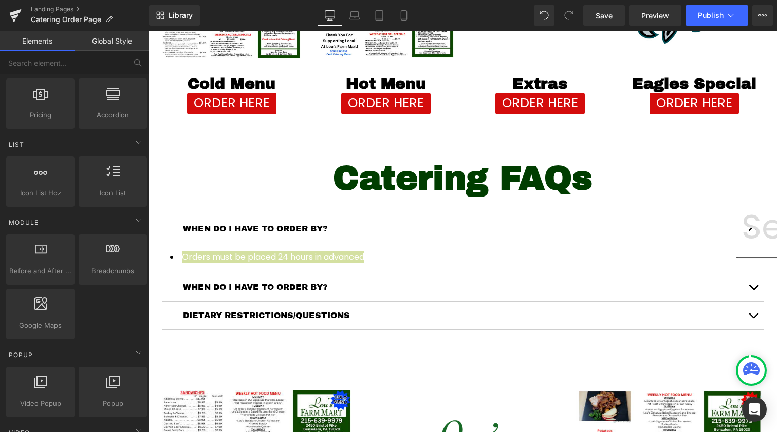
scroll to position [394, 0]
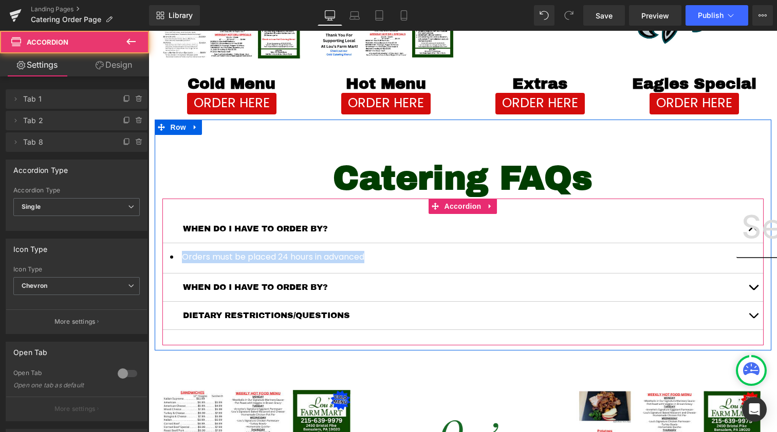
click at [279, 296] on div "WHEN DO I HAVE TO ORDER BY? Text Block" at bounding box center [462, 288] width 601 height 28
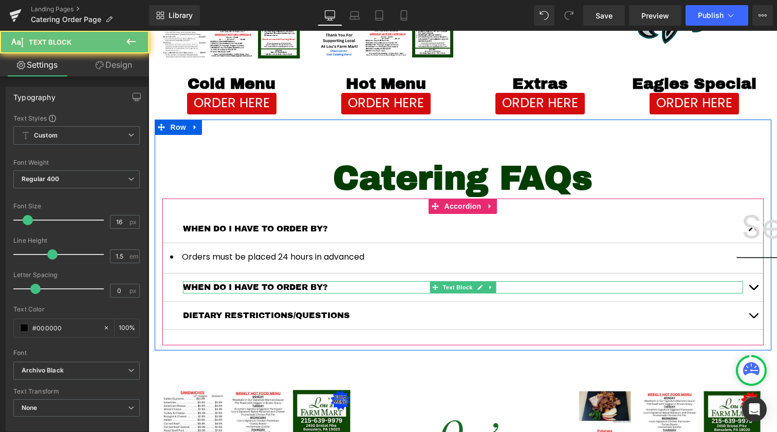
click at [335, 288] on p "WHEN DO I HAVE TO ORDER BY?" at bounding box center [463, 287] width 560 height 12
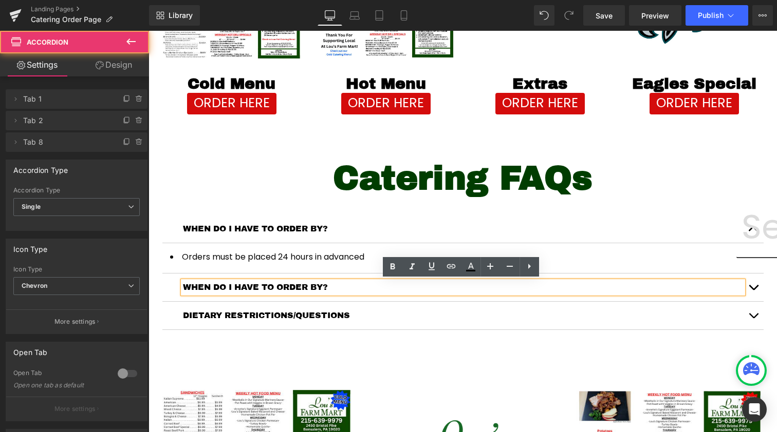
click at [747, 290] on button "button" at bounding box center [753, 288] width 21 height 28
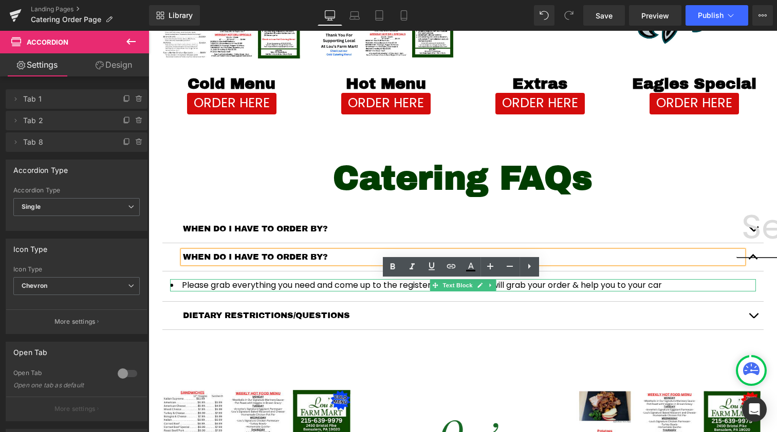
click at [348, 284] on li "Please grab everything you need and come up to the registers. Our cashiers will…" at bounding box center [463, 285] width 586 height 12
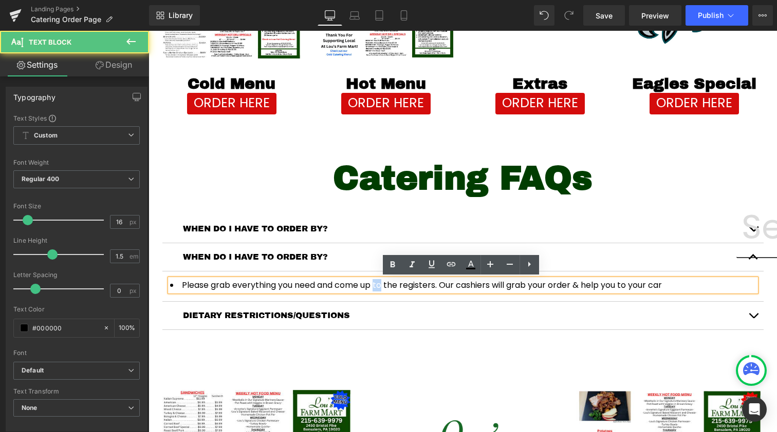
click at [348, 284] on li "Please grab everything you need and come up to the registers. Our cashiers will…" at bounding box center [463, 285] width 586 height 12
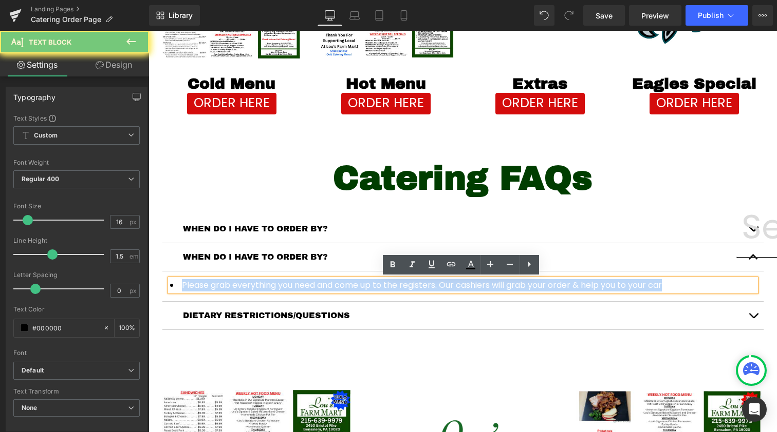
click at [348, 284] on li "Please grab everything you need and come up to the registers. Our cashiers will…" at bounding box center [463, 285] width 586 height 12
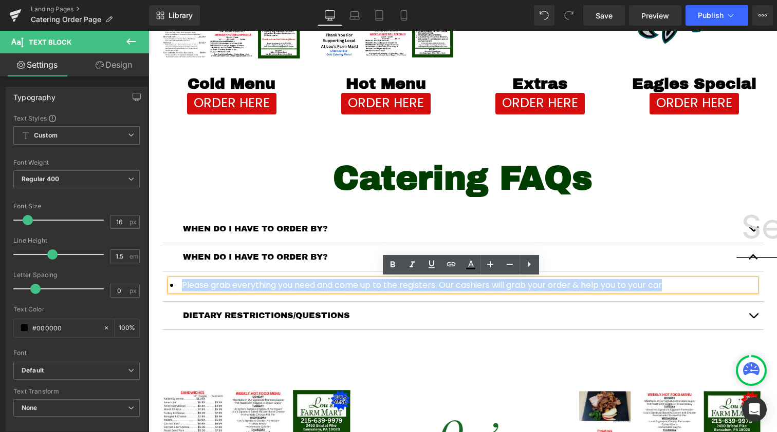
copy li "Please grab everything you need and come up to the registers. Our cashiers will…"
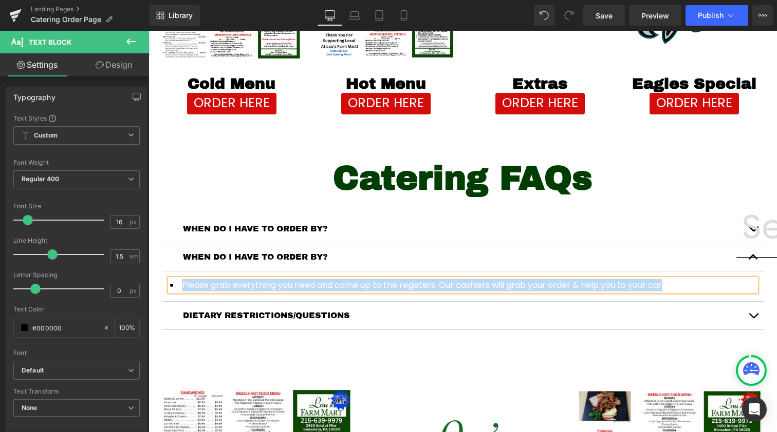
click at [148, 31] on div at bounding box center [148, 31] width 0 height 0
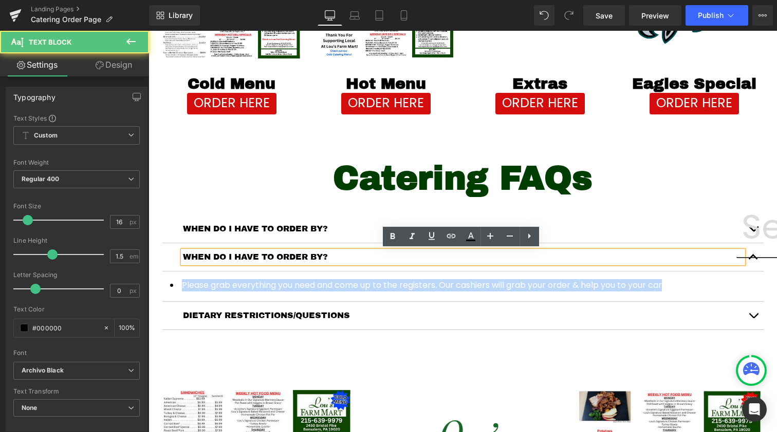
click at [309, 256] on p "WHEN DO I HAVE TO ORDER BY?" at bounding box center [463, 257] width 560 height 12
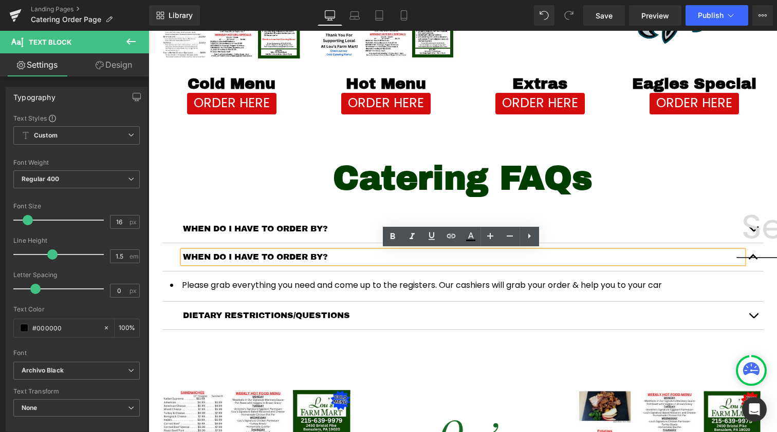
click at [244, 260] on p "WHEN DO I HAVE TO ORDER BY?" at bounding box center [463, 257] width 560 height 12
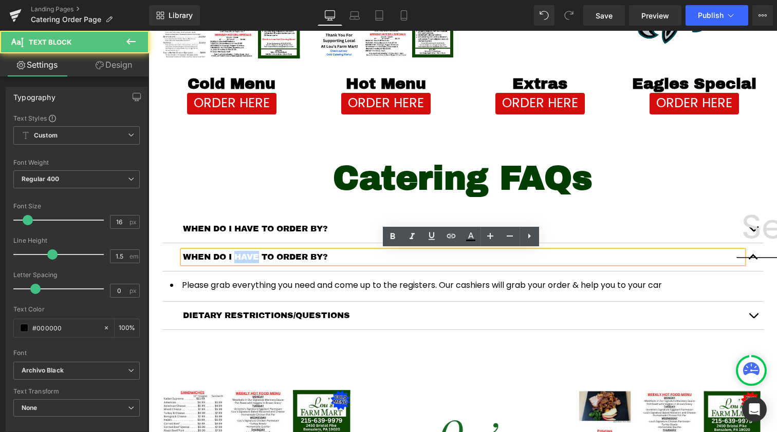
click at [244, 259] on p "WHEN DO I HAVE TO ORDER BY?" at bounding box center [463, 257] width 560 height 12
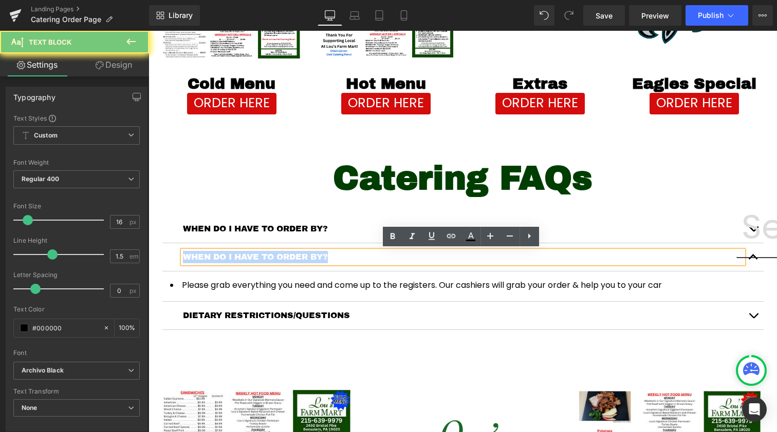
click at [244, 259] on p "WHEN DO I HAVE TO ORDER BY?" at bounding box center [463, 257] width 560 height 12
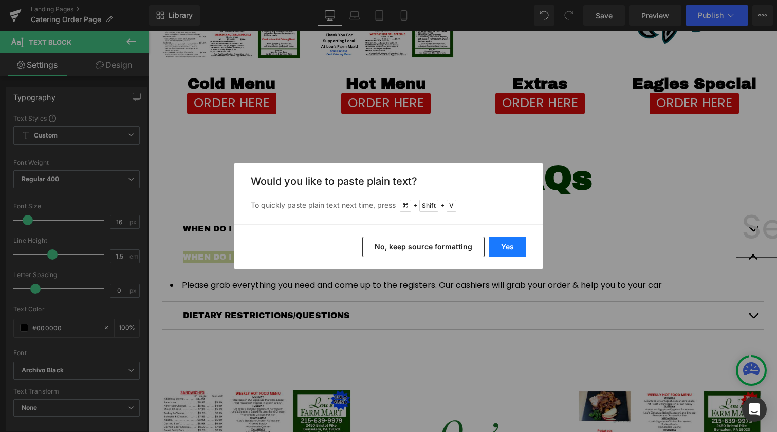
click at [500, 243] on button "Yes" at bounding box center [506, 247] width 37 height 21
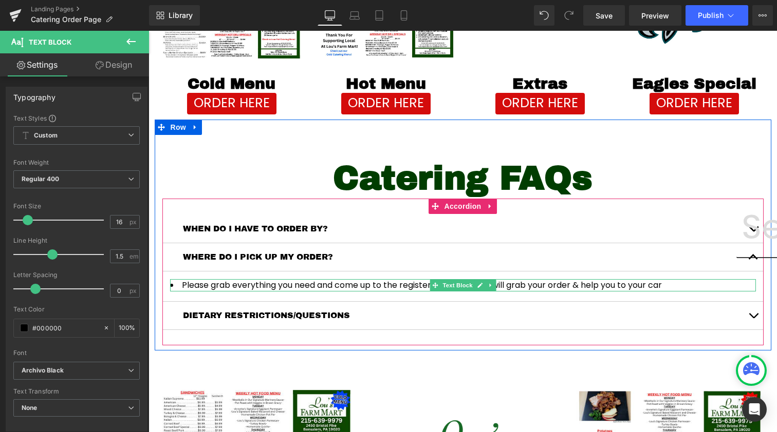
click at [257, 289] on div at bounding box center [463, 290] width 586 height 3
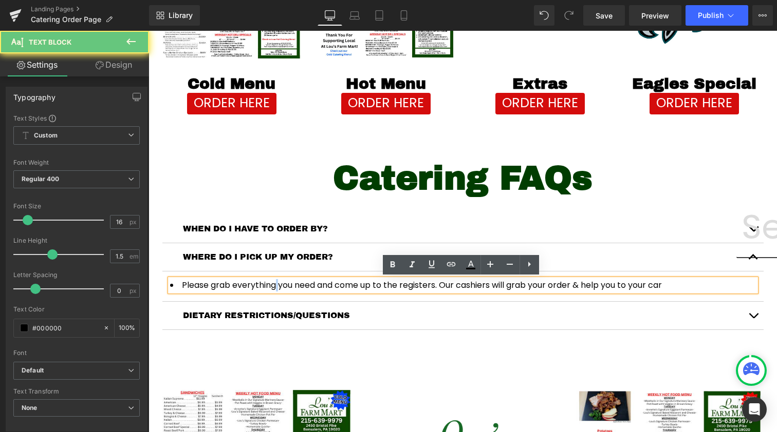
click at [257, 289] on li "Please grab everything you need and come up to the registers. Our cashiers will…" at bounding box center [463, 285] width 586 height 12
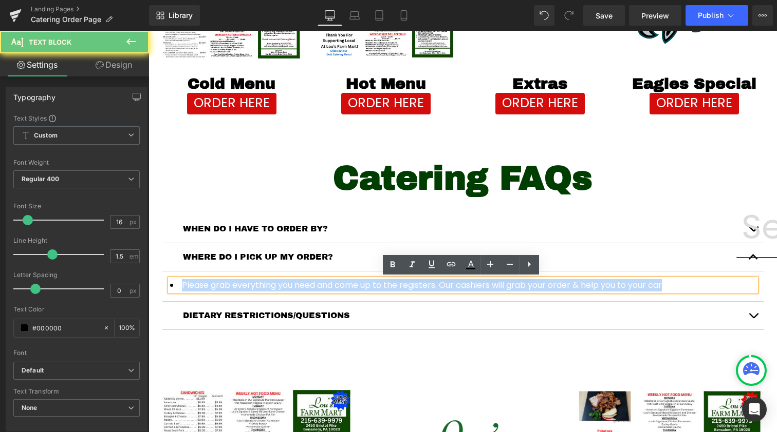
click at [257, 289] on li "Please grab everything you need and come up to the registers. Our cashiers will…" at bounding box center [463, 285] width 586 height 12
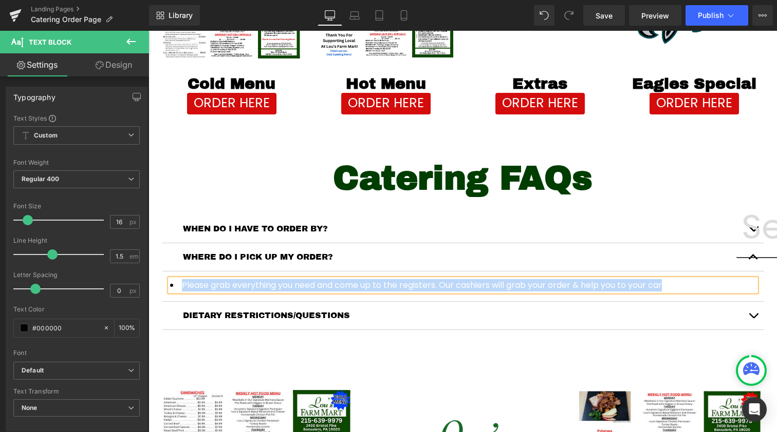
click at [310, 284] on li "Please grab everything you need and come up to the registers. Our cashiers will…" at bounding box center [463, 285] width 586 height 12
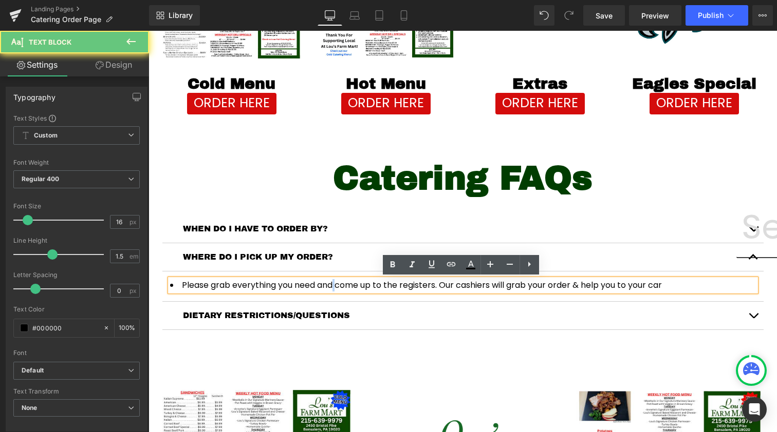
click at [310, 284] on li "Please grab everything you need and come up to the registers. Our cashiers will…" at bounding box center [463, 285] width 586 height 12
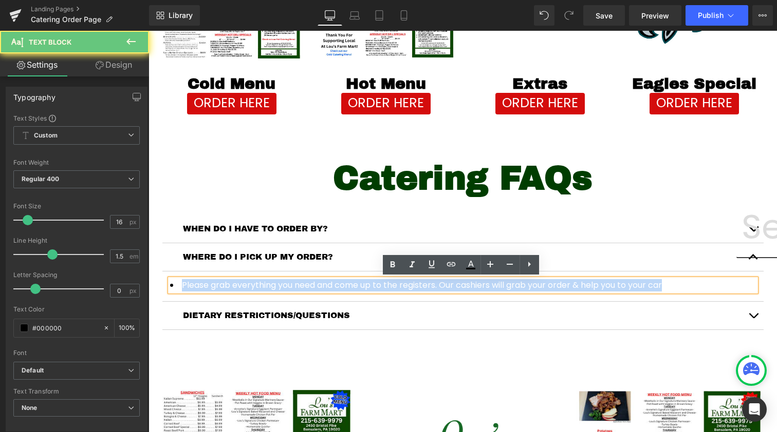
click at [310, 284] on li "Please grab everything you need and come up to the registers. Our cashiers will…" at bounding box center [463, 285] width 586 height 12
copy li "Please grab everything you need and come up to the registers. Our cashiers will…"
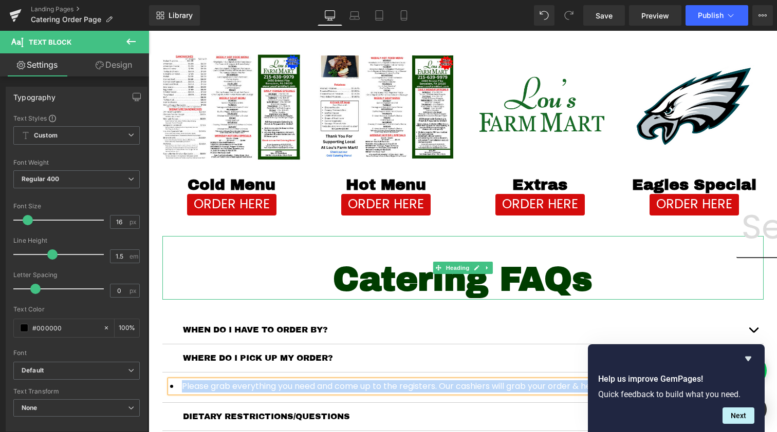
scroll to position [403, 0]
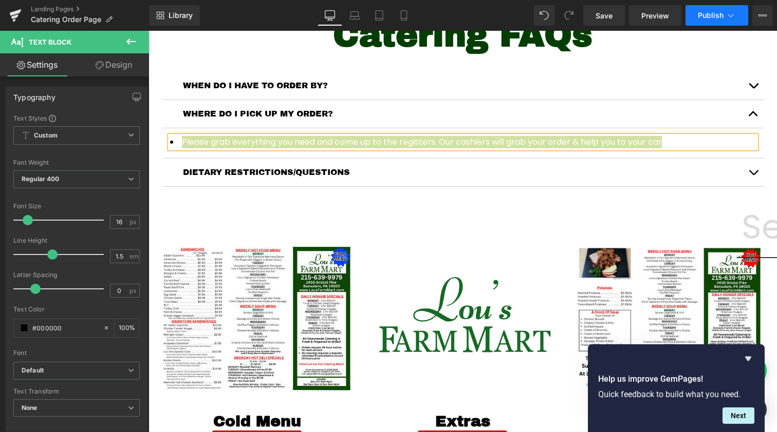
click at [711, 22] on button "Publish" at bounding box center [716, 15] width 63 height 21
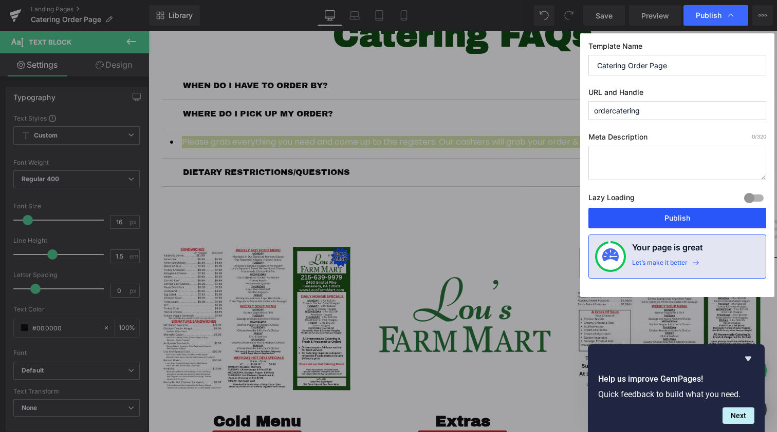
click at [661, 220] on button "Publish" at bounding box center [677, 218] width 178 height 21
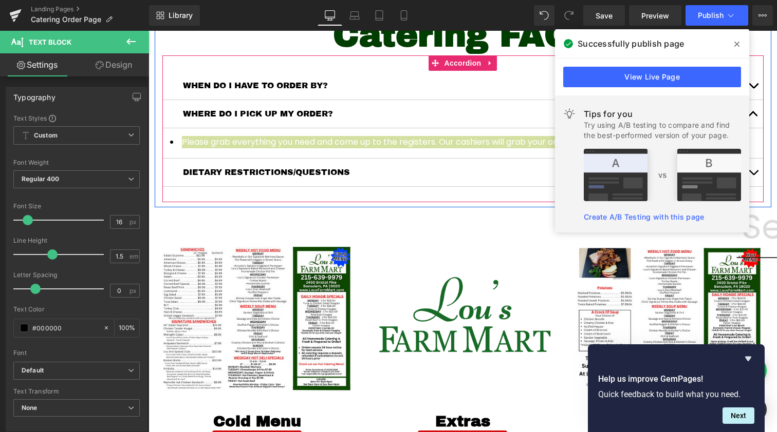
click at [739, 46] on span at bounding box center [736, 44] width 16 height 16
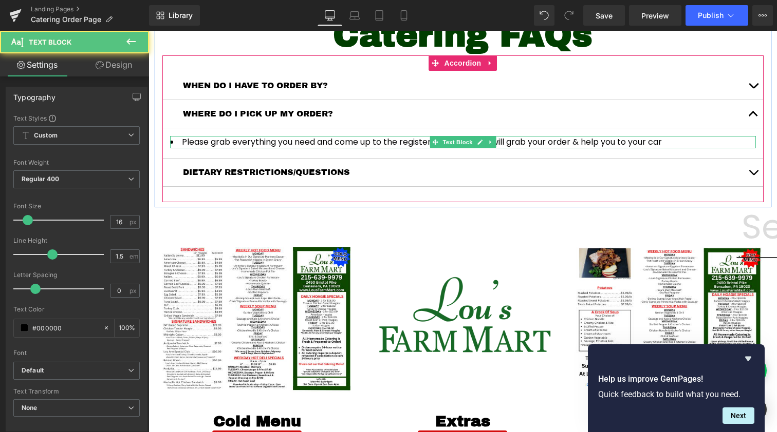
click at [449, 142] on div "Please grab everything you need and come up to the registers. Our cashiers will…" at bounding box center [463, 142] width 586 height 12
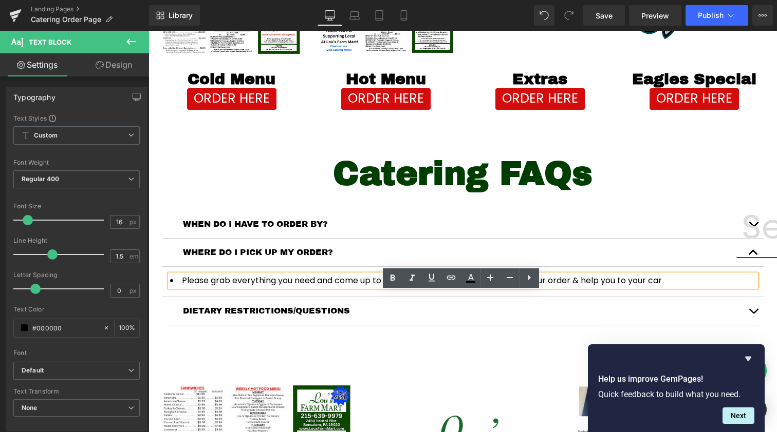
scroll to position [247, 0]
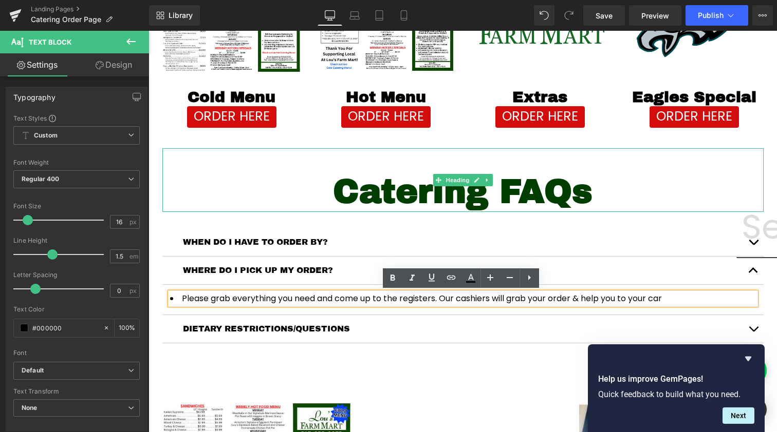
click at [387, 186] on span "Catering FAQs" at bounding box center [462, 192] width 259 height 36
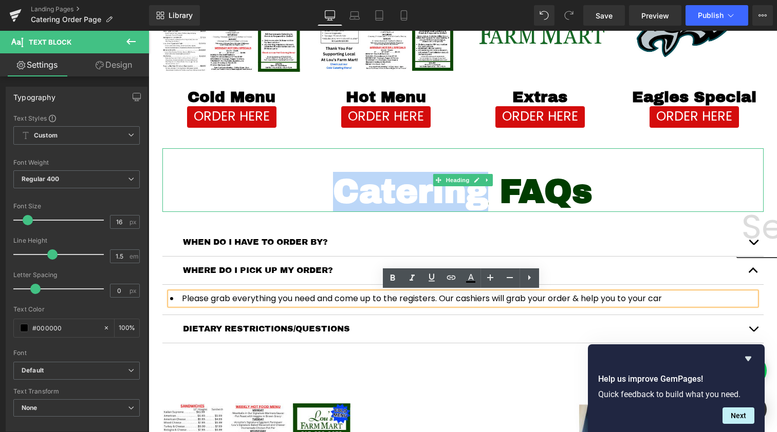
click at [387, 186] on span "Catering FAQs" at bounding box center [462, 192] width 259 height 36
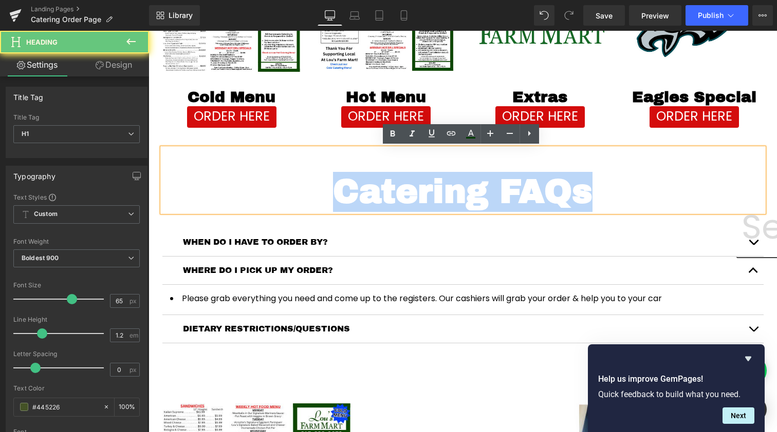
click at [387, 186] on span "Catering FAQs" at bounding box center [462, 192] width 259 height 36
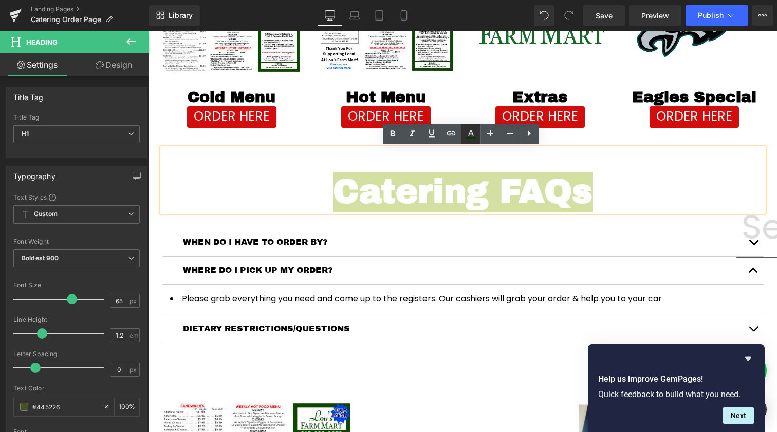
click at [472, 130] on icon at bounding box center [470, 134] width 12 height 12
type input "100"
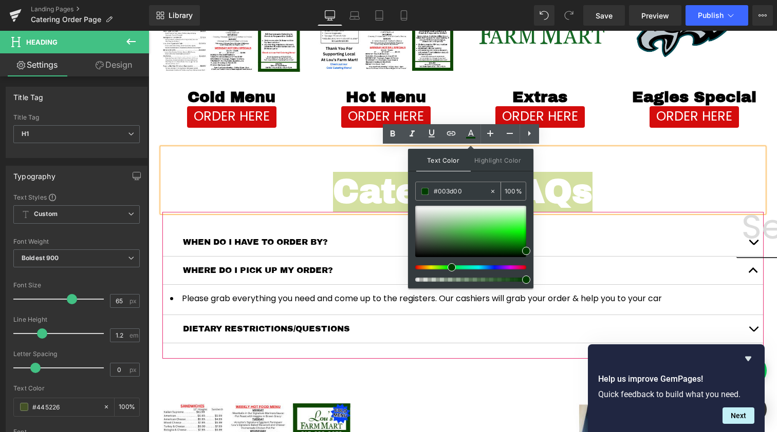
click at [449, 193] on input "#003d00" at bounding box center [460, 191] width 55 height 11
paste input "Please grab everything you need and come up to the registers. Our cashiers will…"
type input "Please grab everything you need and come up to the registers. Our cashiers will…"
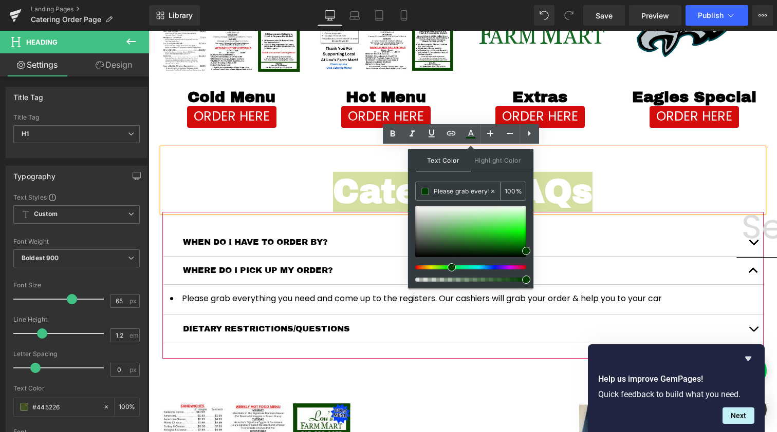
type input "0"
type input "#003d00"
click at [449, 193] on input "#003d00" at bounding box center [460, 191] width 55 height 11
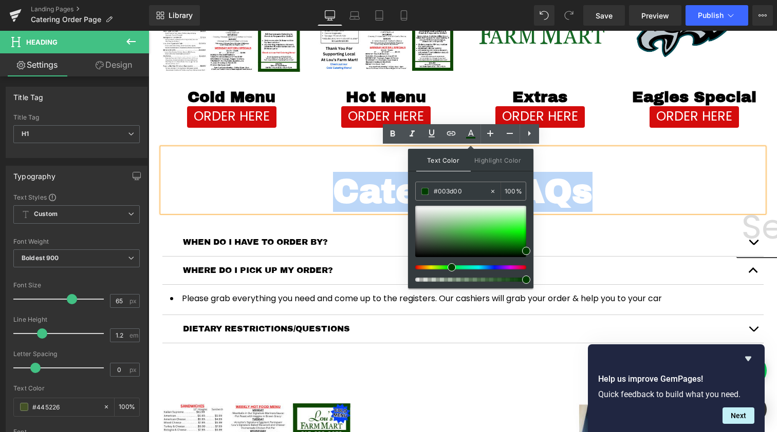
click at [572, 182] on span "Catering FAQs" at bounding box center [462, 192] width 259 height 36
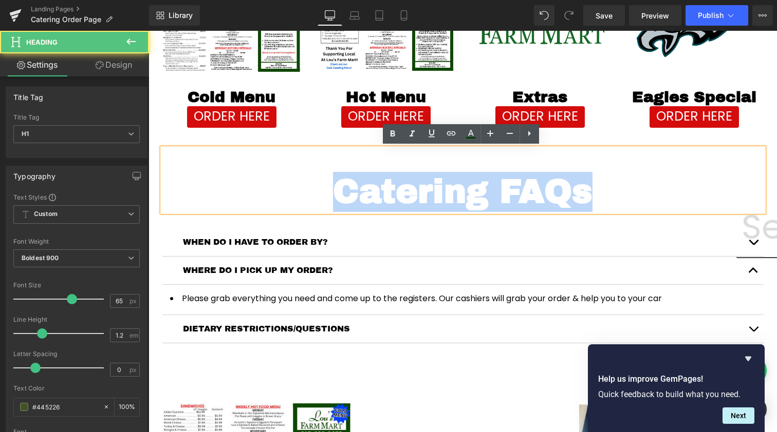
click at [387, 194] on span "Catering FAQs" at bounding box center [462, 192] width 259 height 36
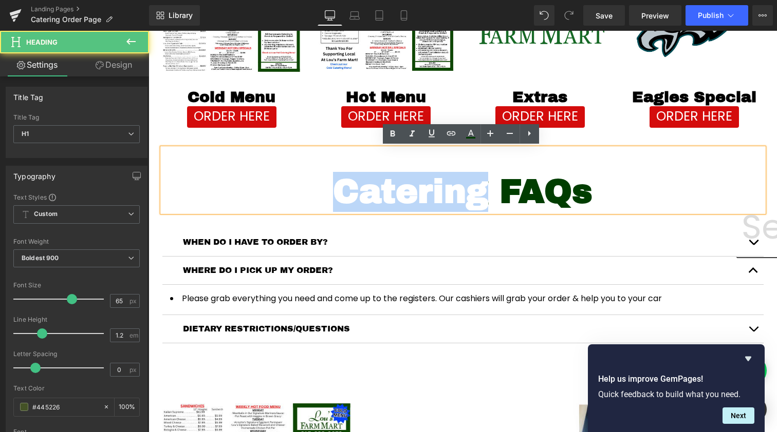
click at [387, 194] on span "Catering FAQs" at bounding box center [462, 192] width 259 height 36
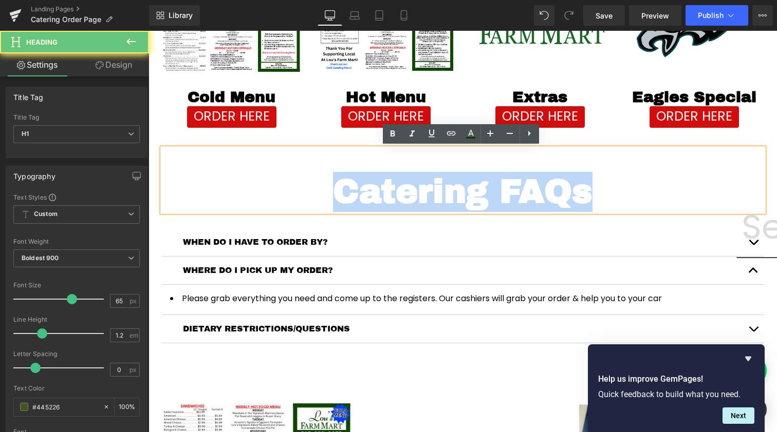
click at [387, 194] on span "Catering FAQs" at bounding box center [462, 192] width 259 height 36
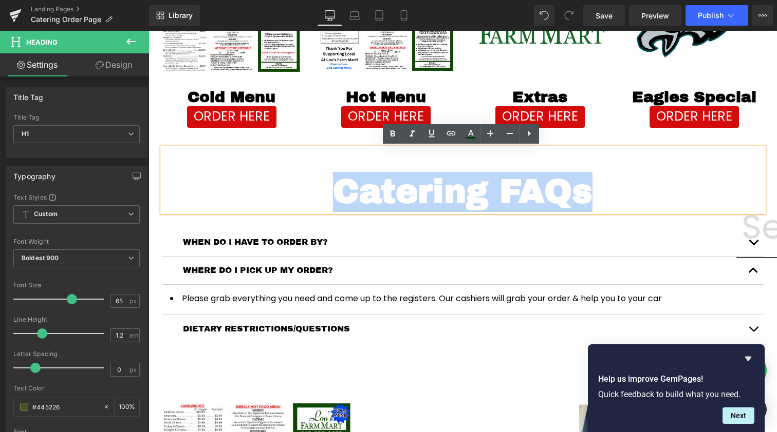
copy span "Catering FAQs"
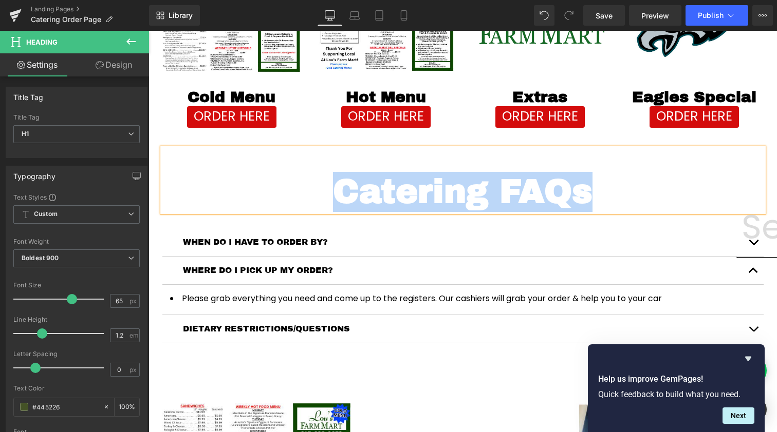
click at [390, 181] on span "Catering FAQs" at bounding box center [462, 192] width 259 height 36
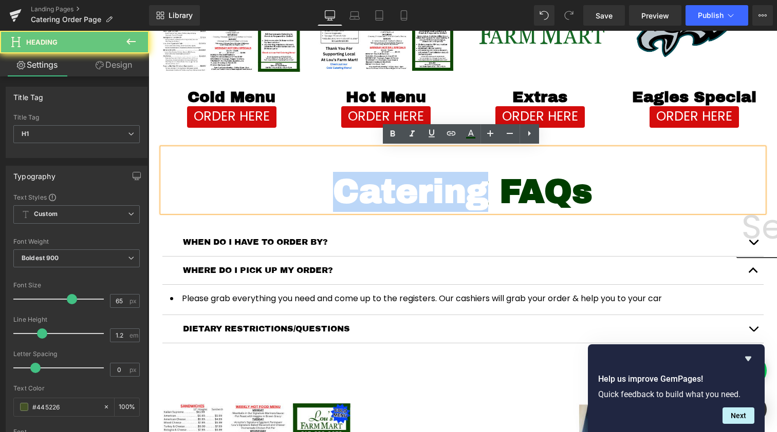
click at [390, 181] on span "Catering FAQs" at bounding box center [462, 192] width 259 height 36
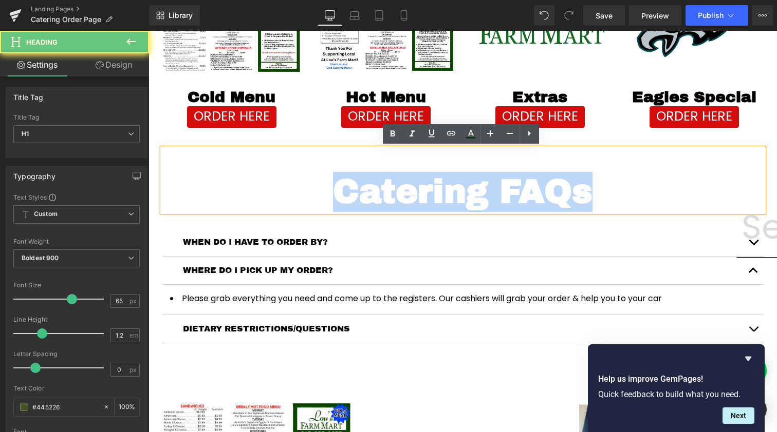
click at [390, 181] on span "Catering FAQs" at bounding box center [462, 192] width 259 height 36
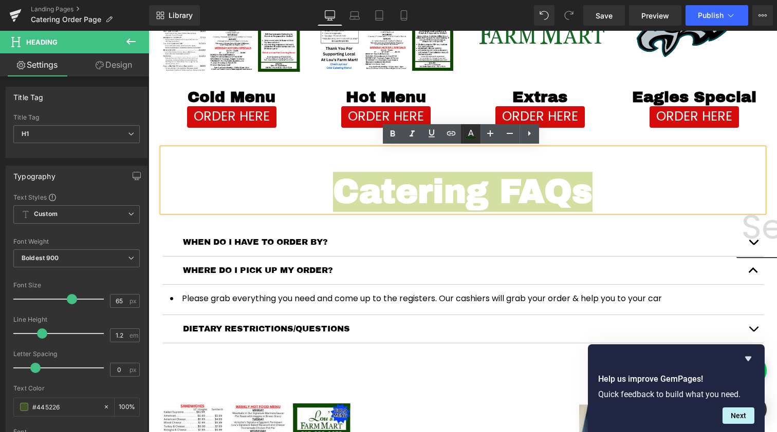
click at [477, 139] on link at bounding box center [471, 134] width 20 height 20
type input "100"
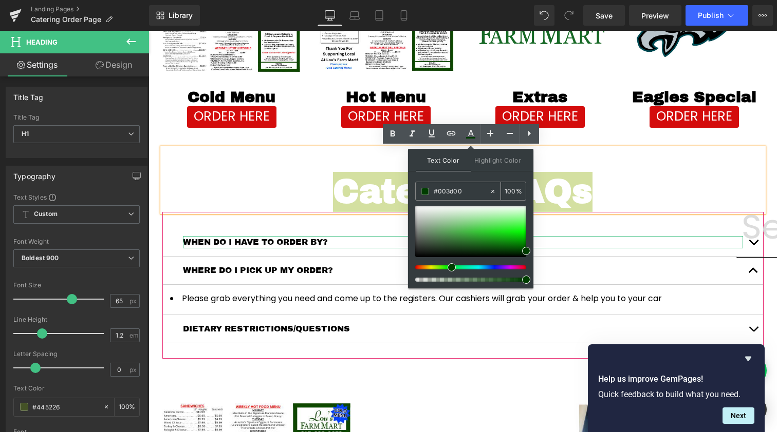
click at [441, 186] on input "#003d00" at bounding box center [460, 191] width 55 height 11
click at [441, 193] on input "#003d00" at bounding box center [460, 191] width 55 height 11
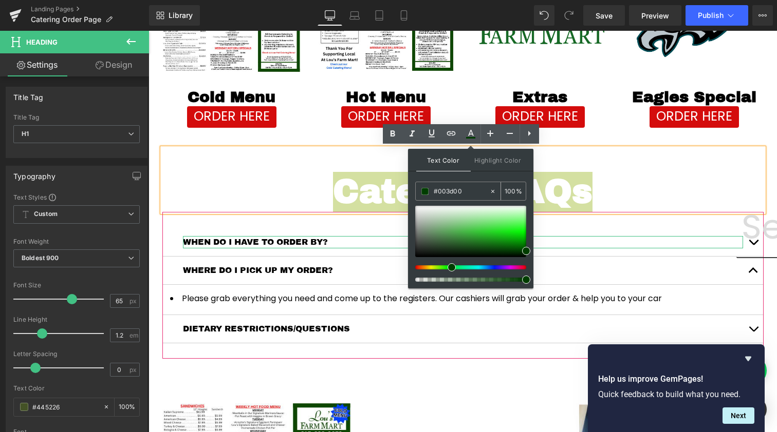
click at [441, 193] on input "#003d00" at bounding box center [460, 191] width 55 height 11
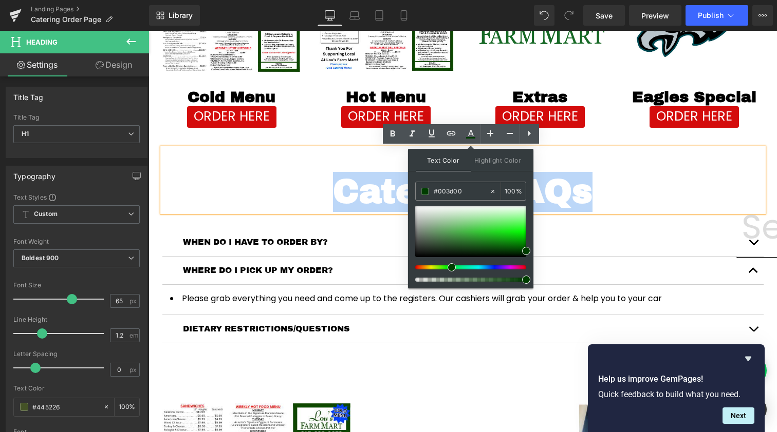
click at [330, 165] on div "Catering FAQs" at bounding box center [462, 180] width 601 height 64
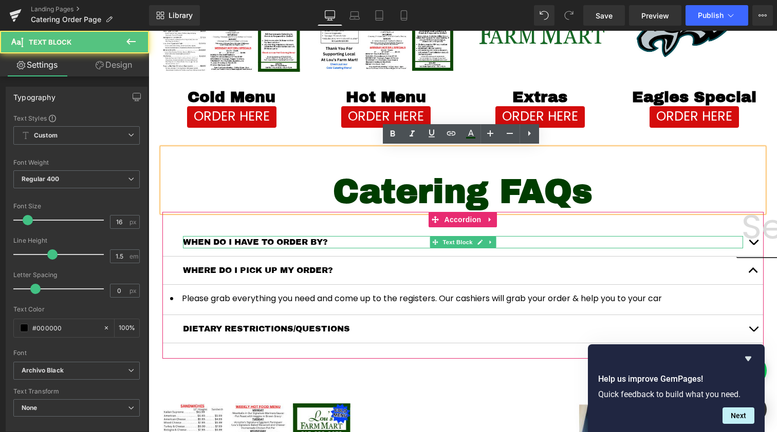
click at [243, 239] on p "WHEN DO I HAVE TO ORDER BY?" at bounding box center [463, 242] width 560 height 12
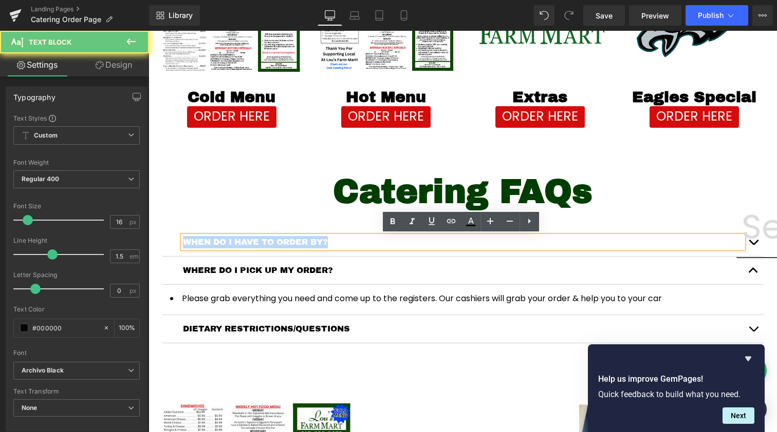
click at [243, 239] on p "WHEN DO I HAVE TO ORDER BY?" at bounding box center [463, 242] width 560 height 12
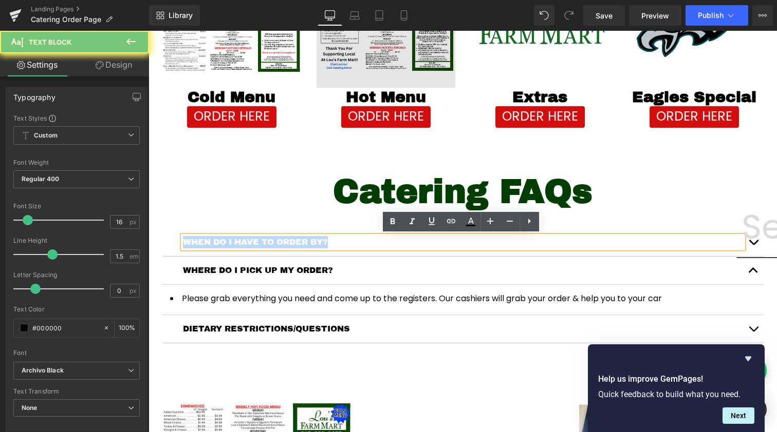
copy p "WHEN DO I HAVE TO ORDER BY?"
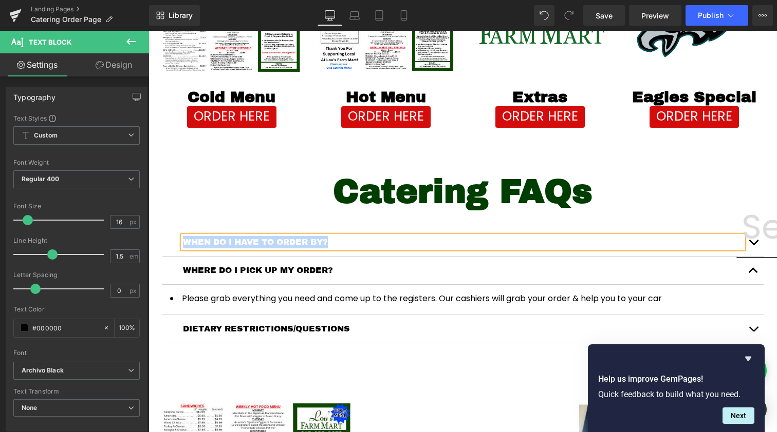
click at [239, 270] on p "WHERE DO I PICK UP MY ORDER?" at bounding box center [463, 271] width 560 height 12
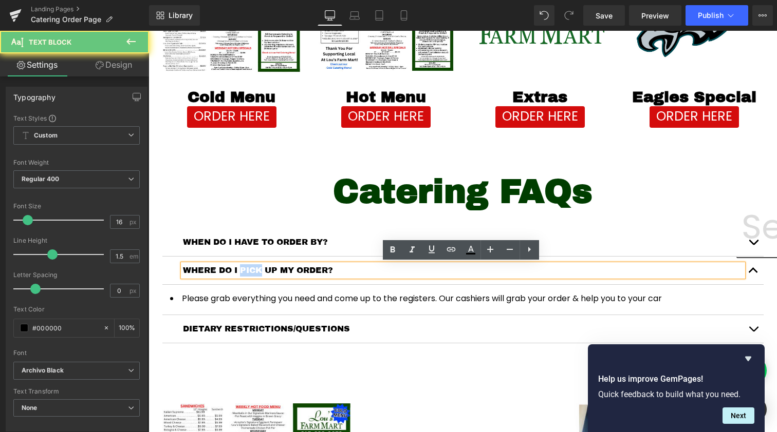
click at [239, 270] on p "WHERE DO I PICK UP MY ORDER?" at bounding box center [463, 271] width 560 height 12
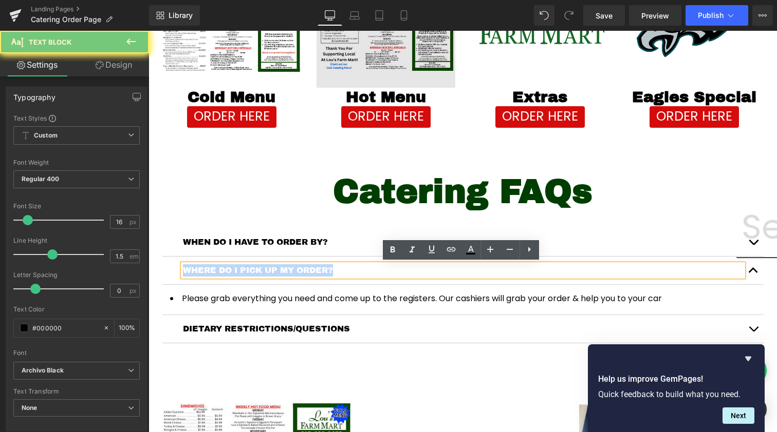
copy p "WHERE DO I PICK UP MY ORDER?"
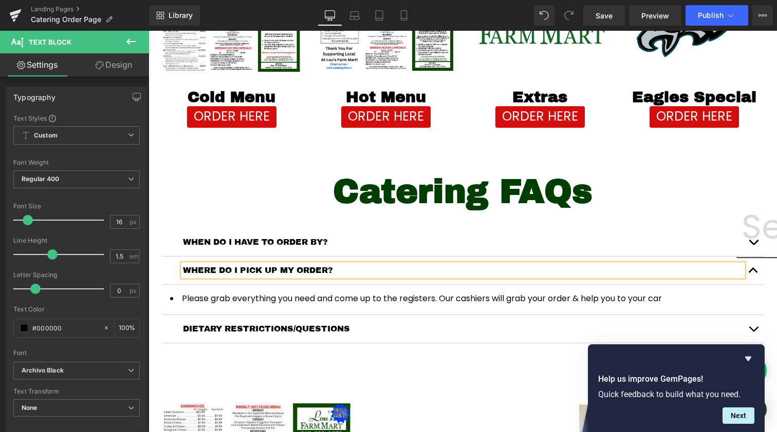
click at [266, 325] on p "DIETARY RESTRICTIONS/QUESTIONS" at bounding box center [463, 329] width 560 height 12
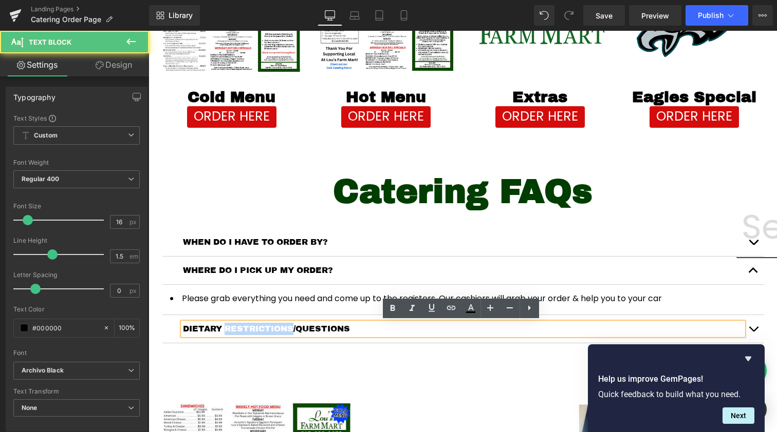
click at [266, 325] on p "DIETARY RESTRICTIONS/QUESTIONS" at bounding box center [463, 329] width 560 height 12
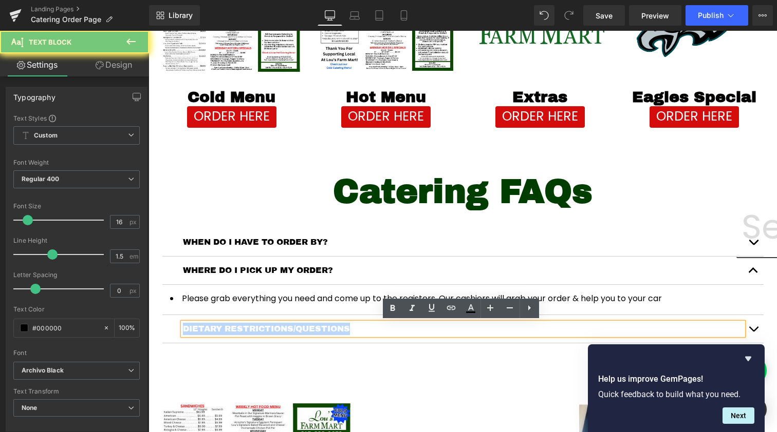
copy p "DIETARY RESTRICTIONS/QUESTIONS"
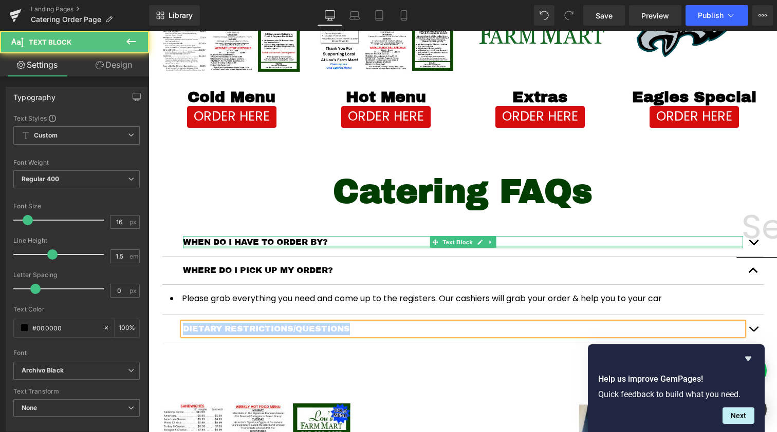
click at [265, 246] on div "WHEN DO I HAVE TO ORDER BY? Text Block" at bounding box center [463, 242] width 560 height 12
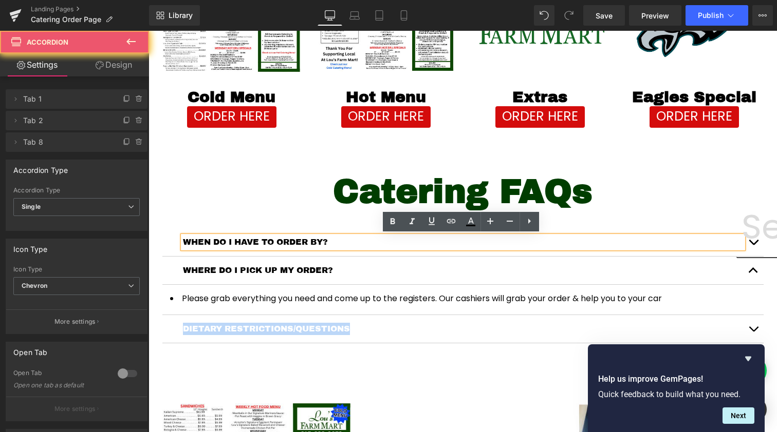
click at [756, 239] on button "button" at bounding box center [753, 243] width 21 height 28
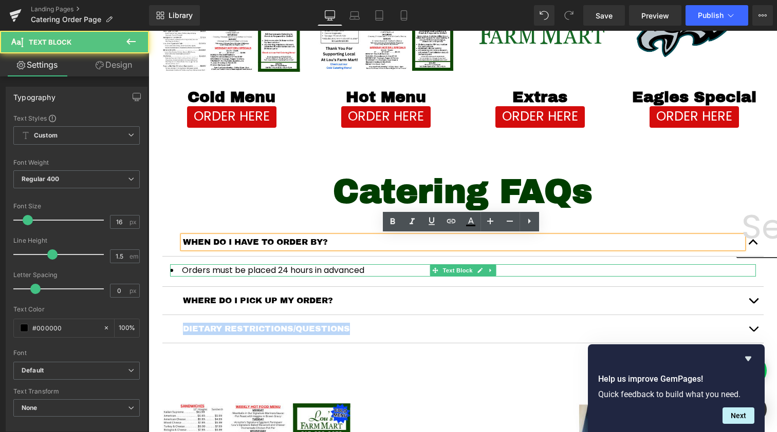
click at [277, 271] on li "Orders must be placed 24 hours in advanced" at bounding box center [463, 271] width 586 height 12
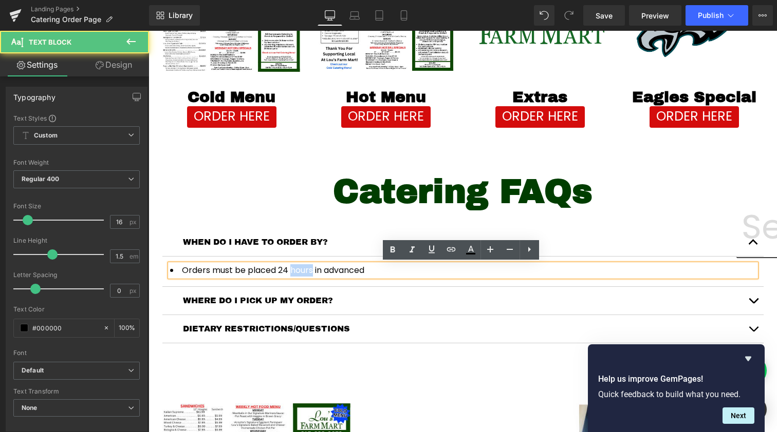
click at [277, 271] on li "Orders must be placed 24 hours in advanced" at bounding box center [463, 271] width 586 height 12
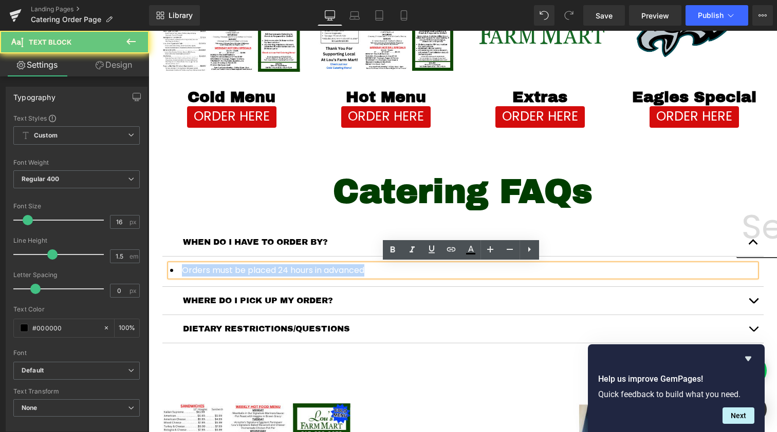
copy li "Orders must be placed 24 hours in advanced"
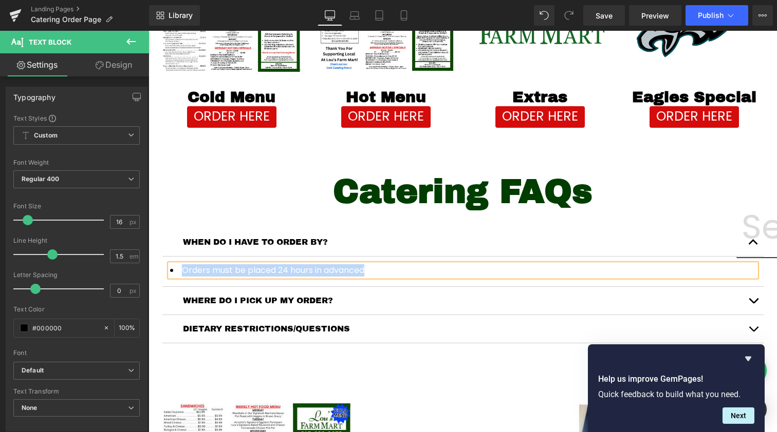
click at [752, 298] on button "button" at bounding box center [753, 301] width 21 height 28
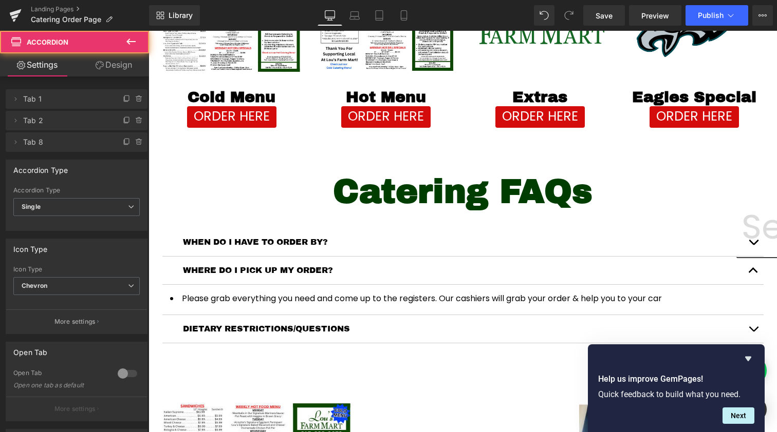
click at [294, 289] on article "Please grab everything you need and come up to the registers. Our cashiers will…" at bounding box center [462, 300] width 601 height 30
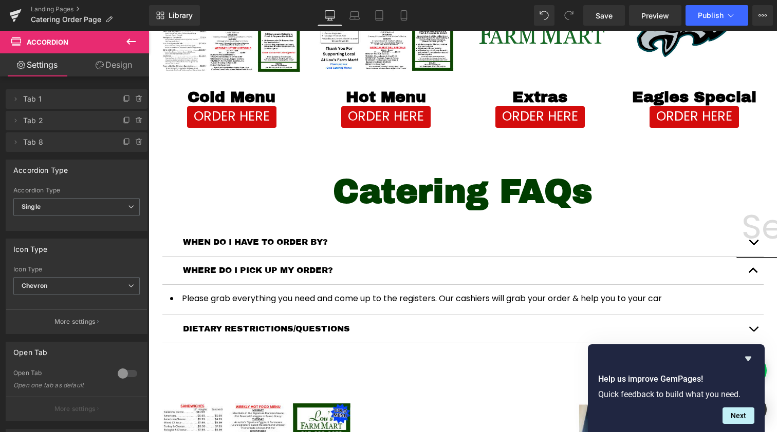
click at [288, 295] on li "Please grab everything you need and come up to the registers. Our cashiers will…" at bounding box center [463, 299] width 586 height 12
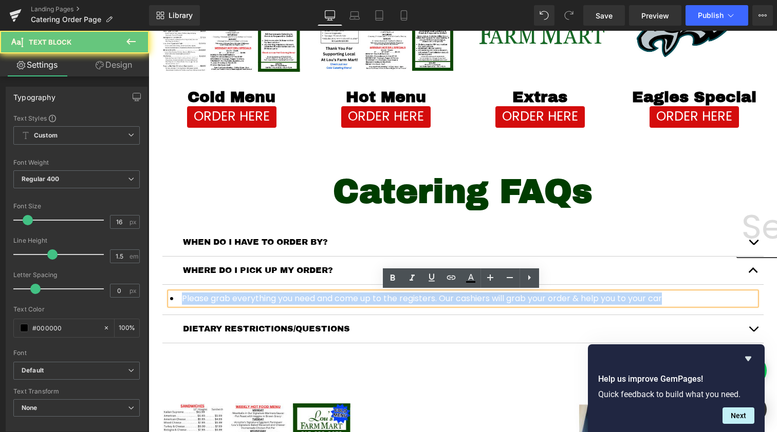
click at [288, 295] on li "Please grab everything you need and come up to the registers. Our cashiers will…" at bounding box center [463, 299] width 586 height 12
copy li "Please grab everything you need and come up to the registers. Our cashiers will…"
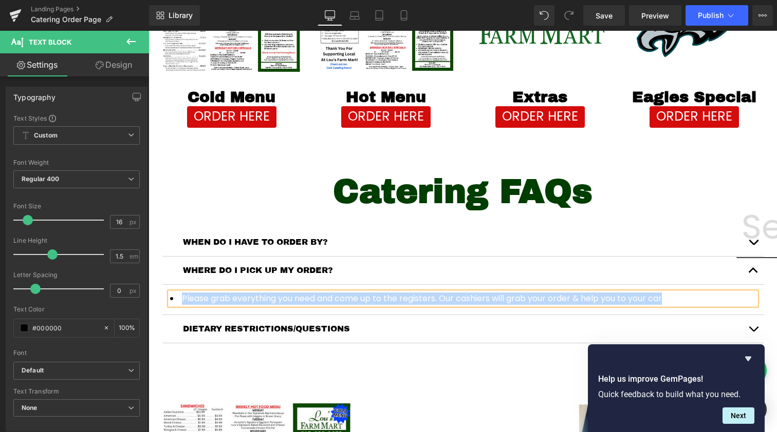
click at [751, 332] on button "button" at bounding box center [753, 329] width 21 height 28
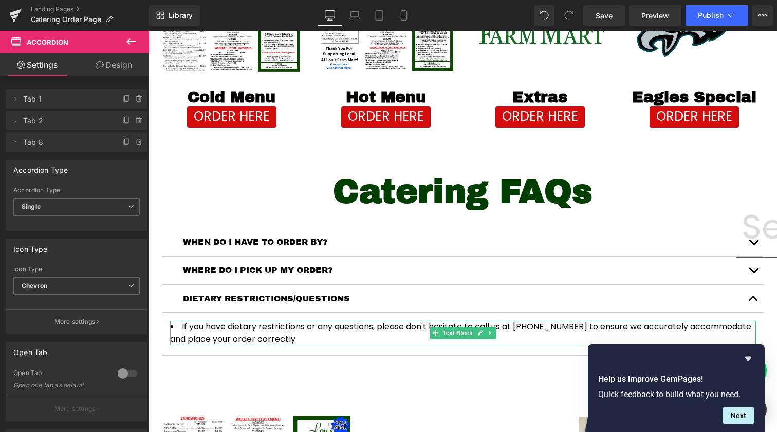
click at [356, 326] on li "If you have dietary restrictions or any questions, please don't hesitate to cal…" at bounding box center [463, 333] width 586 height 25
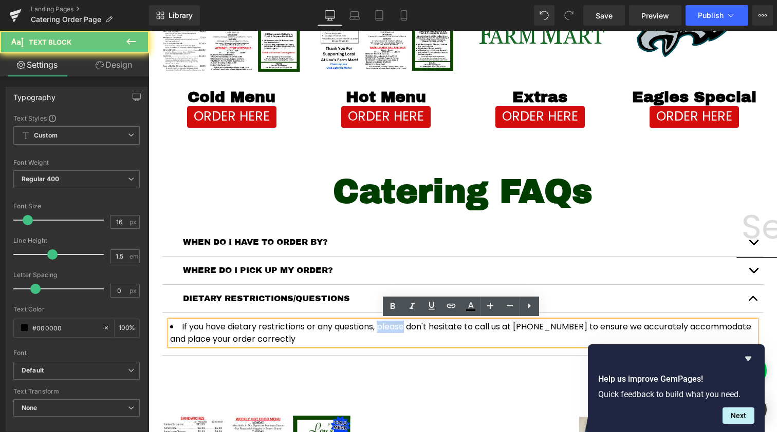
click at [356, 326] on li "If you have dietary restrictions or any questions, please don't hesitate to cal…" at bounding box center [463, 333] width 586 height 25
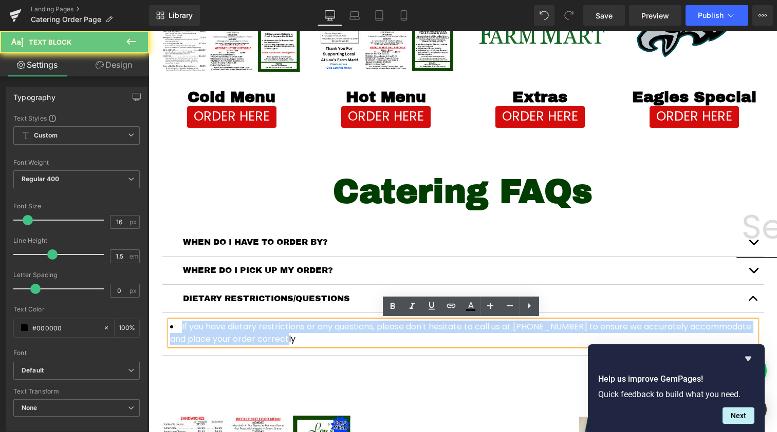
click at [356, 326] on li "If you have dietary restrictions or any questions, please don't hesitate to cal…" at bounding box center [463, 333] width 586 height 25
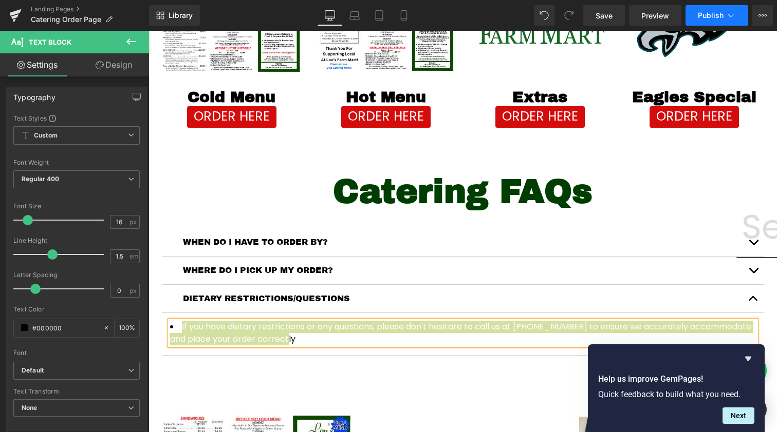
click at [712, 19] on span "Publish" at bounding box center [710, 15] width 26 height 8
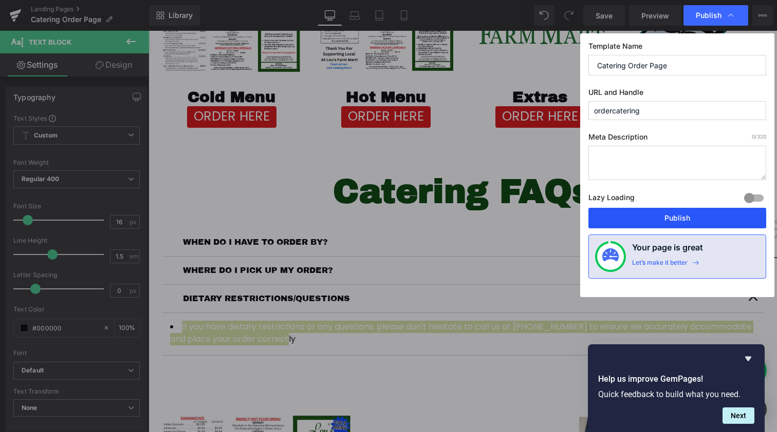
click at [692, 218] on button "Publish" at bounding box center [677, 218] width 178 height 21
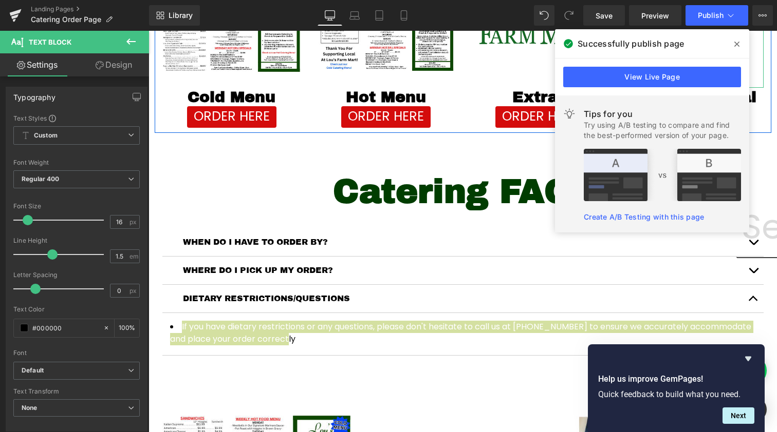
click at [733, 49] on span at bounding box center [736, 44] width 16 height 16
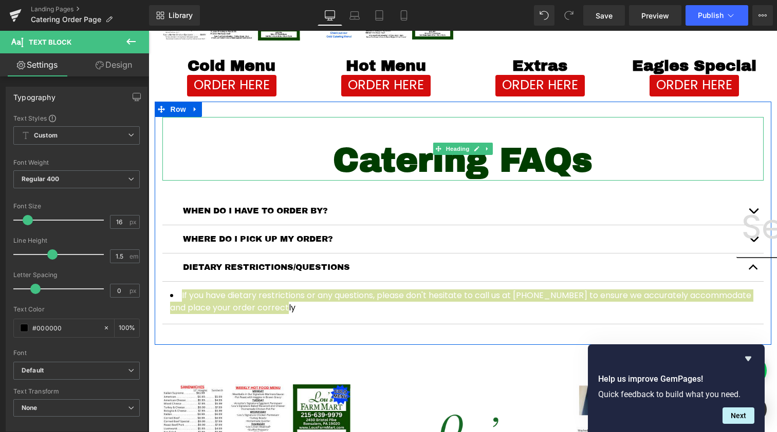
scroll to position [68, 0]
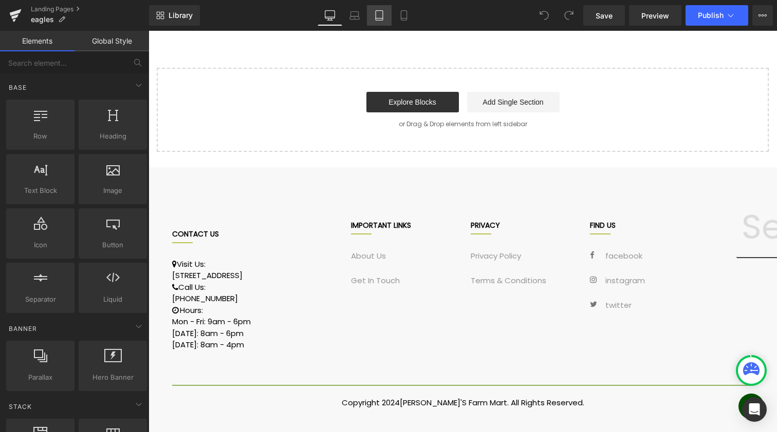
scroll to position [404, 0]
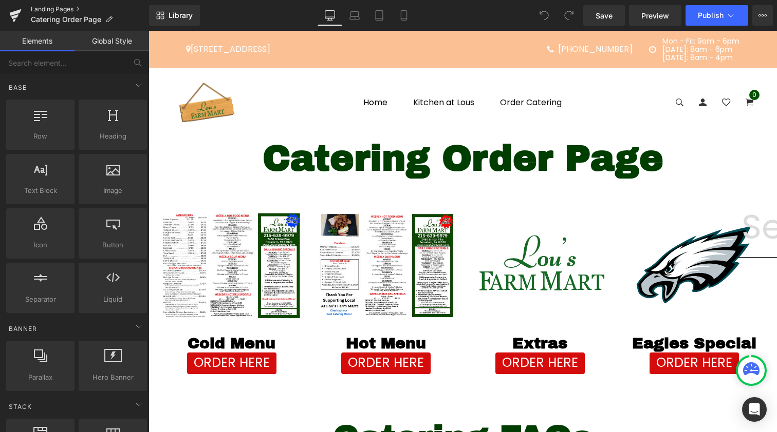
click at [54, 8] on link "Landing Pages" at bounding box center [90, 9] width 118 height 8
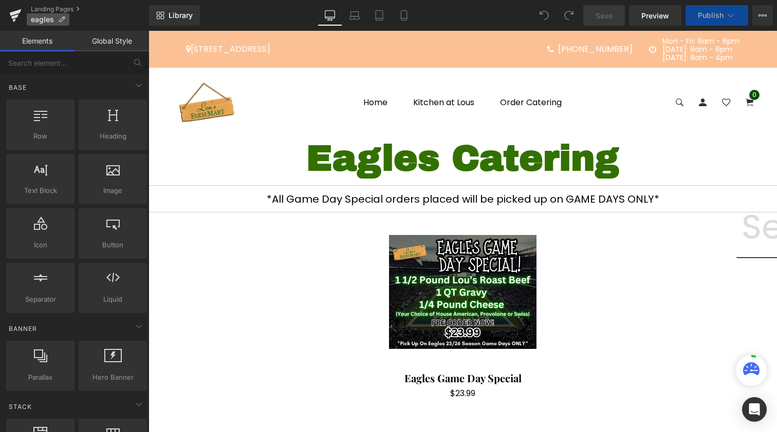
click at [45, 22] on span "eagles" at bounding box center [42, 19] width 23 height 8
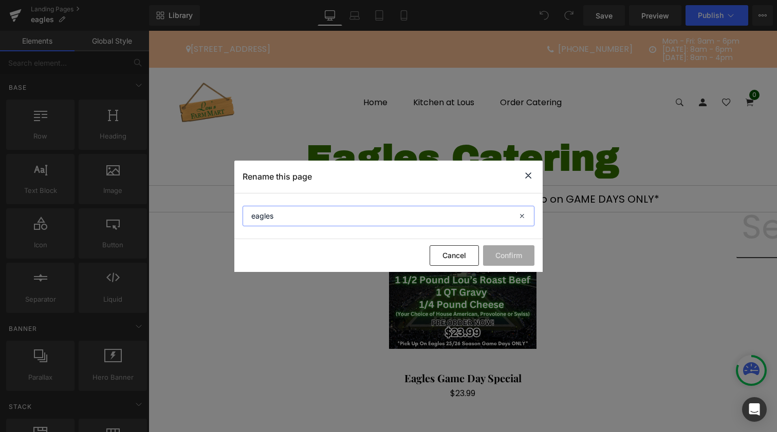
click at [299, 223] on input "eagles" at bounding box center [388, 216] width 292 height 21
type input "Eagles Catering Page"
click at [517, 256] on button "Confirm" at bounding box center [508, 256] width 51 height 21
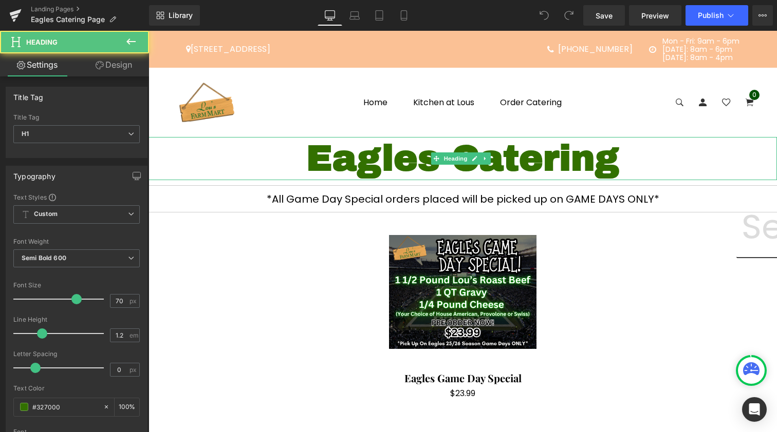
click at [401, 159] on h1 "Eagles Catering" at bounding box center [462, 158] width 628 height 43
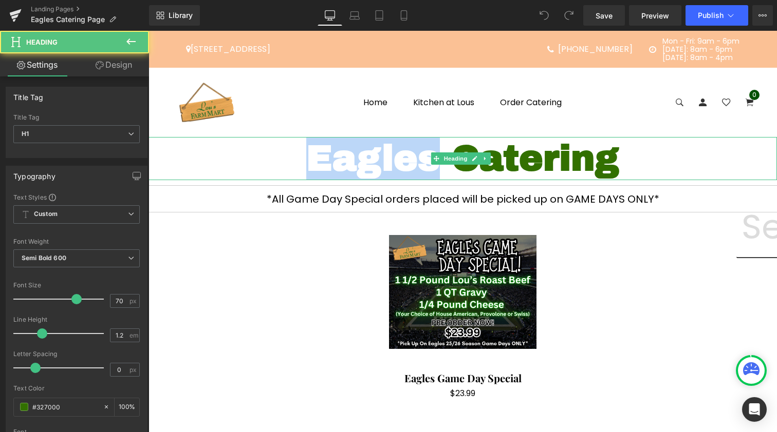
click at [401, 159] on h1 "Eagles Catering" at bounding box center [462, 158] width 628 height 43
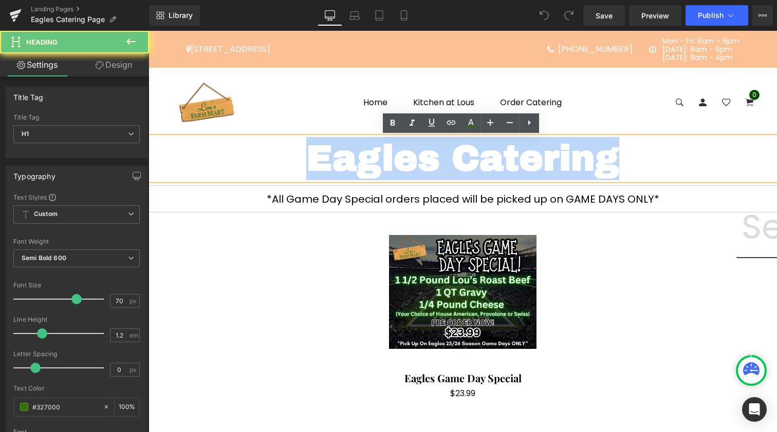
click at [401, 159] on h1 "Eagles Catering" at bounding box center [462, 158] width 628 height 43
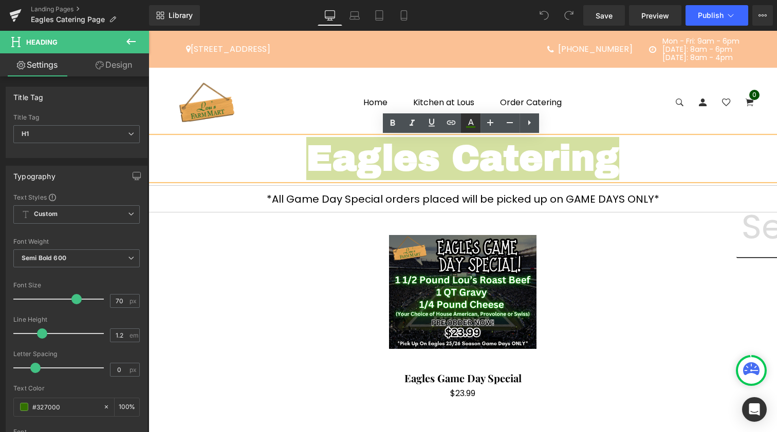
click at [477, 123] on link at bounding box center [471, 124] width 20 height 20
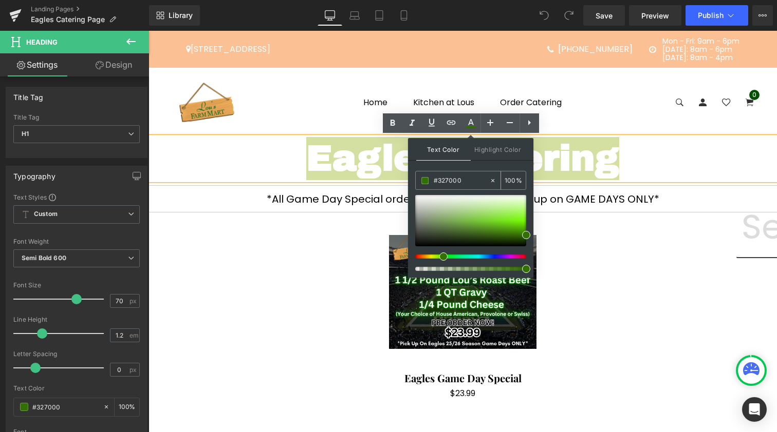
click at [438, 178] on input "#327000" at bounding box center [460, 180] width 55 height 11
paste input "003d"
type input "#003d00"
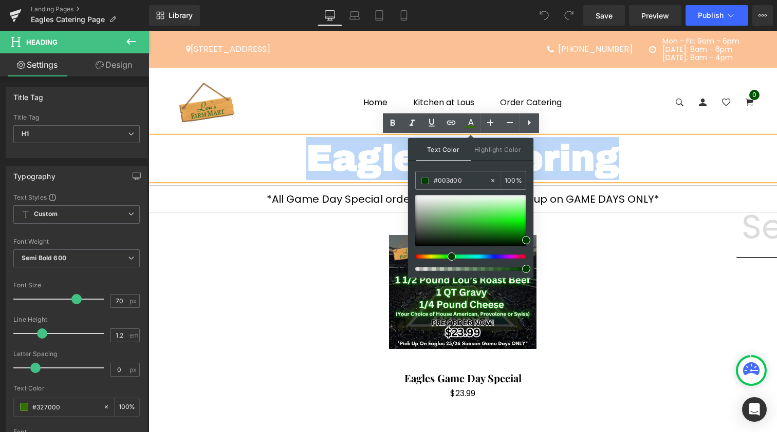
click at [348, 163] on h1 "Eagles Catering" at bounding box center [462, 158] width 628 height 43
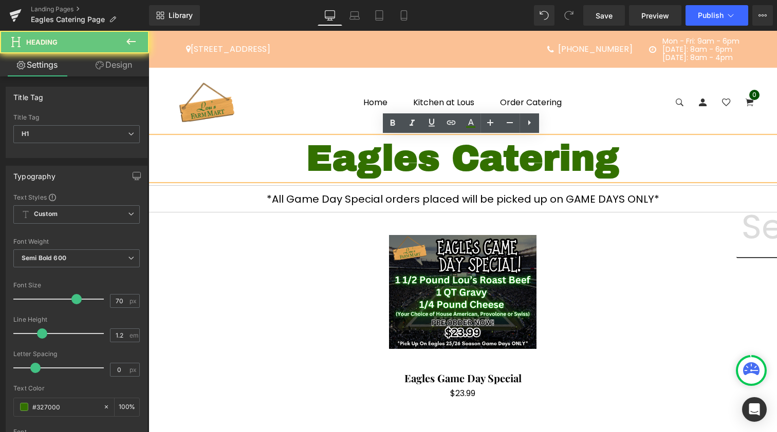
click at [348, 163] on h1 "Eagles Catering" at bounding box center [462, 158] width 628 height 43
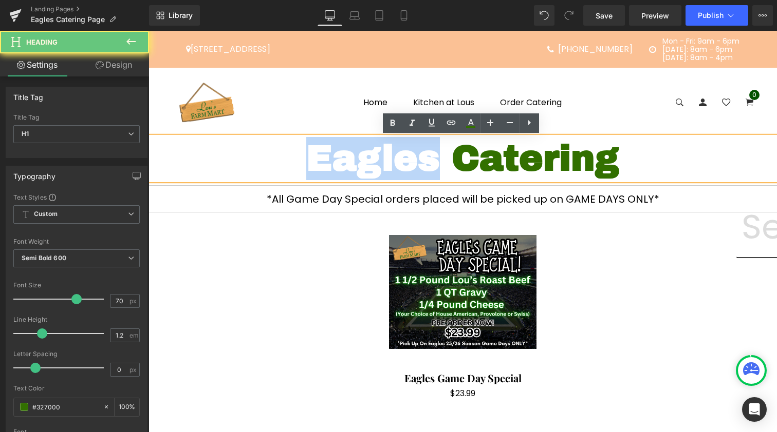
click at [348, 163] on h1 "Eagles Catering" at bounding box center [462, 158] width 628 height 43
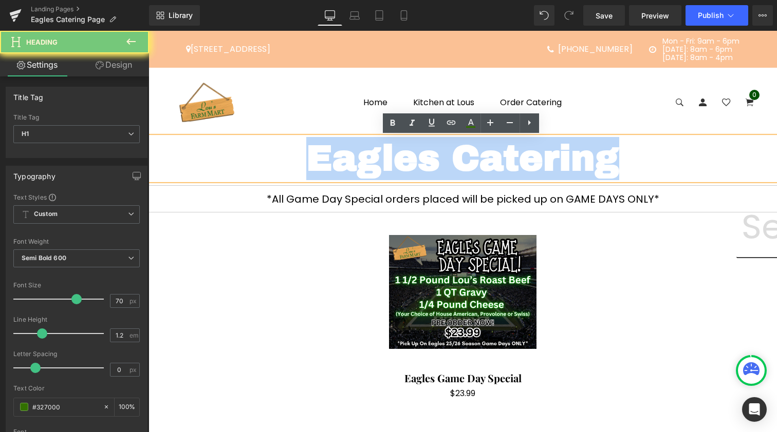
click at [348, 163] on h1 "Eagles Catering" at bounding box center [462, 158] width 628 height 43
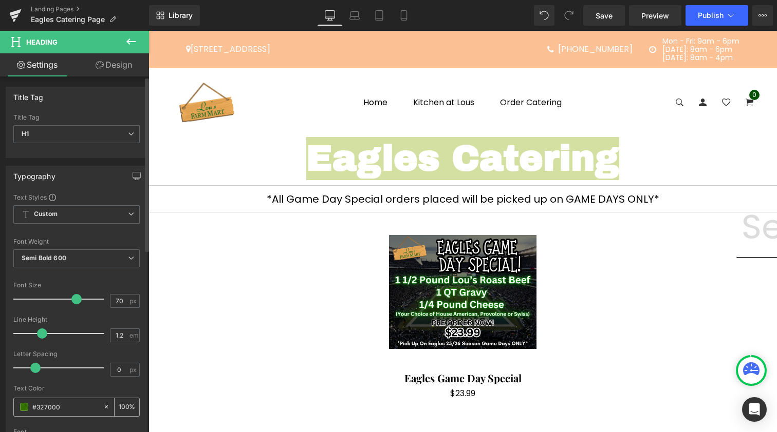
click at [41, 412] on div "#327000" at bounding box center [58, 408] width 89 height 18
click at [54, 406] on input "#327000" at bounding box center [65, 407] width 66 height 11
paste input "003d"
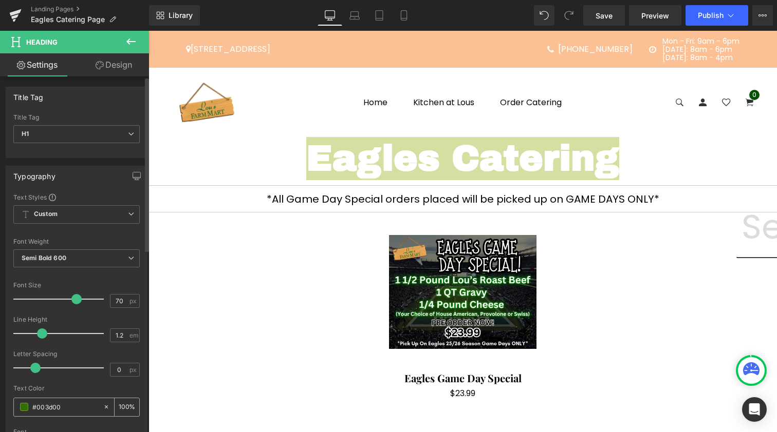
type input "#003d00"
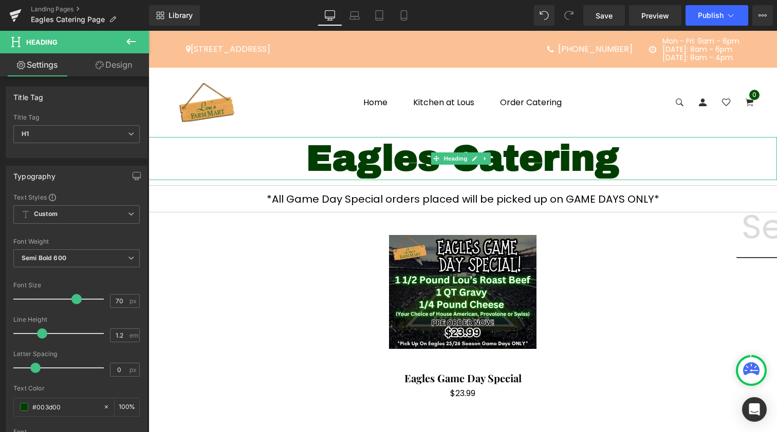
click at [372, 156] on h1 "Eagles Catering" at bounding box center [462, 158] width 628 height 43
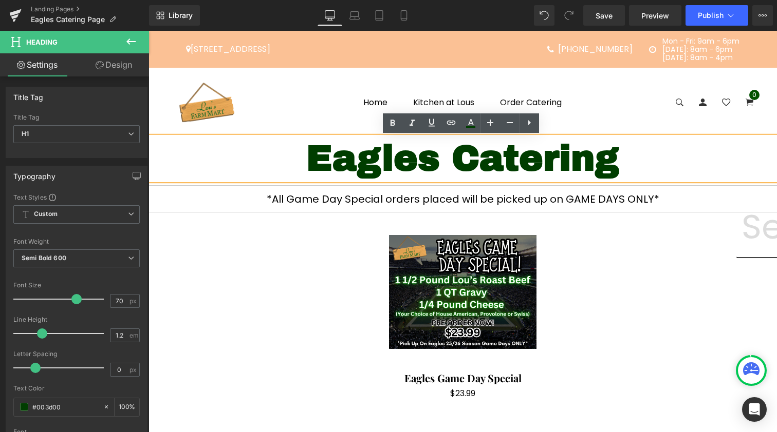
click at [438, 158] on h1 "Eagles Catering" at bounding box center [462, 158] width 628 height 43
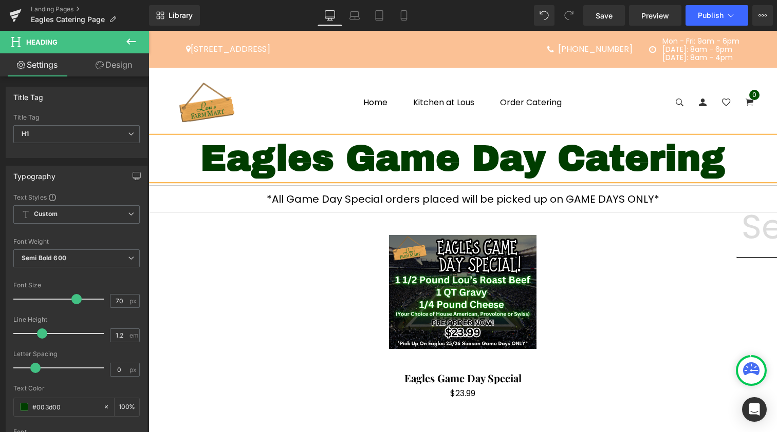
click at [592, 165] on h1 "Eagles Game Day Catering" at bounding box center [462, 158] width 628 height 43
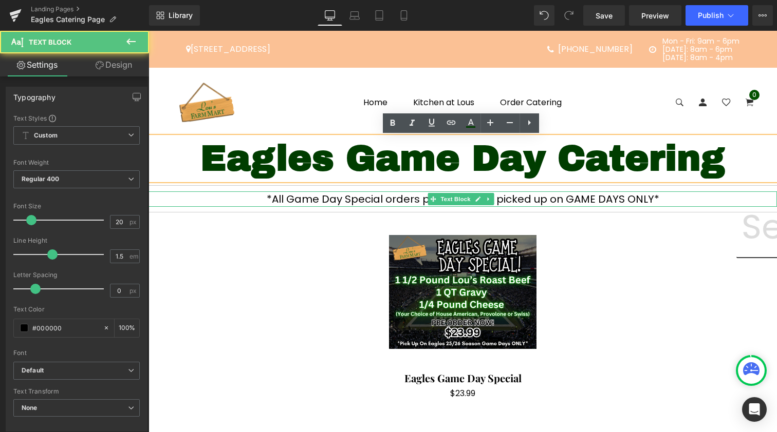
click at [366, 200] on p "*All Game Day Special orders placed will be picked up on GAME DAYS ONLY*" at bounding box center [462, 199] width 628 height 15
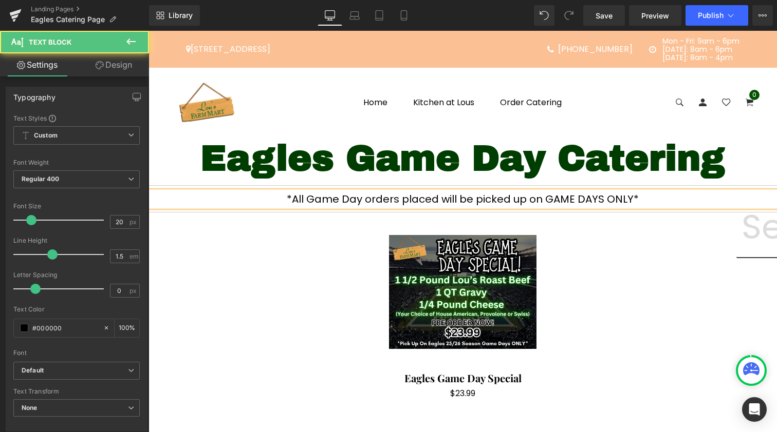
click at [321, 200] on p "*All Game Day orders placed will be picked up on GAME DAYS ONLY*" at bounding box center [462, 199] width 628 height 15
drag, startPoint x: 337, startPoint y: 200, endPoint x: 382, endPoint y: 200, distance: 44.7
click at [382, 200] on p "*All Eagles Game Day orders placed will be picked up on GAME DAYS ONLY*" at bounding box center [462, 199] width 628 height 15
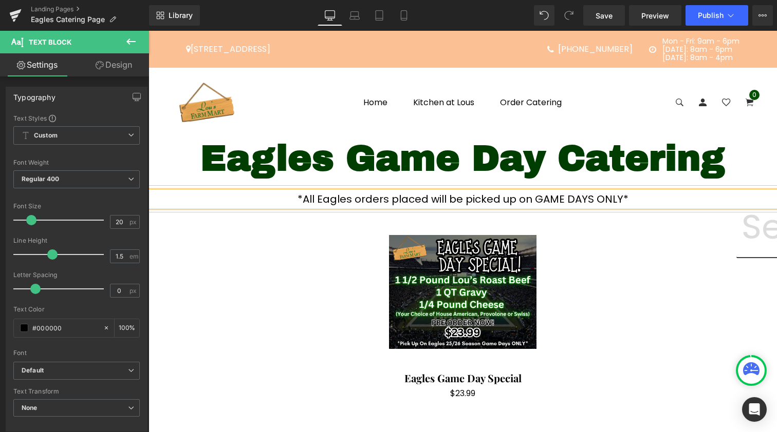
click at [401, 200] on p "*All Eagles orders placed will be picked up on GAME DAYS ONLY*" at bounding box center [462, 199] width 628 height 15
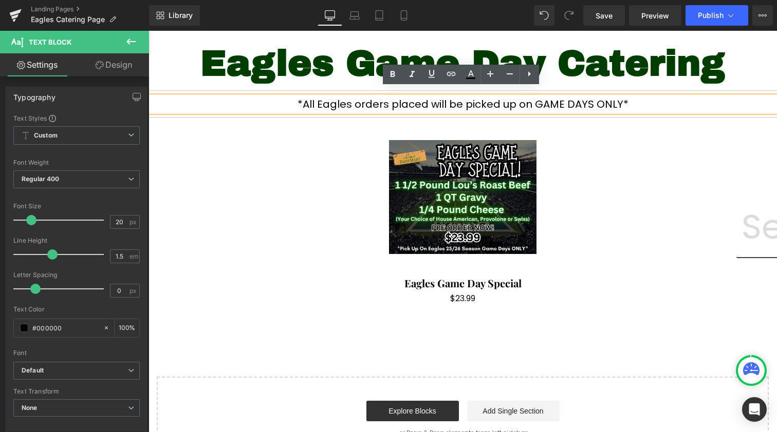
scroll to position [103, 0]
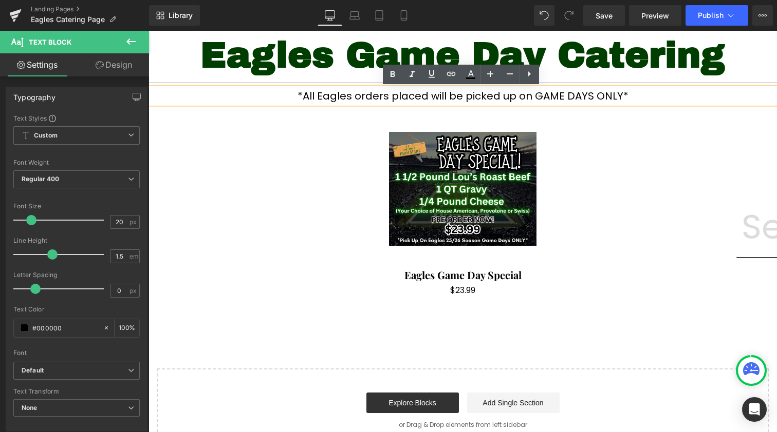
click at [482, 129] on div "Sale Off (P) Image Eagles Game Day Special (P) Title $0 $23.99 (P) Price Product" at bounding box center [462, 213] width 601 height 197
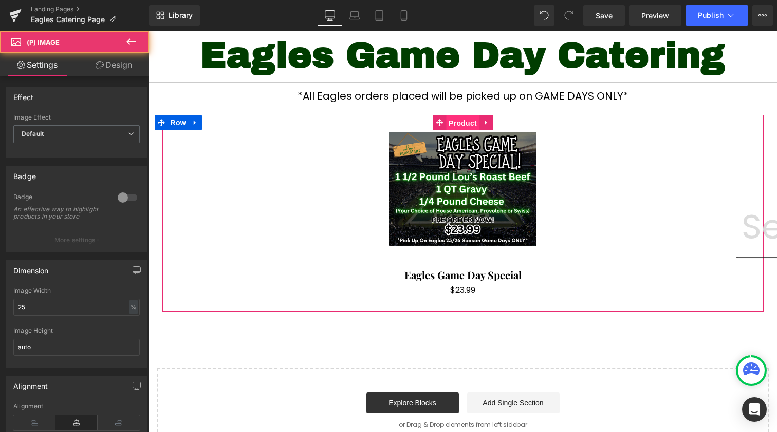
click at [458, 122] on span "Product" at bounding box center [462, 123] width 33 height 15
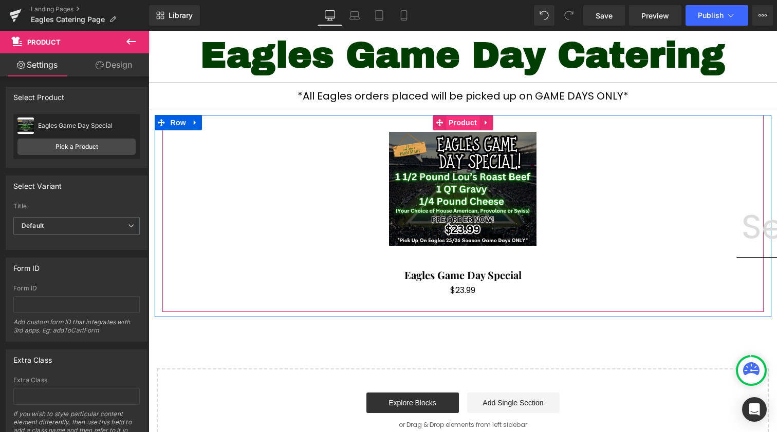
click at [457, 123] on span "Product" at bounding box center [462, 122] width 33 height 15
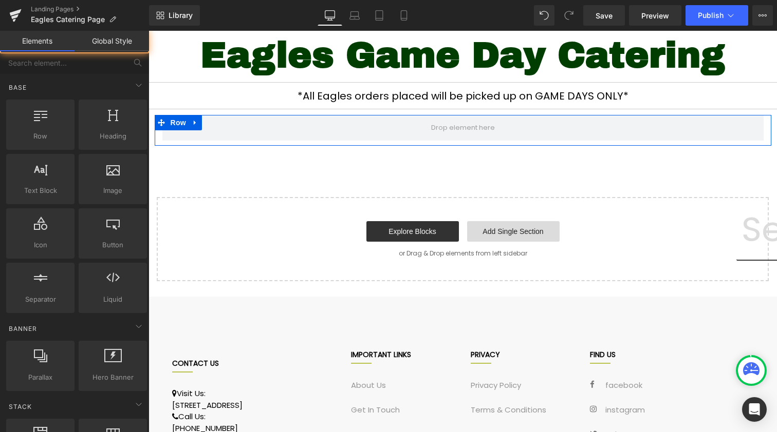
drag, startPoint x: 613, startPoint y: 271, endPoint x: 465, endPoint y: 239, distance: 151.7
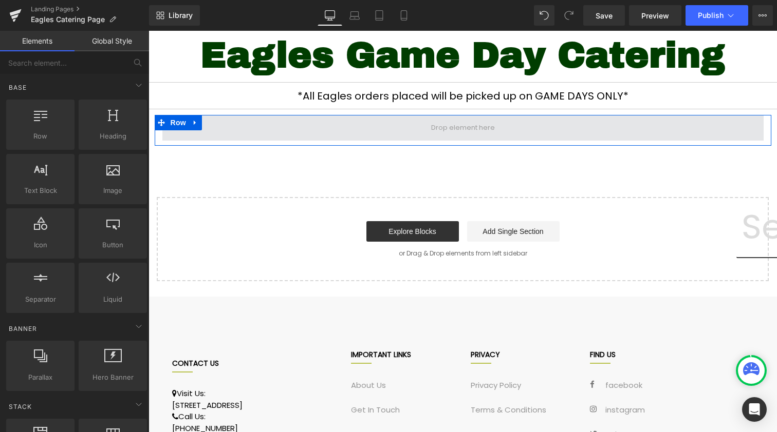
click at [466, 129] on span at bounding box center [462, 127] width 71 height 15
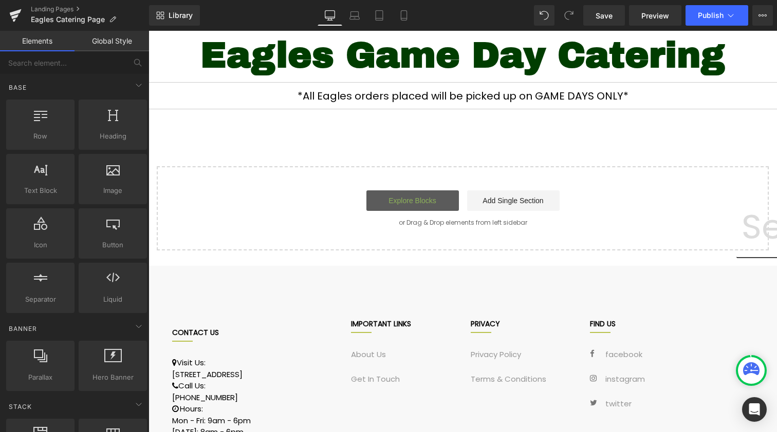
click at [409, 202] on link "Explore Blocks" at bounding box center [412, 201] width 92 height 21
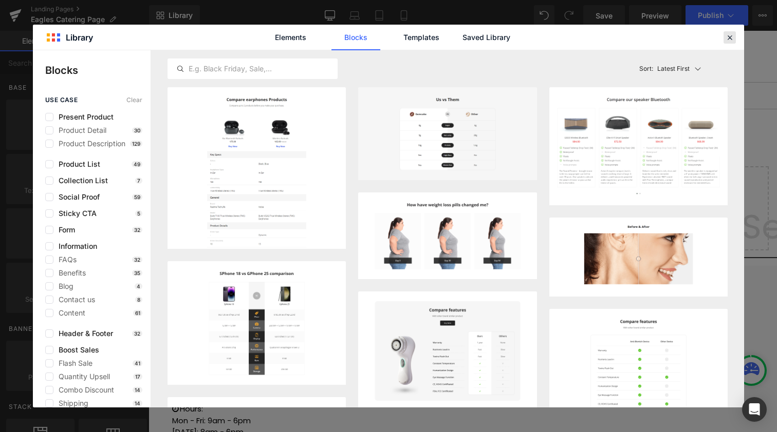
click at [727, 33] on icon at bounding box center [729, 37] width 9 height 9
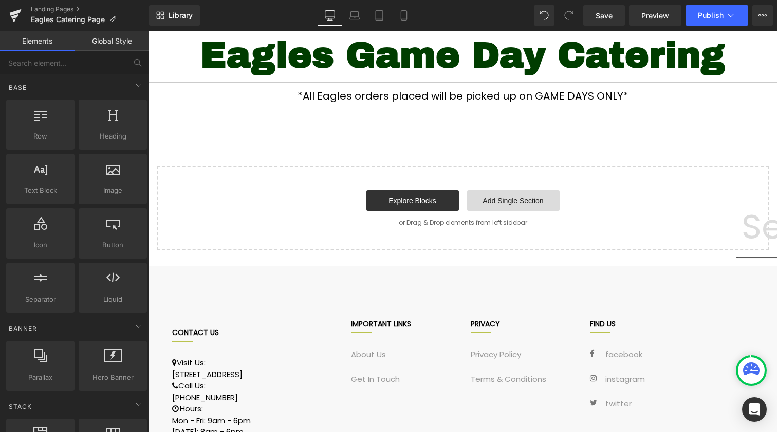
click at [482, 199] on link "Add Single Section" at bounding box center [513, 201] width 92 height 21
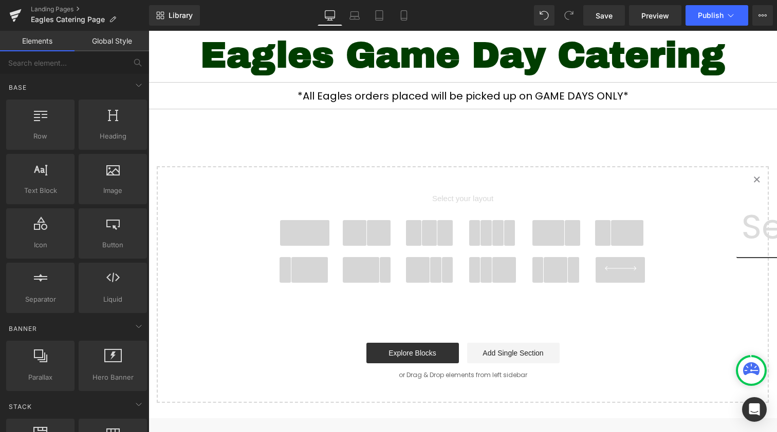
click at [287, 241] on span at bounding box center [304, 233] width 49 height 26
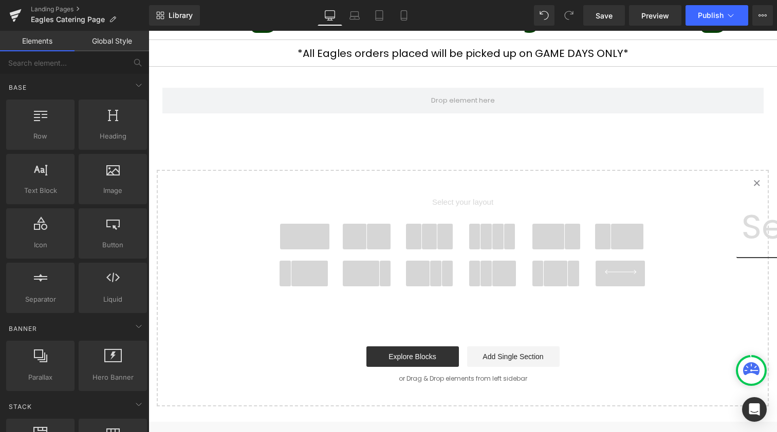
scroll to position [146, 0]
click at [719, 21] on button "Publish" at bounding box center [716, 15] width 63 height 21
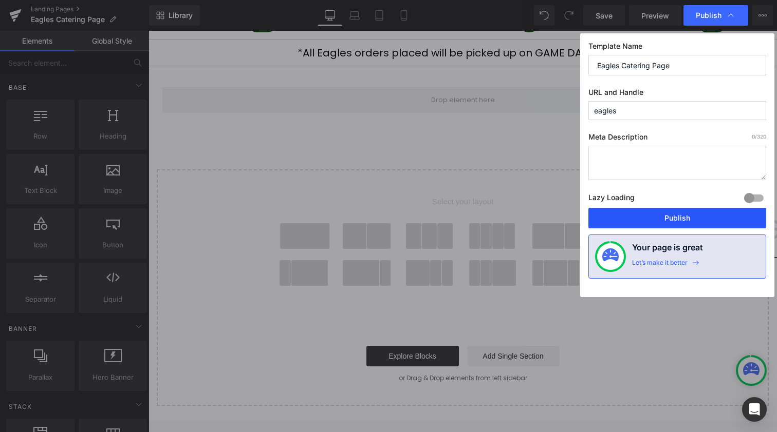
click at [627, 211] on button "Publish" at bounding box center [677, 218] width 178 height 21
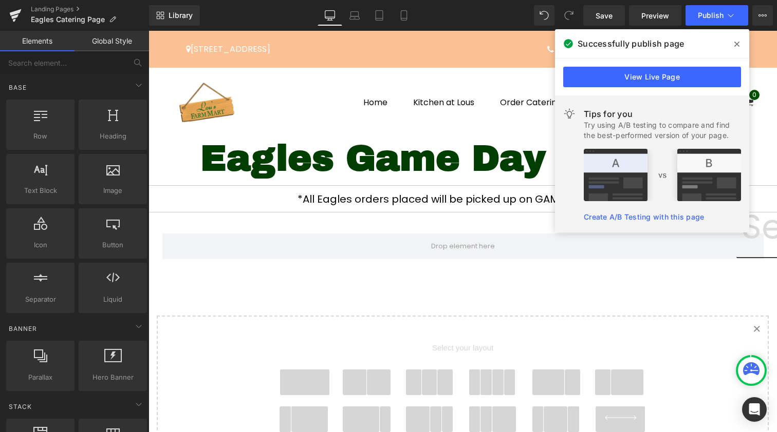
click at [735, 48] on span at bounding box center [736, 44] width 16 height 16
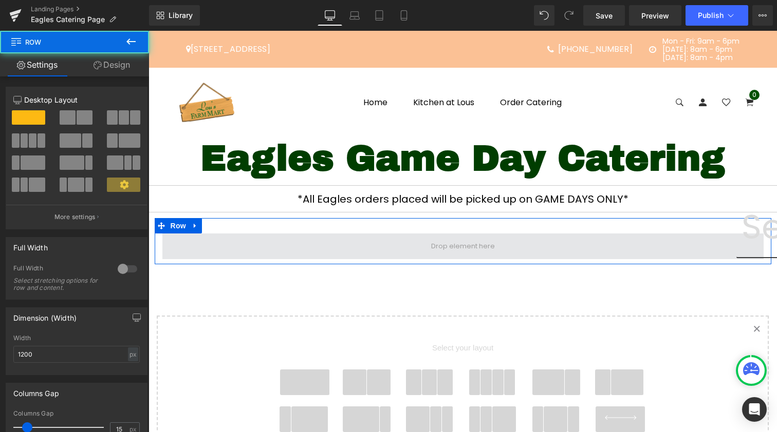
click at [376, 248] on span at bounding box center [462, 247] width 601 height 26
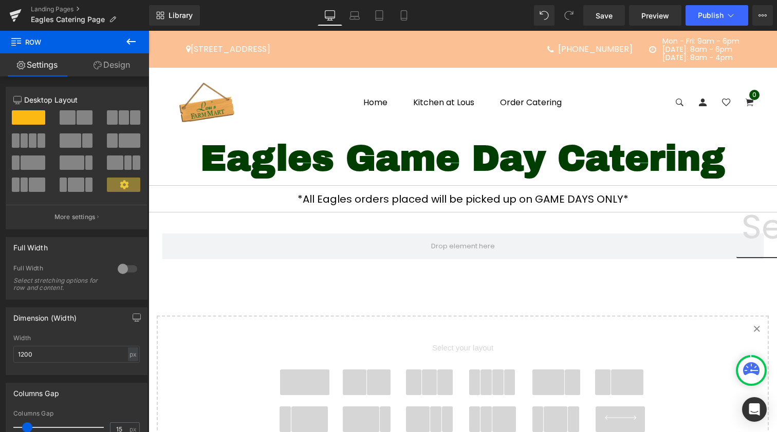
click at [140, 43] on button at bounding box center [131, 42] width 36 height 23
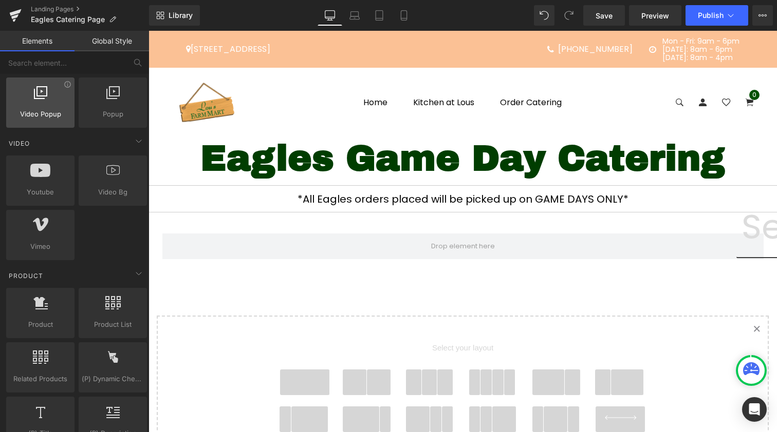
scroll to position [685, 0]
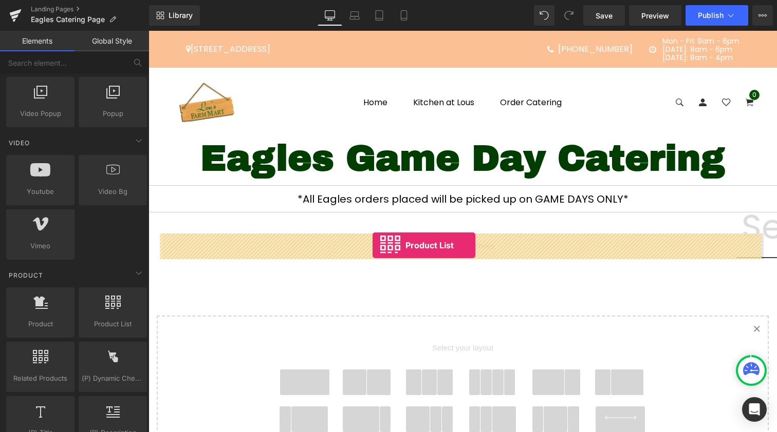
drag, startPoint x: 249, startPoint y: 361, endPoint x: 372, endPoint y: 246, distance: 169.0
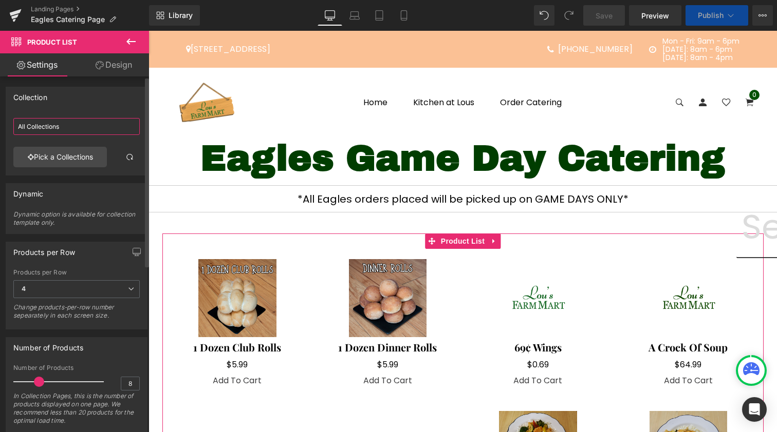
click at [61, 131] on input "All Collections" at bounding box center [76, 126] width 126 height 17
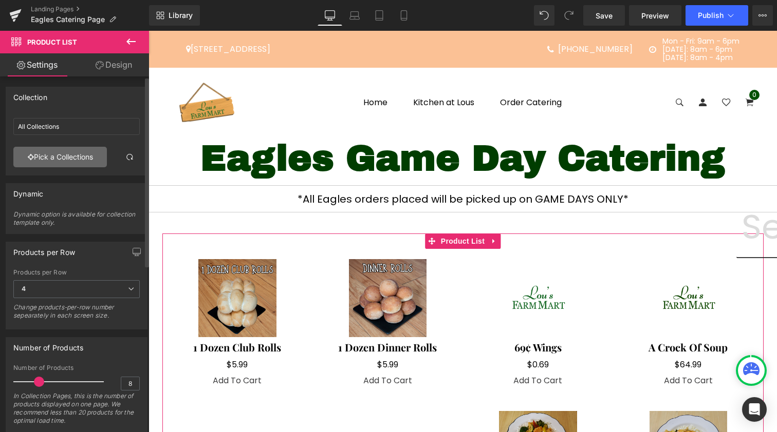
click at [60, 156] on link "Pick a Collections" at bounding box center [59, 157] width 93 height 21
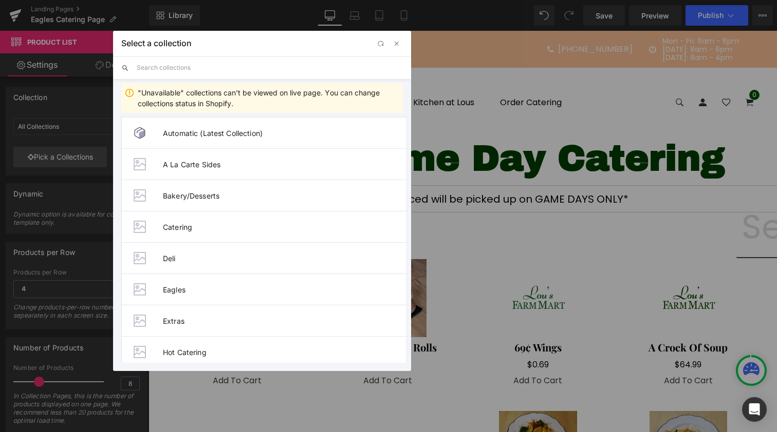
click at [180, 68] on input "text" at bounding box center [270, 67] width 266 height 23
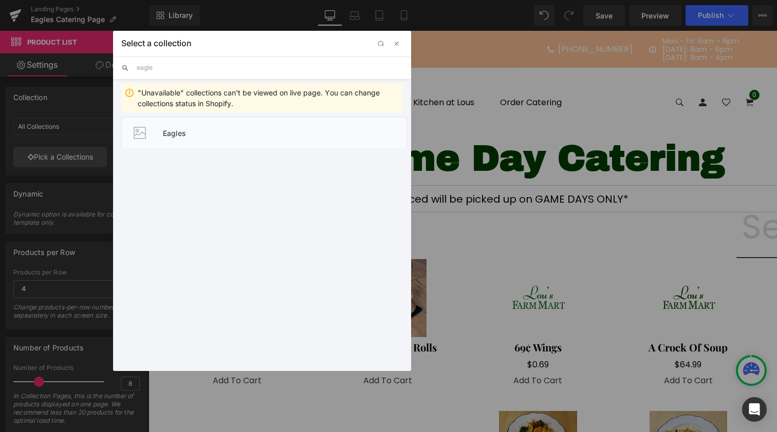
type input "eagle"
click at [197, 134] on span "Eagles" at bounding box center [284, 133] width 243 height 9
type input "Eagles"
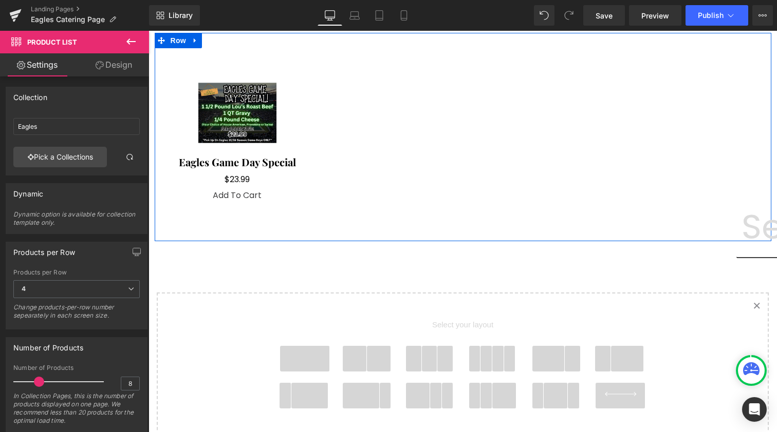
scroll to position [188, 0]
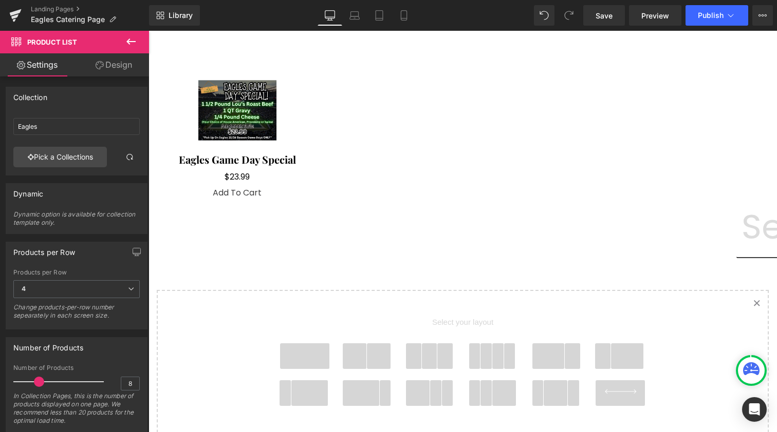
click at [307, 353] on span at bounding box center [304, 357] width 49 height 26
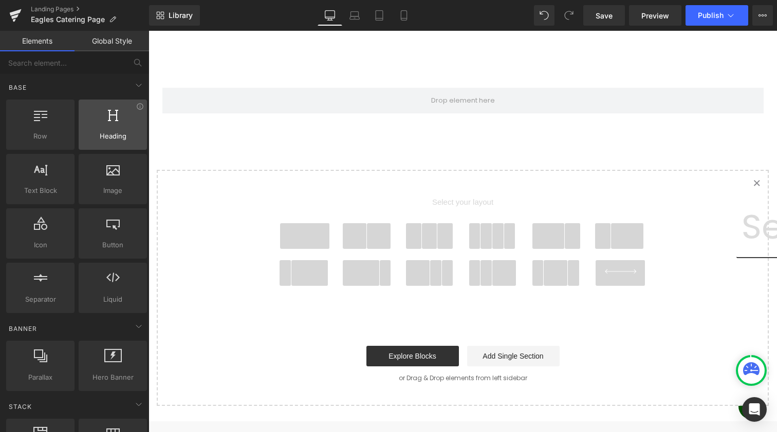
scroll to position [0, 0]
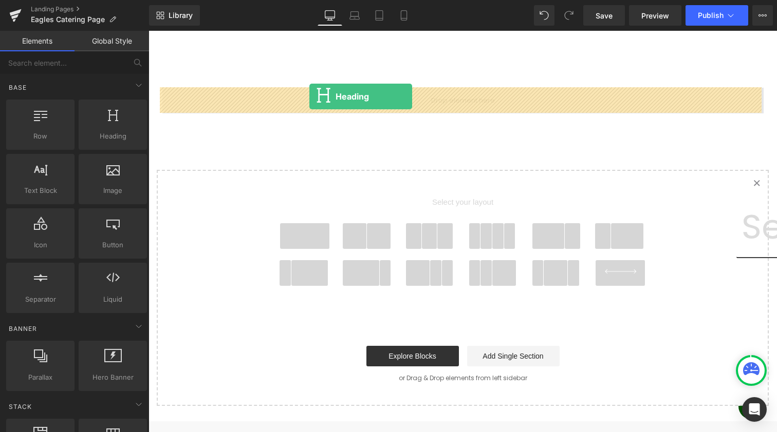
drag, startPoint x: 259, startPoint y: 149, endPoint x: 309, endPoint y: 97, distance: 72.7
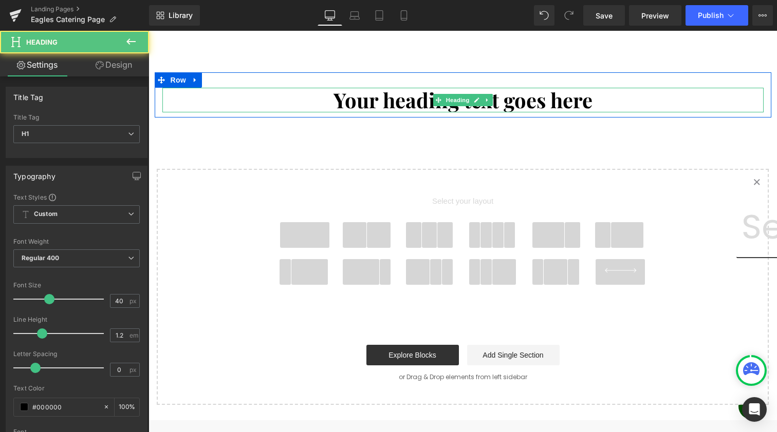
click at [400, 95] on h1 "Your heading text goes here" at bounding box center [462, 100] width 601 height 25
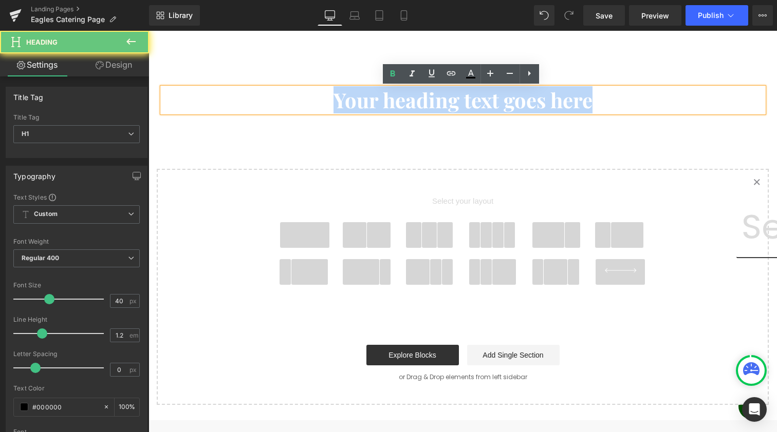
click at [400, 95] on h1 "Your heading text goes here" at bounding box center [462, 100] width 601 height 25
paste div
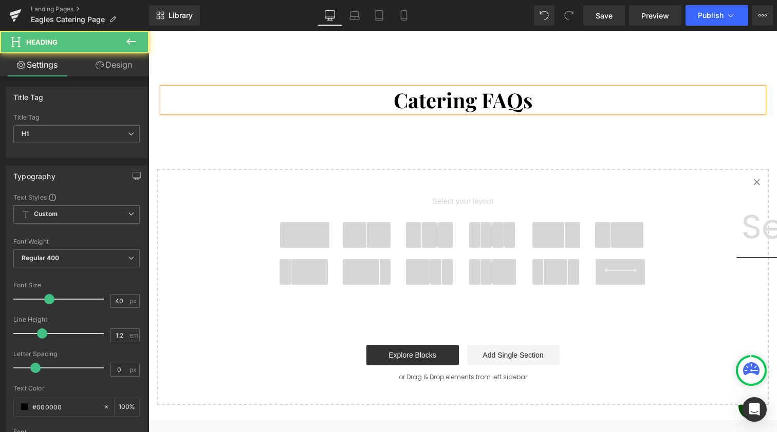
click at [399, 89] on h1 "Catering FAQs" at bounding box center [462, 100] width 601 height 25
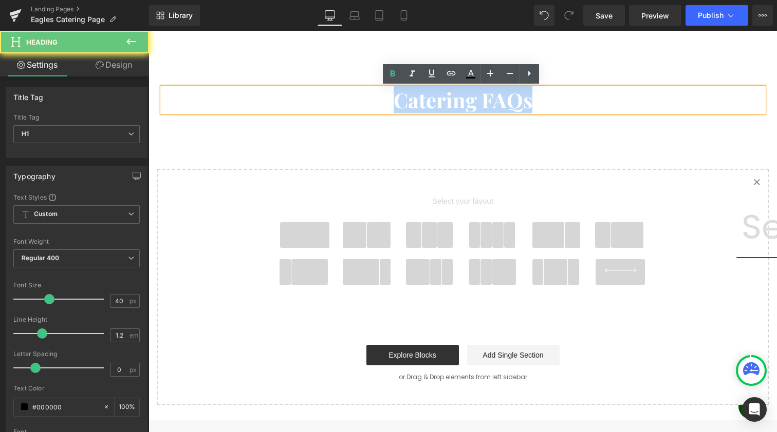
click at [399, 89] on h1 "Catering FAQs" at bounding box center [462, 100] width 601 height 25
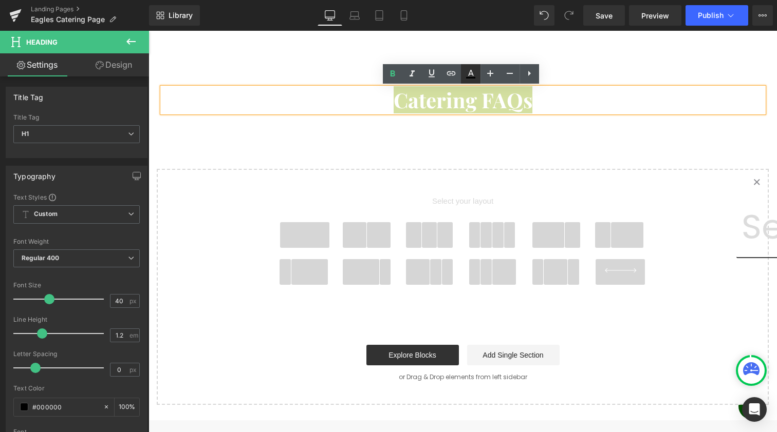
click at [467, 74] on icon at bounding box center [470, 74] width 12 height 12
type input "#000000"
type input "100"
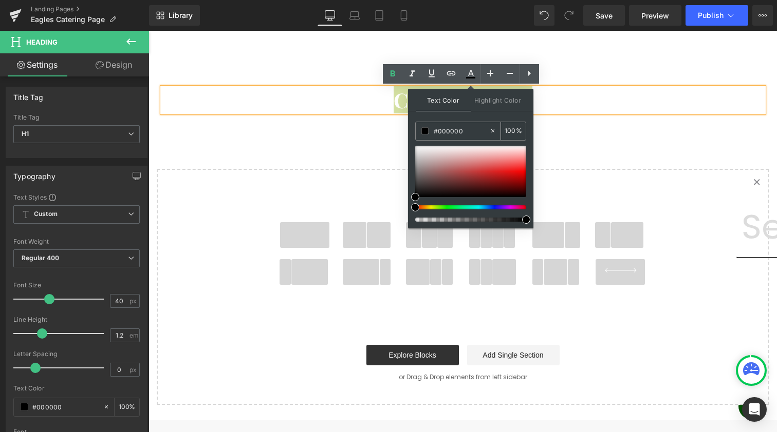
click at [446, 128] on input "#000000" at bounding box center [460, 130] width 55 height 11
paste input "3d"
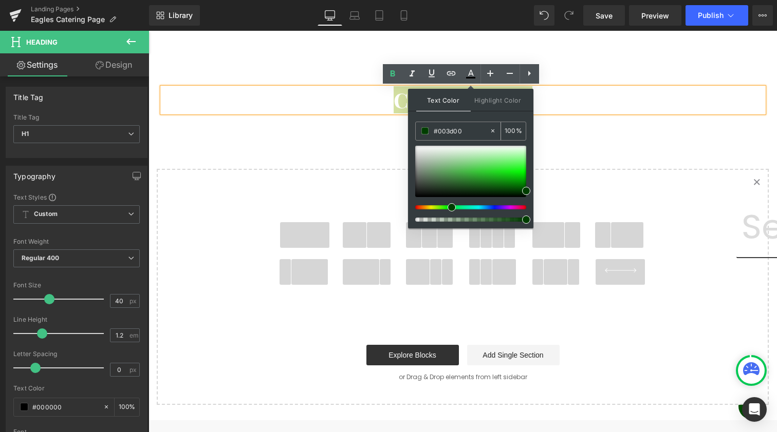
type input "#003d00"
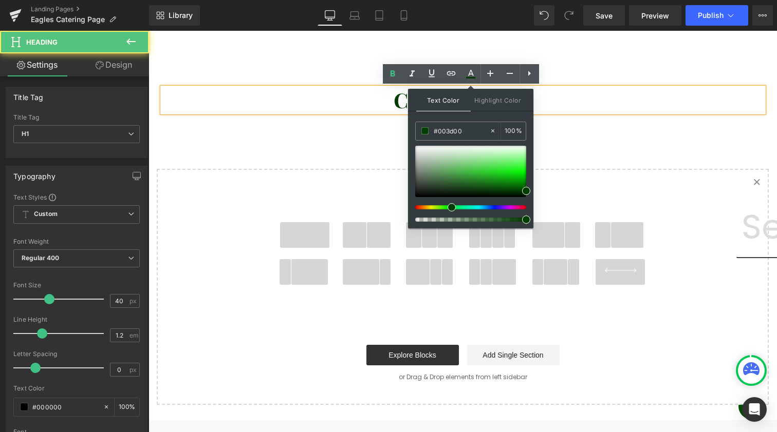
click at [571, 90] on h1 "Catering FAQs" at bounding box center [462, 100] width 601 height 25
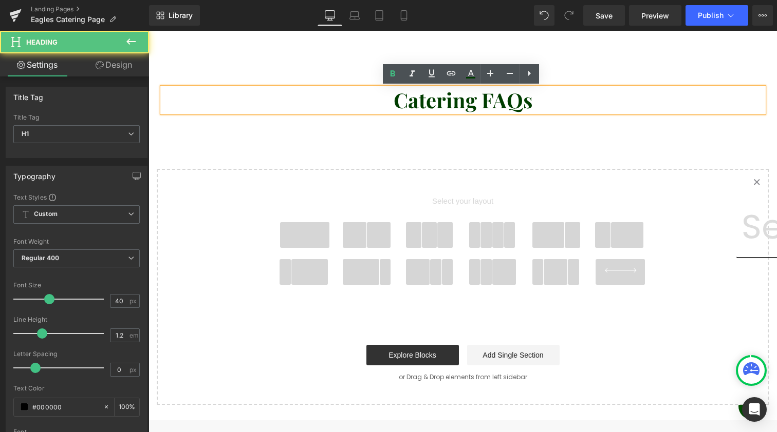
click at [571, 90] on h1 "Catering FAQs" at bounding box center [462, 100] width 601 height 25
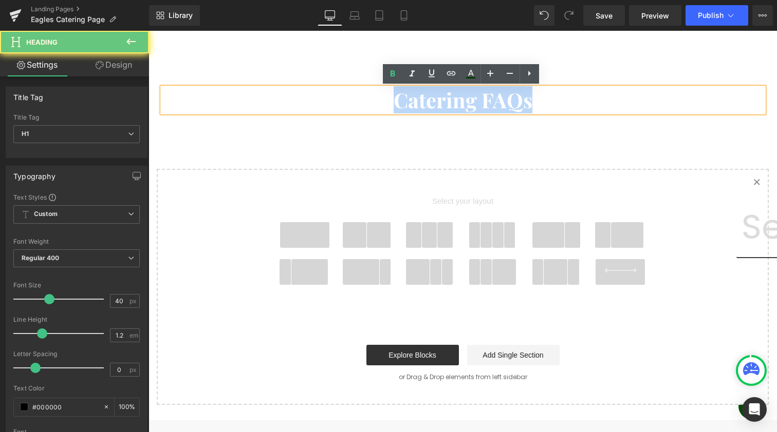
click at [571, 90] on h1 "Catering FAQs" at bounding box center [462, 100] width 601 height 25
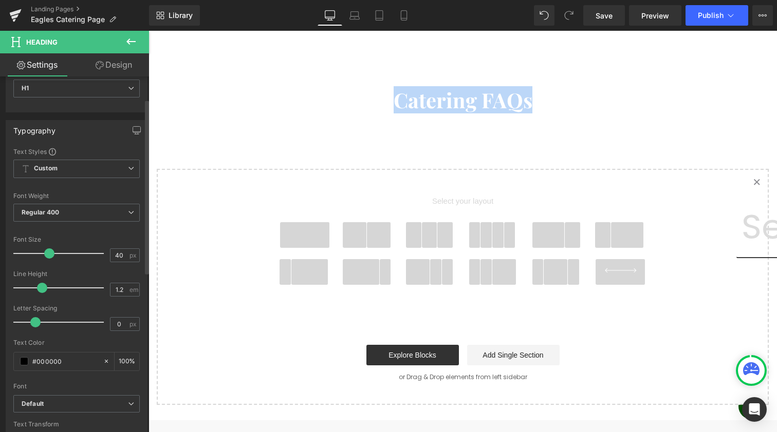
scroll to position [112, 0]
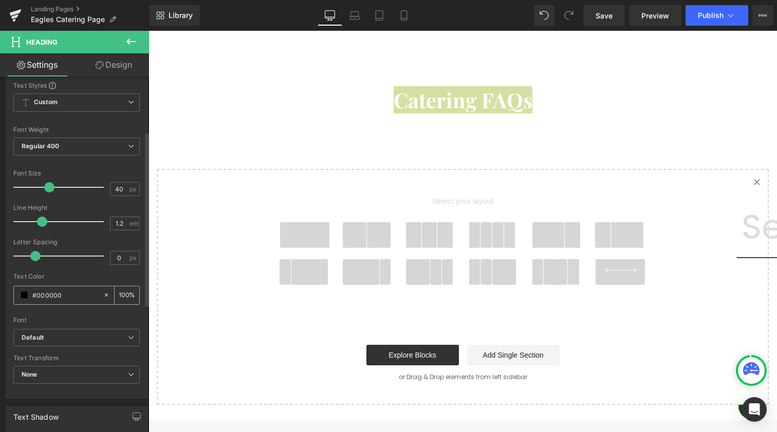
click at [40, 292] on input "#000000" at bounding box center [65, 295] width 66 height 11
type input "#003d00"
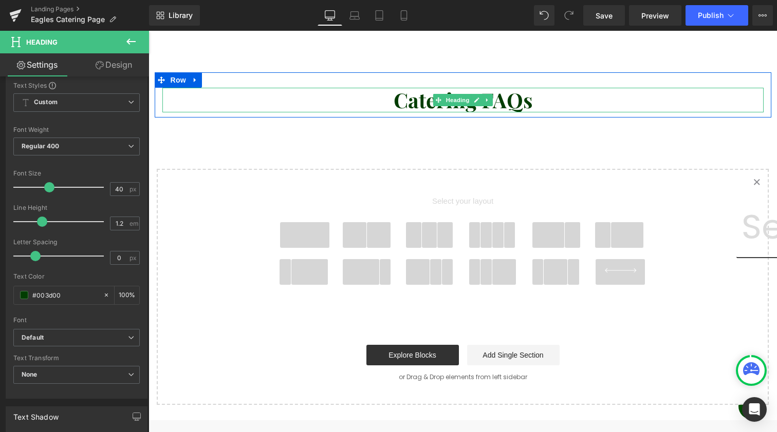
click at [408, 99] on span "Catering FAQs" at bounding box center [462, 99] width 139 height 27
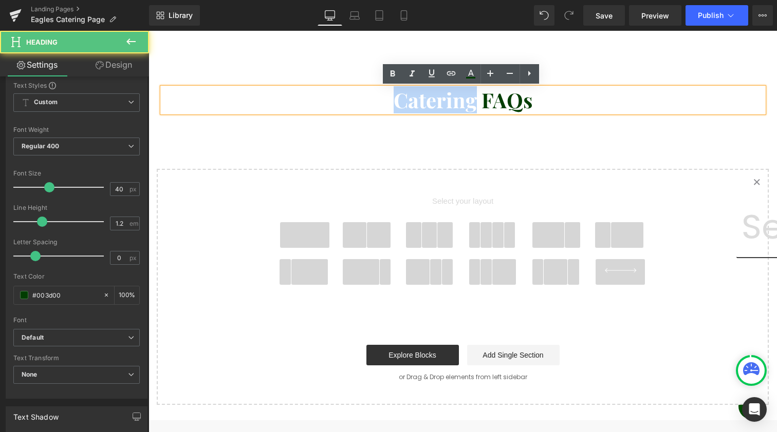
click at [408, 99] on span "Catering FAQs" at bounding box center [462, 99] width 139 height 27
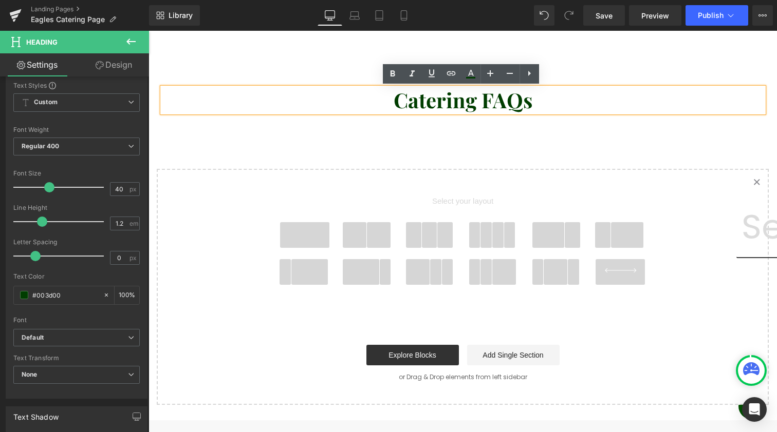
click at [462, 112] on h1 "Catering FAQs" at bounding box center [462, 100] width 601 height 25
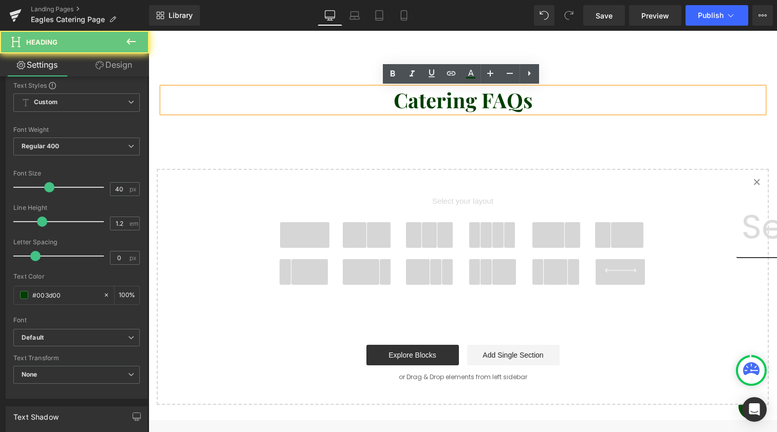
click at [462, 112] on h1 "Catering FAQs" at bounding box center [462, 100] width 601 height 25
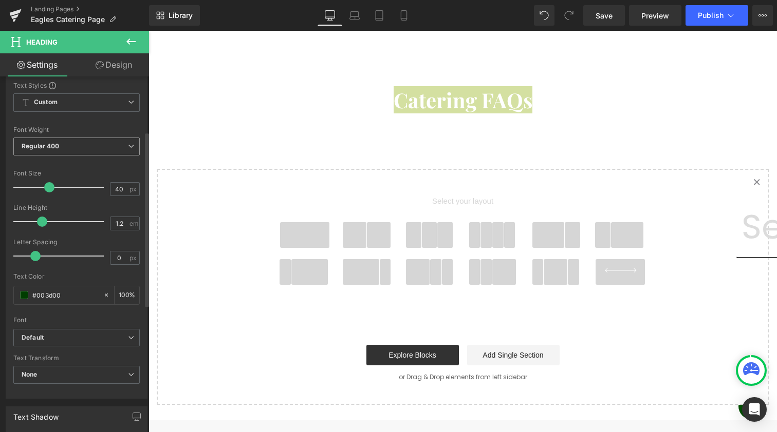
click at [26, 147] on b "Regular 400" at bounding box center [41, 146] width 38 height 8
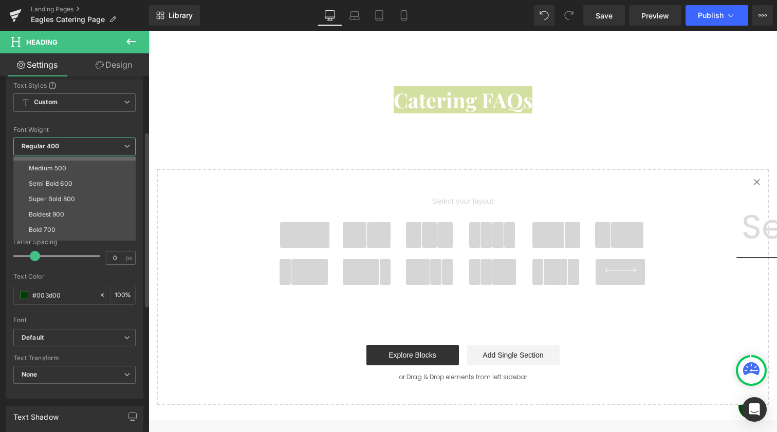
scroll to position [59, 0]
click at [75, 209] on li "Boldest 900" at bounding box center [76, 213] width 127 height 15
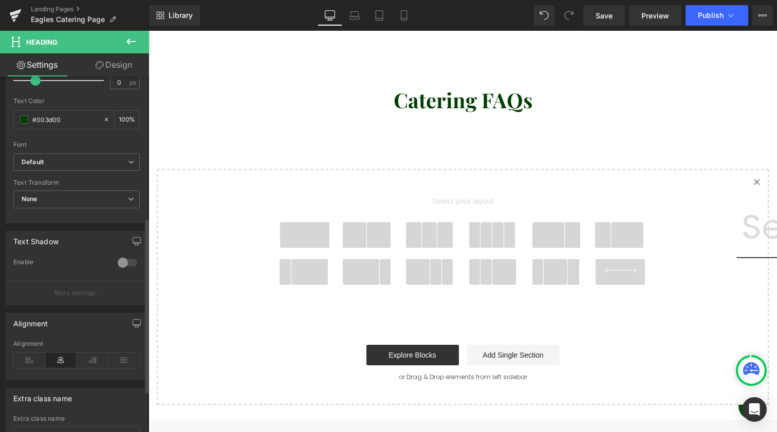
scroll to position [327, 0]
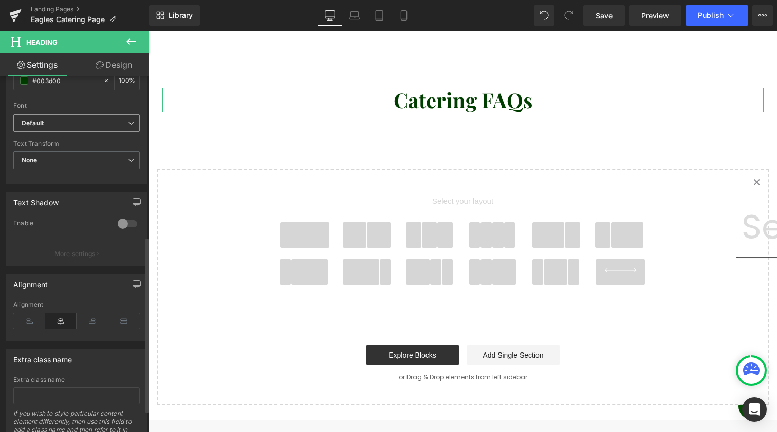
click at [100, 115] on span "Default" at bounding box center [76, 124] width 126 height 18
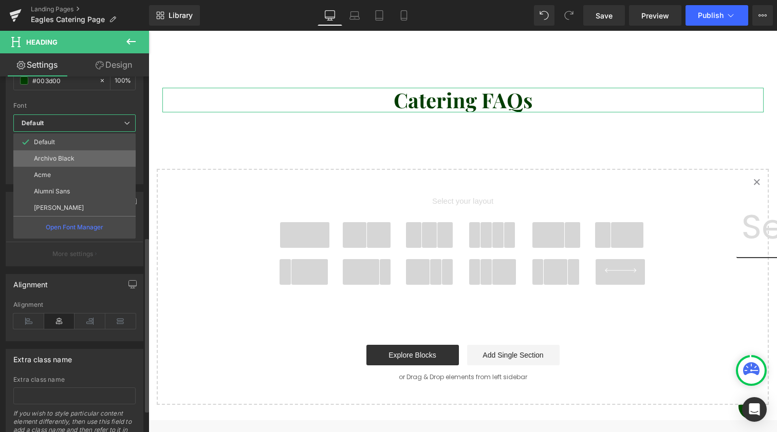
click at [86, 163] on li "Archivo Black" at bounding box center [74, 158] width 122 height 16
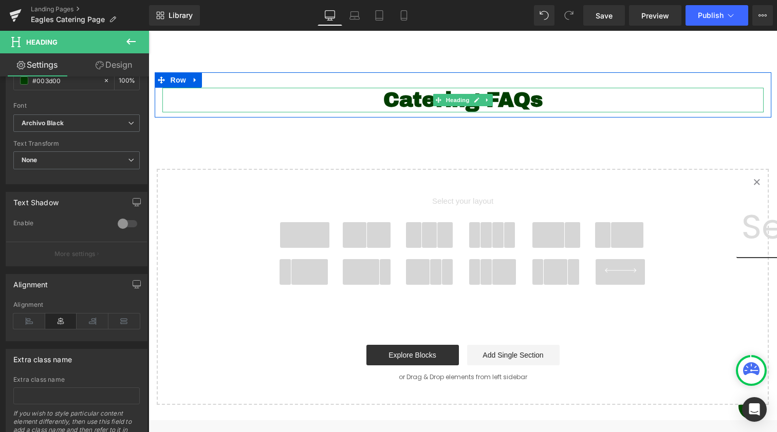
click at [344, 103] on h1 "Catering FAQs" at bounding box center [462, 100] width 601 height 25
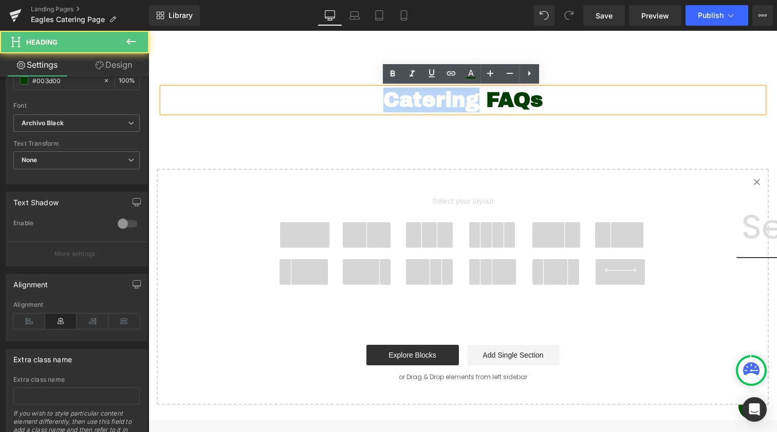
click at [344, 103] on h1 "Catering FAQs" at bounding box center [462, 100] width 601 height 25
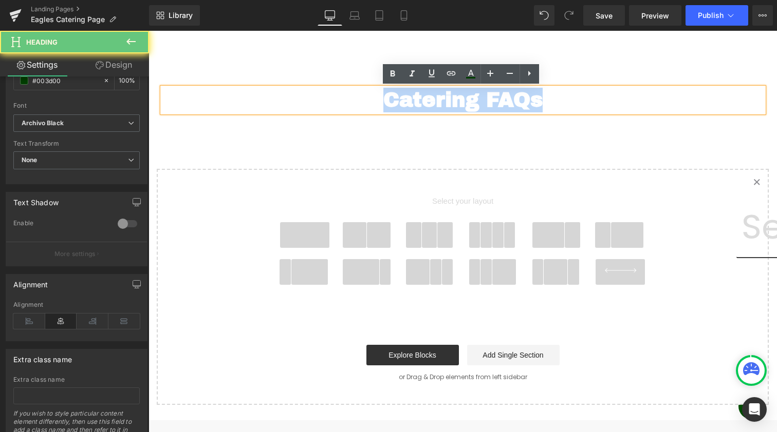
click at [344, 103] on h1 "Catering FAQs" at bounding box center [462, 100] width 601 height 25
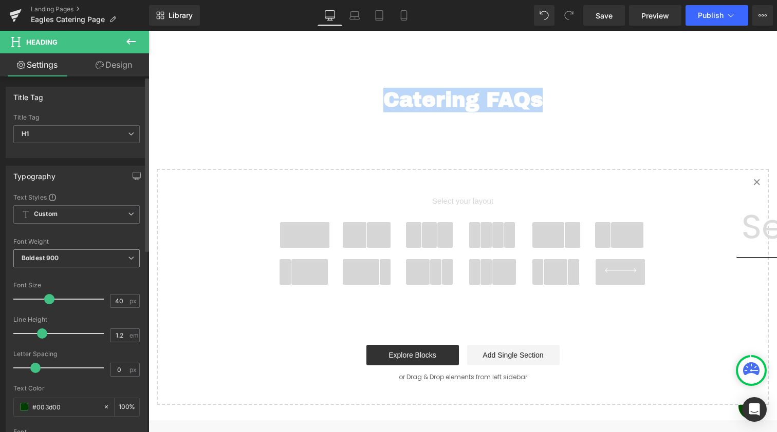
scroll to position [0, 0]
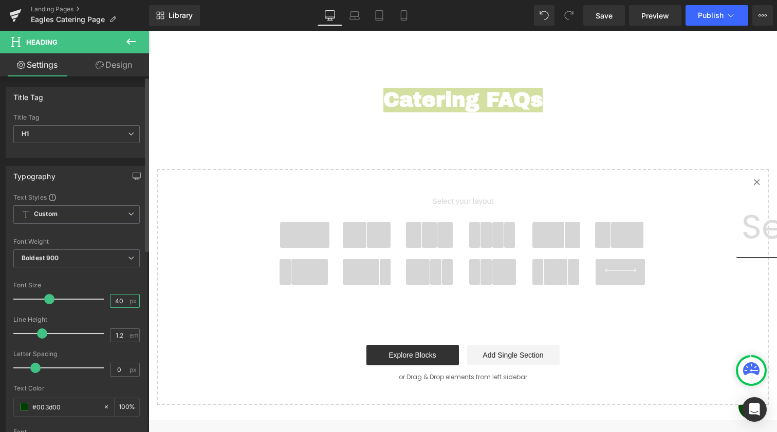
click at [113, 296] on input "40" at bounding box center [119, 301] width 18 height 13
type input "65"
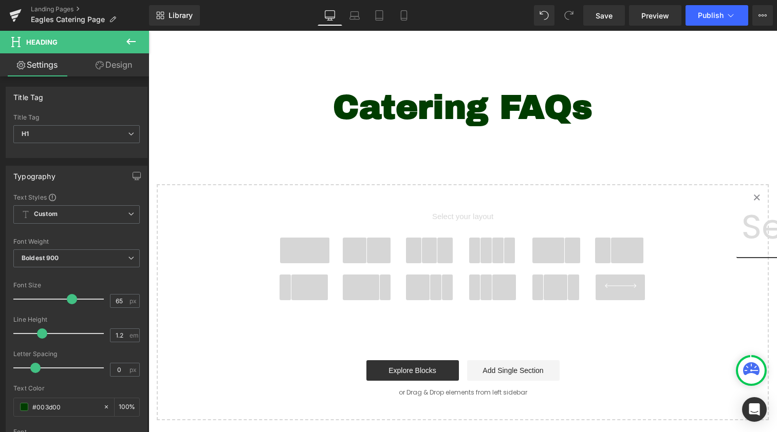
click at [131, 51] on button at bounding box center [131, 42] width 36 height 23
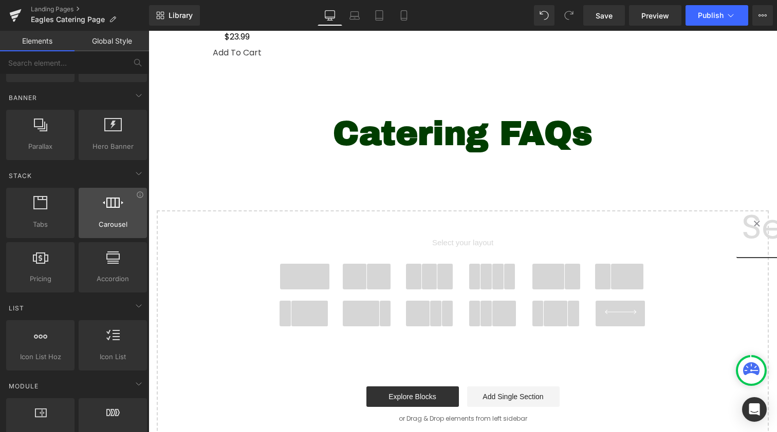
scroll to position [255, 0]
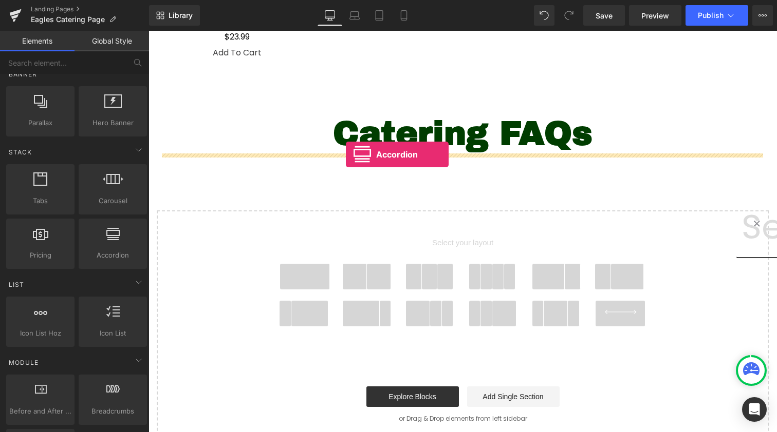
drag, startPoint x: 258, startPoint y: 271, endPoint x: 346, endPoint y: 155, distance: 145.2
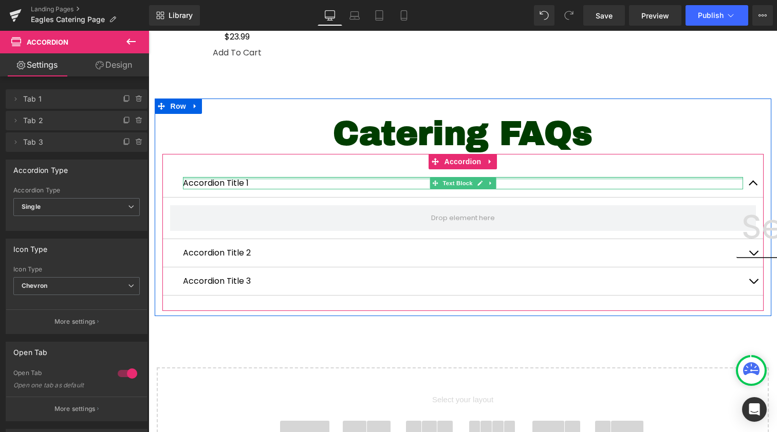
click at [217, 179] on div "Accordion Title 1 Text Block" at bounding box center [463, 183] width 560 height 12
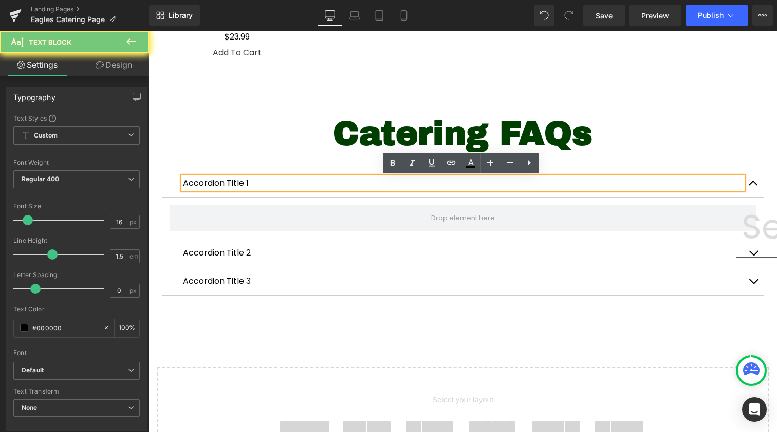
click at [217, 179] on p "Accordion Title 1" at bounding box center [463, 183] width 560 height 12
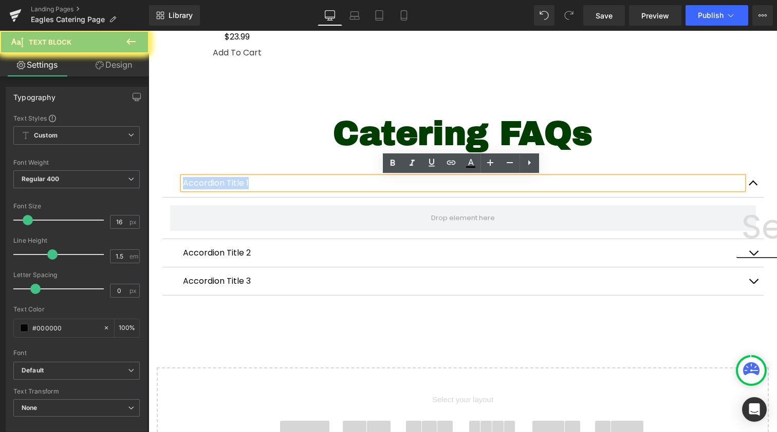
click at [217, 179] on p "Accordion Title 1" at bounding box center [463, 183] width 560 height 12
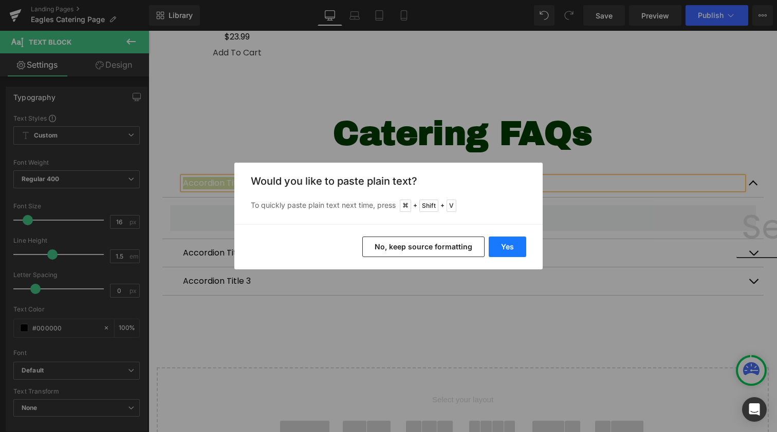
click at [517, 244] on button "Yes" at bounding box center [506, 247] width 37 height 21
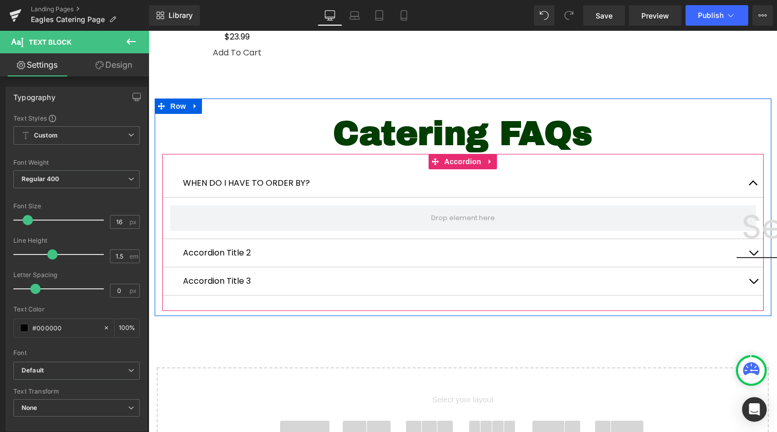
click at [225, 249] on div "Accordion Title 2 Text Block" at bounding box center [463, 253] width 560 height 12
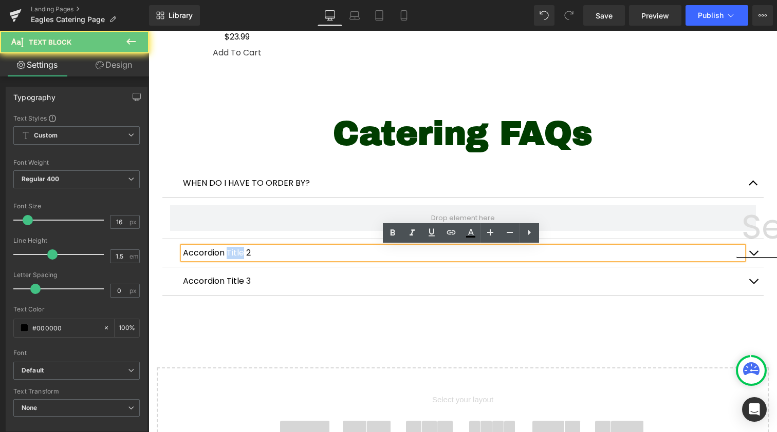
click at [225, 249] on p "Accordion Title 2" at bounding box center [463, 253] width 560 height 12
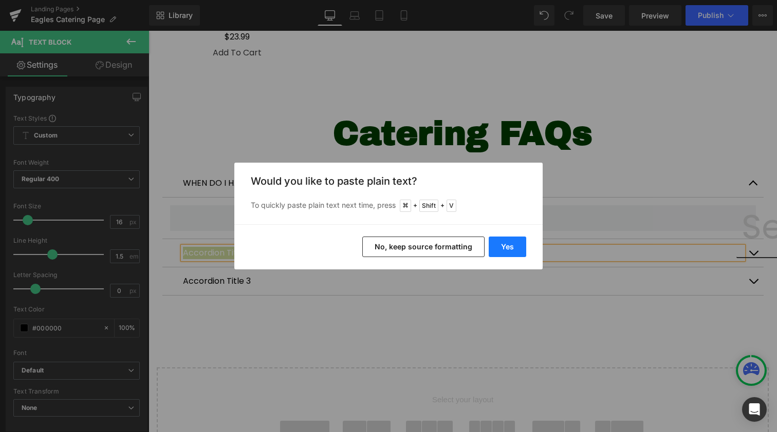
click at [501, 252] on button "Yes" at bounding box center [506, 247] width 37 height 21
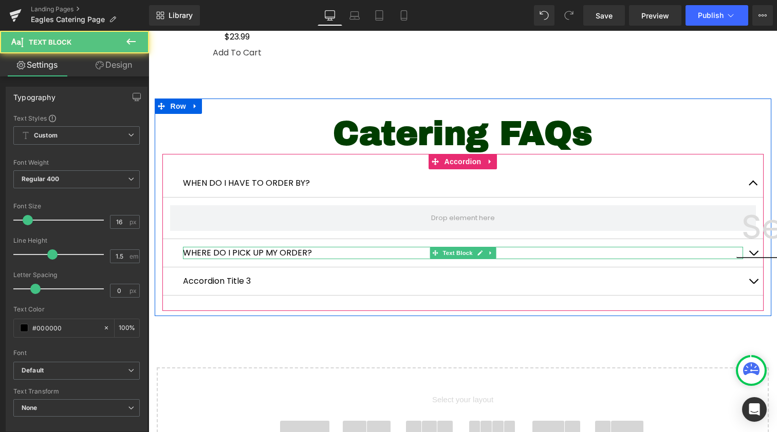
click at [501, 252] on p "WHERE DO I PICK UP MY ORDER?" at bounding box center [463, 253] width 560 height 12
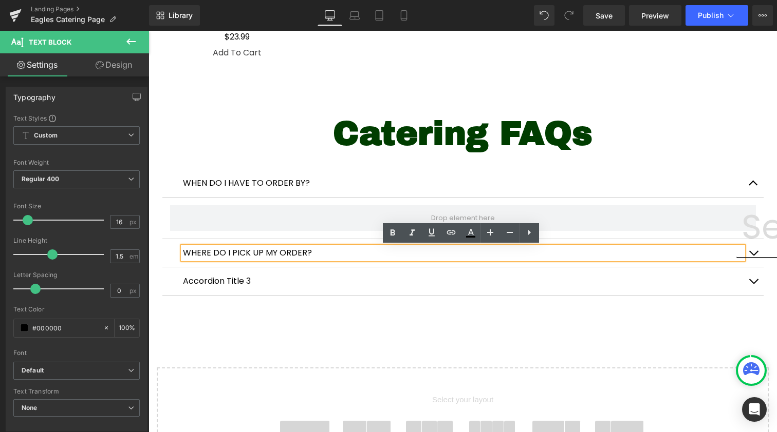
click at [210, 279] on p "Accordion Title 3" at bounding box center [463, 281] width 560 height 12
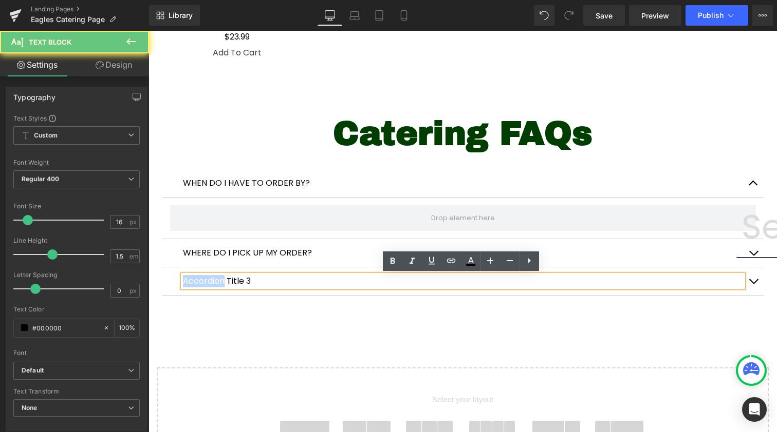
click at [210, 279] on p "Accordion Title 3" at bounding box center [463, 281] width 560 height 12
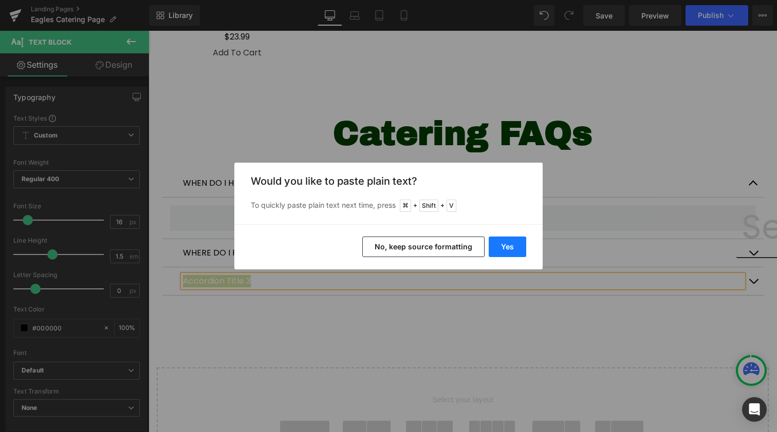
click at [498, 253] on button "Yes" at bounding box center [506, 247] width 37 height 21
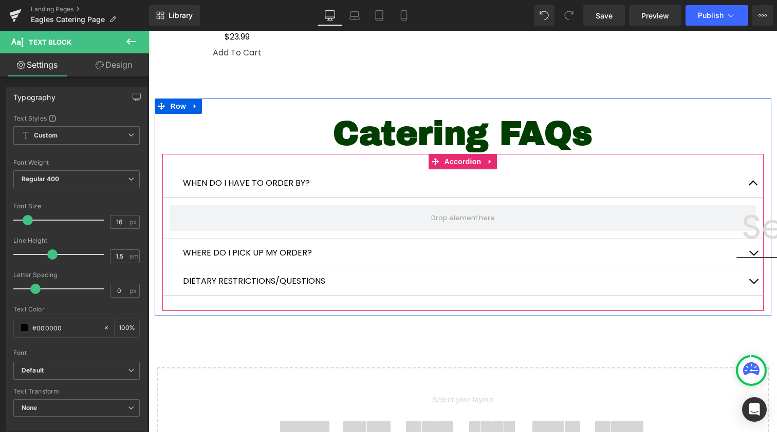
click at [218, 180] on p "WHEN DO I HAVE TO ORDER BY?" at bounding box center [463, 183] width 560 height 12
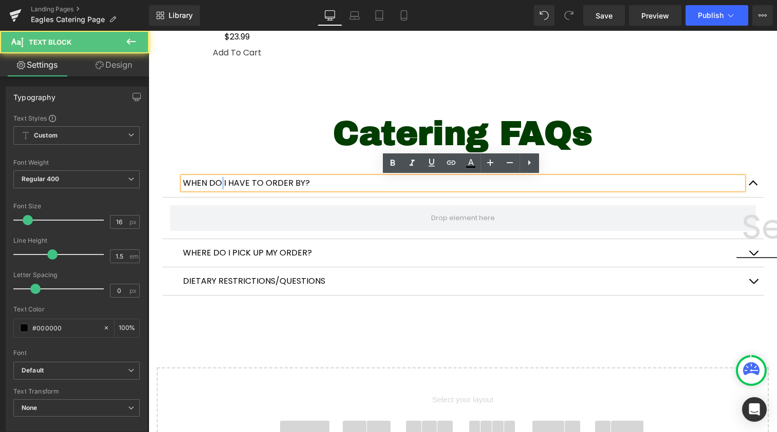
click at [218, 180] on p "WHEN DO I HAVE TO ORDER BY?" at bounding box center [463, 183] width 560 height 12
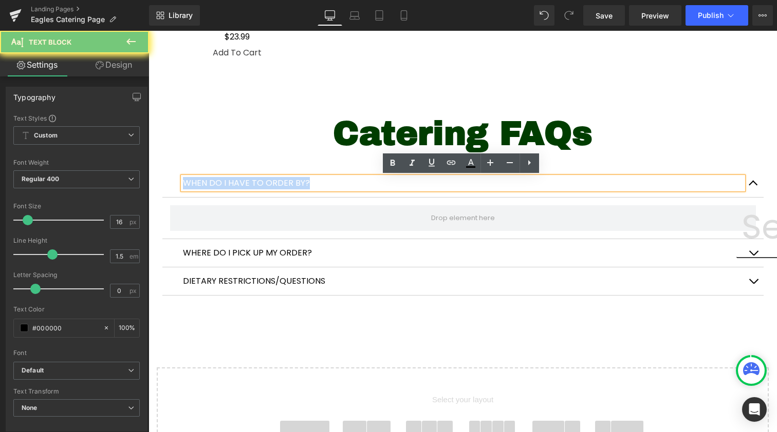
click at [218, 180] on p "WHEN DO I HAVE TO ORDER BY?" at bounding box center [463, 183] width 560 height 12
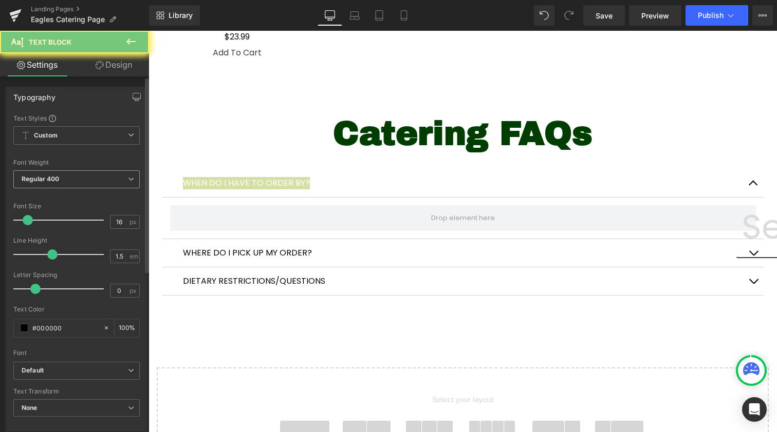
click at [75, 176] on span "Regular 400" at bounding box center [76, 180] width 126 height 18
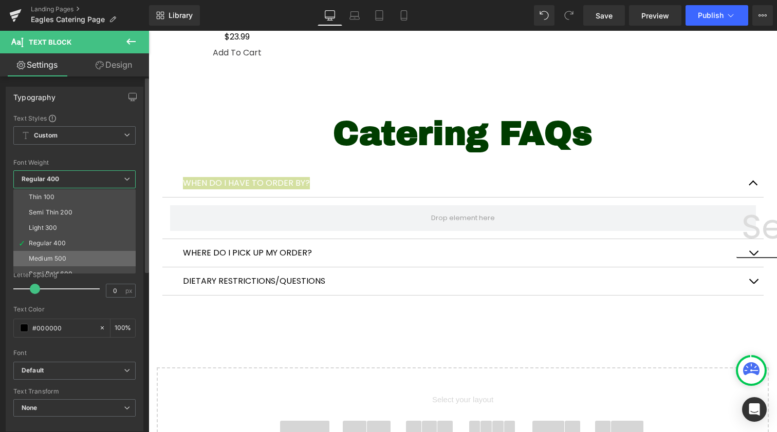
scroll to position [40, 0]
click at [71, 260] on li "Boldest 900" at bounding box center [76, 265] width 127 height 15
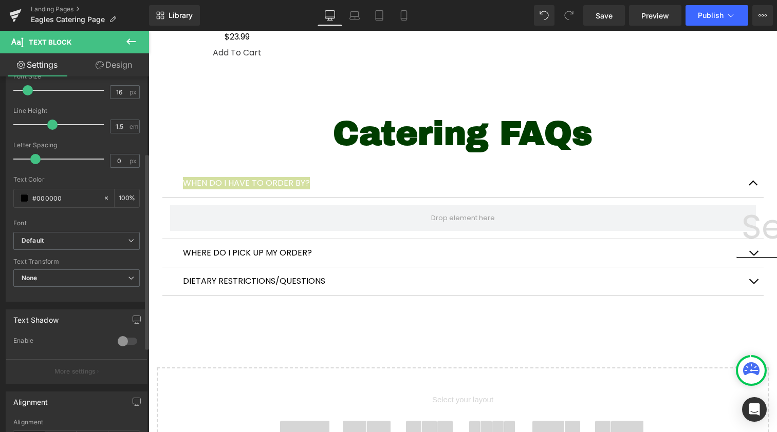
scroll to position [142, 0]
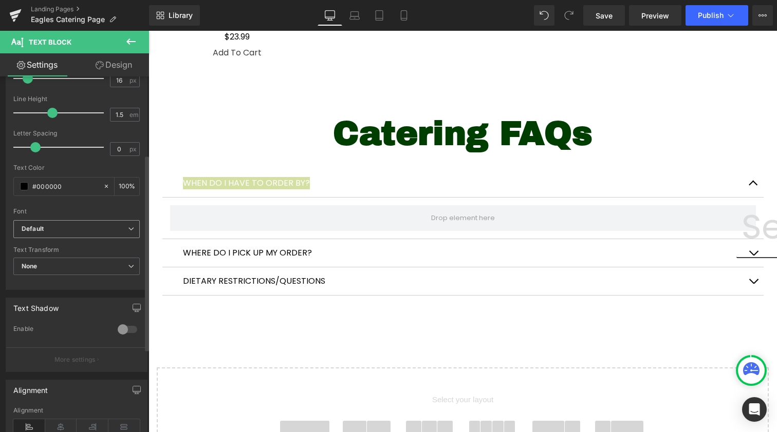
click at [67, 229] on b "Default" at bounding box center [75, 229] width 106 height 9
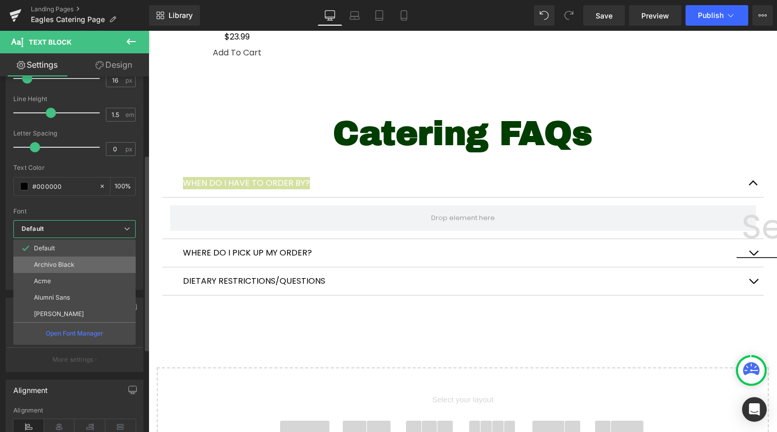
click at [74, 268] on li "Archivo Black" at bounding box center [74, 265] width 122 height 16
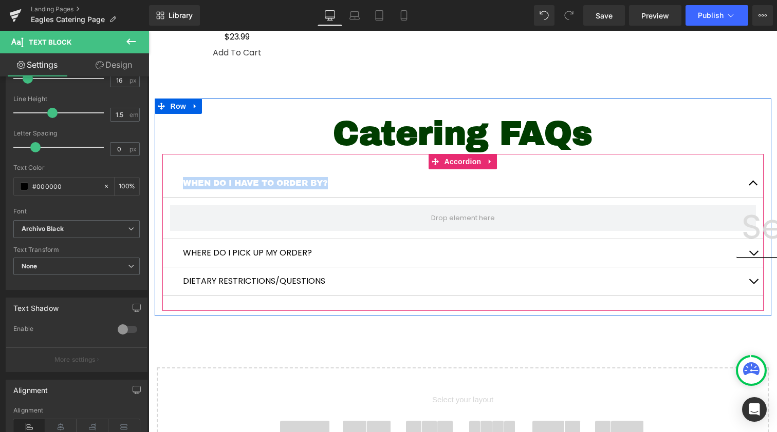
click at [199, 242] on div "WHERE DO I PICK UP MY ORDER? Text Block" at bounding box center [462, 253] width 601 height 28
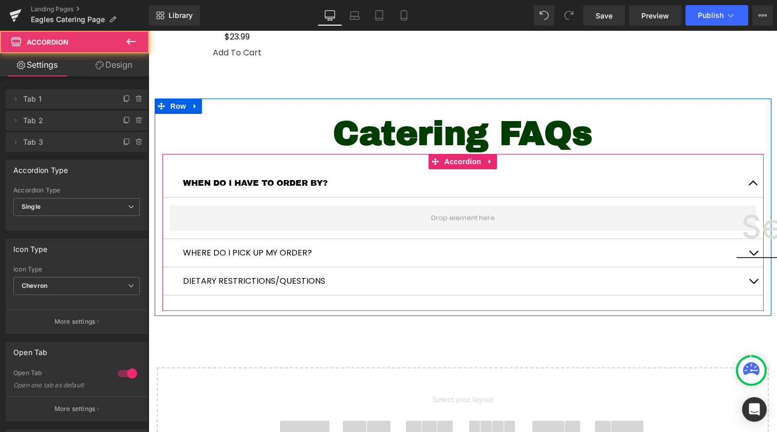
click at [195, 251] on p "WHERE DO I PICK UP MY ORDER?" at bounding box center [463, 253] width 560 height 12
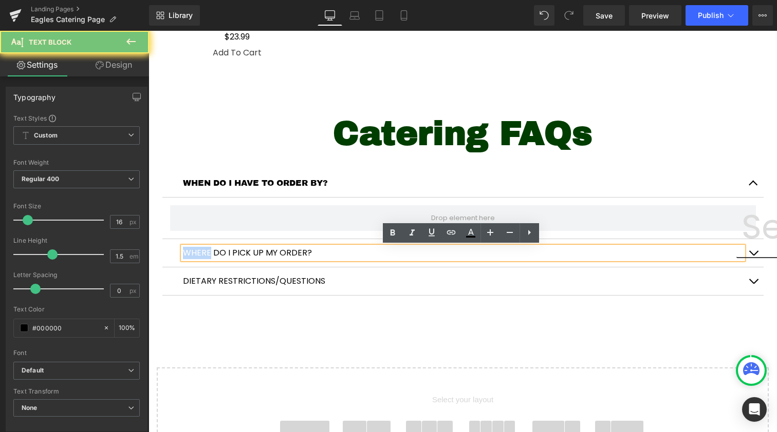
click at [195, 251] on p "WHERE DO I PICK UP MY ORDER?" at bounding box center [463, 253] width 560 height 12
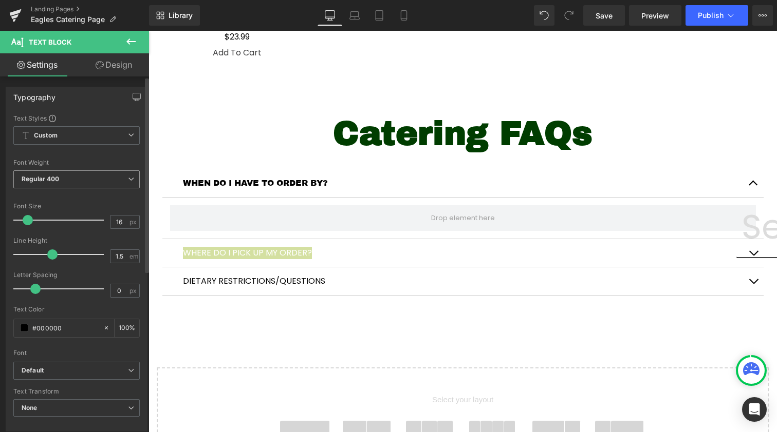
click at [81, 180] on span "Regular 400" at bounding box center [76, 180] width 126 height 18
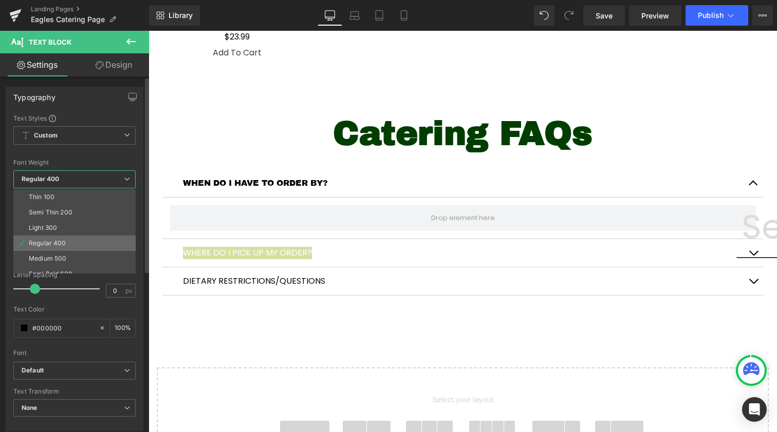
scroll to position [38, 0]
click at [77, 266] on li "Boldest 900" at bounding box center [76, 266] width 127 height 15
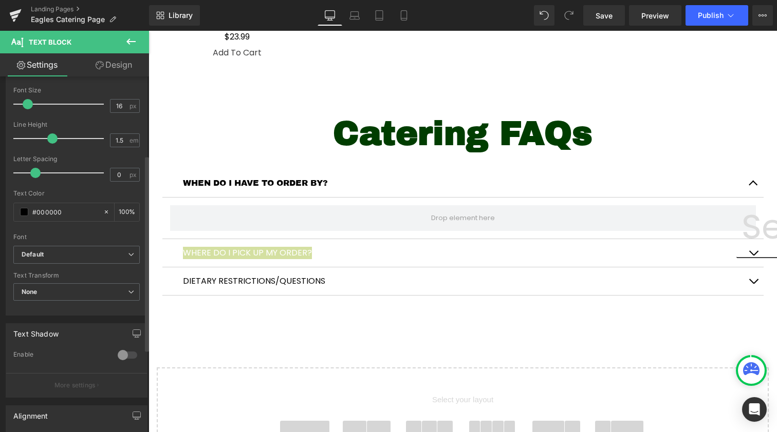
scroll to position [143, 0]
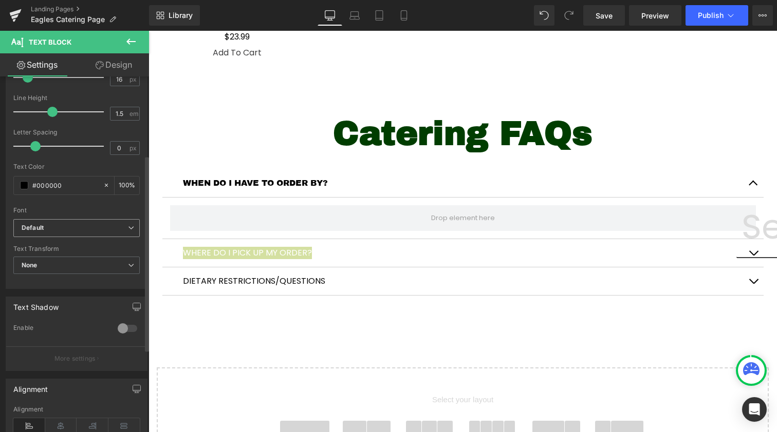
click at [53, 228] on b "Default" at bounding box center [75, 228] width 106 height 9
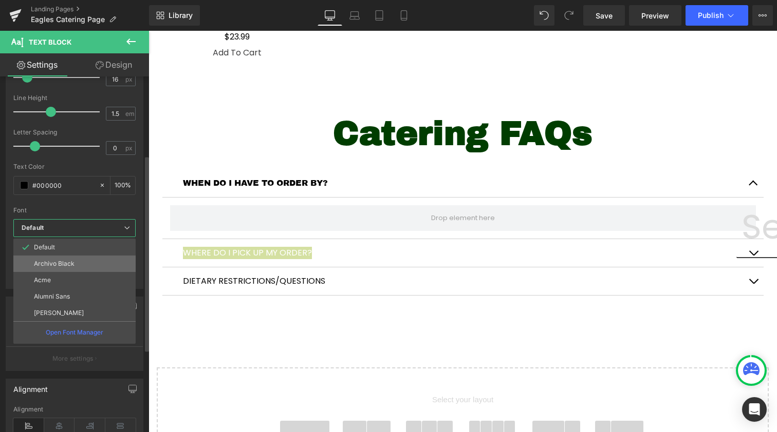
click at [79, 263] on li "Archivo Black" at bounding box center [74, 264] width 122 height 16
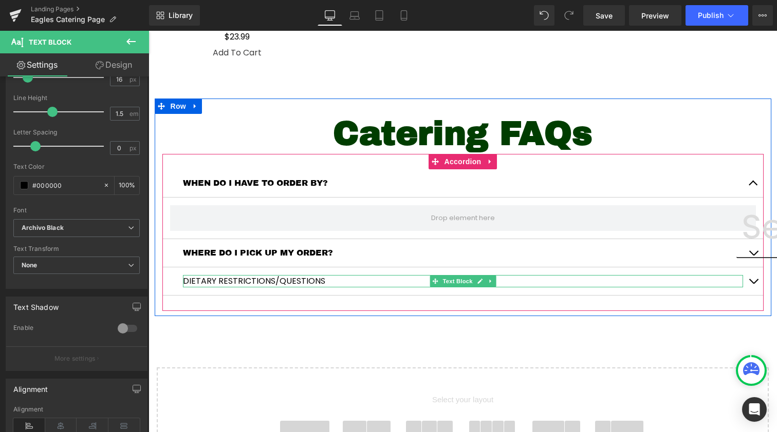
click at [230, 280] on p "DIETARY RESTRICTIONS/QUESTIONS" at bounding box center [463, 281] width 560 height 12
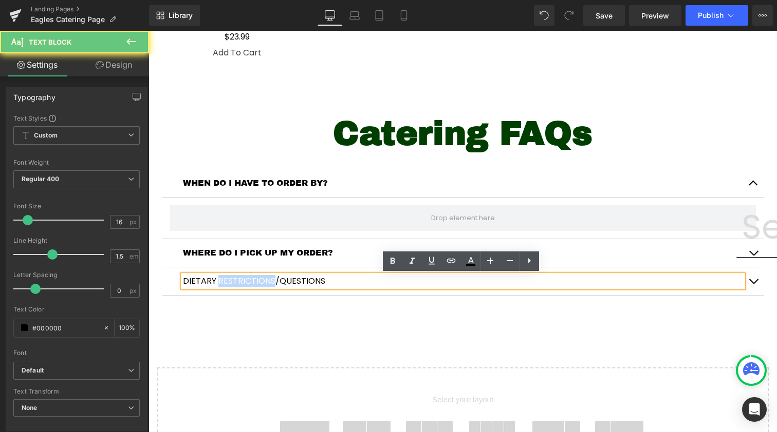
click at [230, 280] on p "DIETARY RESTRICTIONS/QUESTIONS" at bounding box center [463, 281] width 560 height 12
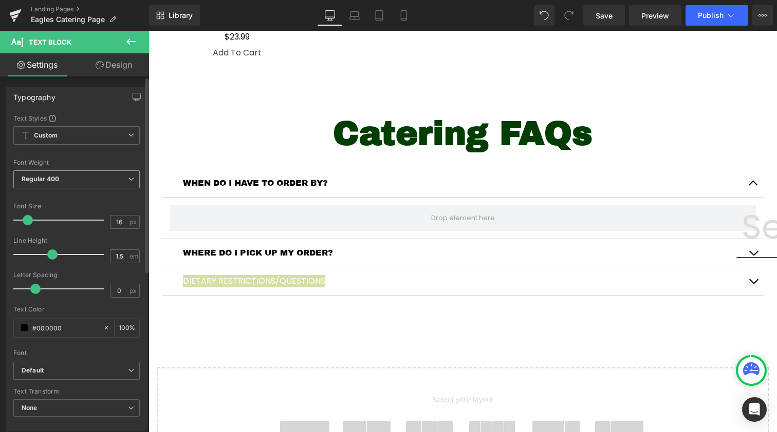
click at [86, 180] on span "Regular 400" at bounding box center [76, 180] width 126 height 18
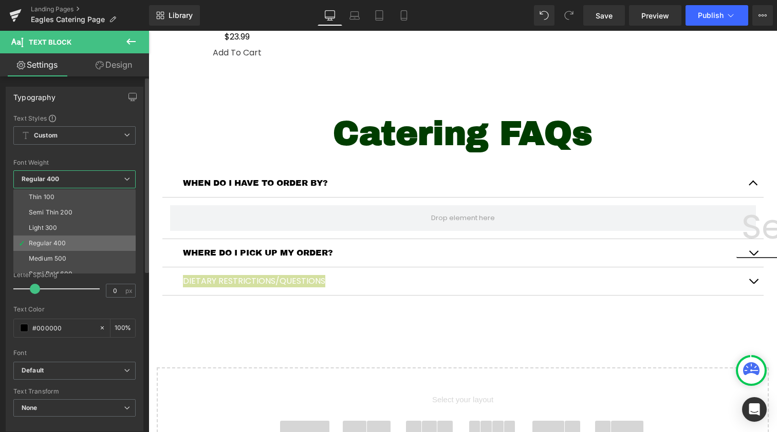
scroll to position [34, 0]
click at [71, 267] on li "Boldest 900" at bounding box center [76, 270] width 127 height 15
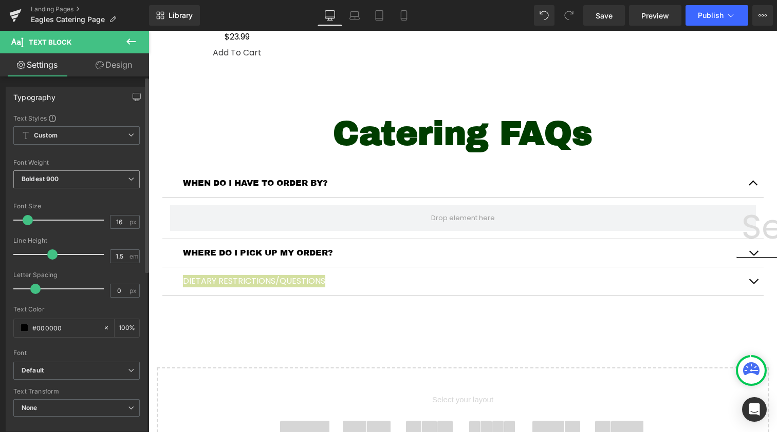
scroll to position [103, 0]
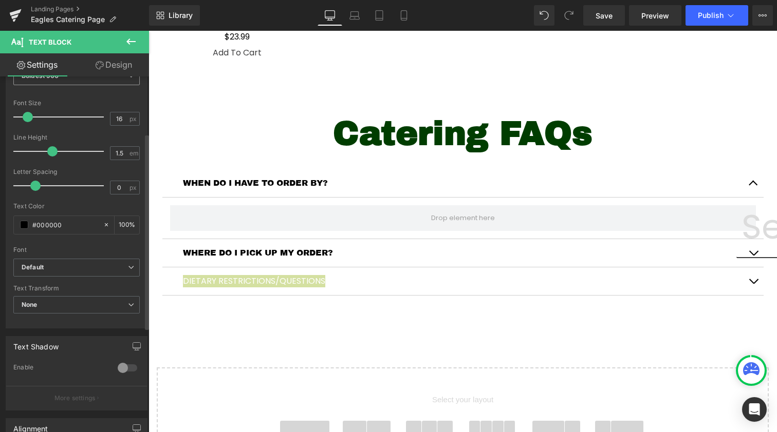
click at [71, 267] on b "Default" at bounding box center [75, 267] width 106 height 9
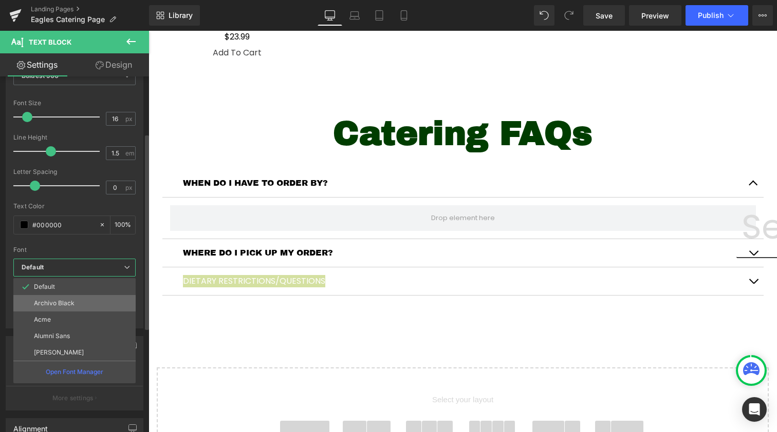
click at [87, 306] on li "Archivo Black" at bounding box center [74, 303] width 122 height 16
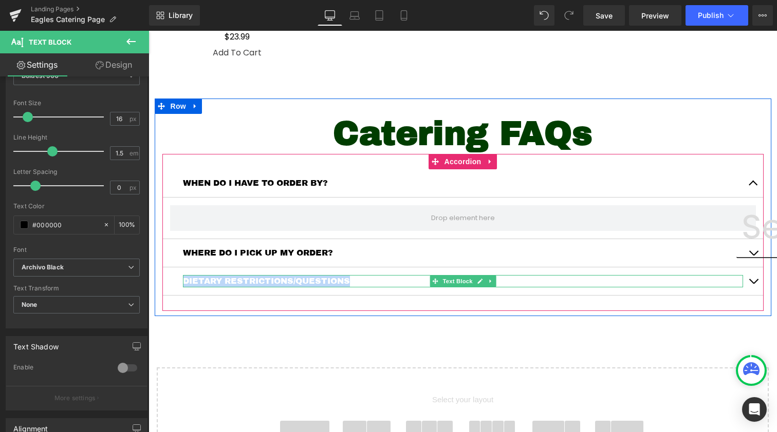
click at [228, 282] on p "DIETARY RESTRICTIONS/QUESTIONS" at bounding box center [463, 281] width 560 height 12
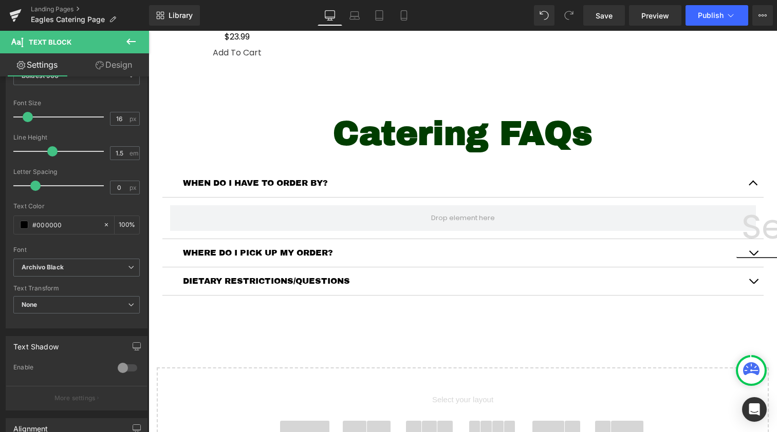
click at [123, 40] on button at bounding box center [131, 42] width 36 height 23
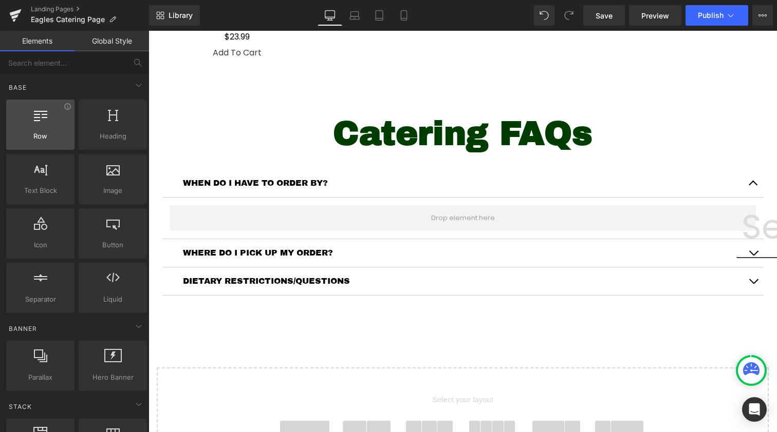
scroll to position [0, 0]
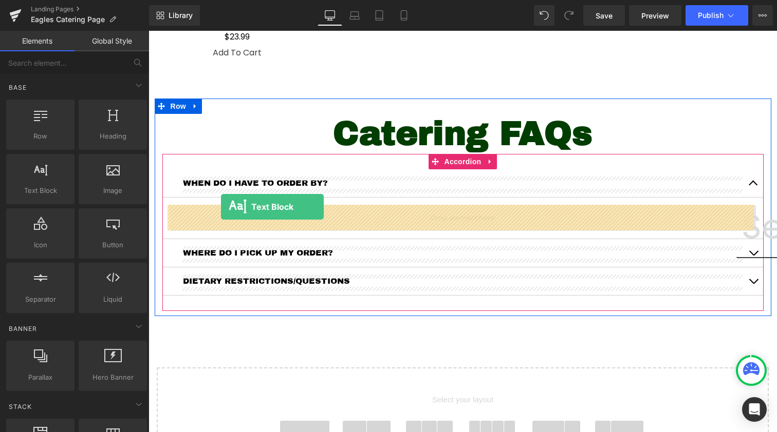
drag, startPoint x: 197, startPoint y: 230, endPoint x: 221, endPoint y: 207, distance: 33.1
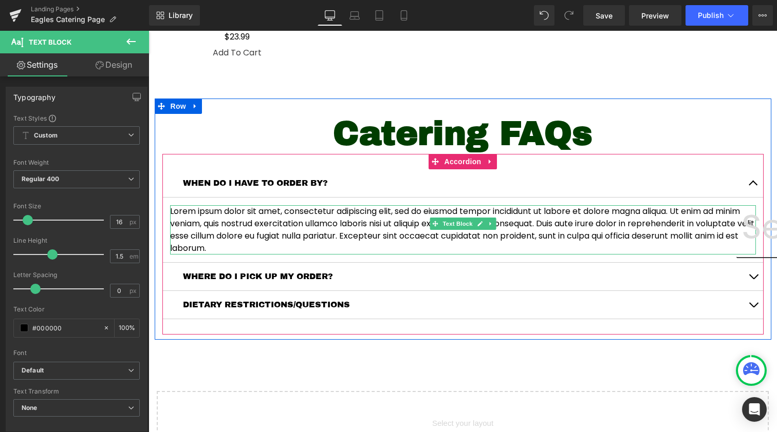
click at [261, 234] on p "Lorem ipsum dolor sit amet, consectetur adipiscing elit, sed do eiusmod tempor …" at bounding box center [463, 229] width 586 height 49
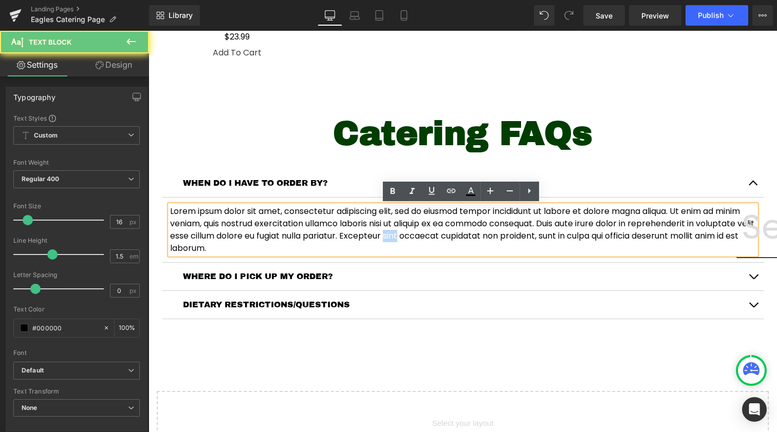
click at [261, 234] on p "Lorem ipsum dolor sit amet, consectetur adipiscing elit, sed do eiusmod tempor …" at bounding box center [463, 229] width 586 height 49
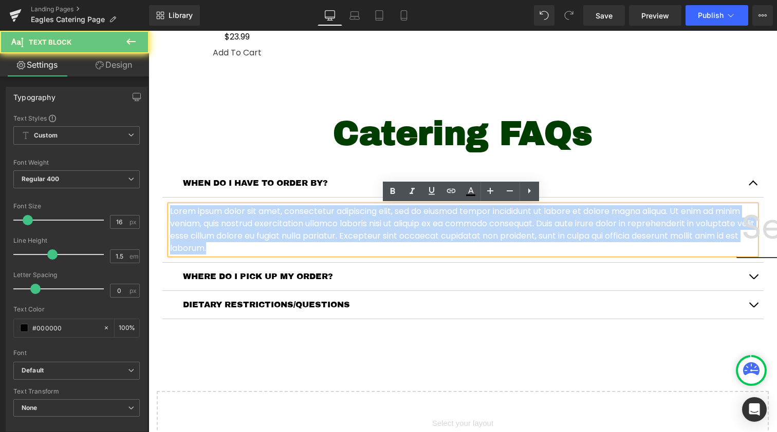
click at [261, 234] on p "Lorem ipsum dolor sit amet, consectetur adipiscing elit, sed do eiusmod tempor …" at bounding box center [463, 229] width 586 height 49
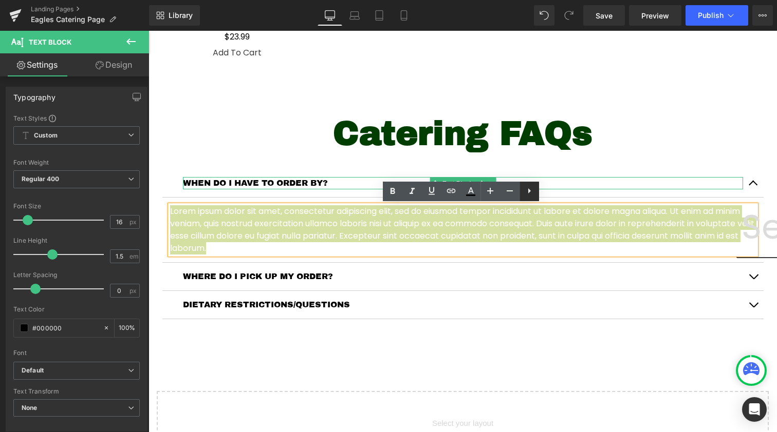
click at [526, 189] on icon at bounding box center [529, 191] width 12 height 12
click at [525, 192] on icon at bounding box center [529, 191] width 12 height 12
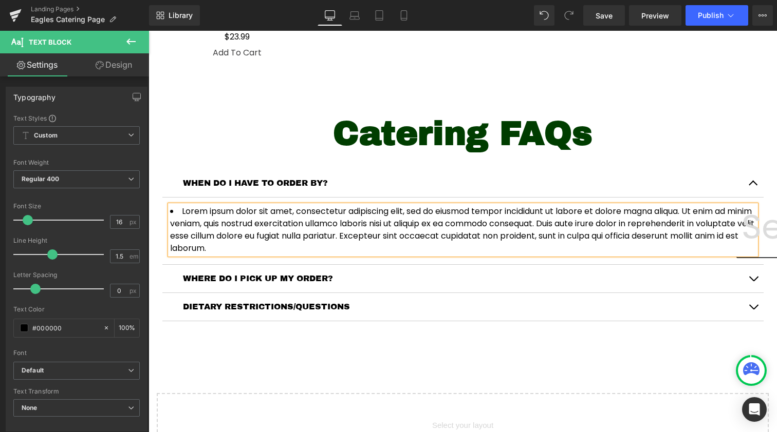
click at [400, 219] on span "Lorem ipsum dolor sit amet, consectetur adipiscing elit, sed do eiusmod tempor …" at bounding box center [462, 229] width 584 height 49
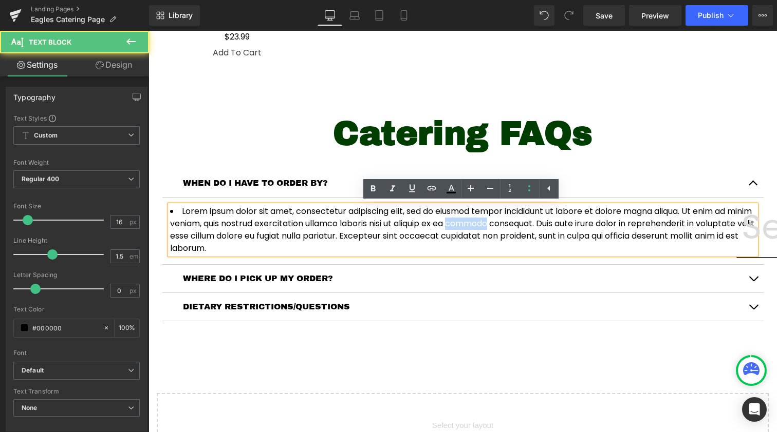
click at [400, 219] on span "Lorem ipsum dolor sit amet, consectetur adipiscing elit, sed do eiusmod tempor …" at bounding box center [462, 229] width 584 height 49
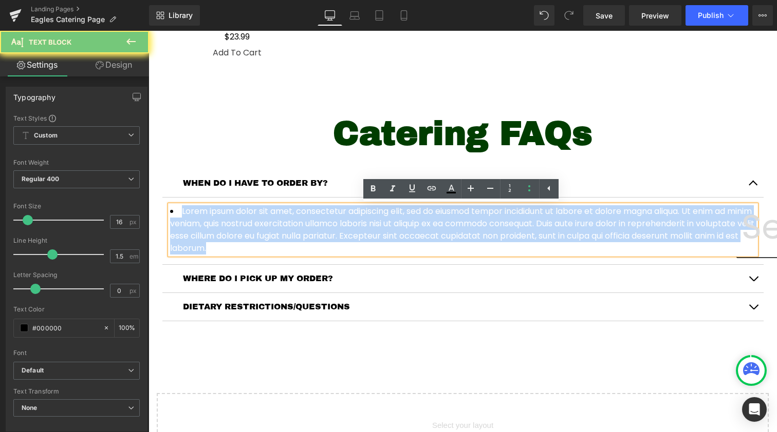
click at [400, 219] on span "Lorem ipsum dolor sit amet, consectetur adipiscing elit, sed do eiusmod tempor …" at bounding box center [462, 229] width 584 height 49
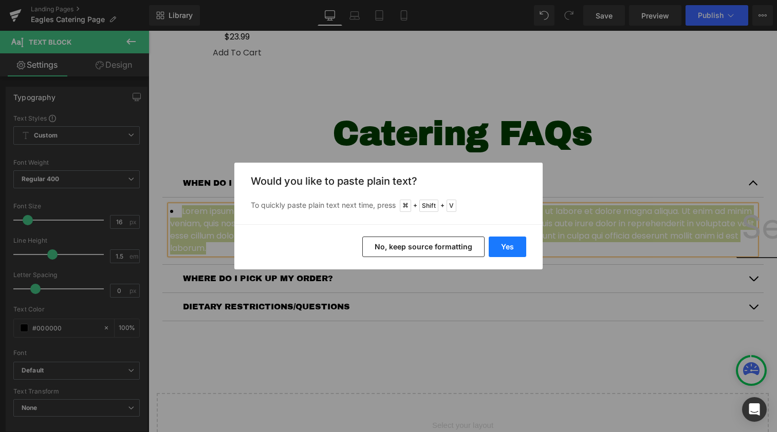
click at [495, 242] on button "Yes" at bounding box center [506, 247] width 37 height 21
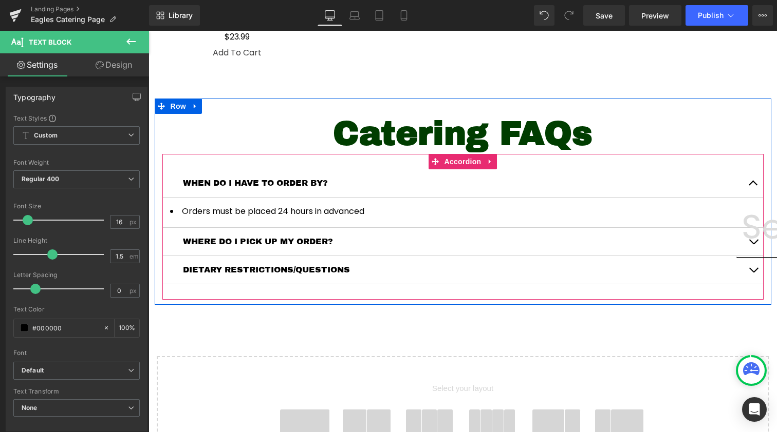
click at [754, 243] on button "button" at bounding box center [753, 242] width 21 height 28
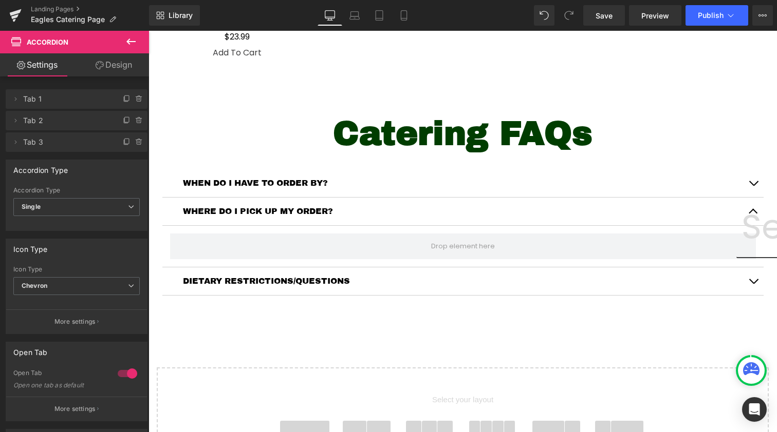
click at [128, 37] on icon at bounding box center [131, 41] width 12 height 12
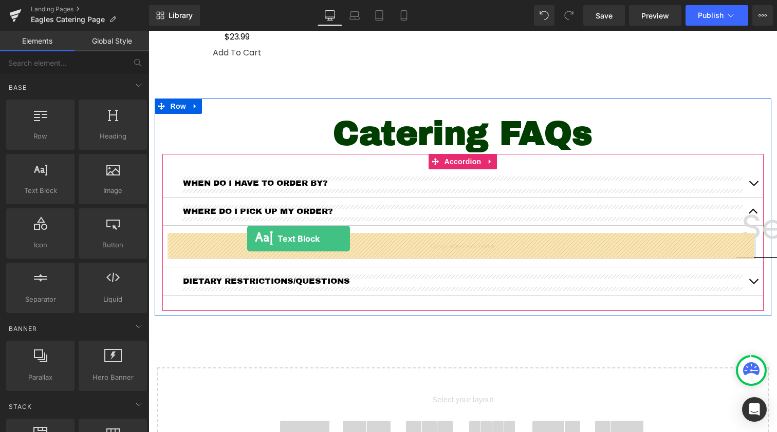
drag, startPoint x: 188, startPoint y: 223, endPoint x: 247, endPoint y: 239, distance: 60.5
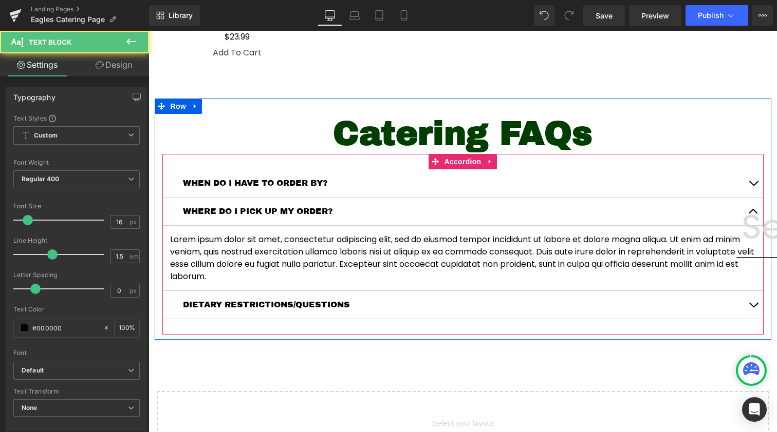
click at [482, 257] on link at bounding box center [479, 252] width 11 height 12
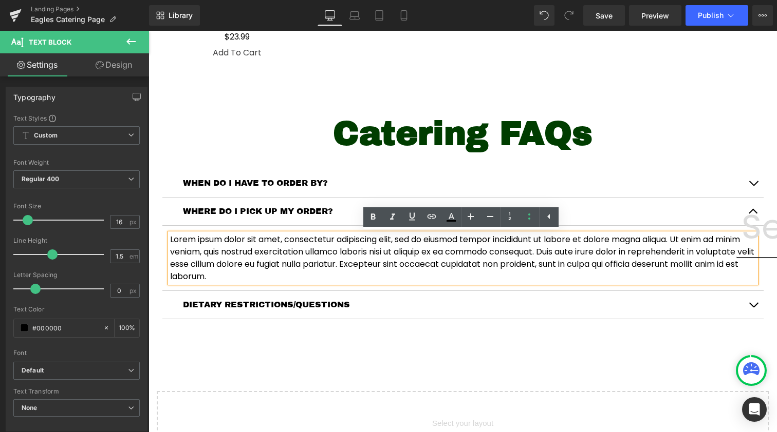
click at [482, 257] on link at bounding box center [479, 252] width 11 height 12
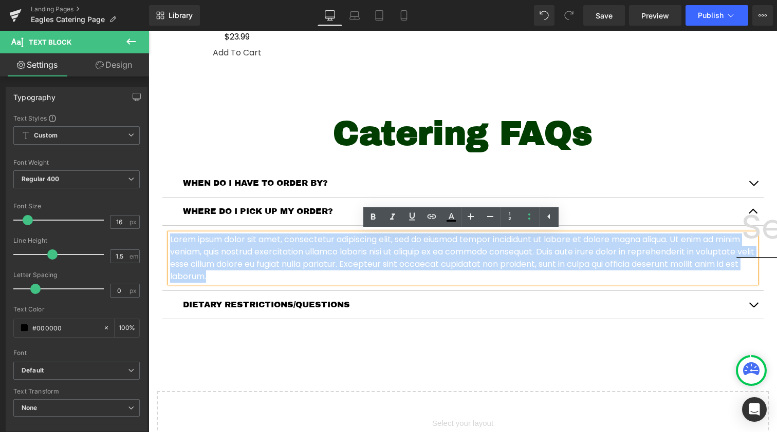
click at [482, 257] on p "Lorem ipsum dolor sit amet, consectetur adipiscing elit, sed do eiusmod tempor …" at bounding box center [463, 258] width 586 height 49
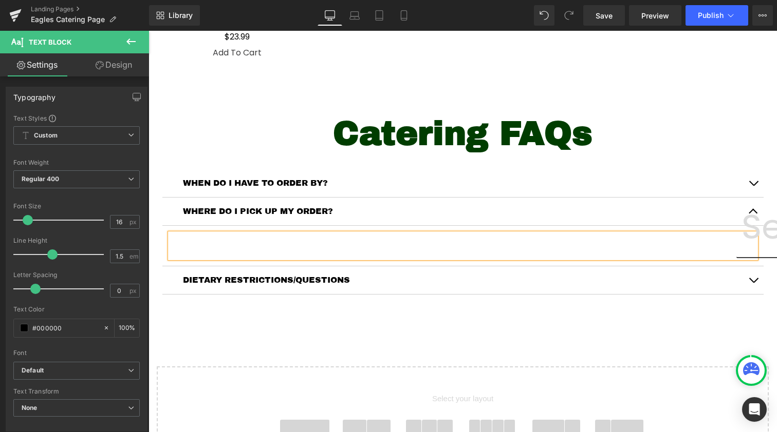
click at [520, 241] on div at bounding box center [463, 246] width 586 height 25
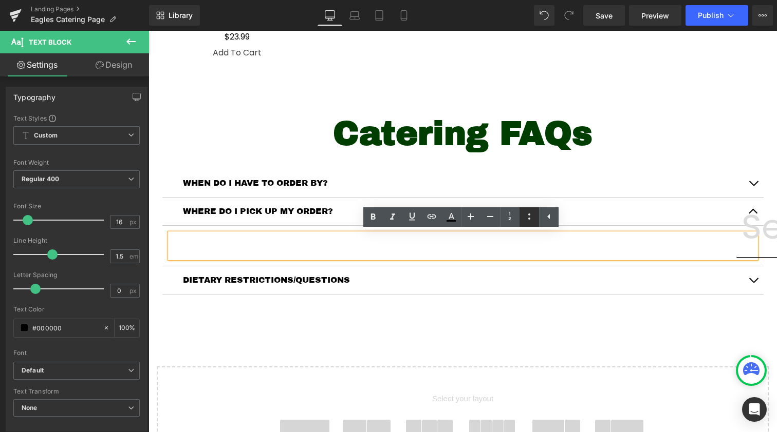
click at [525, 215] on icon at bounding box center [529, 217] width 12 height 12
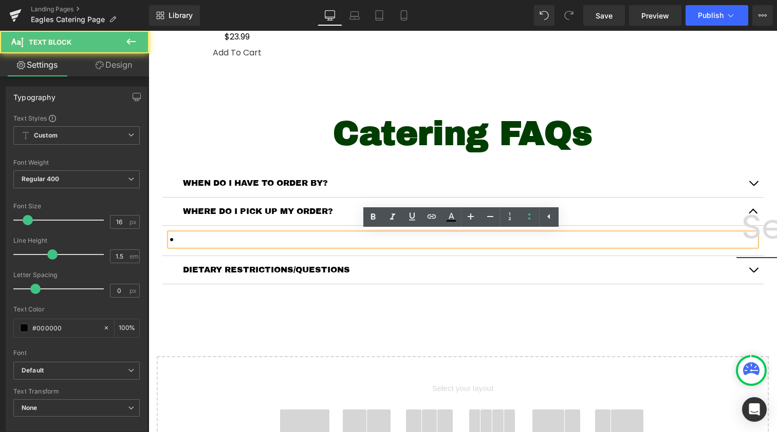
click at [291, 239] on li at bounding box center [463, 240] width 586 height 12
click at [239, 243] on li at bounding box center [463, 240] width 586 height 12
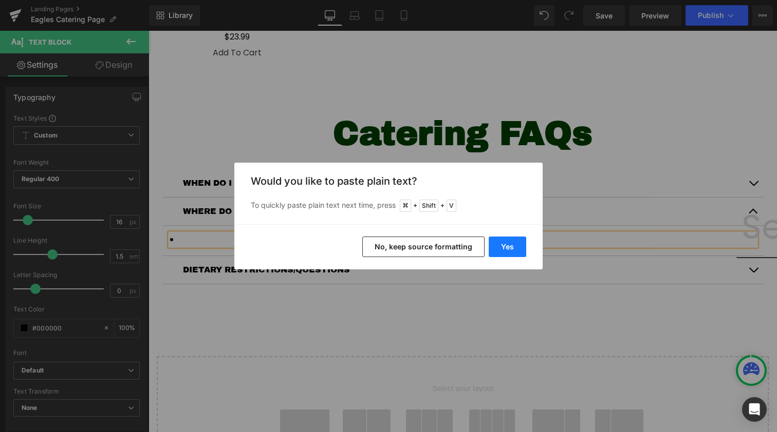
click at [502, 243] on button "Yes" at bounding box center [506, 247] width 37 height 21
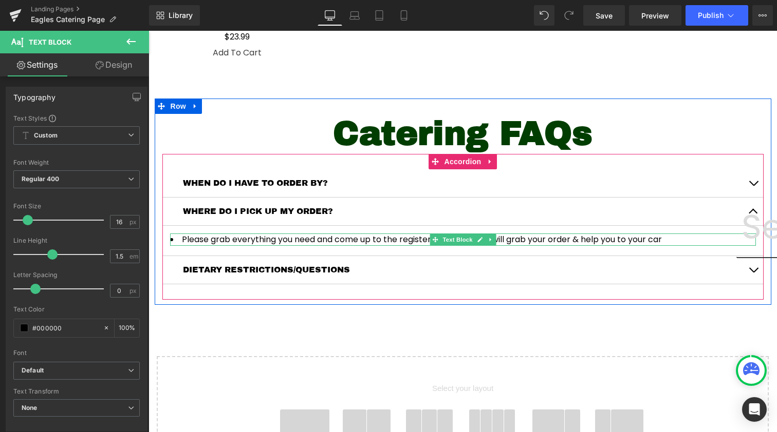
click at [279, 239] on li "Please grab everything you need and come up to the registers. Our cashiers will…" at bounding box center [463, 240] width 586 height 12
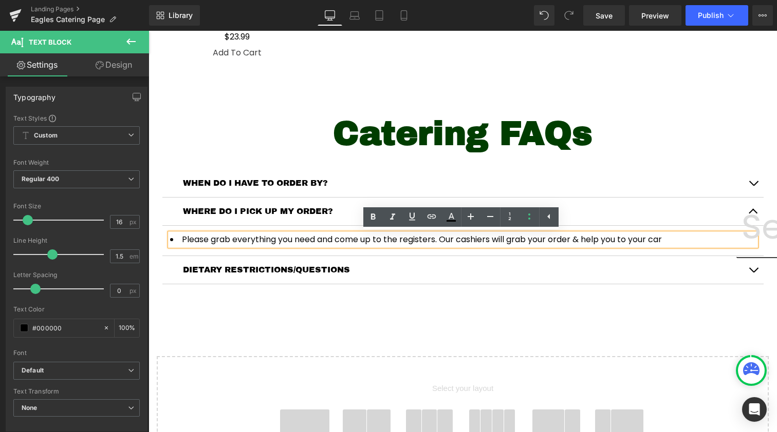
click at [750, 264] on button "button" at bounding box center [753, 270] width 21 height 28
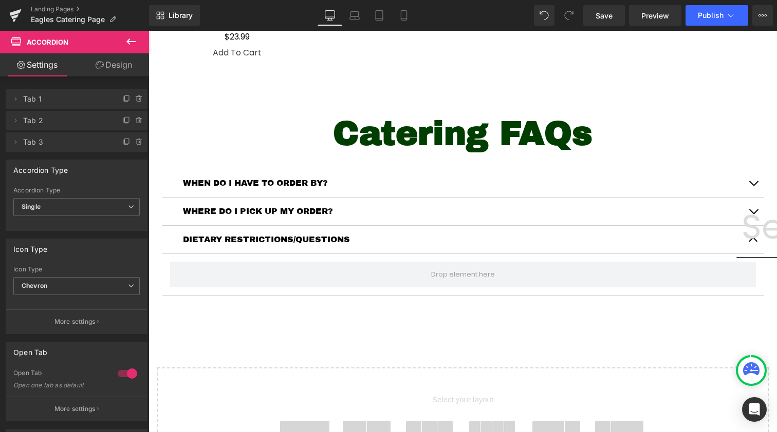
click at [125, 41] on icon at bounding box center [131, 41] width 12 height 12
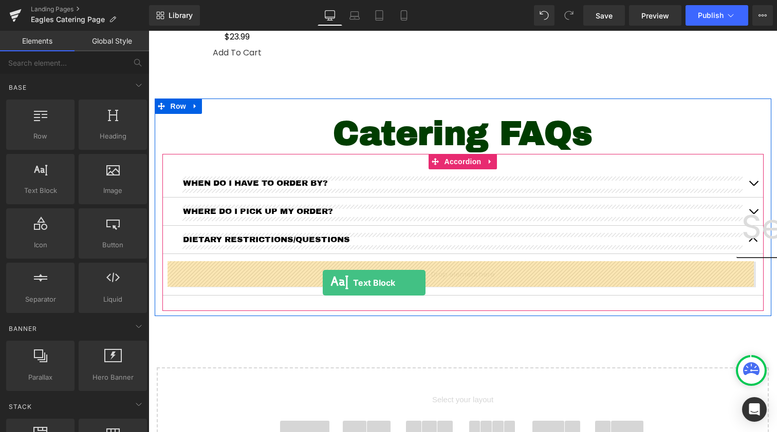
drag, startPoint x: 192, startPoint y: 207, endPoint x: 323, endPoint y: 283, distance: 151.4
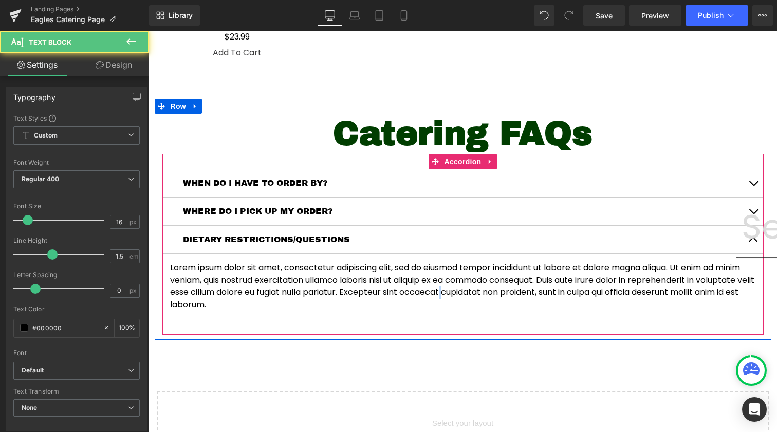
click at [308, 286] on p "Lorem ipsum dolor sit amet, consectetur adipiscing elit, sed do eiusmod tempor …" at bounding box center [463, 286] width 586 height 49
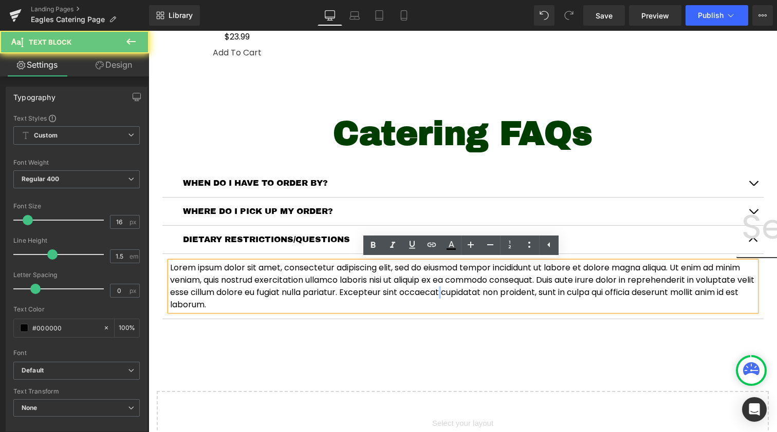
click at [308, 286] on p "Lorem ipsum dolor sit amet, consectetur adipiscing elit, sed do eiusmod tempor …" at bounding box center [463, 286] width 586 height 49
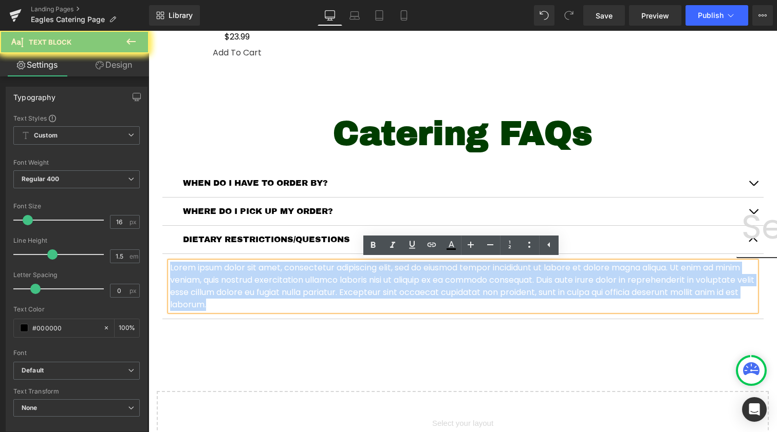
click at [308, 286] on p "Lorem ipsum dolor sit amet, consectetur adipiscing elit, sed do eiusmod tempor …" at bounding box center [463, 286] width 586 height 49
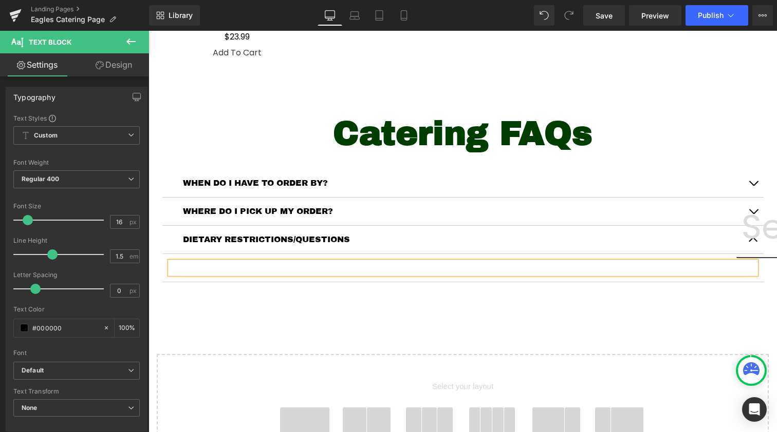
click at [568, 267] on p at bounding box center [463, 268] width 586 height 12
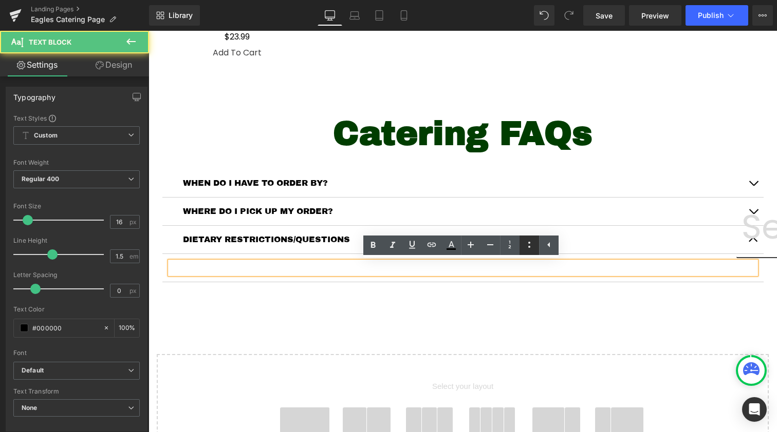
click at [531, 245] on icon at bounding box center [529, 245] width 12 height 12
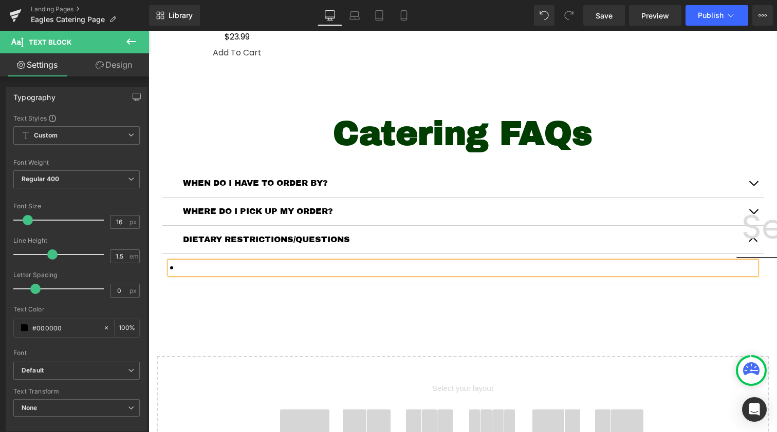
click at [277, 269] on li at bounding box center [463, 268] width 586 height 12
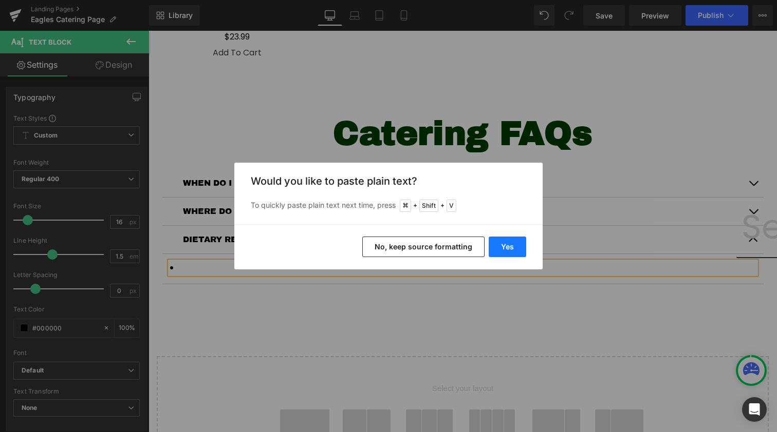
click at [506, 249] on button "Yes" at bounding box center [506, 247] width 37 height 21
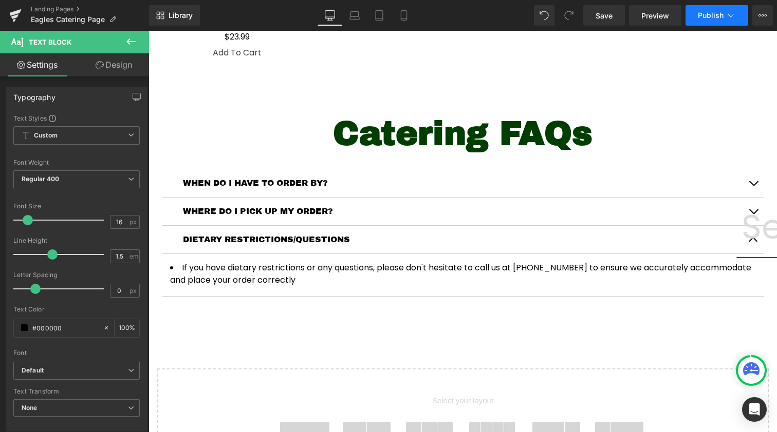
click at [720, 17] on span "Publish" at bounding box center [710, 15] width 26 height 8
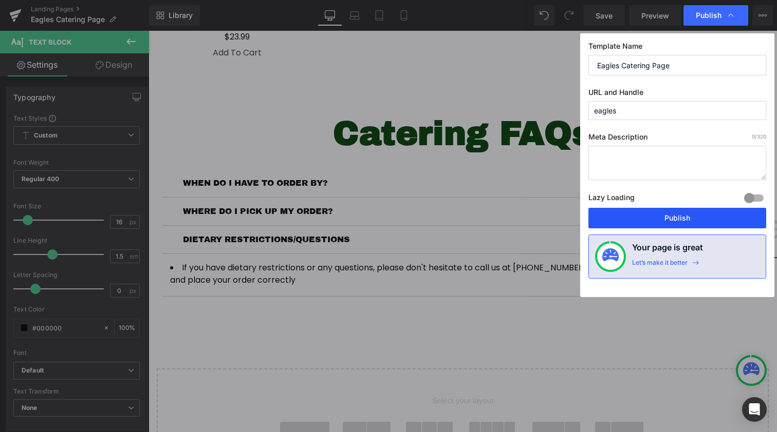
click at [673, 216] on button "Publish" at bounding box center [677, 218] width 178 height 21
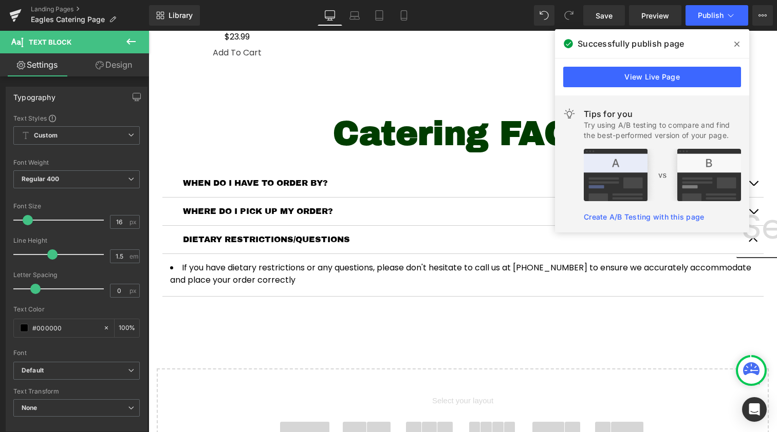
click at [742, 42] on span at bounding box center [736, 44] width 16 height 16
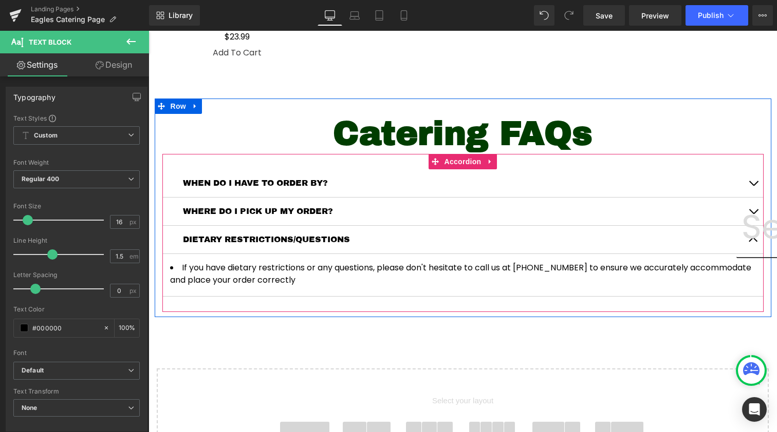
click at [750, 181] on button "button" at bounding box center [753, 183] width 21 height 28
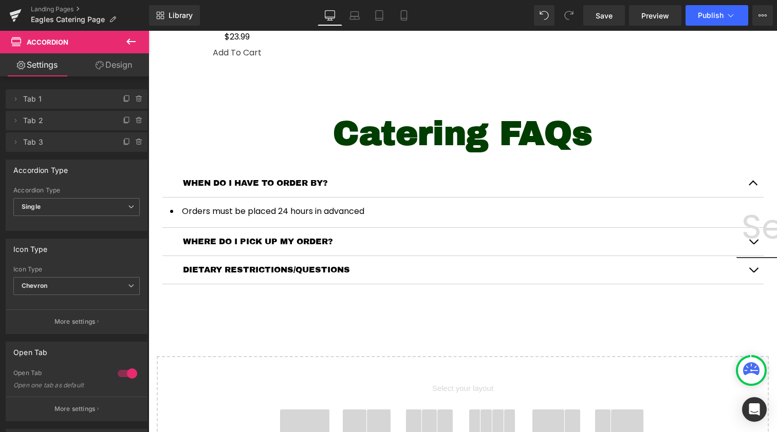
click at [756, 237] on button "button" at bounding box center [753, 242] width 21 height 28
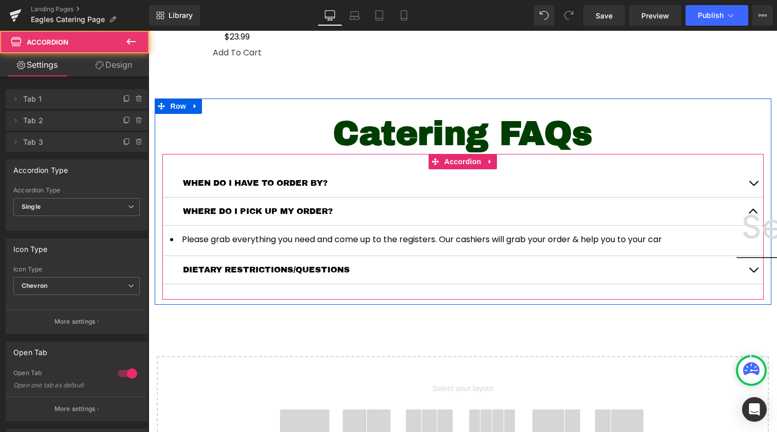
click at [747, 263] on button "button" at bounding box center [753, 270] width 21 height 28
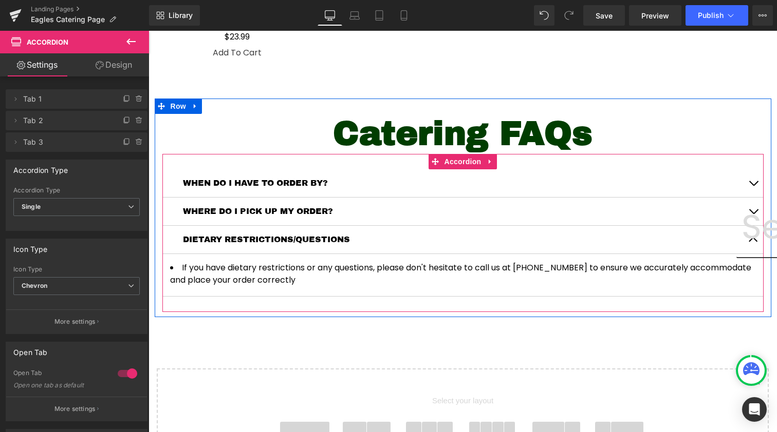
click at [746, 186] on button "button" at bounding box center [753, 183] width 21 height 28
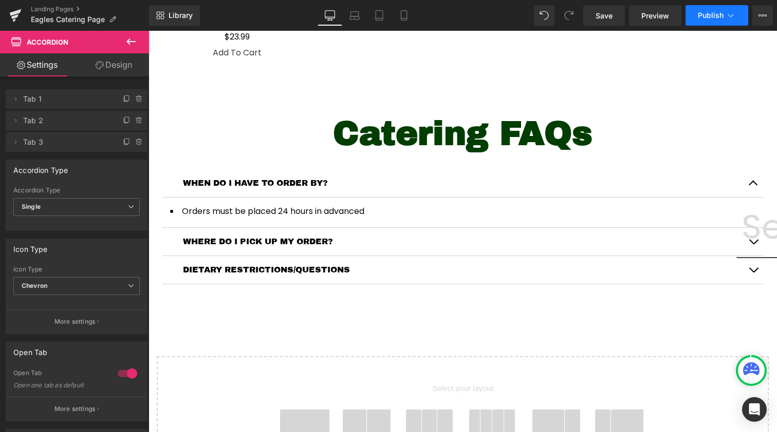
click at [715, 15] on span "Publish" at bounding box center [710, 15] width 26 height 8
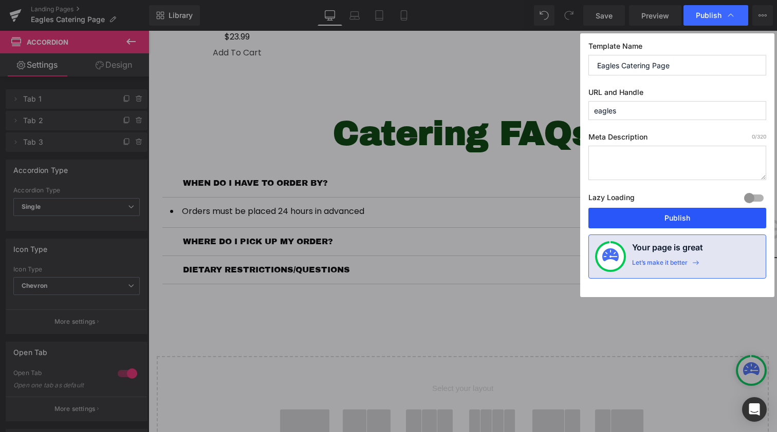
click at [675, 220] on button "Publish" at bounding box center [677, 218] width 178 height 21
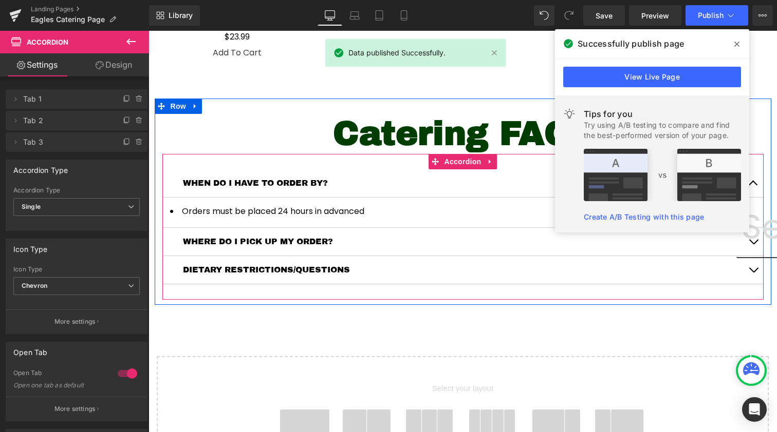
click at [738, 50] on span at bounding box center [736, 44] width 16 height 16
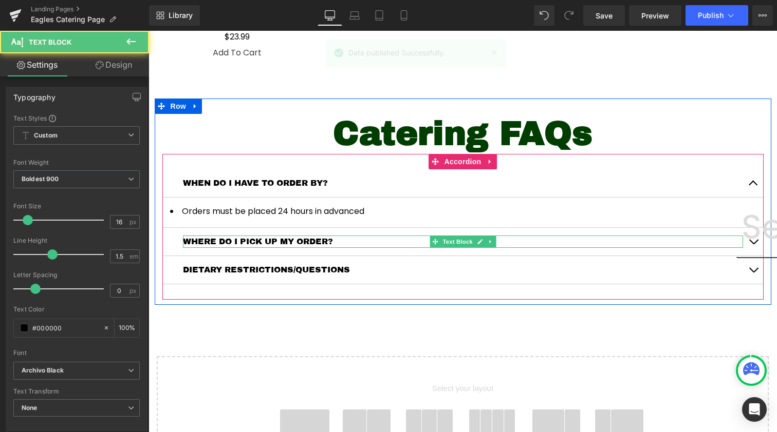
drag, startPoint x: 334, startPoint y: 241, endPoint x: 612, endPoint y: 254, distance: 278.7
click at [334, 241] on p "WHERE DO I PICK UP MY ORDER?" at bounding box center [463, 242] width 560 height 12
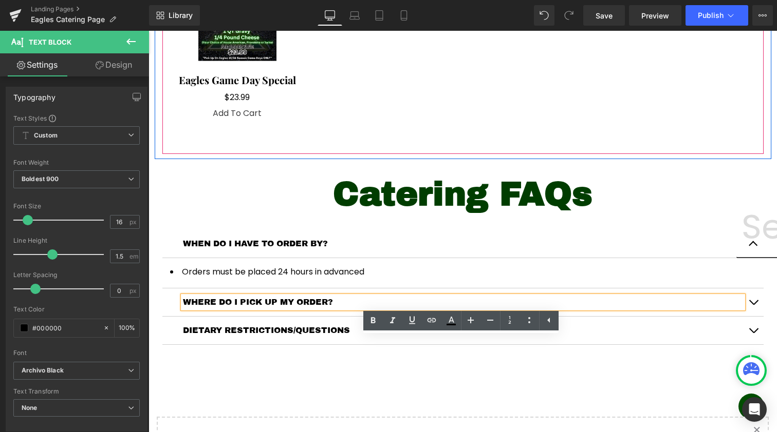
scroll to position [129, 0]
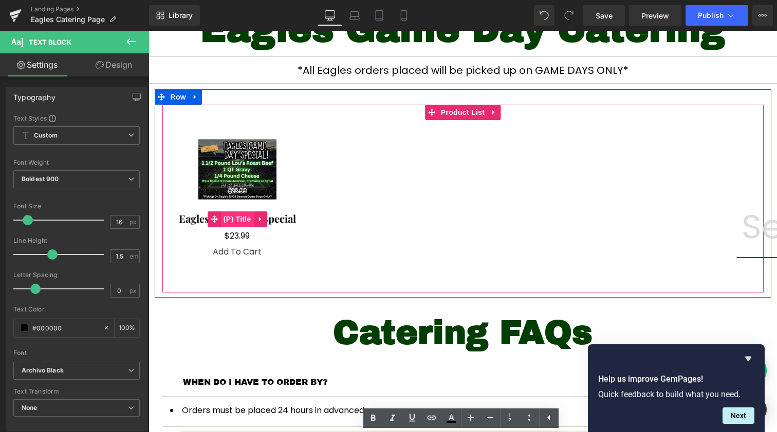
click at [241, 219] on span "(P) Title" at bounding box center [237, 219] width 33 height 15
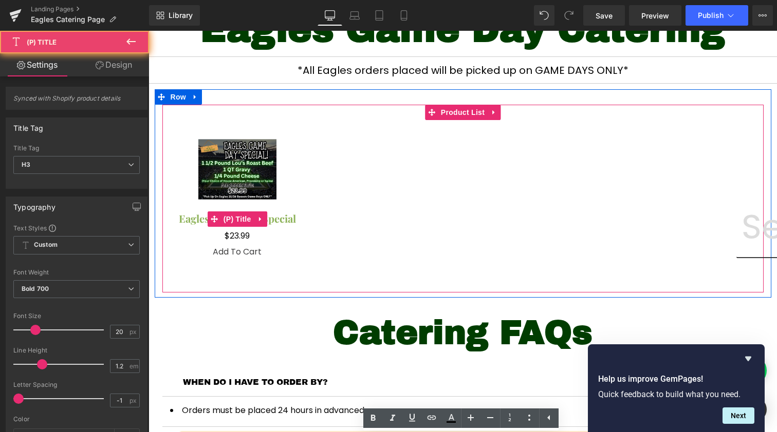
click at [285, 222] on link "Eagles Game Day Special" at bounding box center [237, 219] width 117 height 12
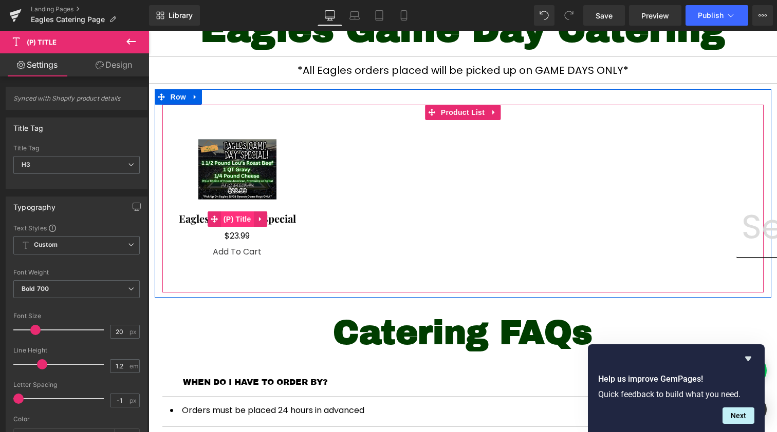
click at [237, 216] on span "(P) Title" at bounding box center [237, 219] width 33 height 15
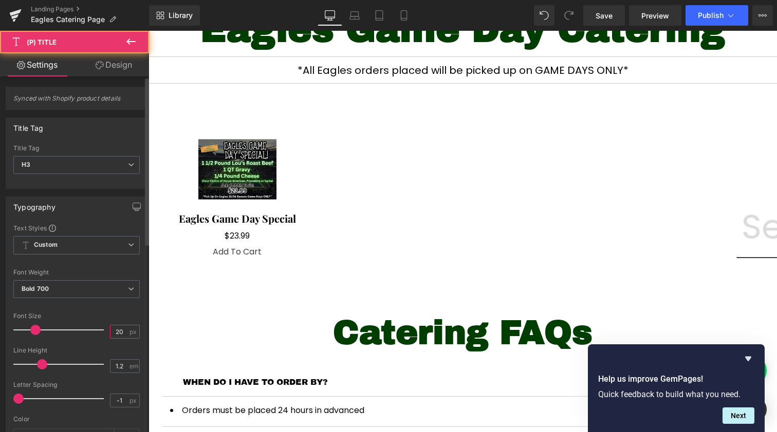
click at [115, 332] on input "20" at bounding box center [119, 332] width 18 height 13
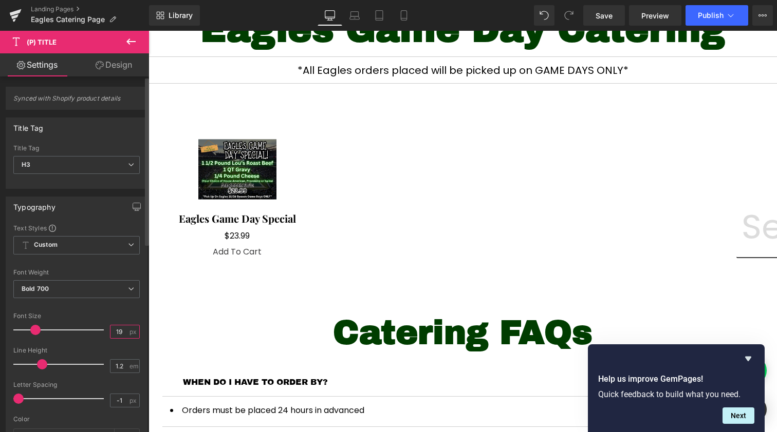
type input "19"
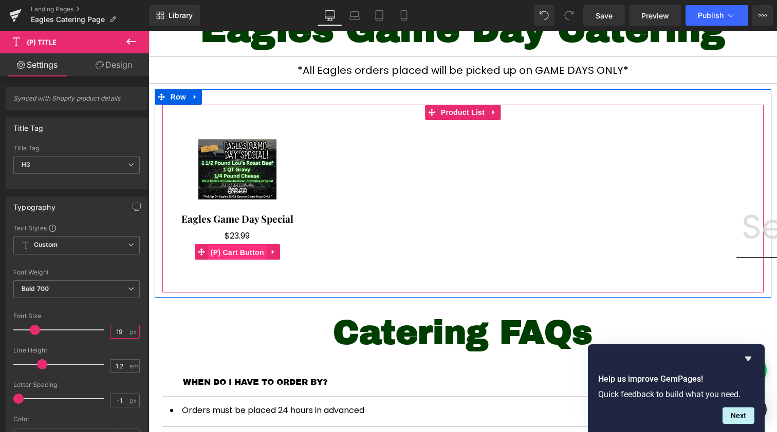
click at [237, 252] on span "(P) Cart Button" at bounding box center [237, 252] width 59 height 15
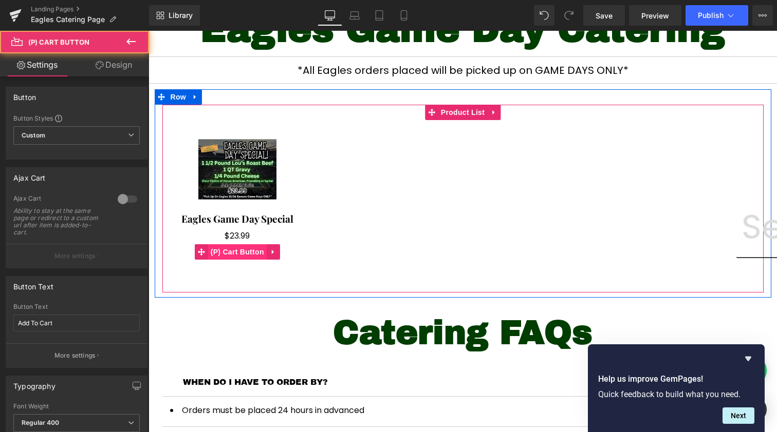
click at [237, 252] on span "(P) Cart Button" at bounding box center [237, 251] width 59 height 15
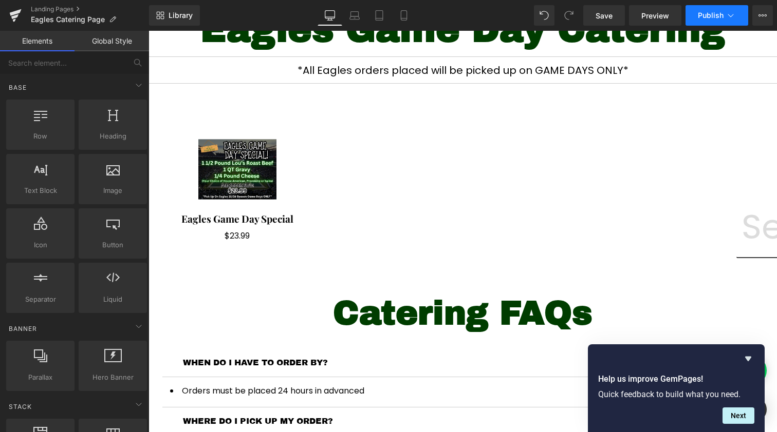
click at [712, 20] on button "Publish" at bounding box center [716, 15] width 63 height 21
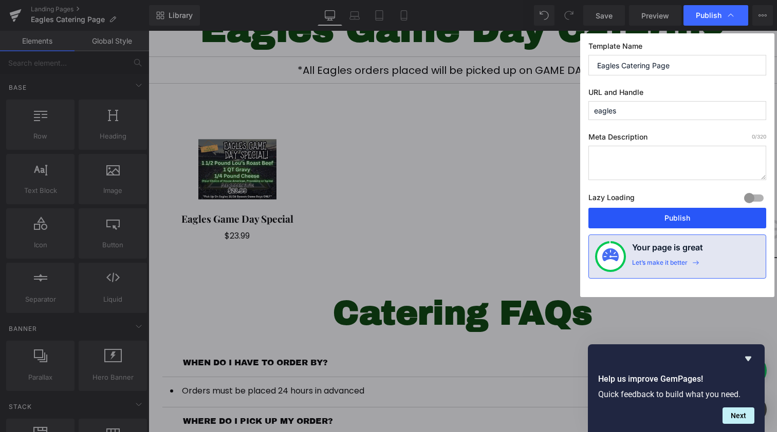
click at [672, 221] on button "Publish" at bounding box center [677, 218] width 178 height 21
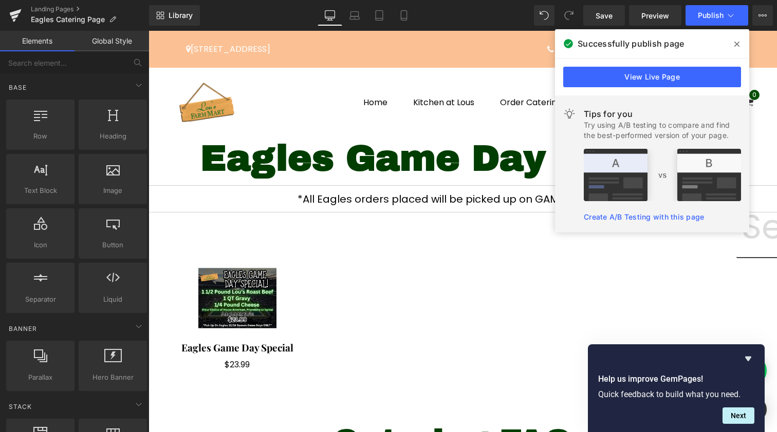
scroll to position [0, 0]
click at [739, 48] on span at bounding box center [736, 44] width 16 height 16
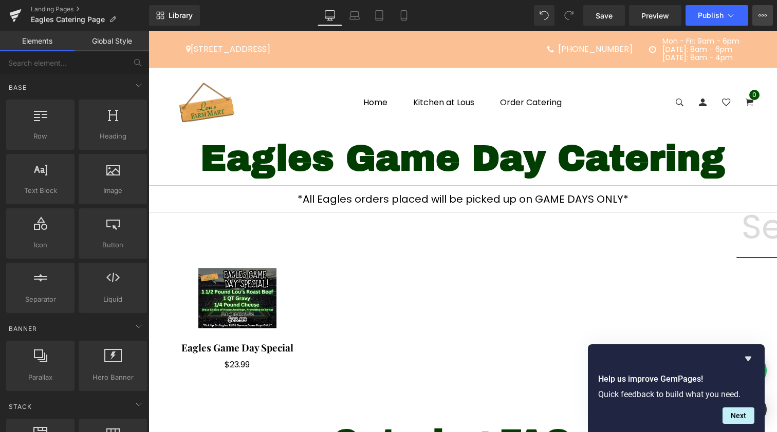
click at [753, 13] on button "View Live Page View with current Template Save Template to Library Schedule Pub…" at bounding box center [762, 15] width 21 height 21
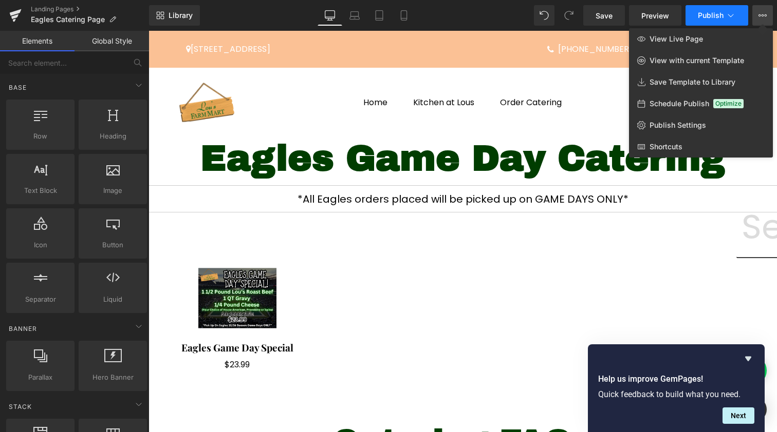
click at [713, 13] on span "Publish" at bounding box center [710, 15] width 26 height 8
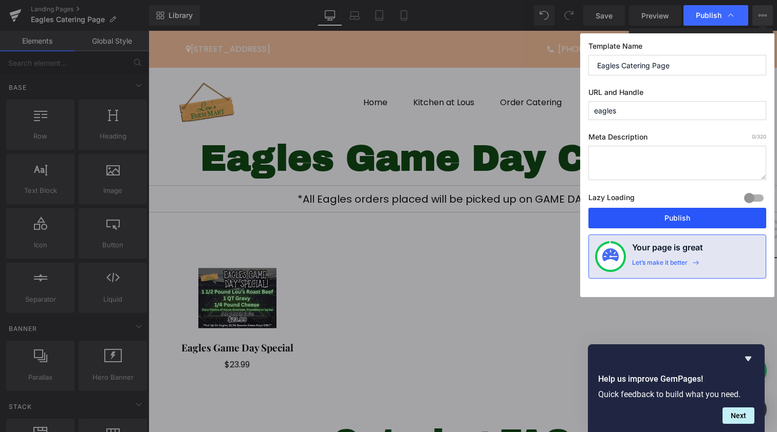
click at [687, 212] on button "Publish" at bounding box center [677, 218] width 178 height 21
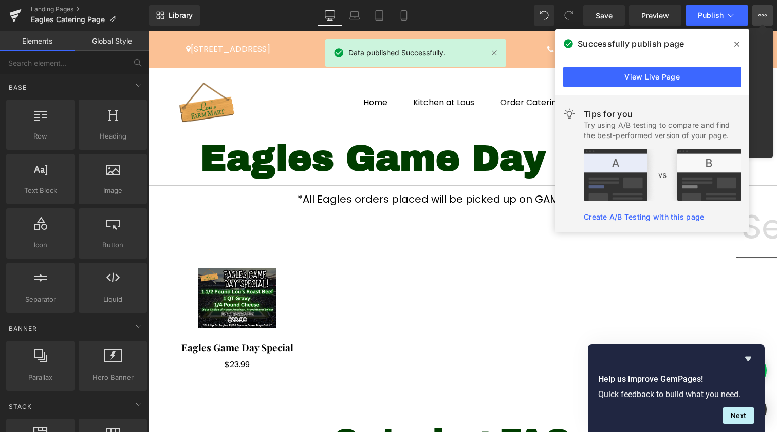
click at [760, 16] on icon at bounding box center [762, 15] width 8 height 8
click at [738, 41] on icon at bounding box center [736, 44] width 5 height 8
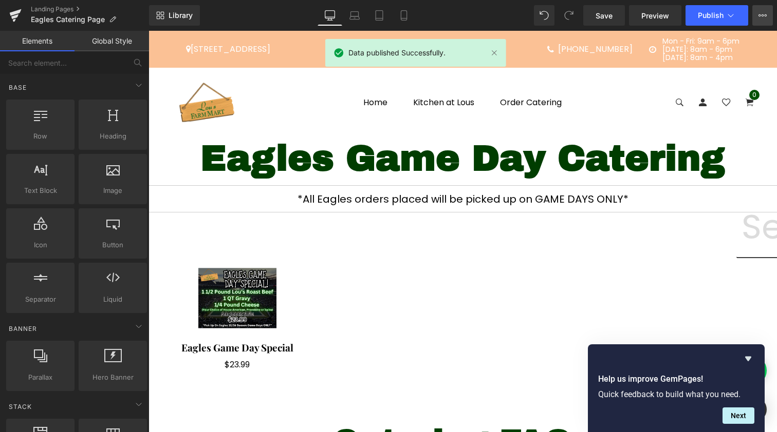
click at [769, 11] on button "View Live Page View with current Template Save Template to Library Schedule Pub…" at bounding box center [762, 15] width 21 height 21
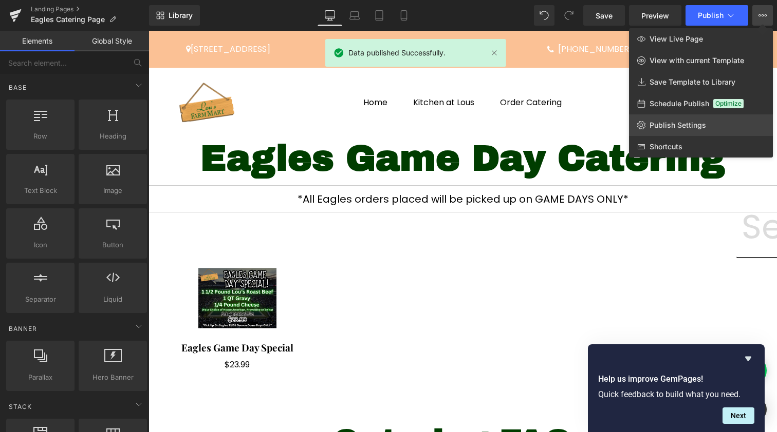
click at [693, 122] on span "Publish Settings" at bounding box center [677, 125] width 56 height 9
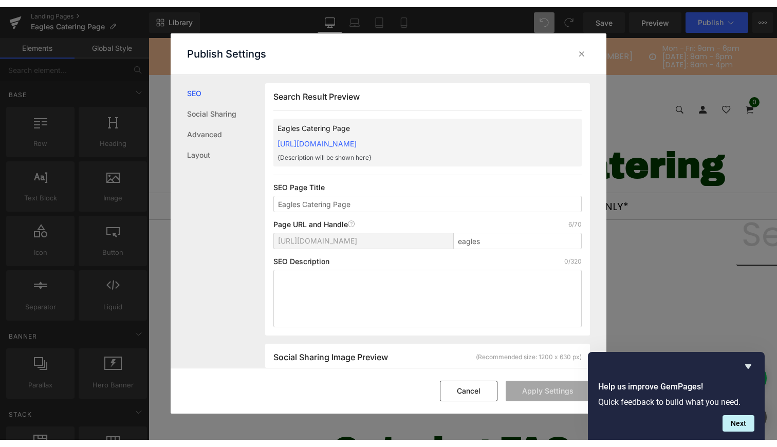
scroll to position [1, 0]
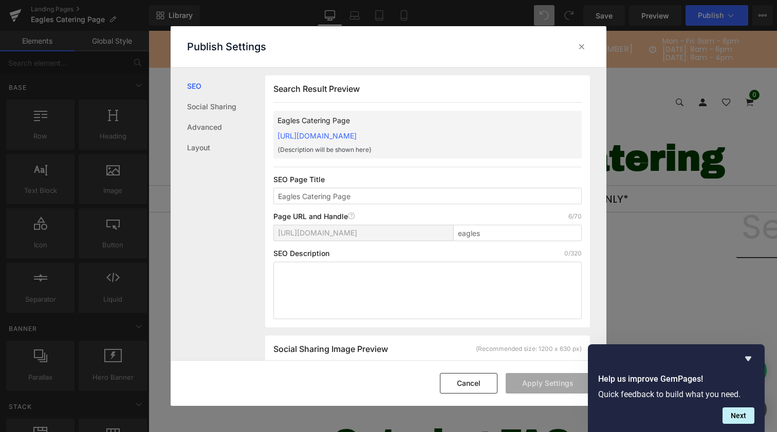
drag, startPoint x: 470, startPoint y: 134, endPoint x: 277, endPoint y: 133, distance: 192.6
click at [277, 133] on div "Eagles Catering Page https://lousfarmmart.myshopify.com/pages/eagles {Descripti…" at bounding box center [427, 135] width 308 height 48
copy link "https://lousfarmmart.myshopify.com/pages/eagles"
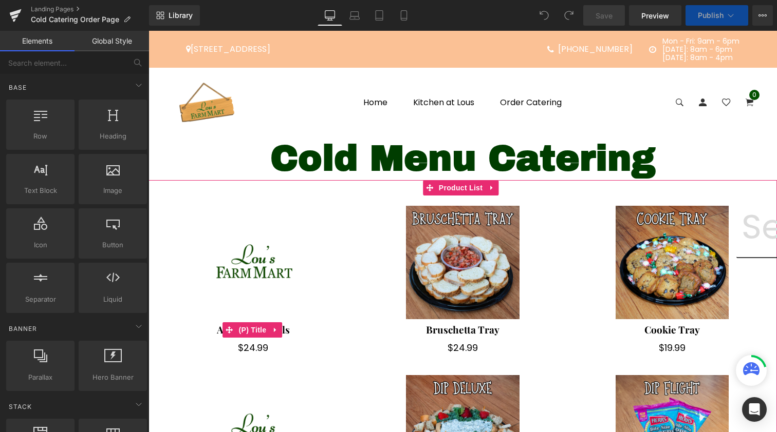
click at [244, 326] on span "(P) Title" at bounding box center [252, 330] width 33 height 15
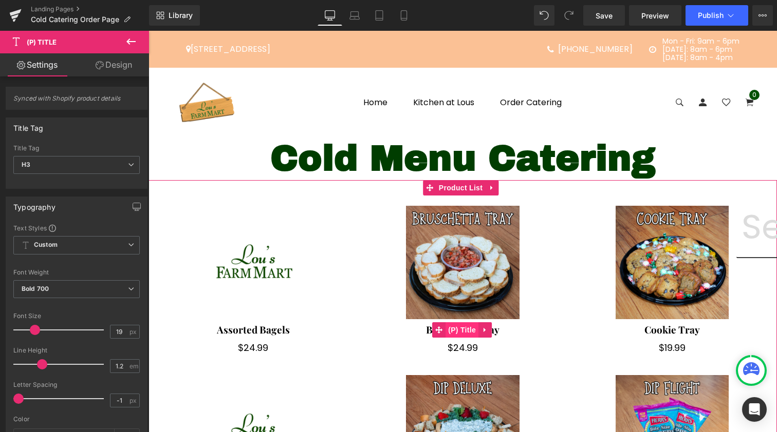
click at [456, 327] on span "(P) Title" at bounding box center [461, 330] width 33 height 15
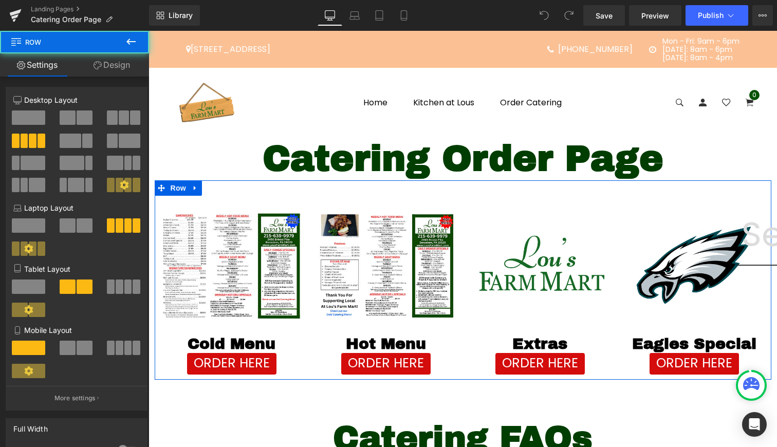
click at [436, 191] on div "Image Cold Menu Heading ORDER HERE Button Image Hot Menu Heading ORDER HERE But…" at bounding box center [463, 279] width 616 height 199
click at [440, 191] on div "Image Cold Menu Heading ORDER HERE Button Image Hot Menu Heading ORDER HERE But…" at bounding box center [463, 279] width 616 height 199
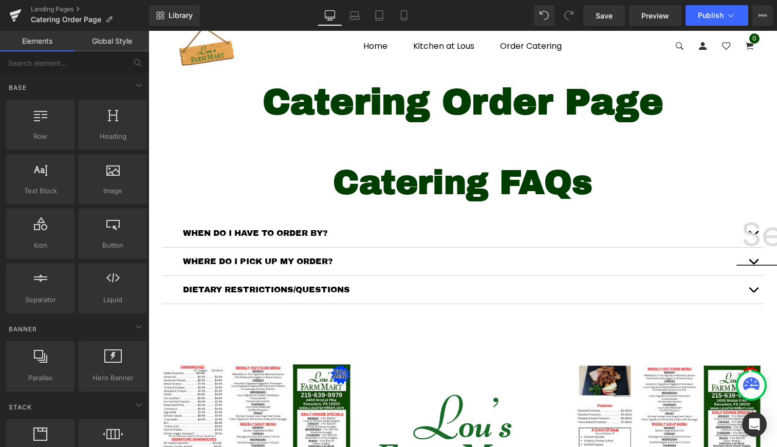
scroll to position [97, 0]
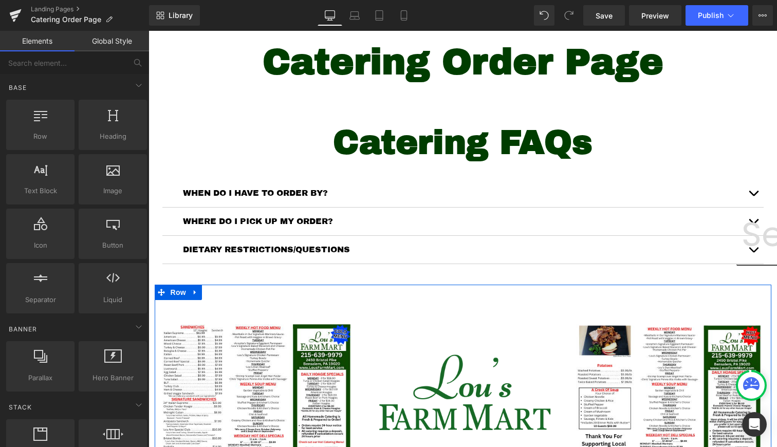
click at [440, 289] on div "Image Cold Menu Heading ORDER HERE Button Image Extras Heading ORDER HERE Butto…" at bounding box center [463, 410] width 616 height 250
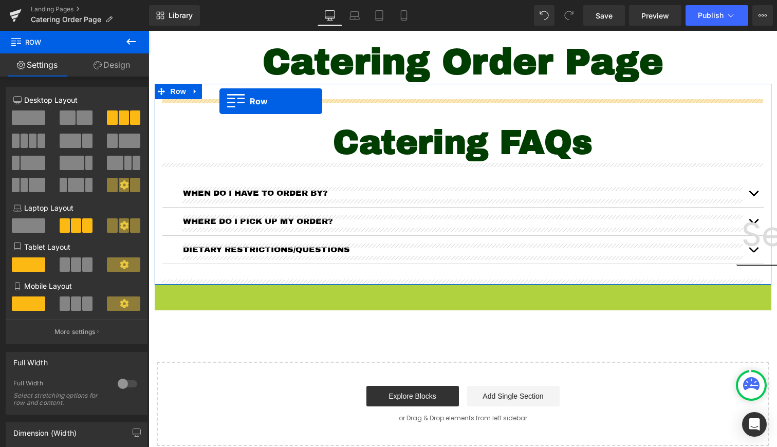
drag, startPoint x: 166, startPoint y: 296, endPoint x: 219, endPoint y: 101, distance: 202.2
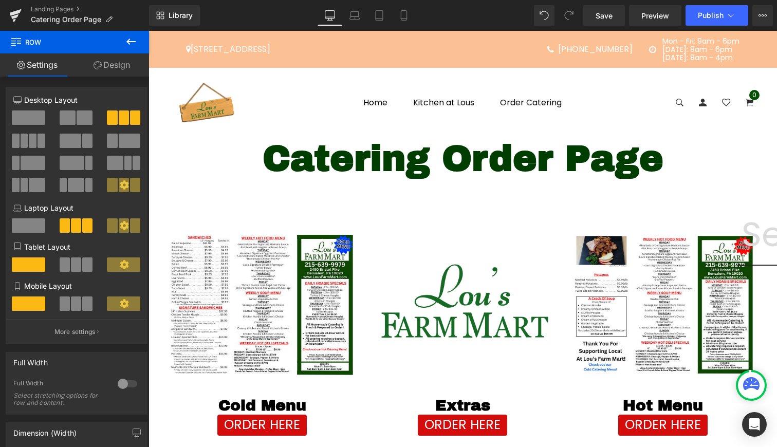
scroll to position [0, 0]
click at [709, 19] on span "Publish" at bounding box center [710, 15] width 26 height 8
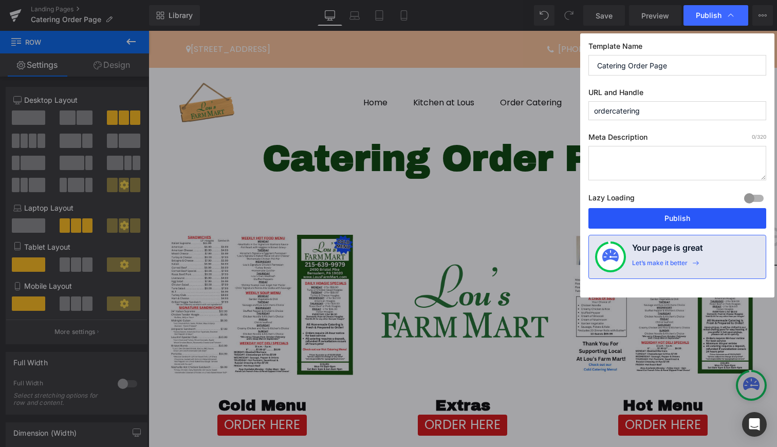
click at [654, 218] on button "Publish" at bounding box center [677, 218] width 178 height 21
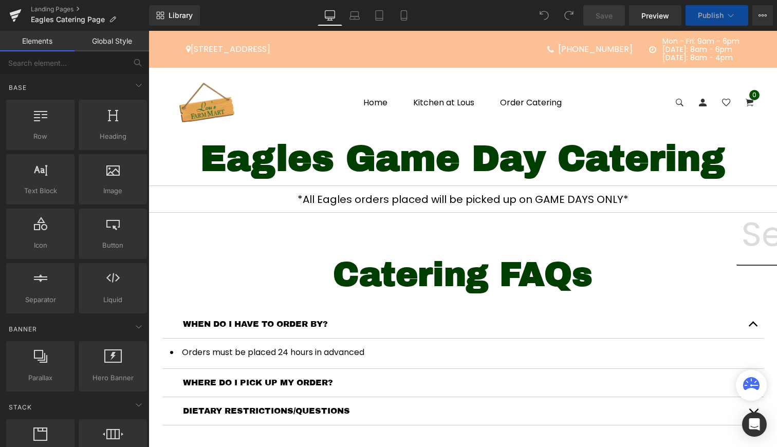
click at [737, 17] on button "Publish" at bounding box center [716, 15] width 63 height 21
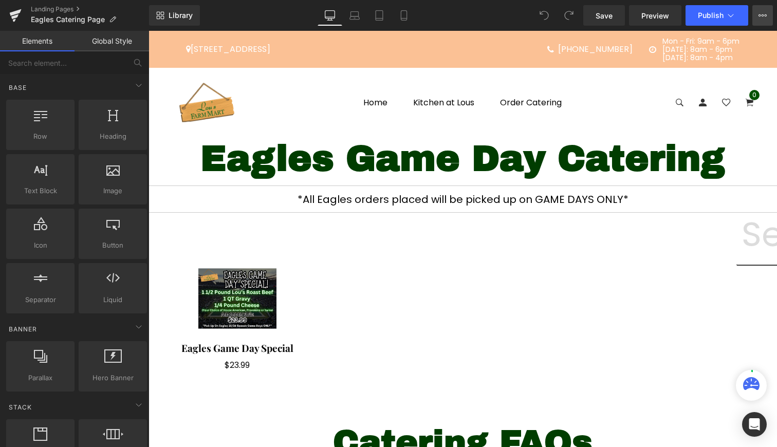
click at [752, 14] on button "View Live Page View with current Template Save Template to Library Schedule Pub…" at bounding box center [762, 15] width 21 height 21
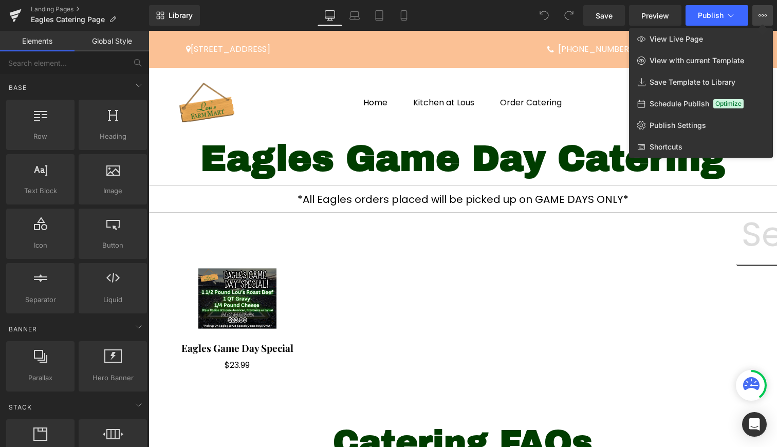
click at [752, 14] on button "View Live Page View with current Template Save Template to Library Schedule Pub…" at bounding box center [762, 15] width 21 height 21
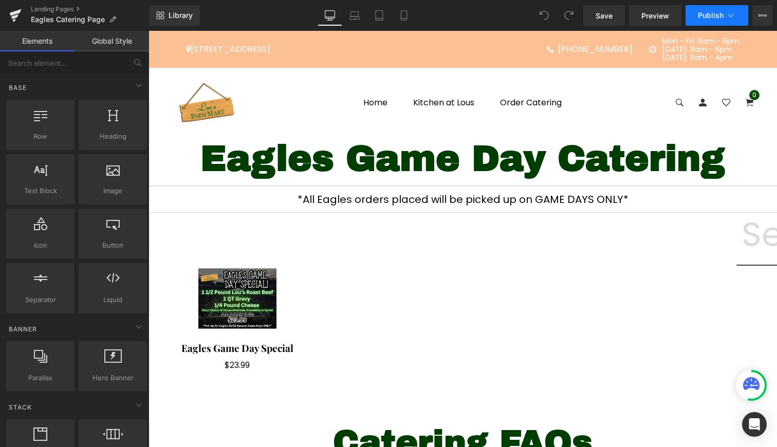
click at [732, 14] on icon at bounding box center [730, 15] width 10 height 10
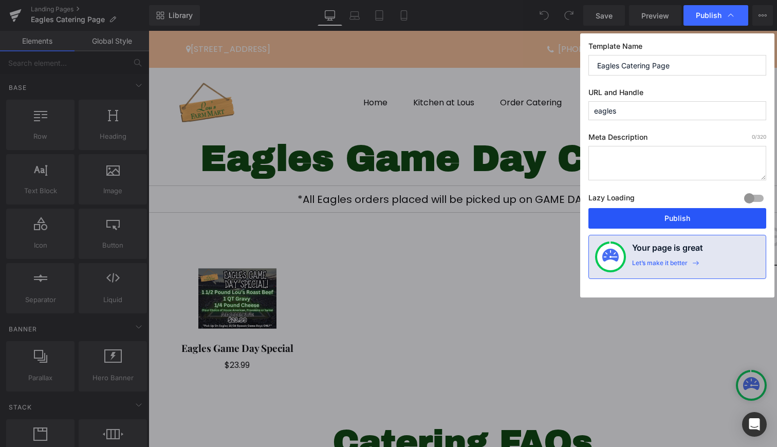
click at [657, 213] on button "Publish" at bounding box center [677, 218] width 178 height 21
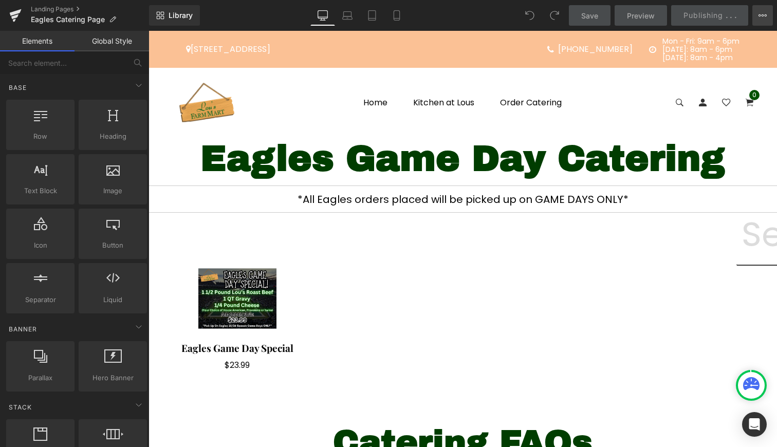
click at [763, 16] on icon at bounding box center [762, 15] width 8 height 8
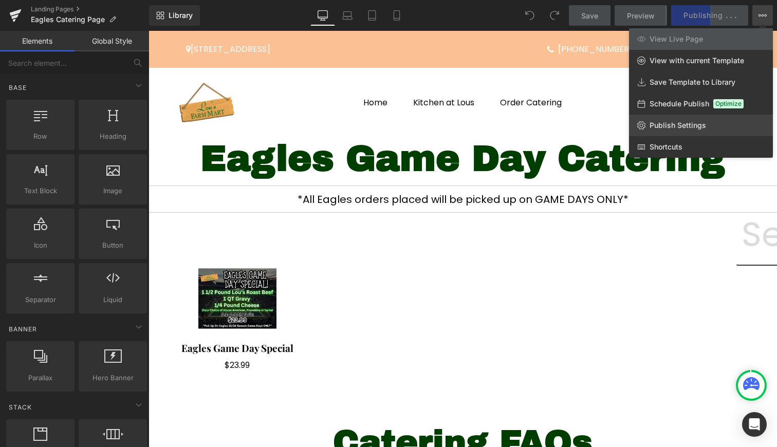
click at [679, 118] on link "Publish Settings" at bounding box center [701, 126] width 144 height 22
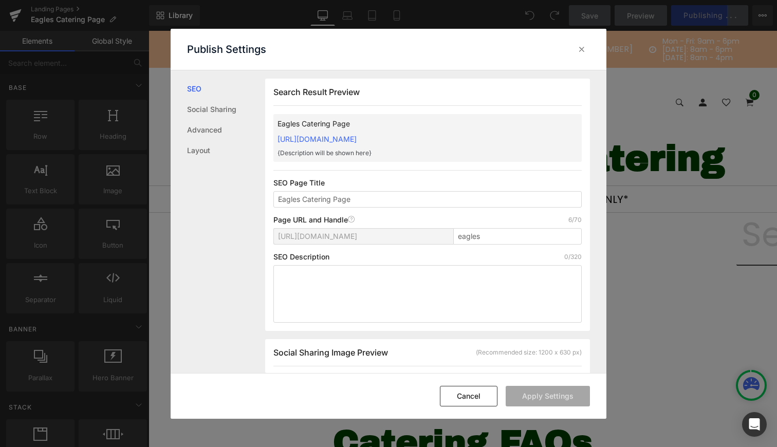
scroll to position [1, 0]
drag, startPoint x: 460, startPoint y: 135, endPoint x: 276, endPoint y: 133, distance: 183.9
click at [276, 133] on div "Eagles Catering Page [URL][DOMAIN_NAME] {Description will be shown here}" at bounding box center [427, 138] width 308 height 48
copy link "[URL][DOMAIN_NAME]"
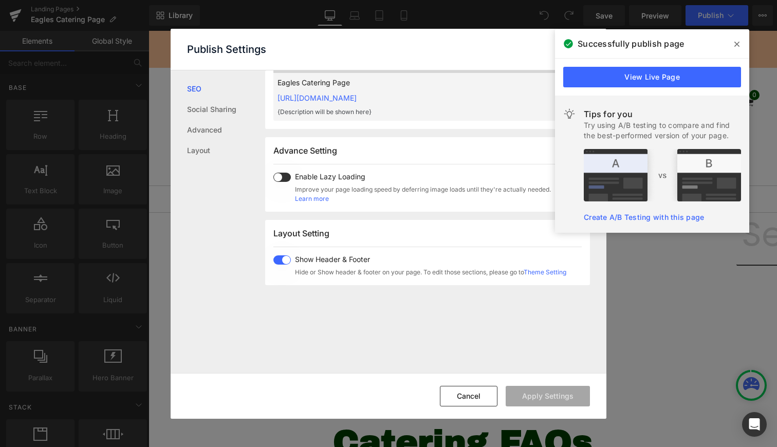
scroll to position [472, 0]
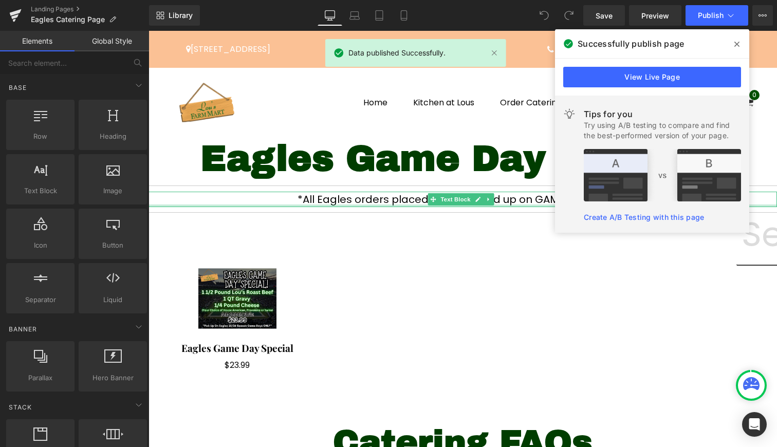
click at [520, 205] on div "*All Eagles orders placed will be picked up on GAME DAYS ONLY* Text Block" at bounding box center [462, 199] width 628 height 15
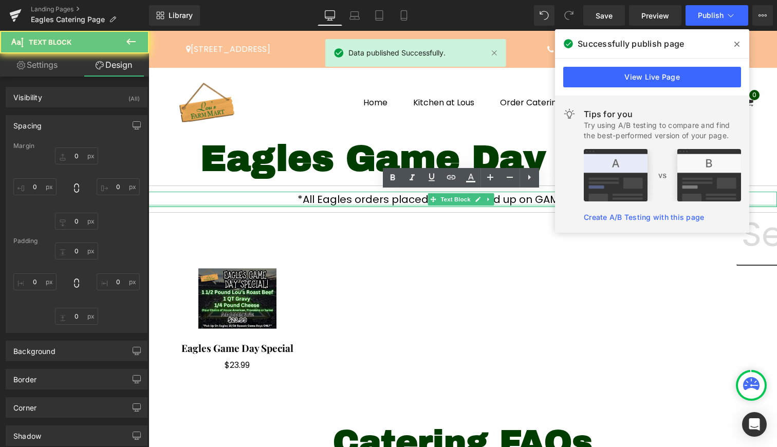
type input "0"
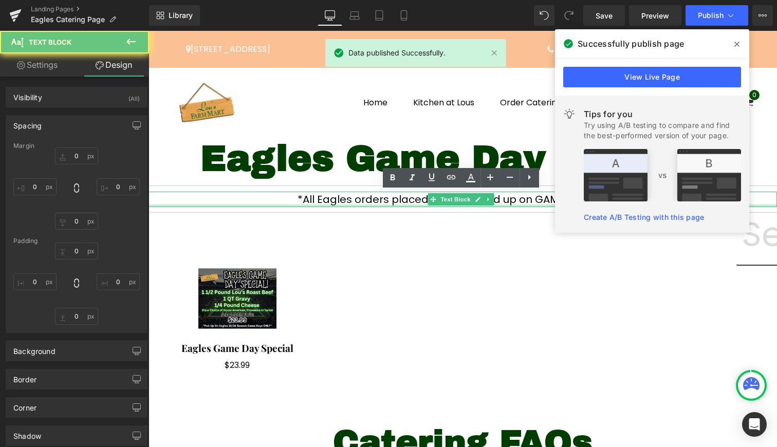
type input "0"
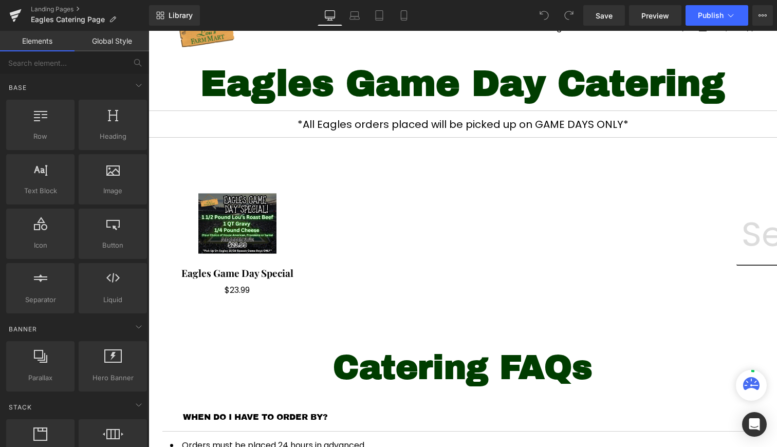
scroll to position [150, 0]
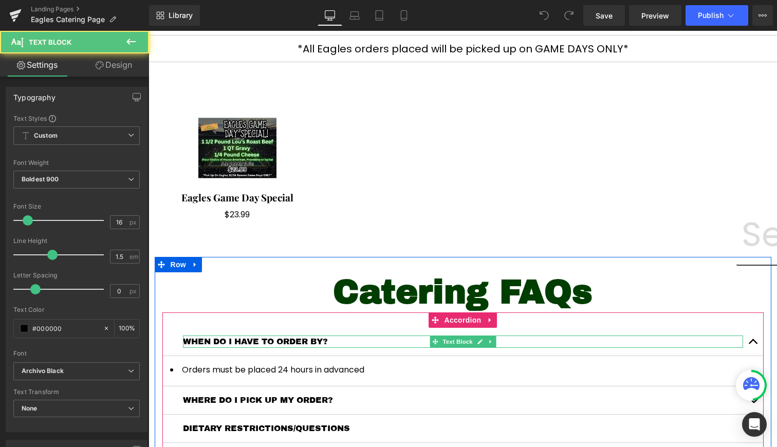
click at [303, 337] on div "WHEN DO I HAVE TO ORDER BY? Text Block" at bounding box center [463, 341] width 560 height 12
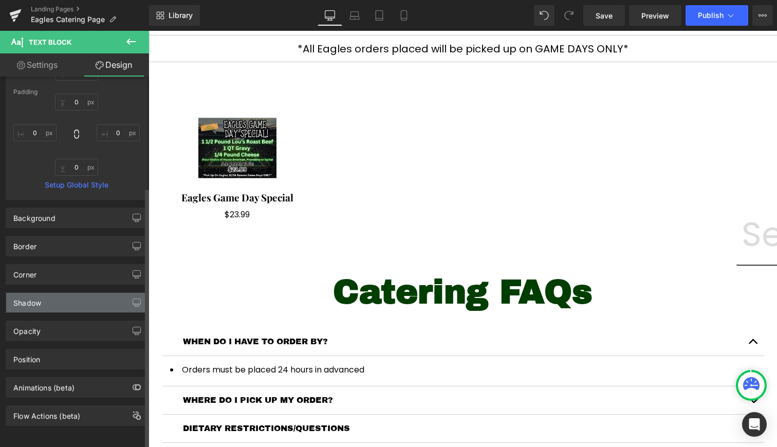
scroll to position [157, 0]
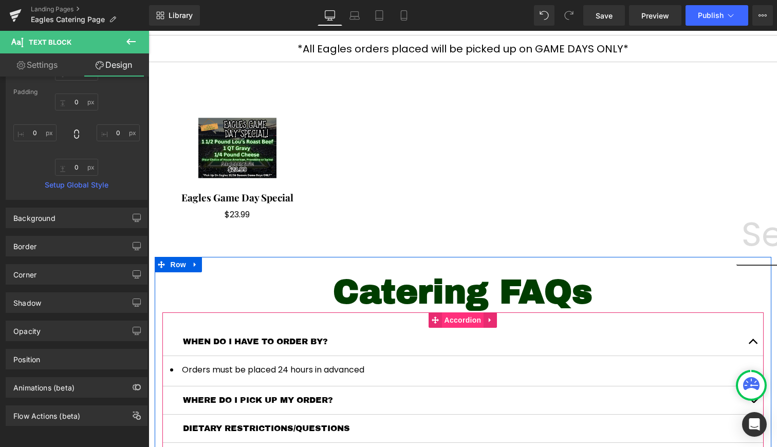
click at [476, 322] on span "Accordion" at bounding box center [463, 319] width 42 height 15
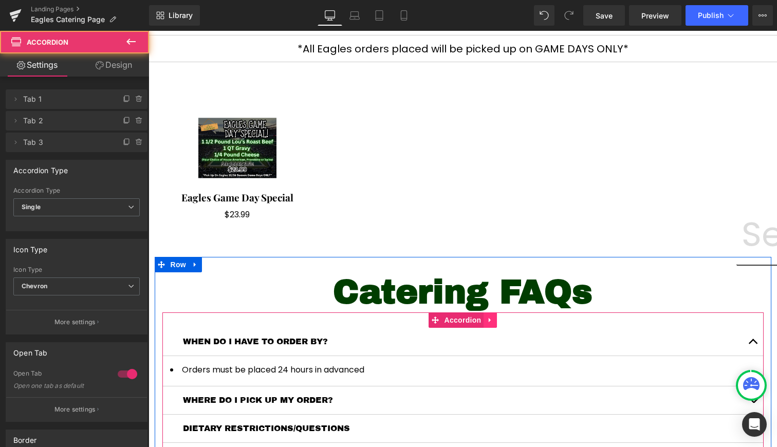
click at [492, 319] on link at bounding box center [489, 319] width 13 height 15
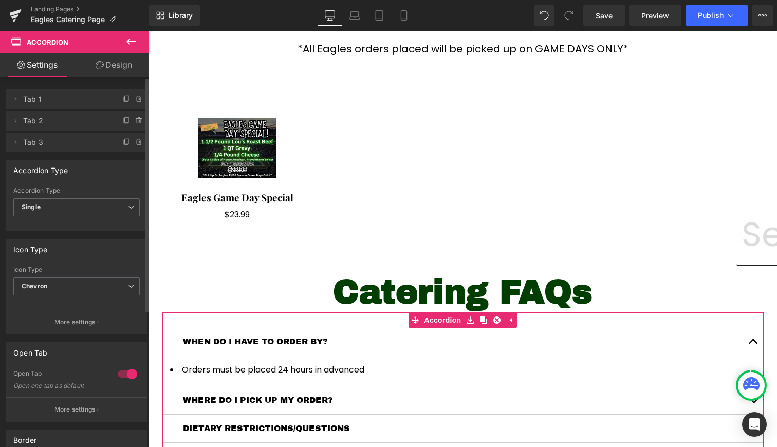
scroll to position [0, 0]
click at [126, 370] on div at bounding box center [127, 374] width 25 height 16
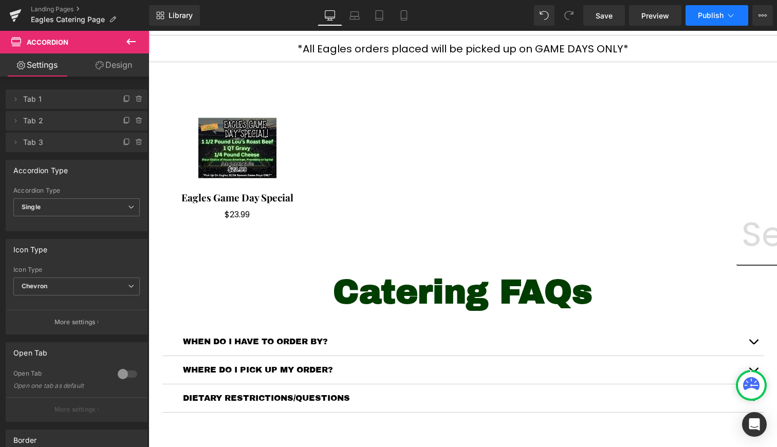
click at [709, 19] on span "Publish" at bounding box center [710, 15] width 26 height 8
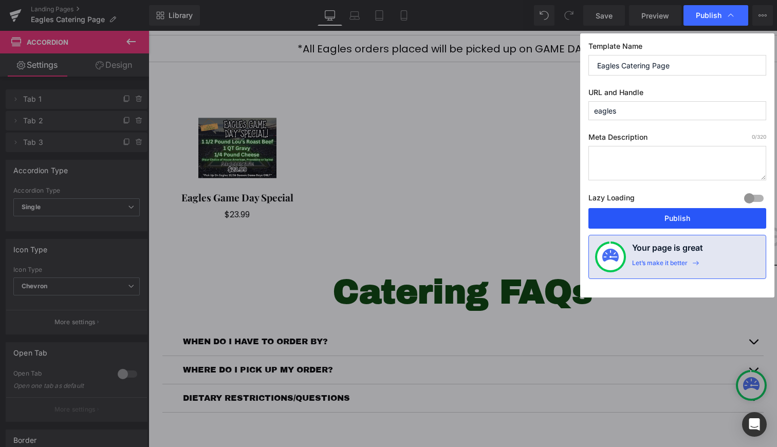
click at [649, 213] on button "Publish" at bounding box center [677, 218] width 178 height 21
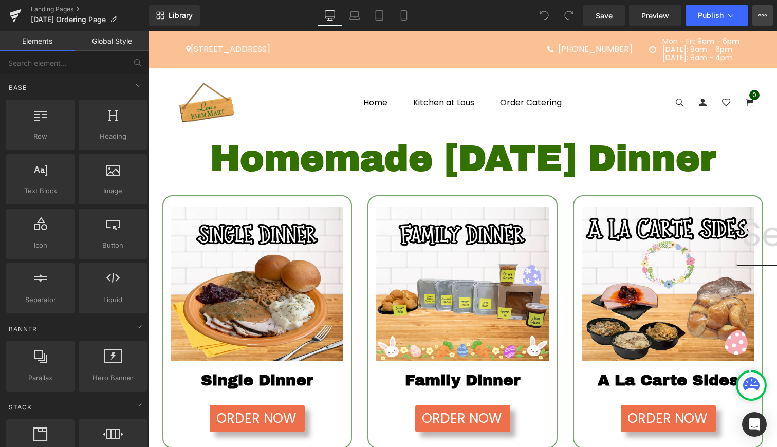
click at [765, 17] on icon at bounding box center [762, 15] width 8 height 8
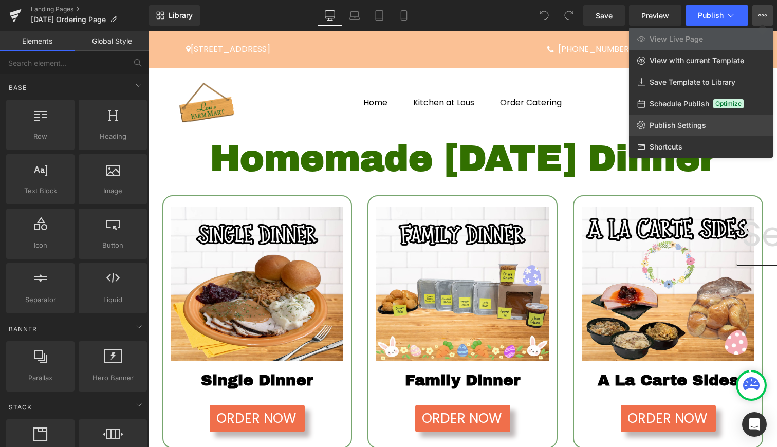
click at [700, 119] on link "Publish Settings" at bounding box center [701, 126] width 144 height 22
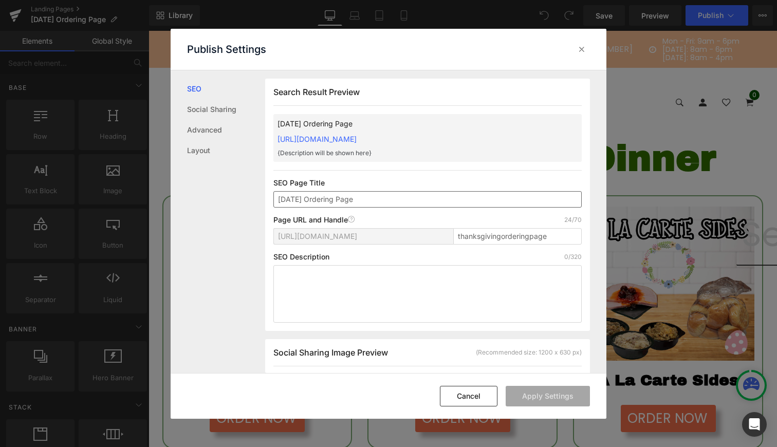
scroll to position [1, 0]
drag, startPoint x: 537, startPoint y: 136, endPoint x: 279, endPoint y: 141, distance: 258.4
click at [279, 141] on div "Thanksgiving Ordering Page https://lousfarmmart.myshopify.com/pages/thanksgivin…" at bounding box center [427, 138] width 308 height 48
copy link "https://lousfarmmart.myshopify.com/pages/thanksgivingorderingpage"
click at [582, 50] on icon at bounding box center [581, 49] width 10 height 10
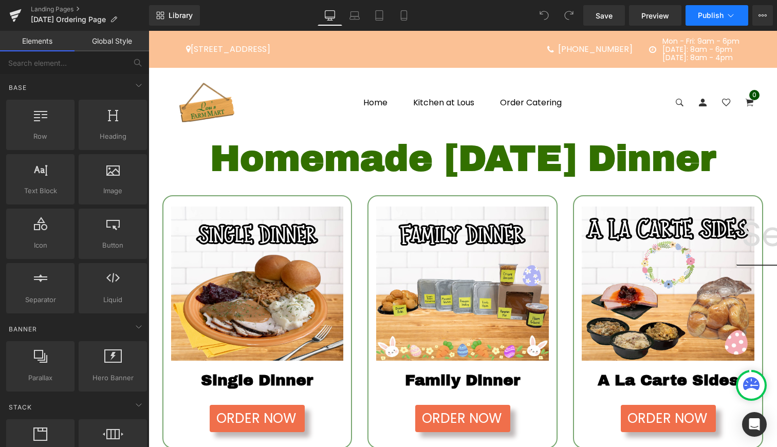
click at [715, 15] on span "Publish" at bounding box center [710, 15] width 26 height 8
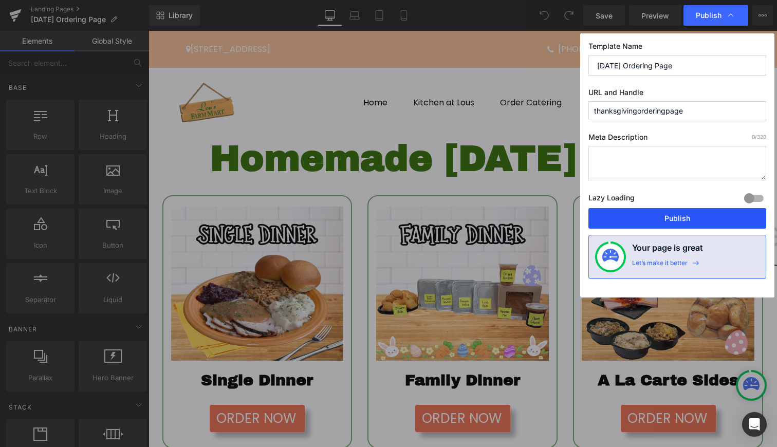
click at [690, 223] on button "Publish" at bounding box center [677, 218] width 178 height 21
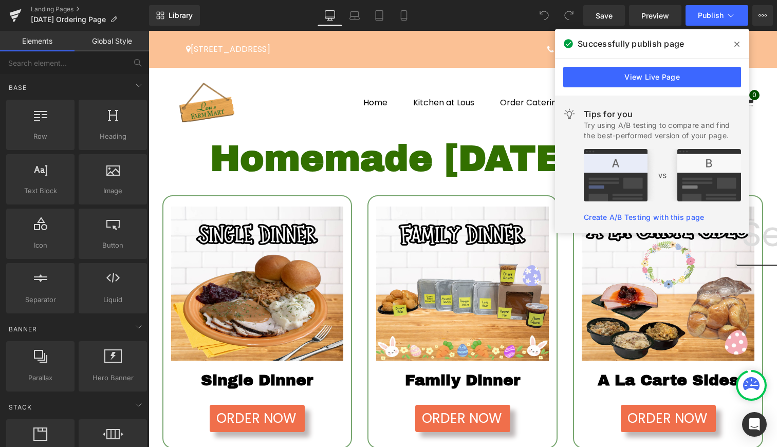
click at [740, 48] on span at bounding box center [736, 44] width 16 height 16
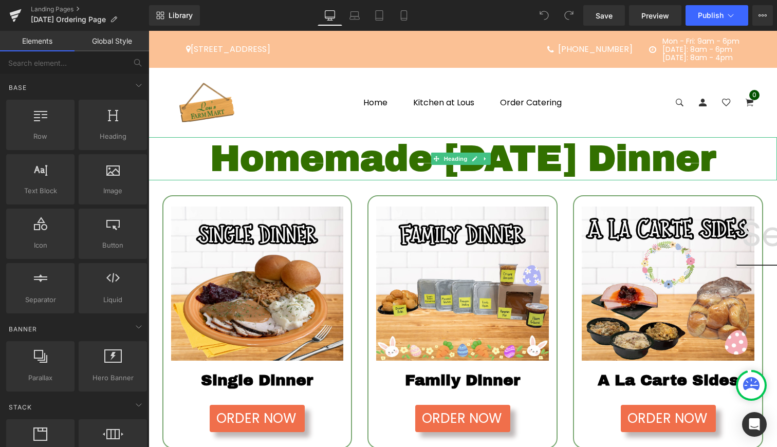
click at [453, 170] on div "Homemade [DATE] Dinner" at bounding box center [462, 158] width 628 height 43
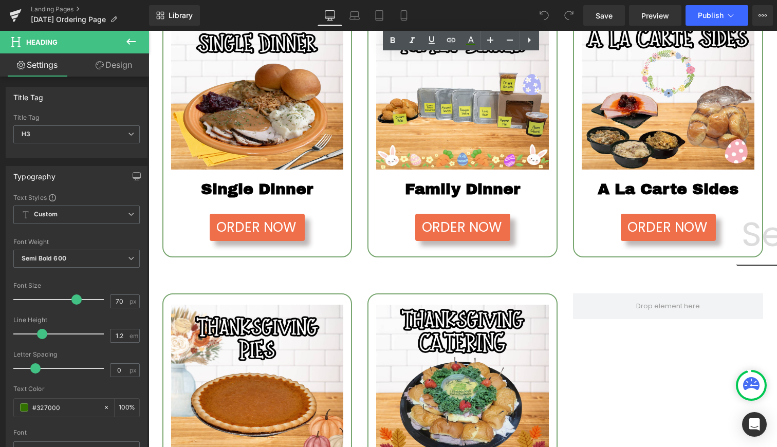
scroll to position [191, 0]
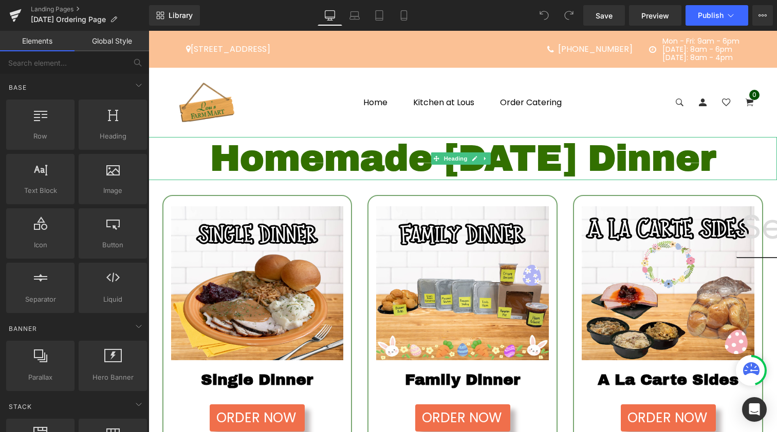
click at [400, 170] on div "Homemade [DATE] Dinner" at bounding box center [462, 158] width 628 height 43
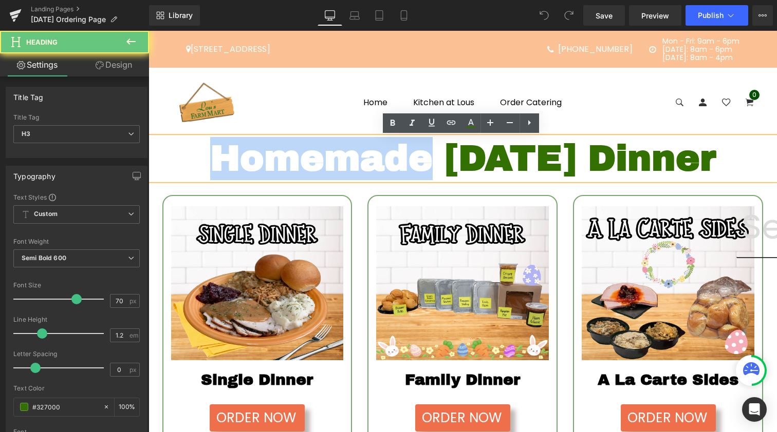
click at [400, 170] on div "Homemade [DATE] Dinner" at bounding box center [462, 158] width 628 height 43
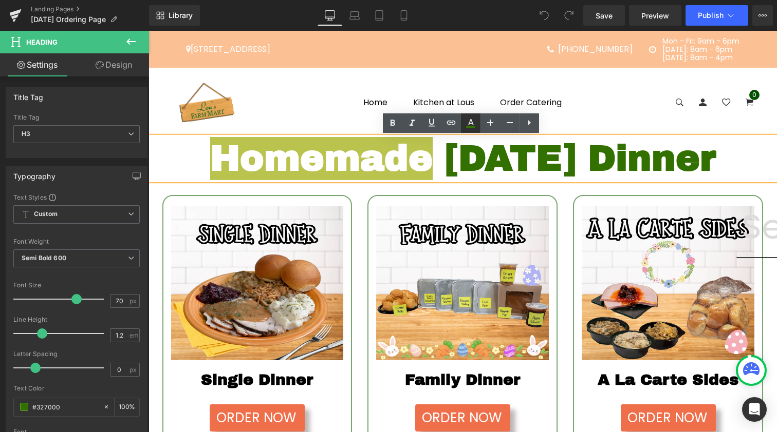
click at [474, 115] on link at bounding box center [471, 124] width 20 height 20
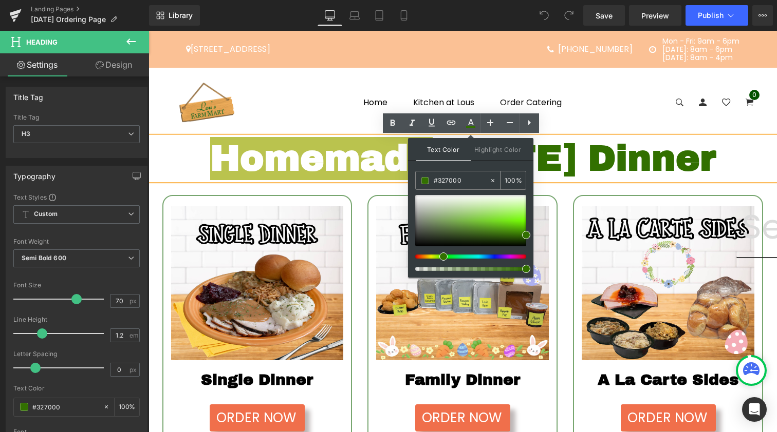
click at [435, 184] on input "#327000" at bounding box center [460, 180] width 55 height 11
paste input "003d"
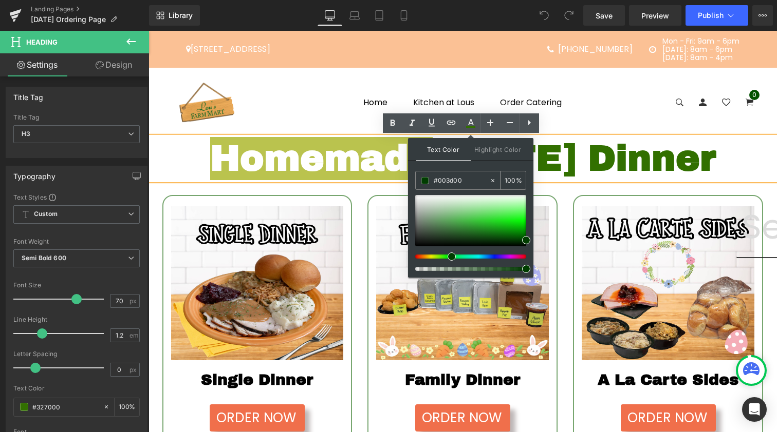
type input "#003d00"
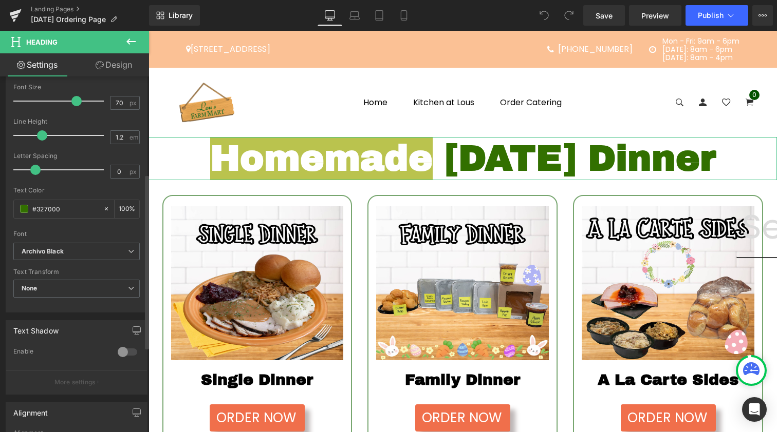
scroll to position [196, 0]
click at [37, 215] on input "#327000" at bounding box center [65, 211] width 66 height 11
paste input "003d"
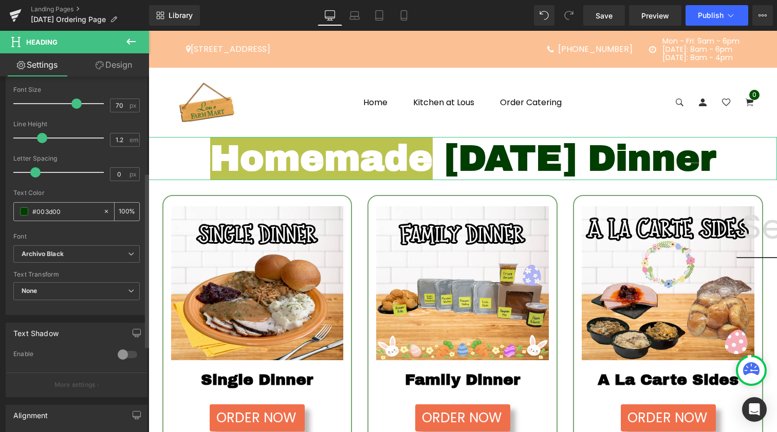
type input "#003d00"
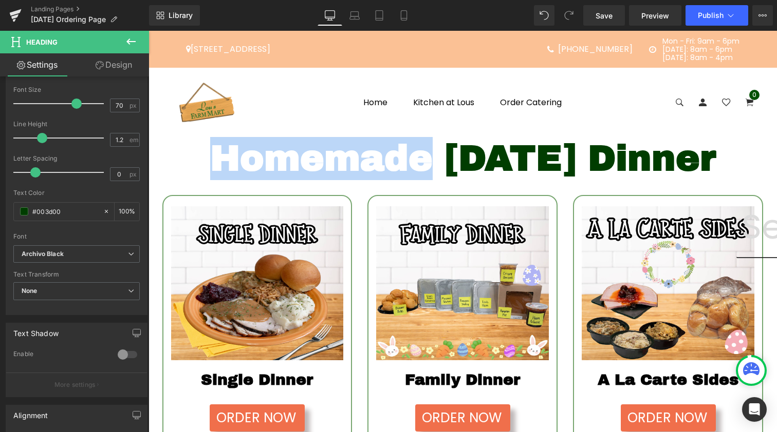
click at [265, 152] on div "Homemade [DATE] Dinner" at bounding box center [462, 158] width 628 height 43
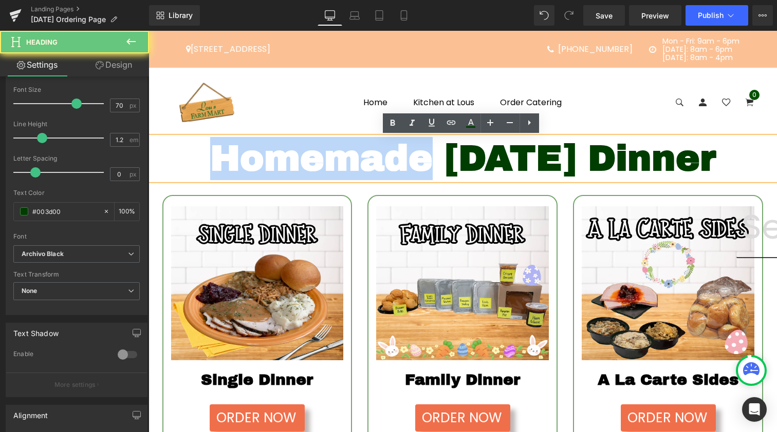
click at [326, 165] on div "Homemade [DATE] Dinner" at bounding box center [462, 158] width 628 height 43
click at [460, 180] on div "Homemade [DATE] Dinner" at bounding box center [462, 158] width 628 height 43
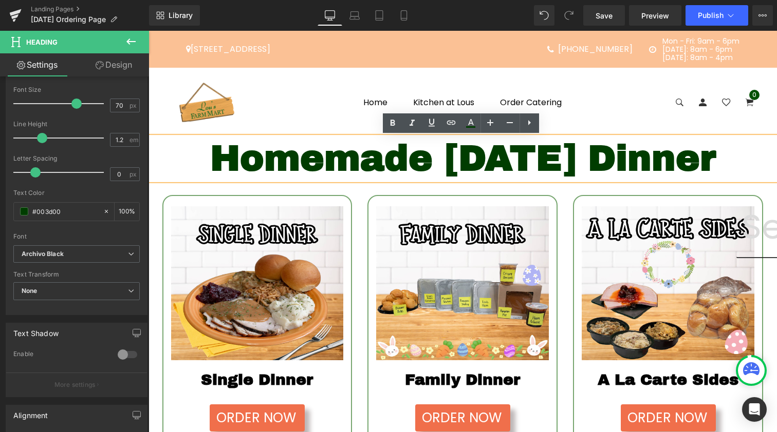
click at [564, 180] on div "Homemade [DATE] Dinner" at bounding box center [462, 158] width 628 height 43
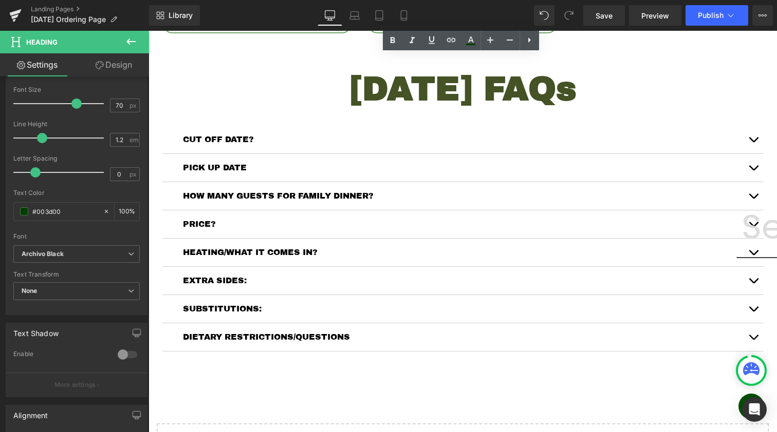
scroll to position [791, 0]
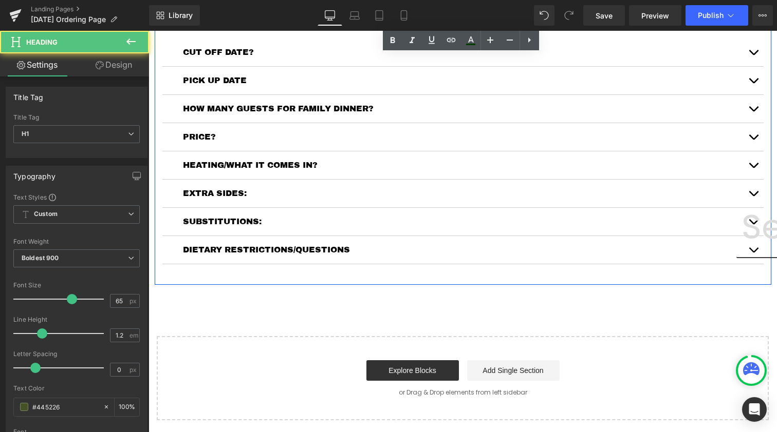
click at [495, 22] on h1 "[DATE] FAQs" at bounding box center [462, 2] width 601 height 40
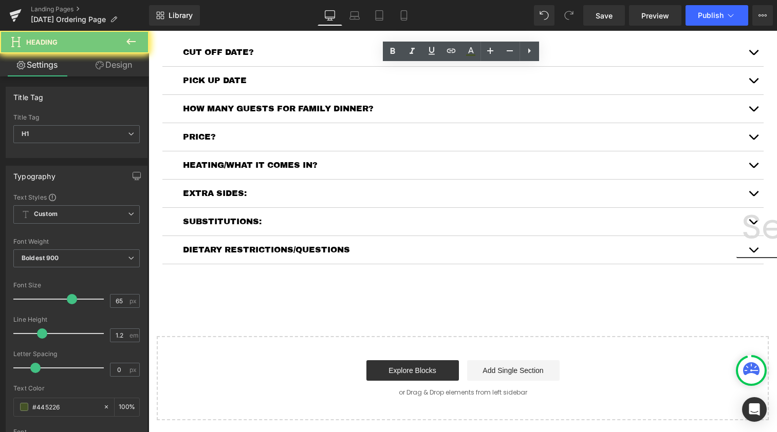
click at [495, 22] on h1 "[DATE] FAQs" at bounding box center [462, 2] width 601 height 40
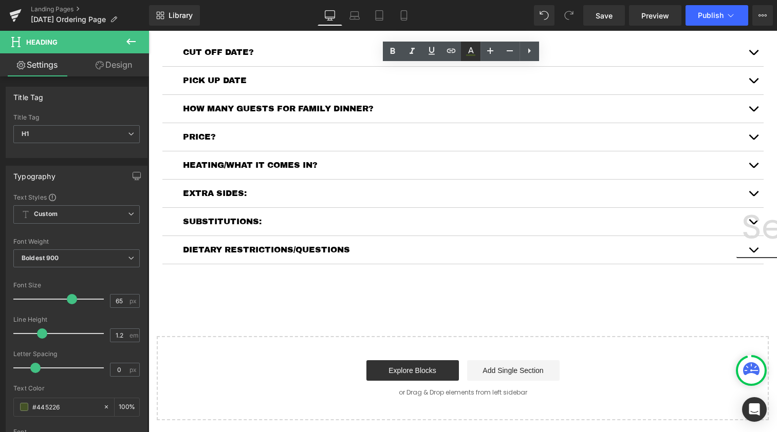
click at [475, 55] on icon at bounding box center [470, 51] width 12 height 12
type input "#445226"
type input "100"
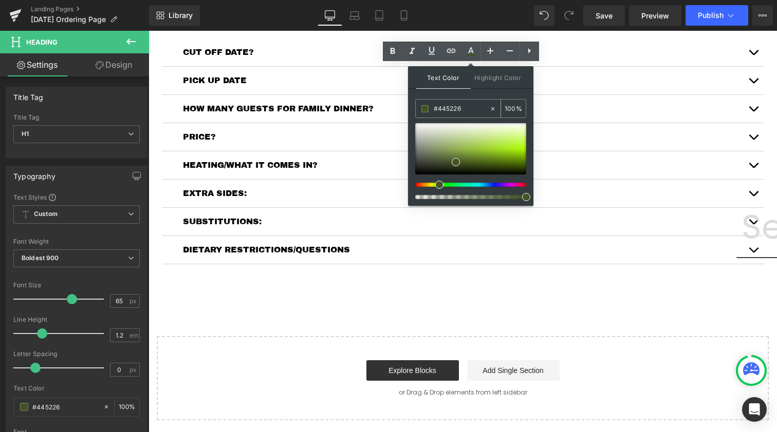
click at [446, 115] on div "#445226" at bounding box center [452, 109] width 73 height 18
click at [452, 109] on input "#445226" at bounding box center [460, 108] width 55 height 11
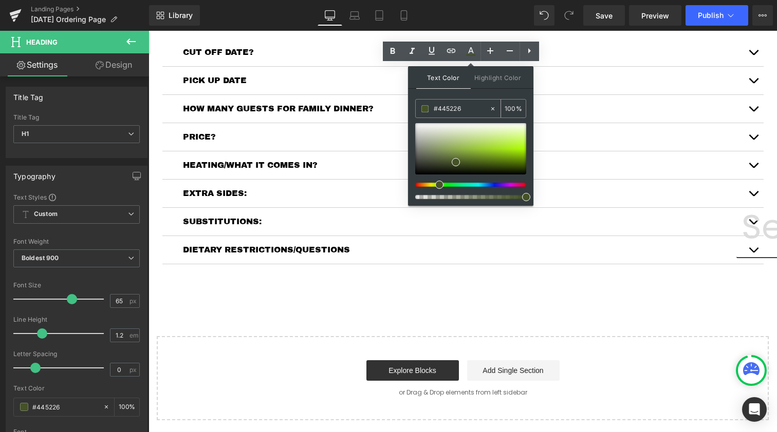
paste input "003d00"
type input "#003d00"
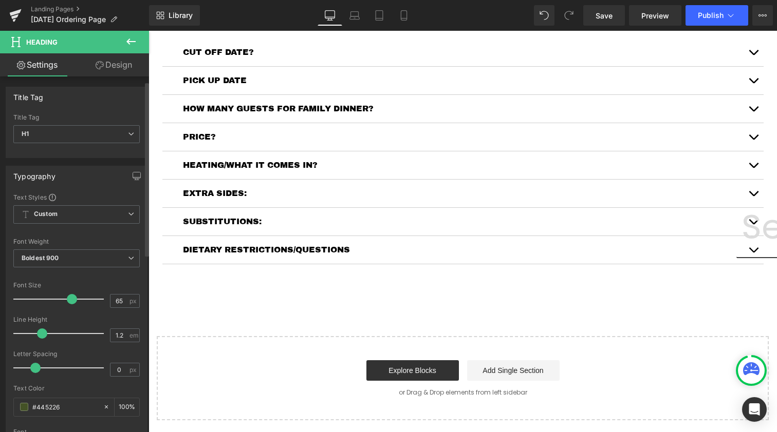
scroll to position [96, 0]
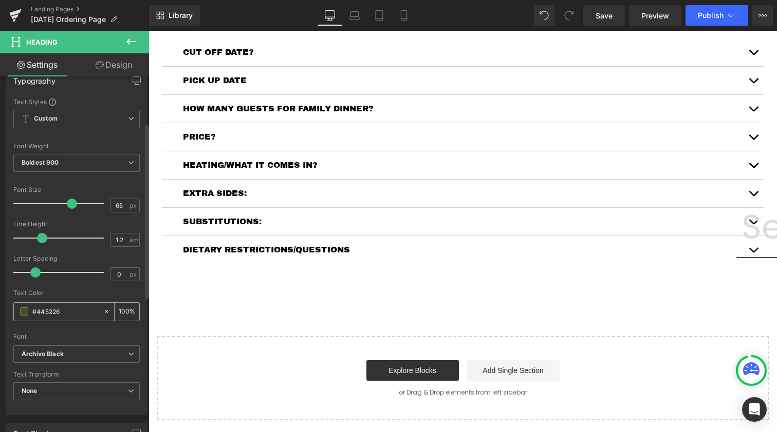
click at [63, 309] on input "#445226" at bounding box center [65, 311] width 66 height 11
paste input "003d00"
type input "#003d00"
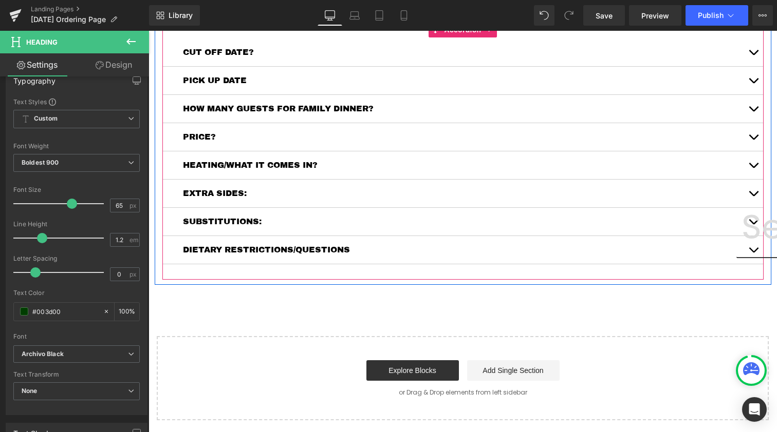
click at [337, 67] on div "CUT OFF DATE? Text Block" at bounding box center [462, 53] width 601 height 28
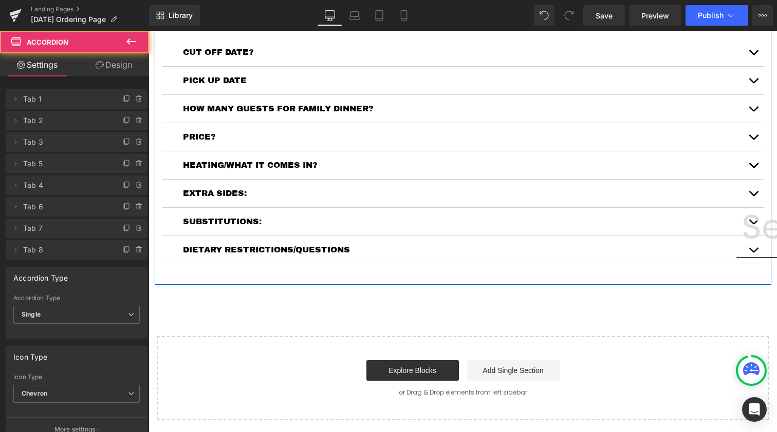
click at [358, 20] on span "Thanksgiving FAQs" at bounding box center [462, 2] width 227 height 36
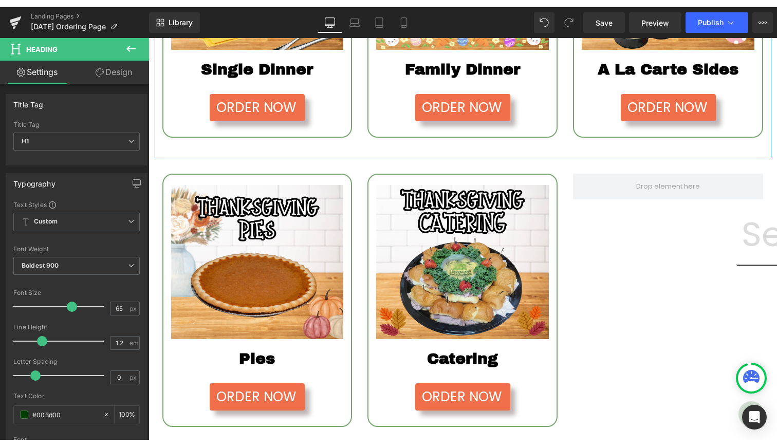
scroll to position [319, 0]
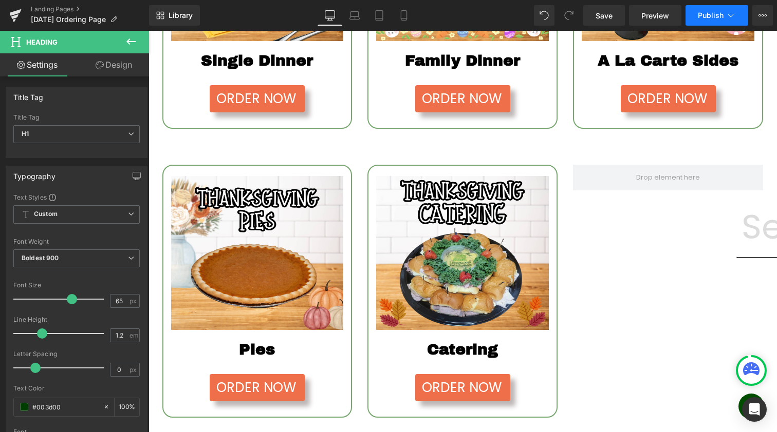
click at [707, 19] on span "Publish" at bounding box center [710, 15] width 26 height 8
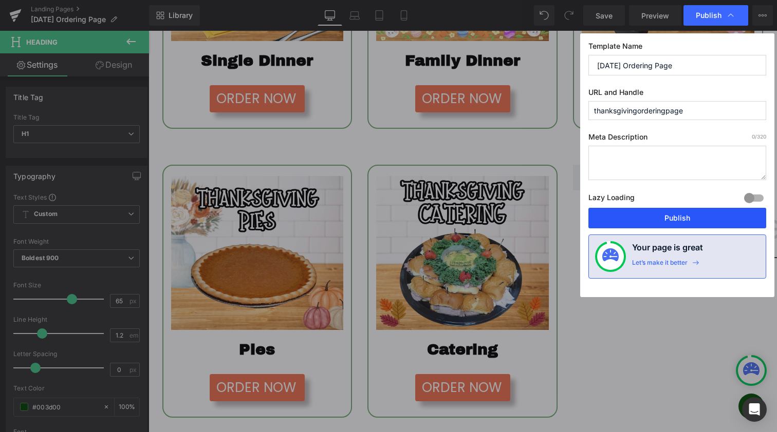
click at [662, 217] on button "Publish" at bounding box center [677, 218] width 178 height 21
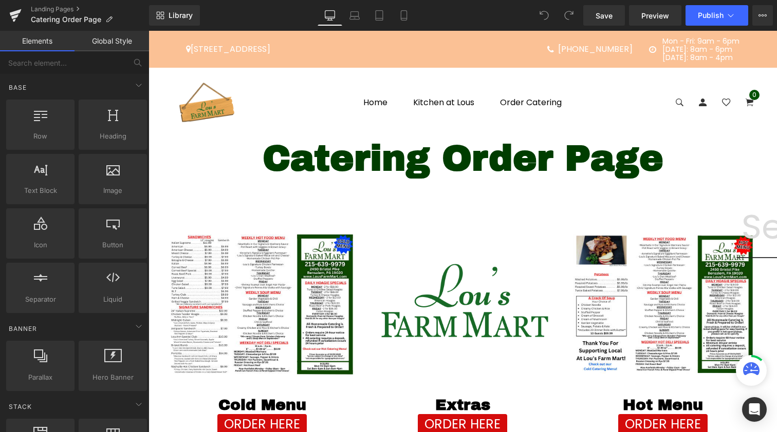
scroll to position [104, 0]
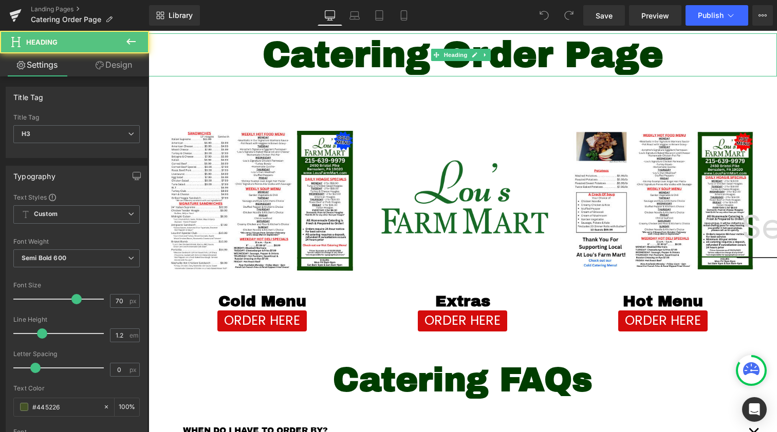
click at [404, 60] on span "Catering Order Page" at bounding box center [462, 54] width 401 height 39
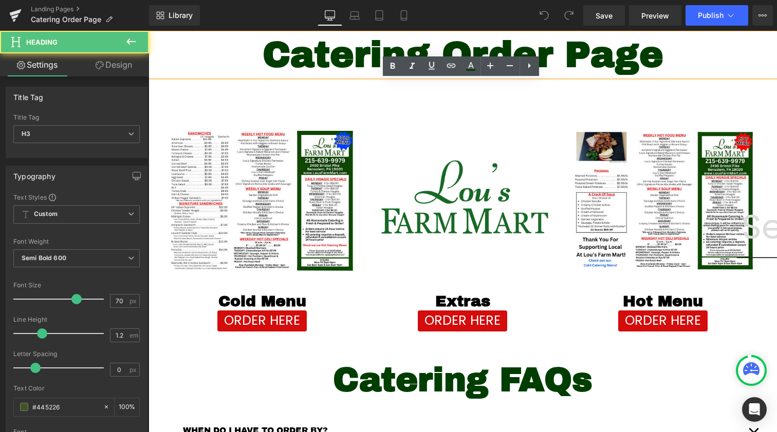
click at [404, 60] on link at bounding box center [412, 66] width 20 height 20
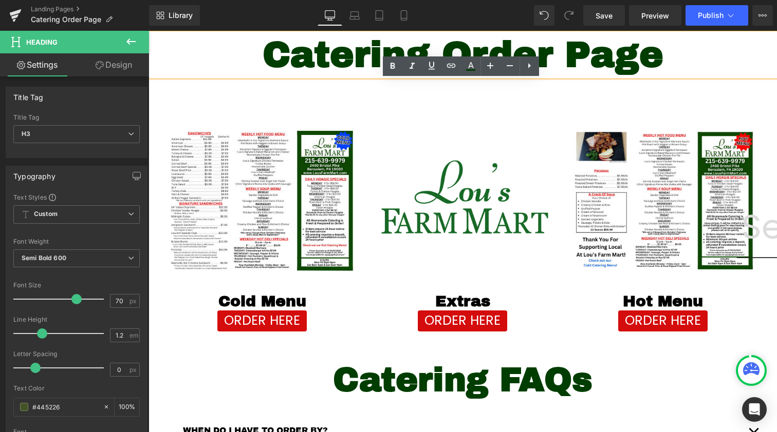
click at [317, 52] on span "Catering Order Page" at bounding box center [462, 54] width 401 height 39
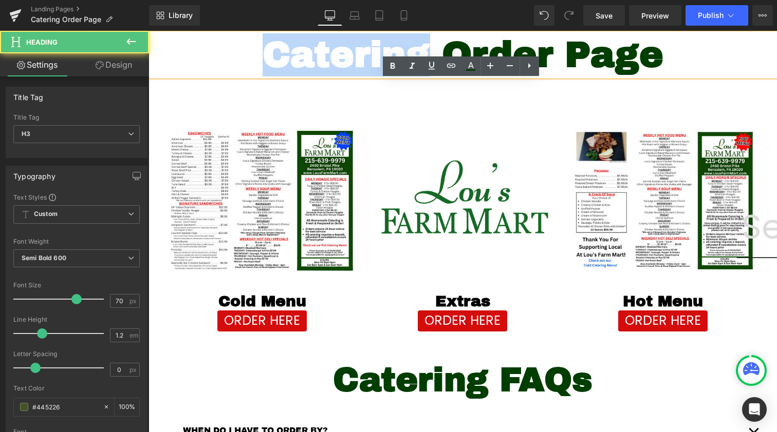
click at [317, 52] on span "Catering Order Page" at bounding box center [462, 54] width 401 height 39
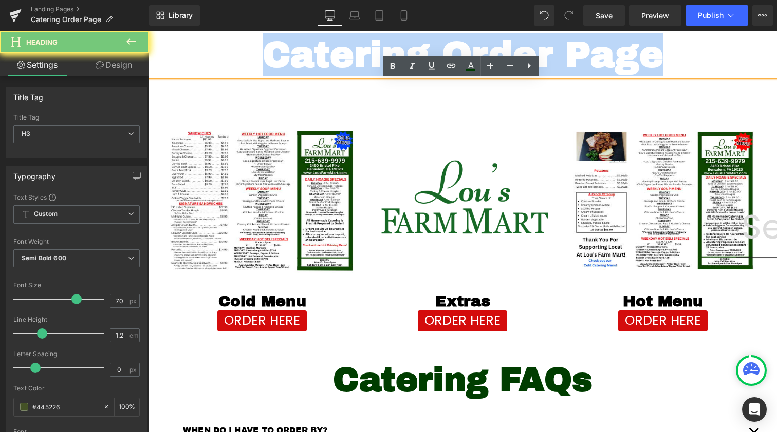
click at [317, 52] on span "Catering Order Page" at bounding box center [462, 54] width 401 height 39
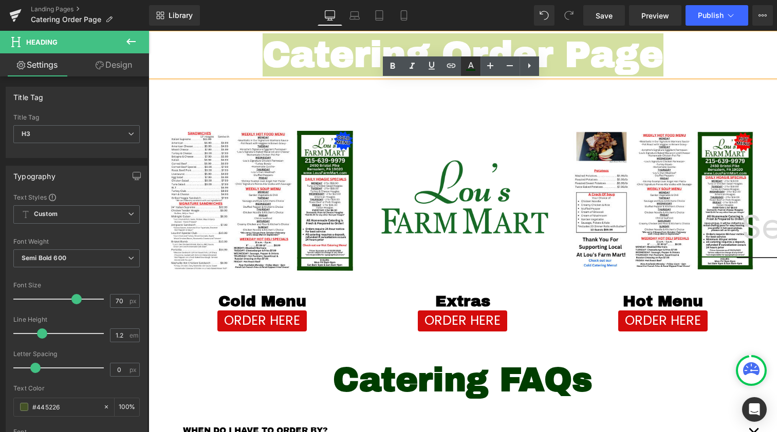
click at [471, 68] on icon at bounding box center [470, 66] width 12 height 12
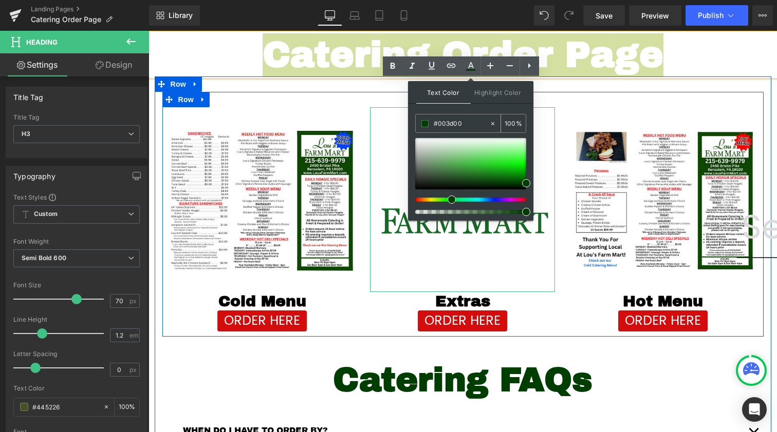
click at [441, 122] on input "#003d00" at bounding box center [460, 123] width 55 height 11
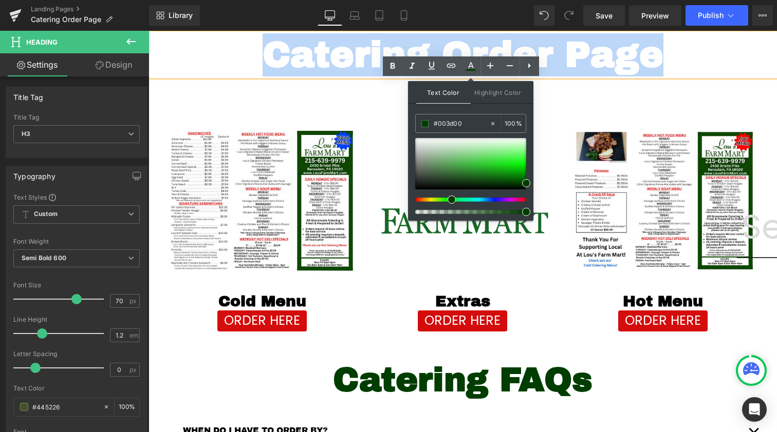
click at [603, 55] on span "Catering Order Page" at bounding box center [462, 54] width 401 height 39
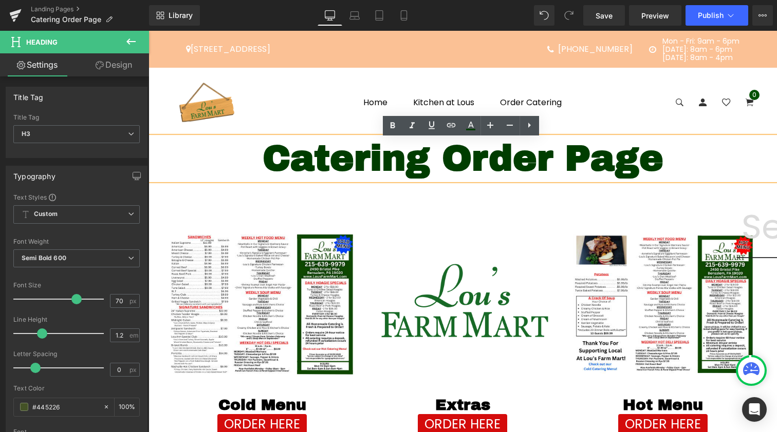
scroll to position [0, 0]
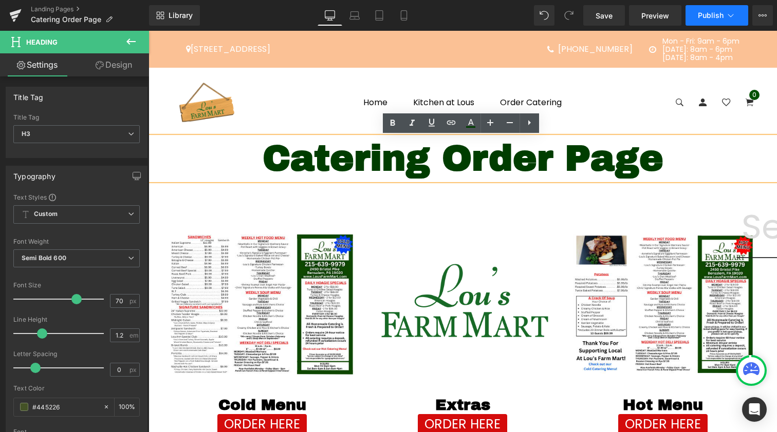
click at [698, 14] on span "Publish" at bounding box center [710, 15] width 26 height 8
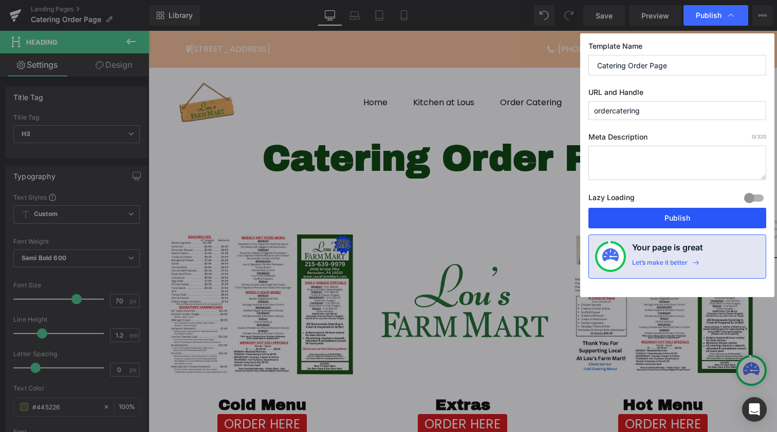
click at [667, 217] on button "Publish" at bounding box center [677, 218] width 178 height 21
